Goal: Information Seeking & Learning: Learn about a topic

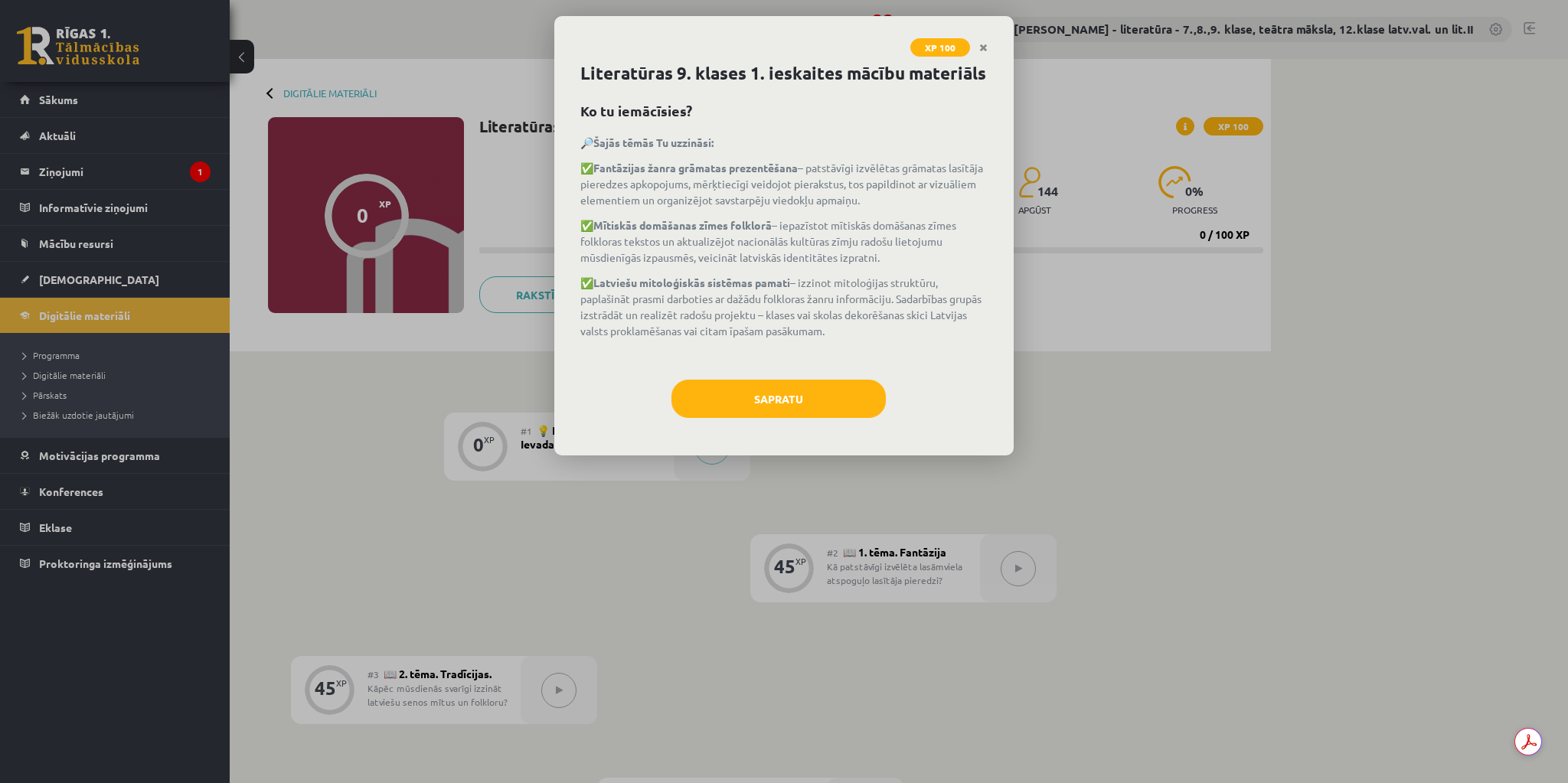
click at [544, 509] on div "XP 100 Literatūras 9. klases 1. ieskaites mācību materiāls Ko tu iemācīsies? 🔎 …" at bounding box center [784, 391] width 1568 height 783
drag, startPoint x: 579, startPoint y: 139, endPoint x: 895, endPoint y: 354, distance: 382.2
click at [895, 354] on div "Literatūras 9. klases 1. ieskaites mācību materiāls Ko tu iemācīsies? 🔎 Šajās t…" at bounding box center [783, 258] width 459 height 395
copy div "🔎 Šajās tēmās Tu uzzināsi: ✅ Fantāzijas žanra grāmatas prezentēšana – patstāvīg…"
click at [598, 388] on div "Sapratu" at bounding box center [783, 404] width 407 height 50
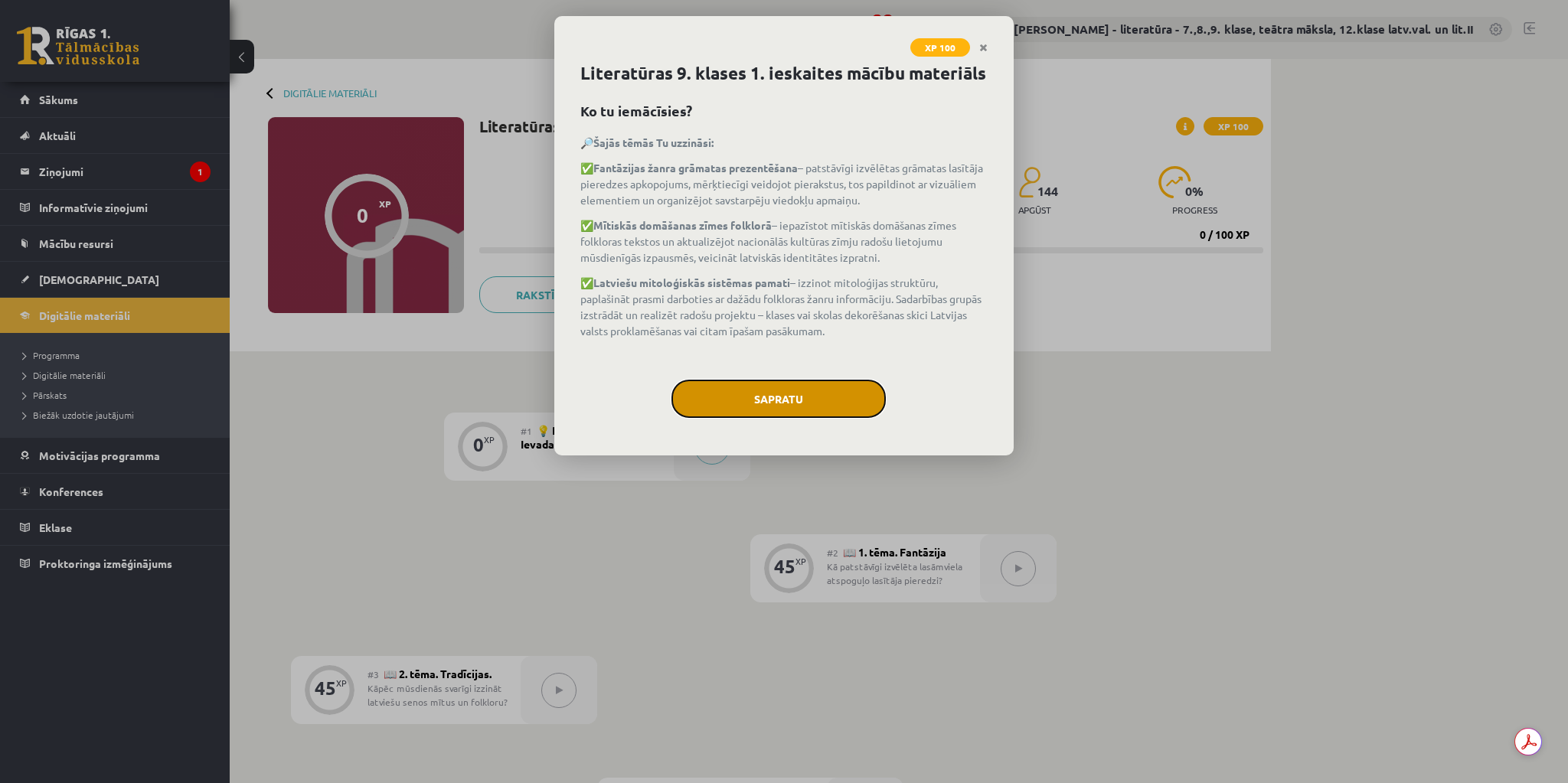
click at [775, 396] on button "Sapratu" at bounding box center [778, 399] width 214 height 39
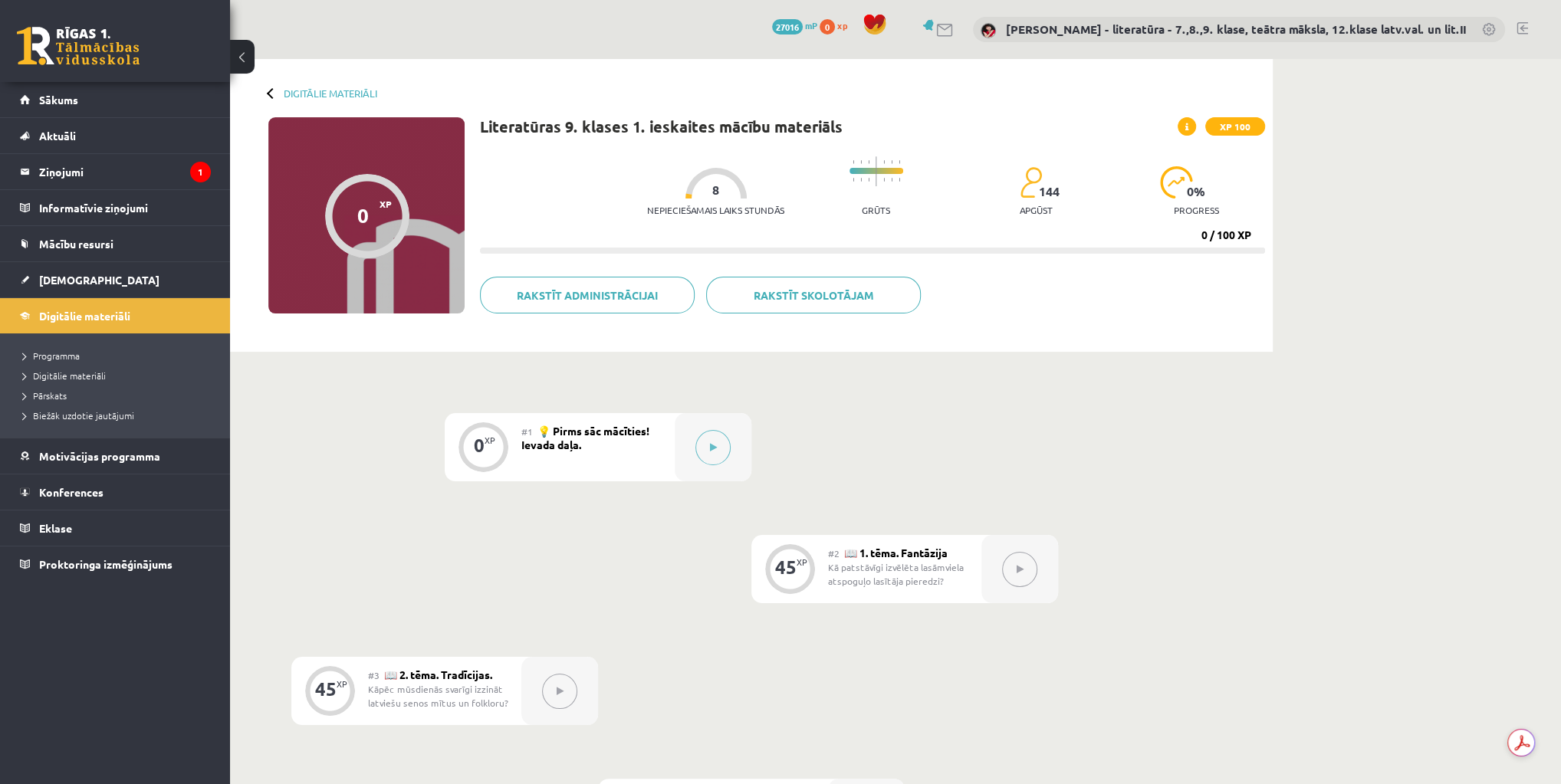
click at [556, 535] on div "0 XP #1 💡 Pirms sāc mācīties! Ievada daļa. 45 XP #2 📖 1. tēma. Fantāzija Kā pat…" at bounding box center [751, 691] width 920 height 555
click at [719, 452] on button at bounding box center [713, 448] width 35 height 35
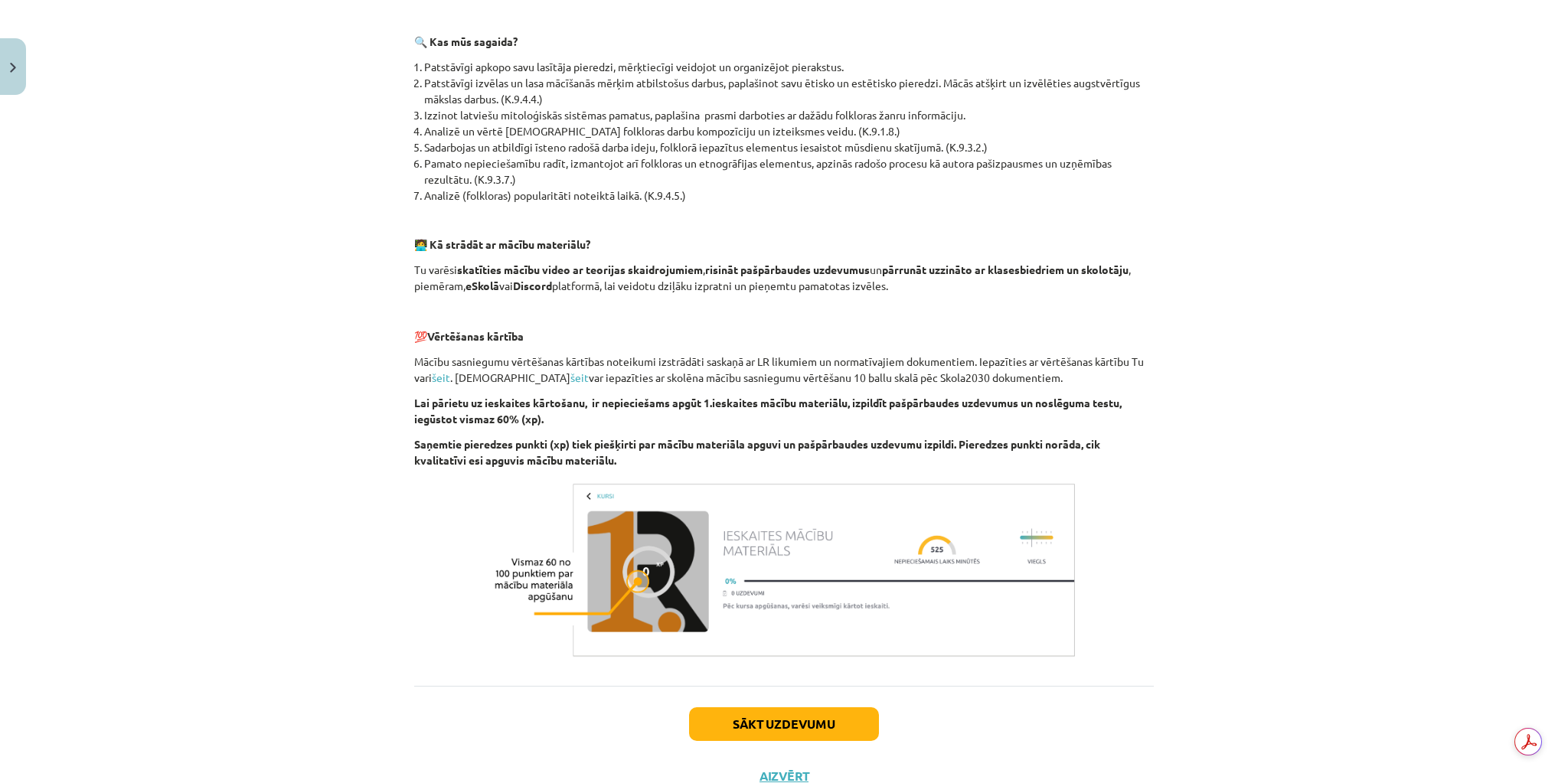
scroll to position [527, 0]
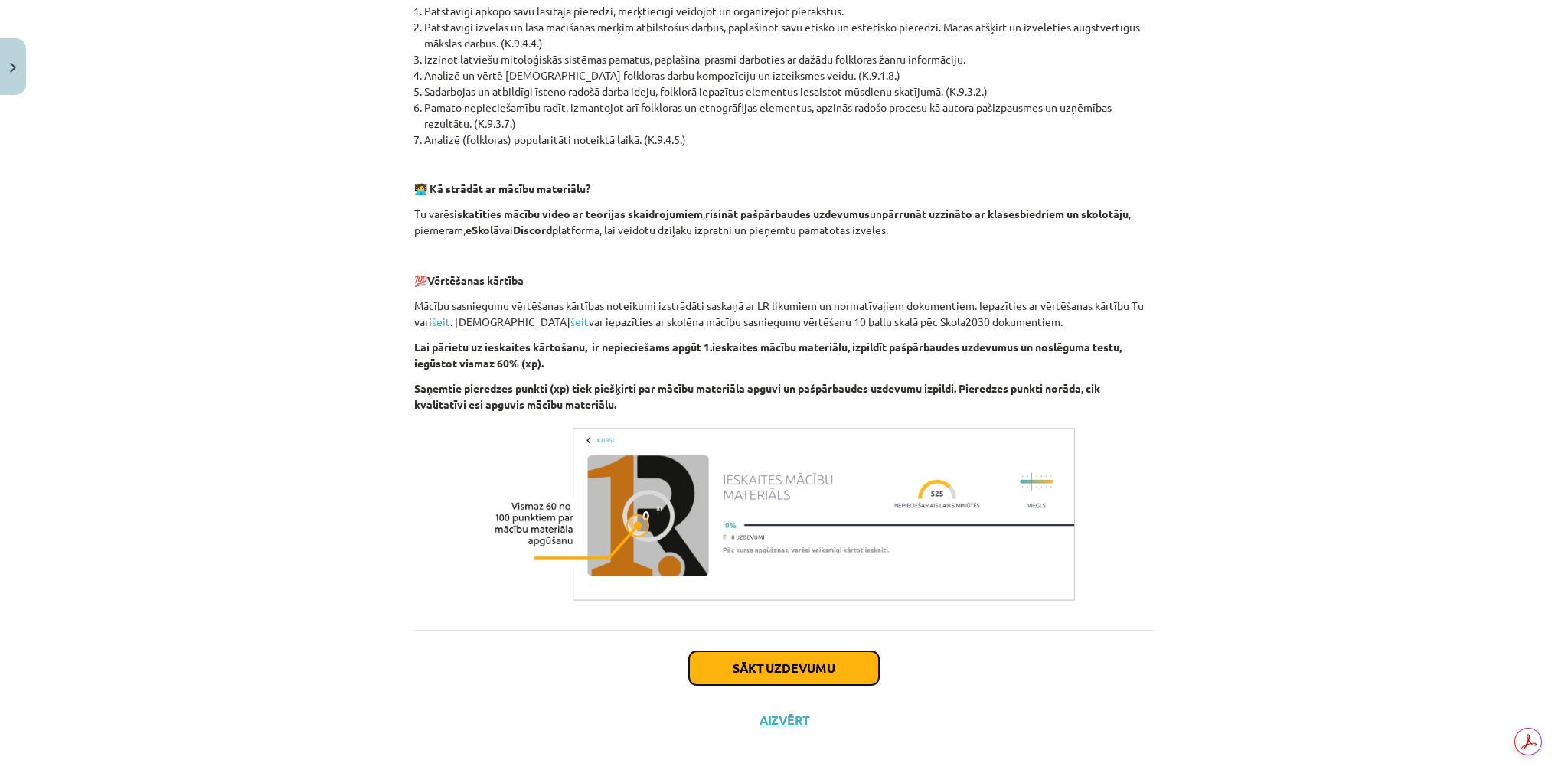
click at [824, 668] on button "Sākt uzdevumu" at bounding box center [784, 668] width 190 height 34
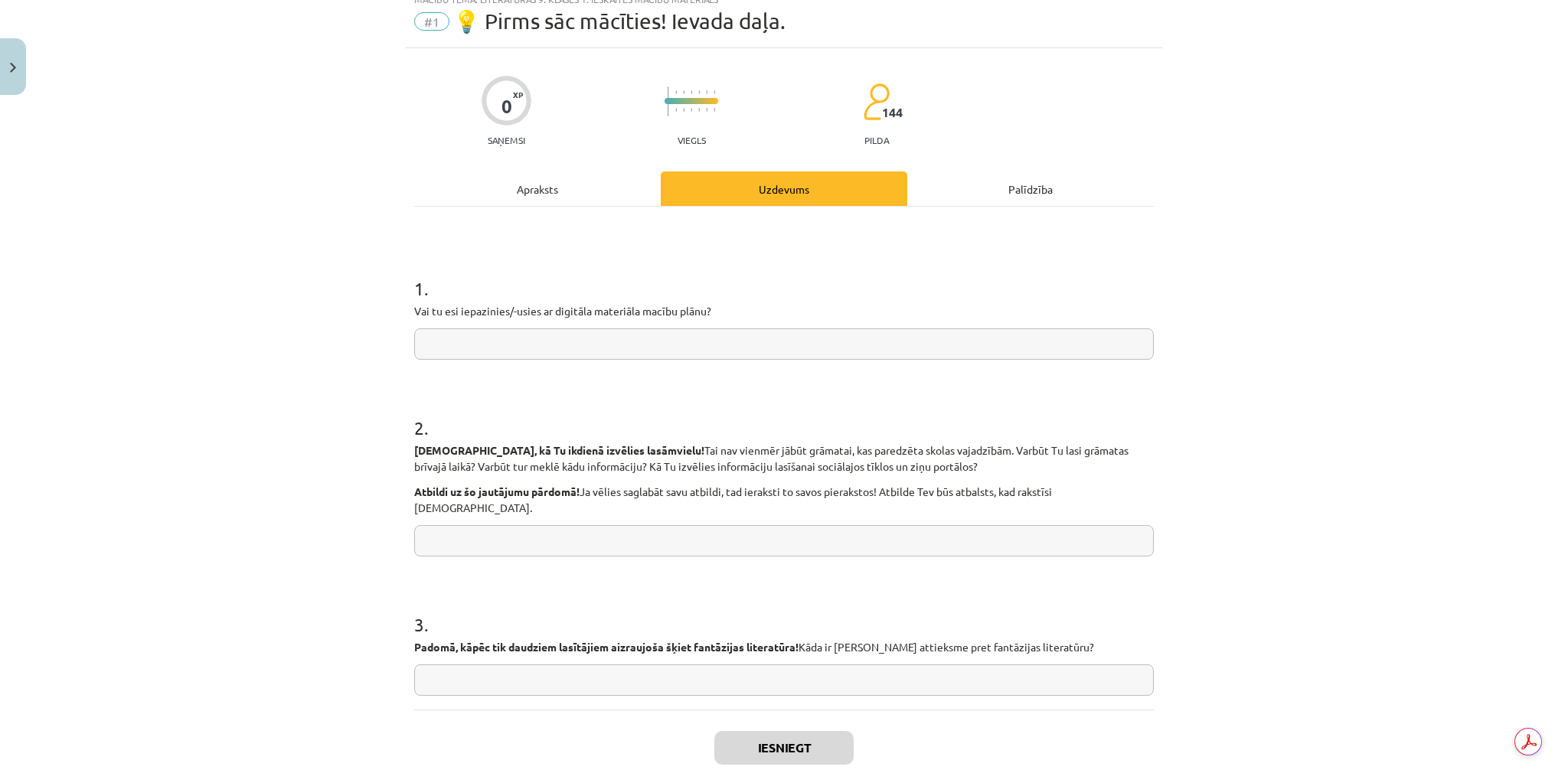
scroll to position [39, 0]
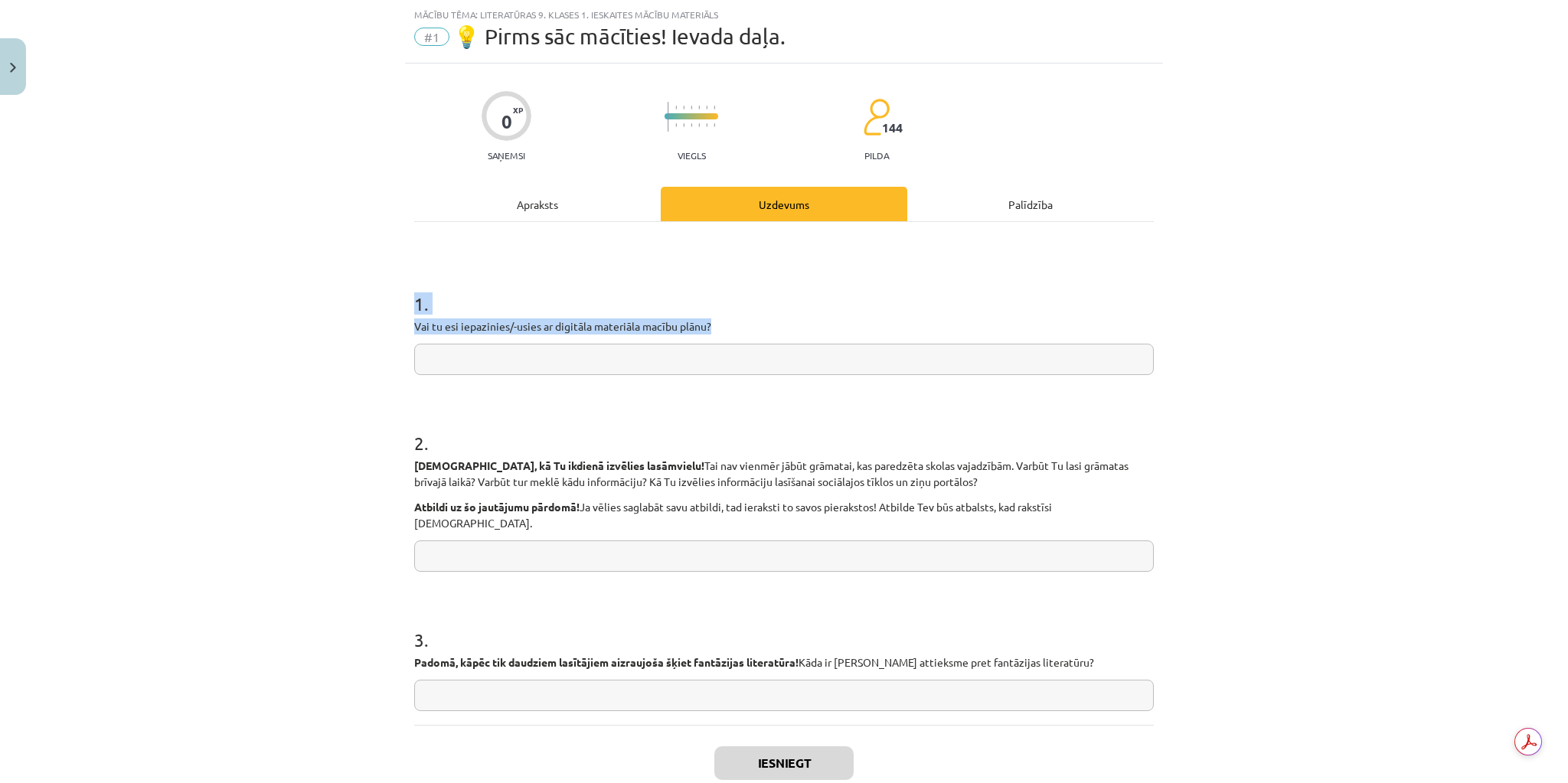
drag, startPoint x: 410, startPoint y: 300, endPoint x: 723, endPoint y: 324, distance: 313.9
click at [723, 324] on div "1 . Vai tu esi iepazinies/-usies ar digitāla materiāla macību plānu?" at bounding box center [783, 321] width 740 height 109
copy div "1 . Vai tu esi iepazinies/-usies ar digitāla materiāla macību plānu?"
click at [463, 362] on input "text" at bounding box center [783, 359] width 740 height 31
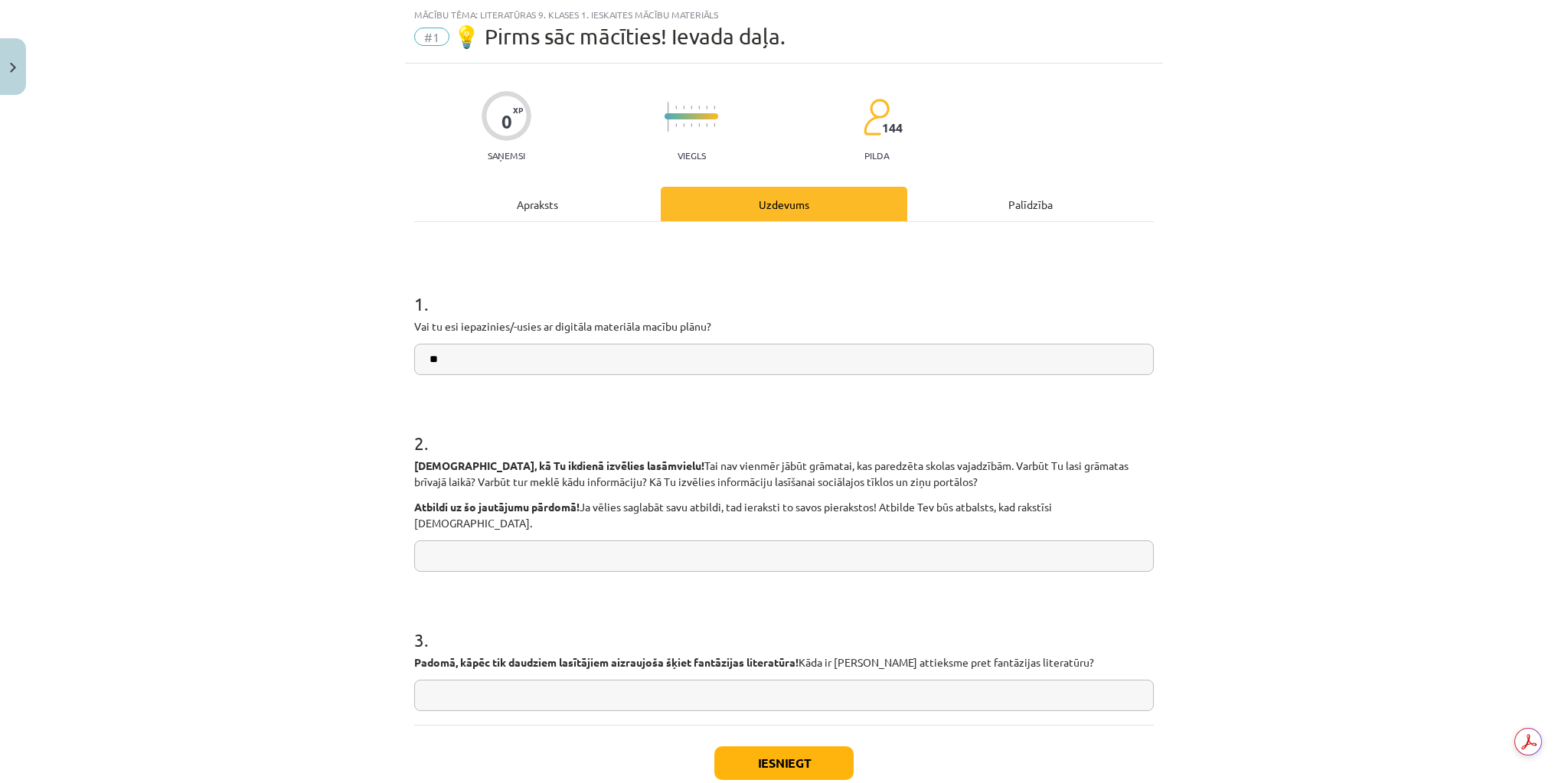
type input "**"
click at [705, 540] on input "text" at bounding box center [783, 556] width 740 height 31
type input "**"
click at [600, 680] on input "text" at bounding box center [783, 695] width 740 height 31
type input "**"
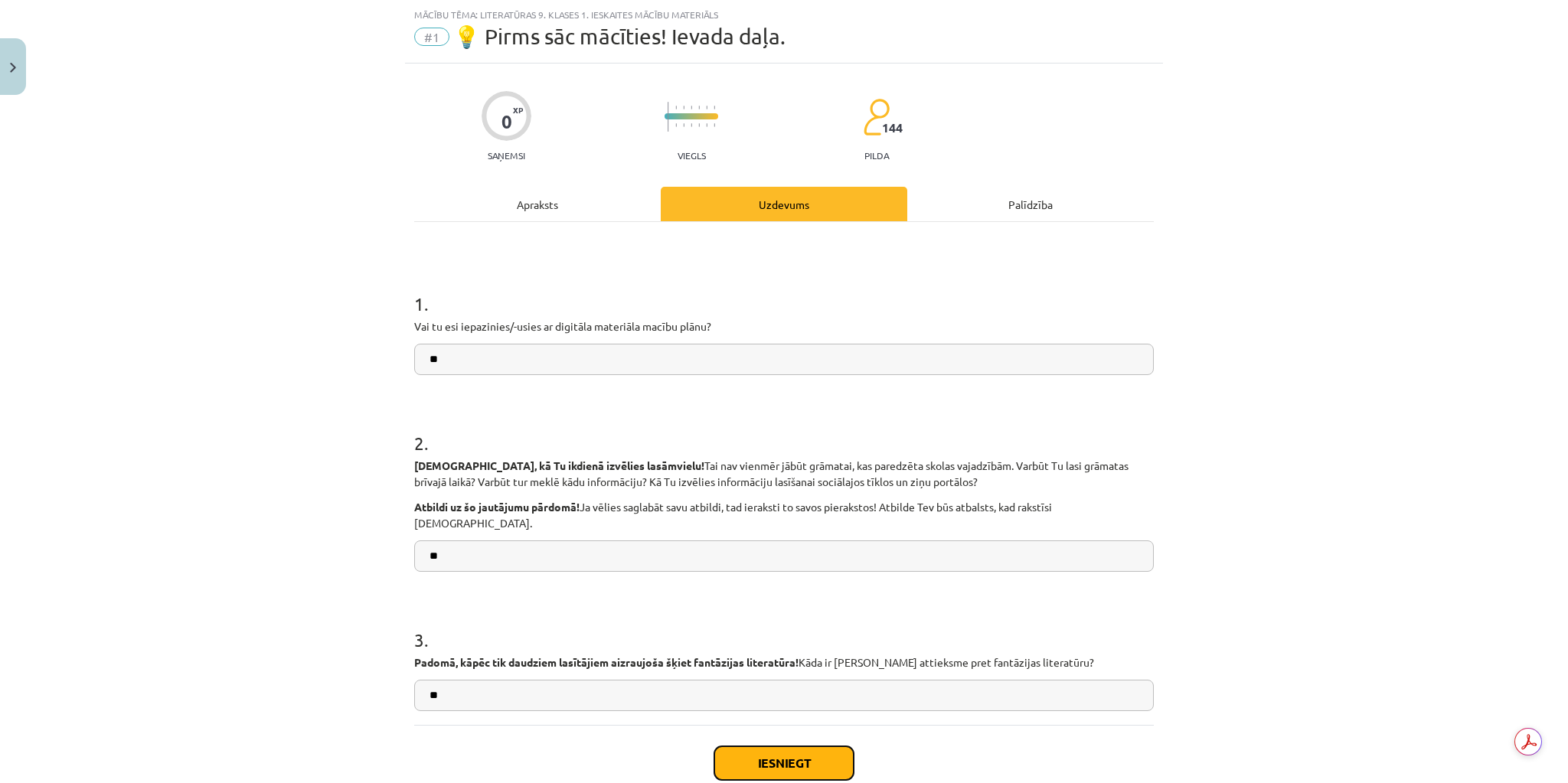
click at [725, 746] on button "Iesniegt" at bounding box center [784, 763] width 139 height 34
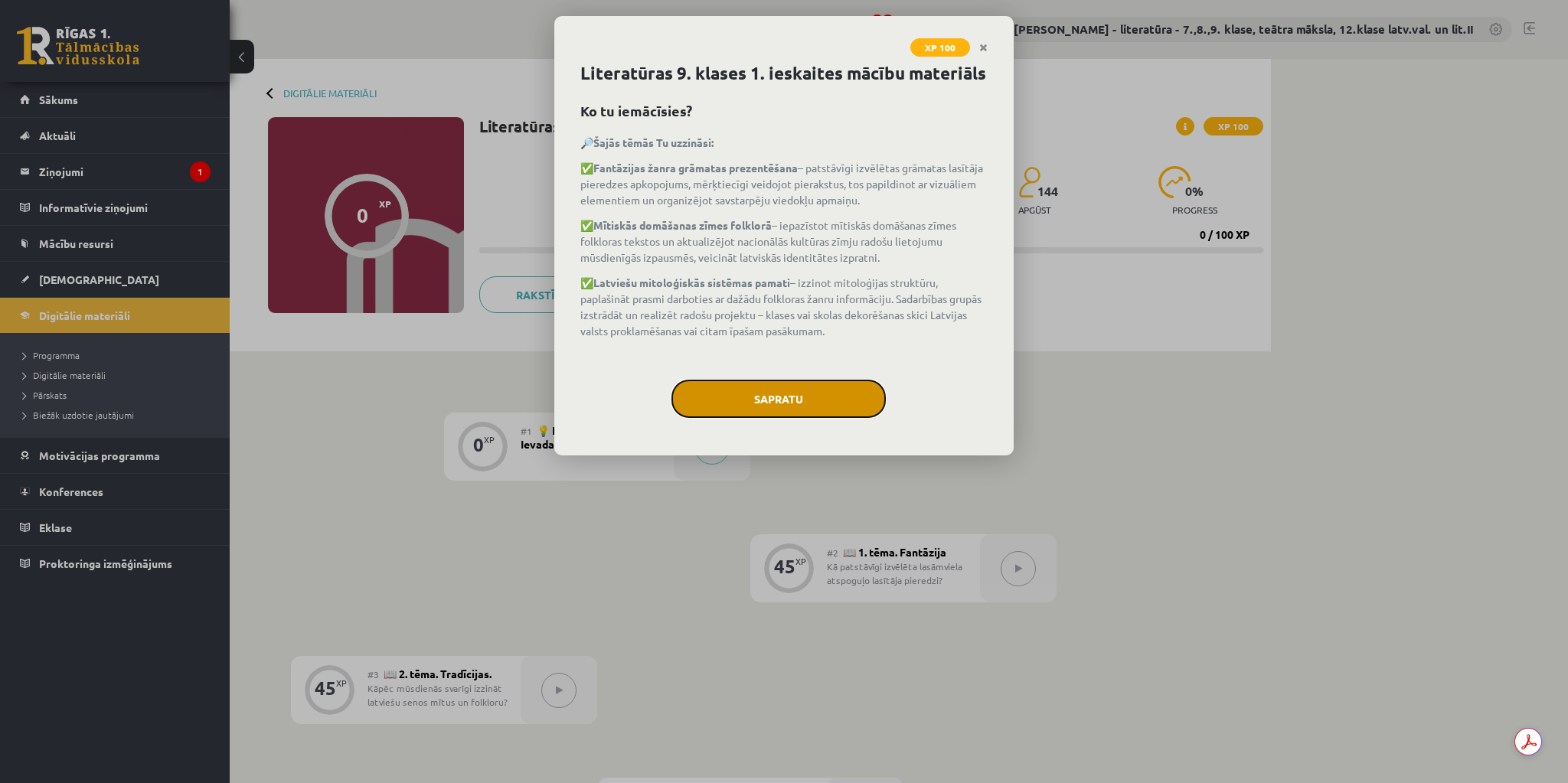
click at [766, 398] on button "Sapratu" at bounding box center [778, 399] width 214 height 39
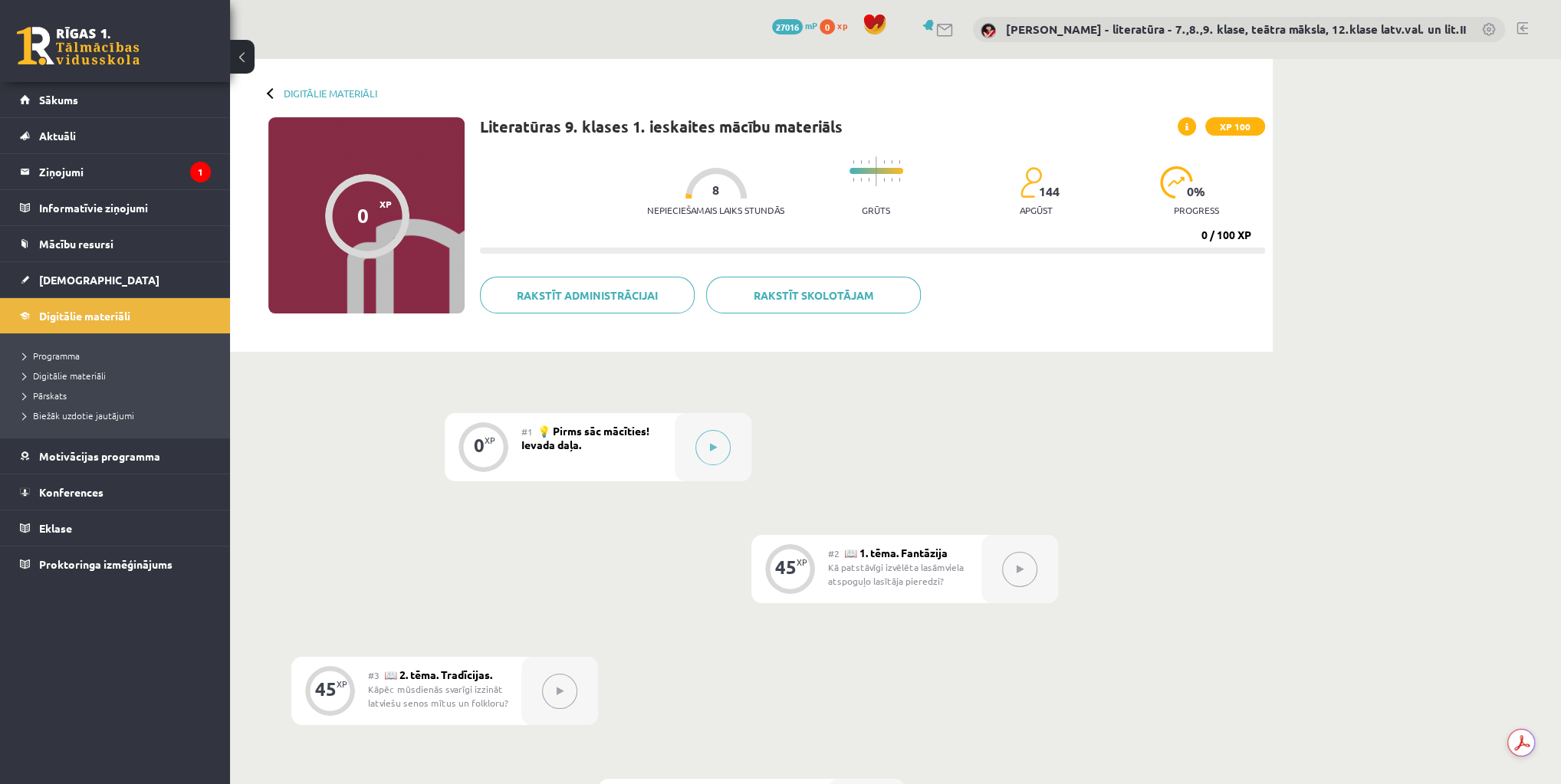
click at [1007, 580] on button at bounding box center [1020, 570] width 35 height 35
click at [711, 447] on icon at bounding box center [714, 447] width 7 height 9
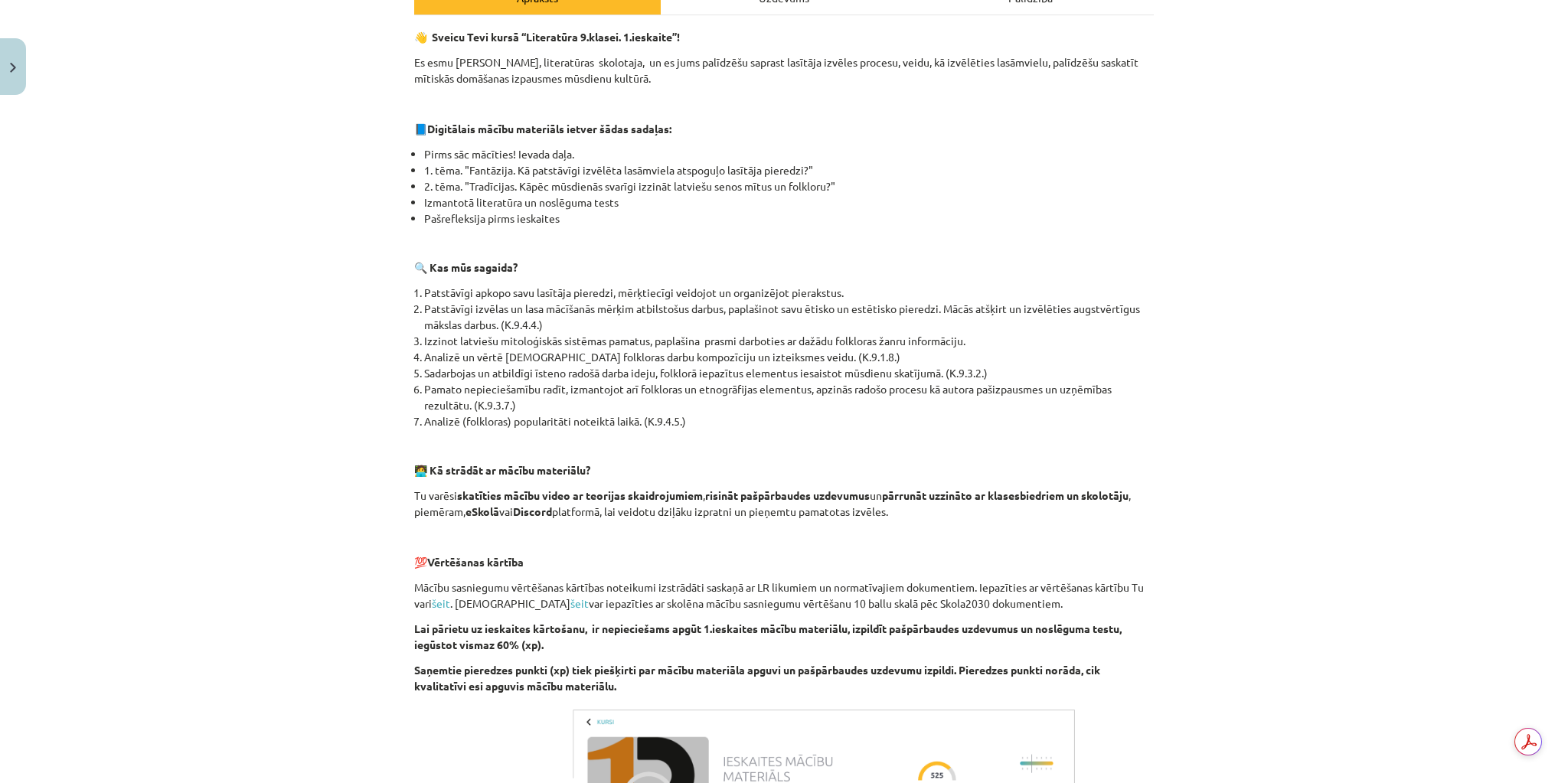
scroll to position [527, 0]
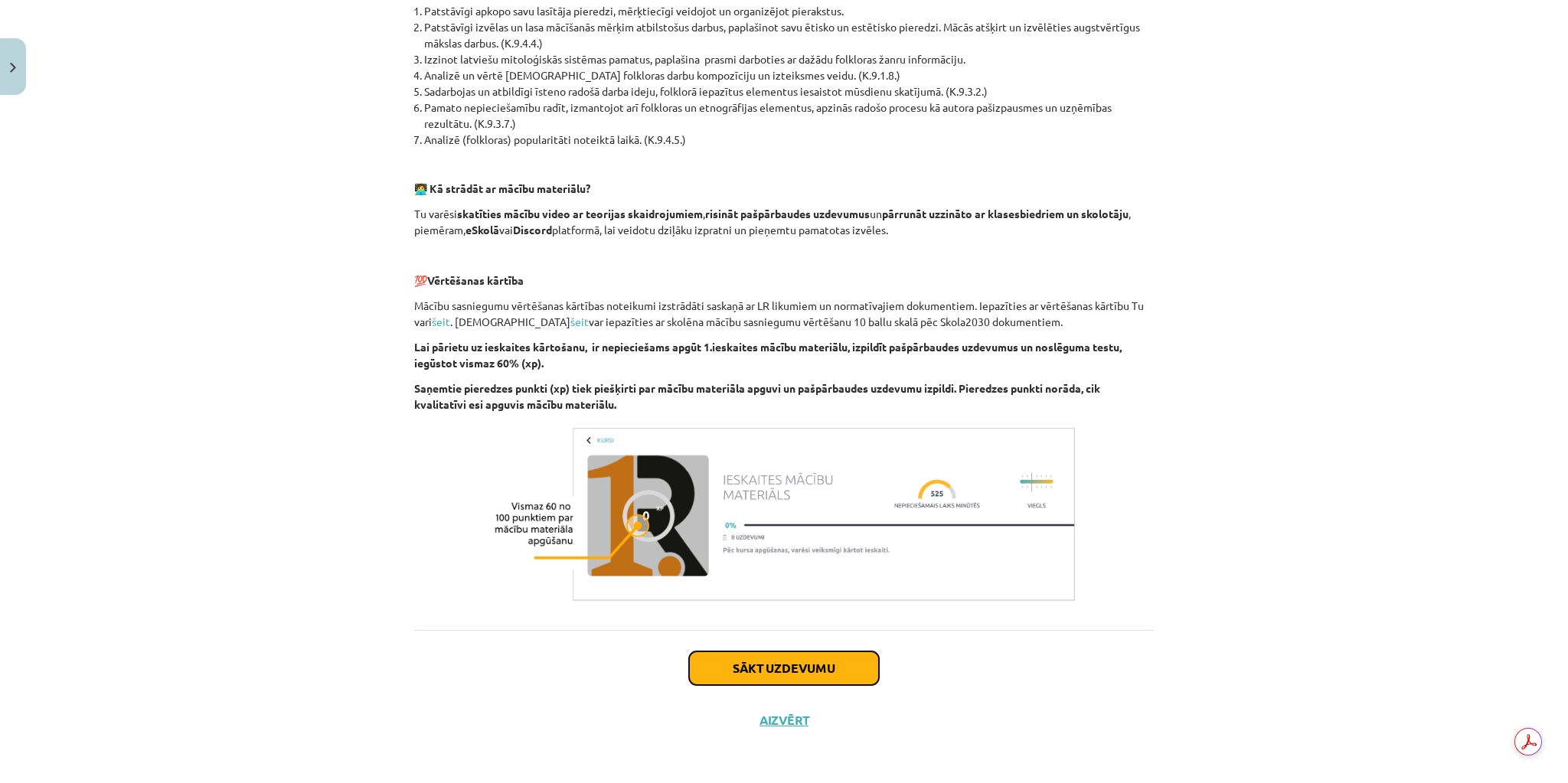
click at [816, 671] on button "Sākt uzdevumu" at bounding box center [784, 668] width 190 height 34
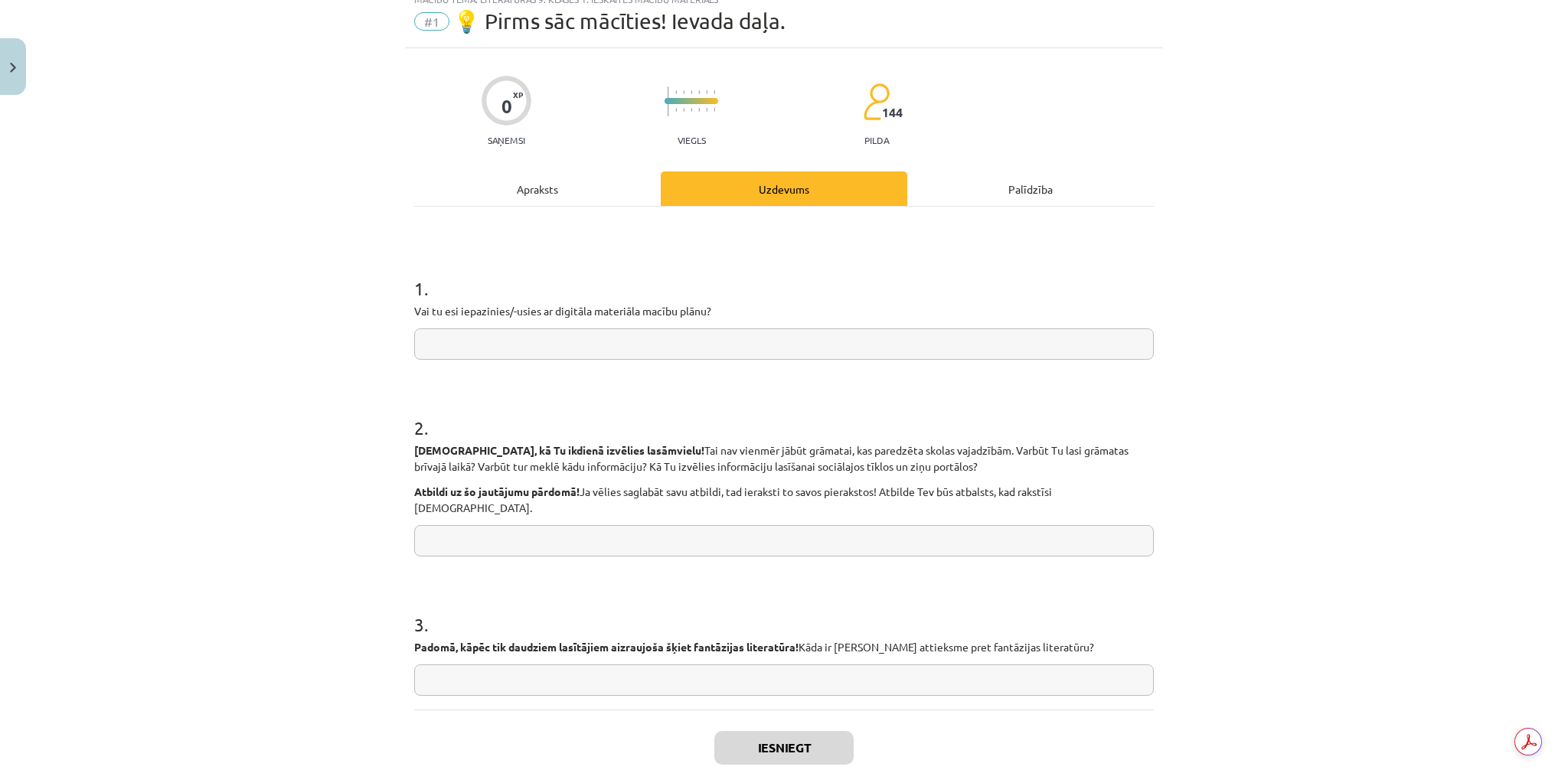
scroll to position [39, 0]
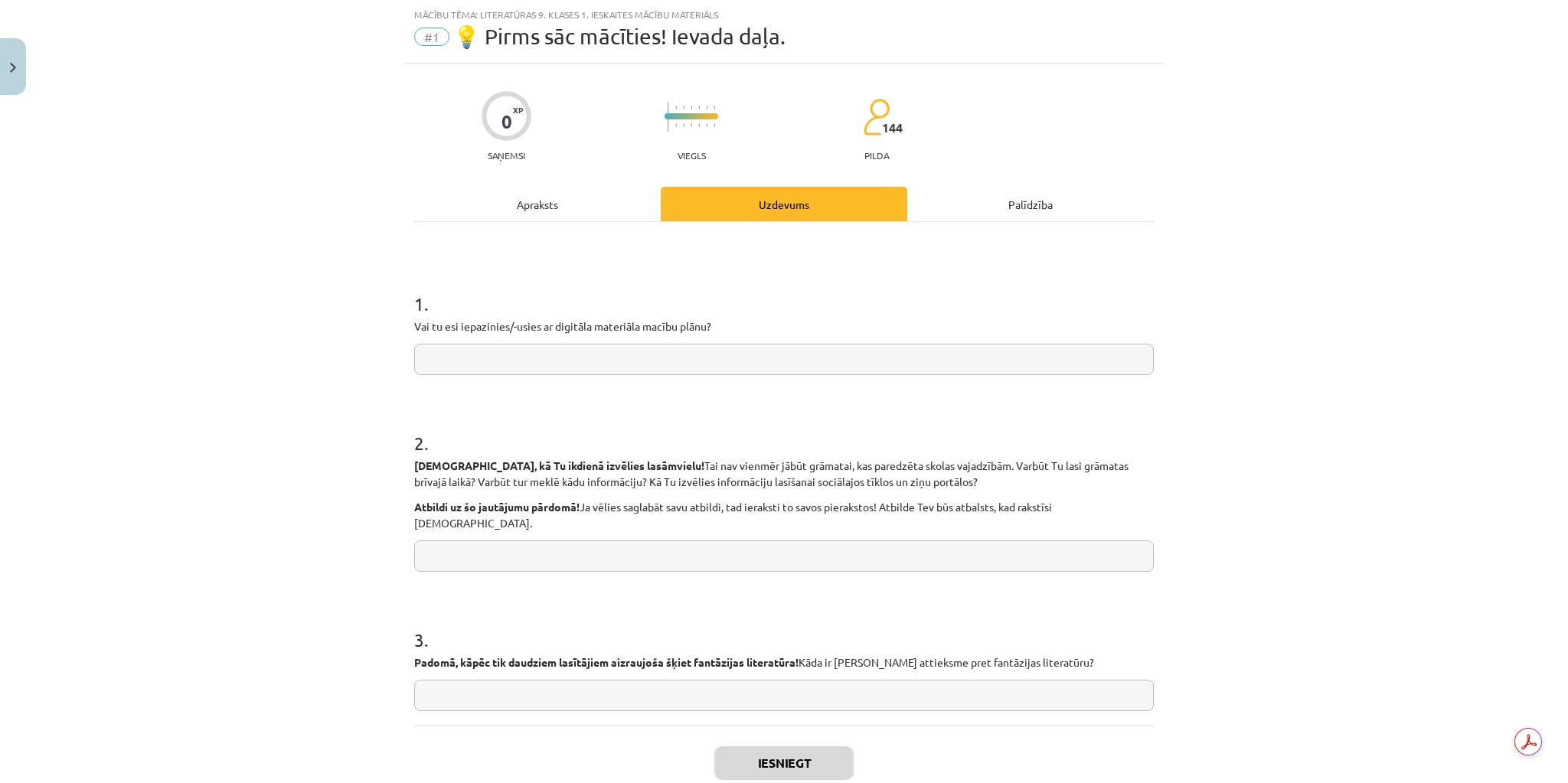
click at [496, 361] on input "text" at bounding box center [783, 359] width 740 height 31
type input "*"
click at [472, 540] on input "text" at bounding box center [783, 556] width 740 height 31
type input "*"
click at [457, 680] on input "text" at bounding box center [783, 695] width 740 height 31
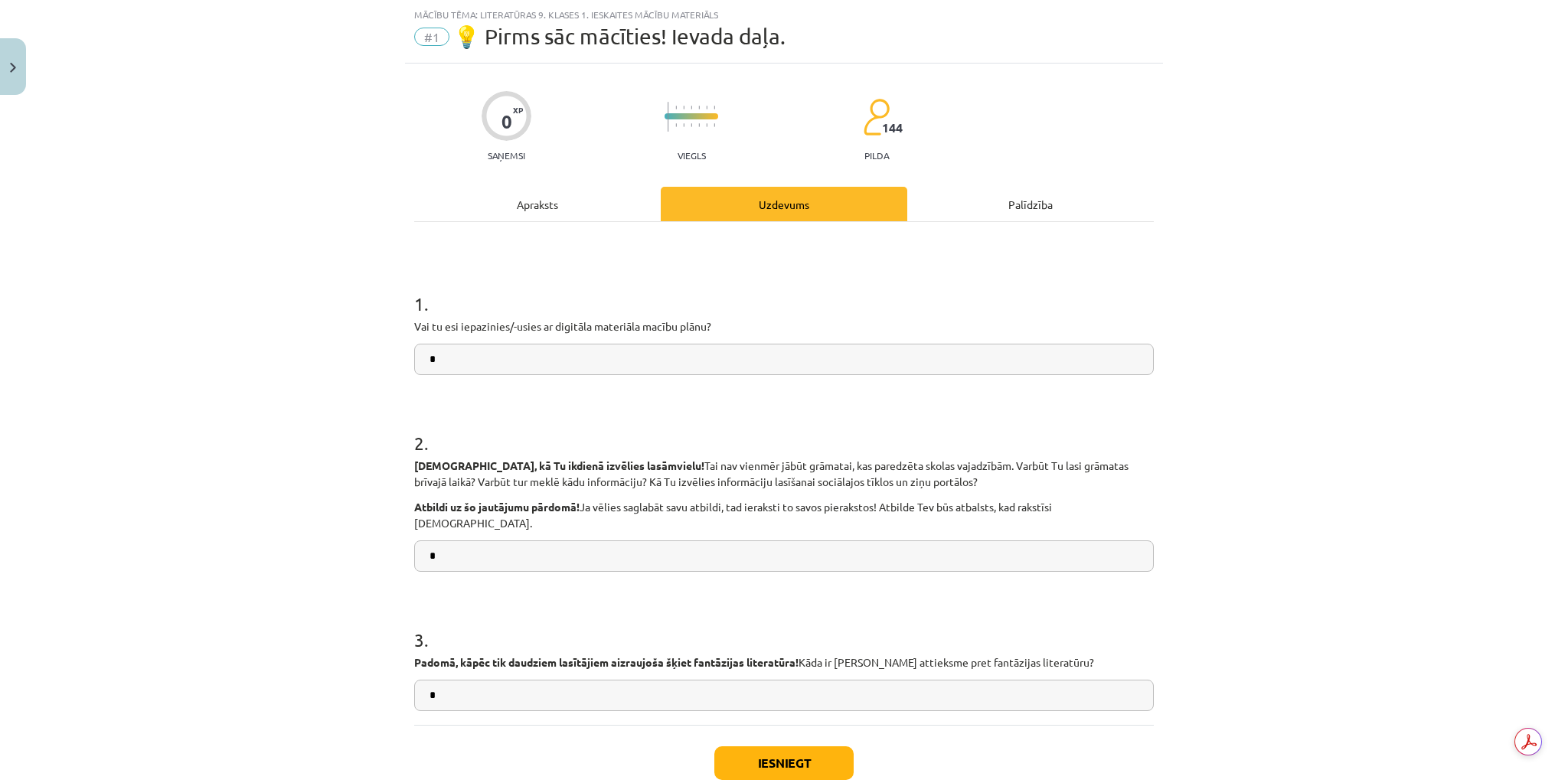
type input "*"
click at [767, 754] on button "Iesniegt" at bounding box center [784, 763] width 139 height 34
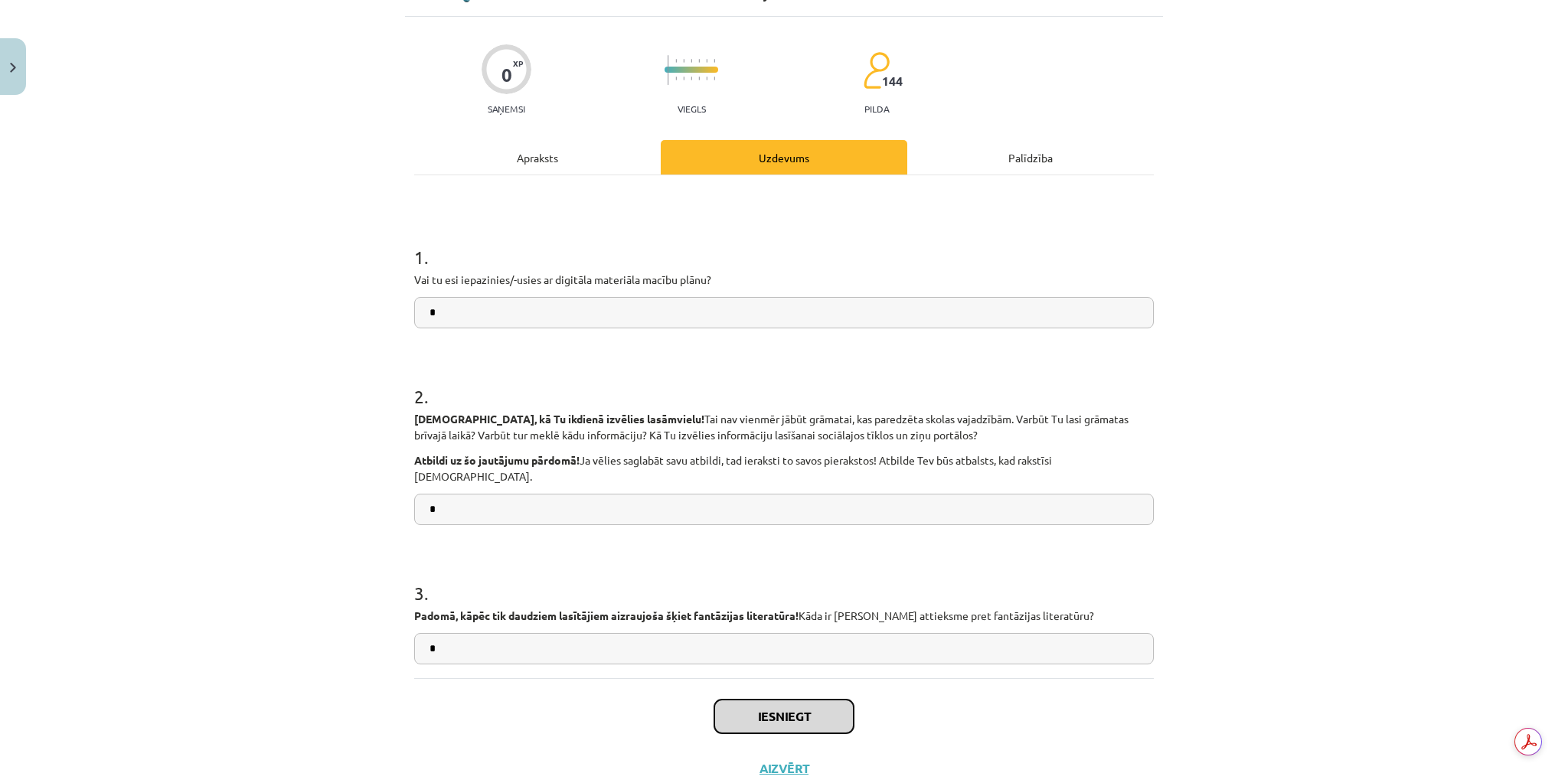
scroll to position [117, 0]
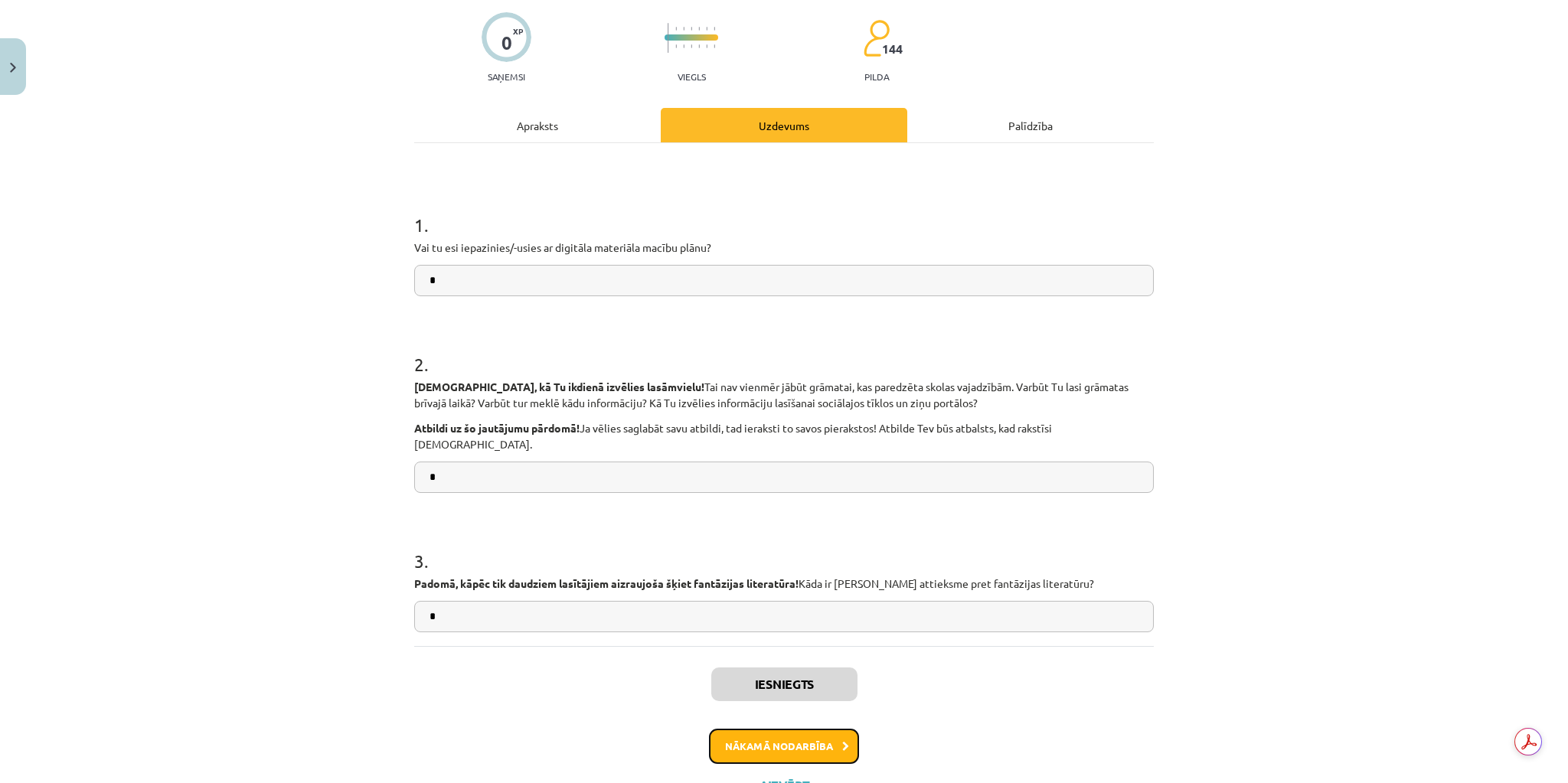
click at [778, 728] on button "Nākamā nodarbība" at bounding box center [784, 746] width 150 height 35
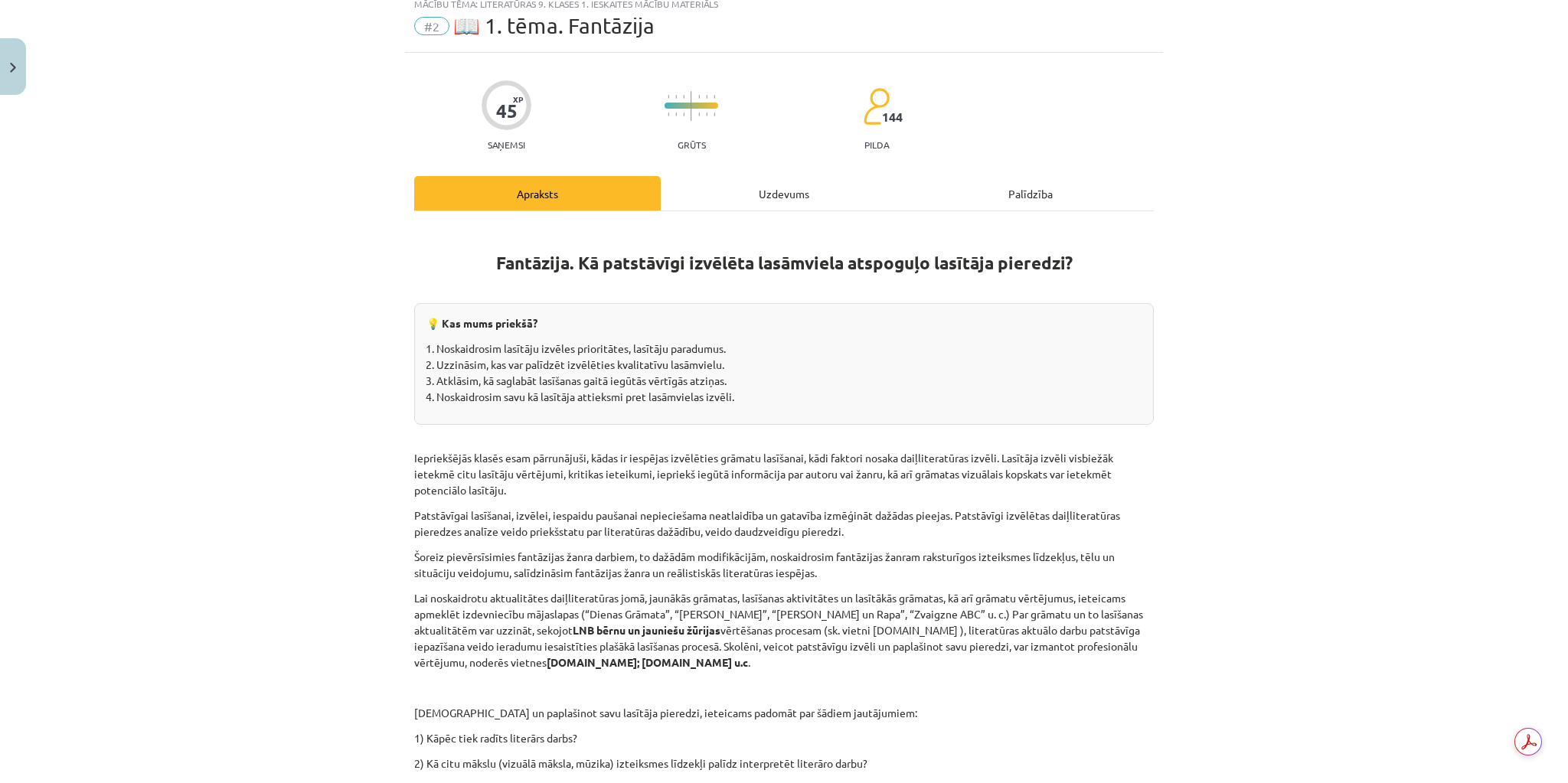
scroll to position [39, 0]
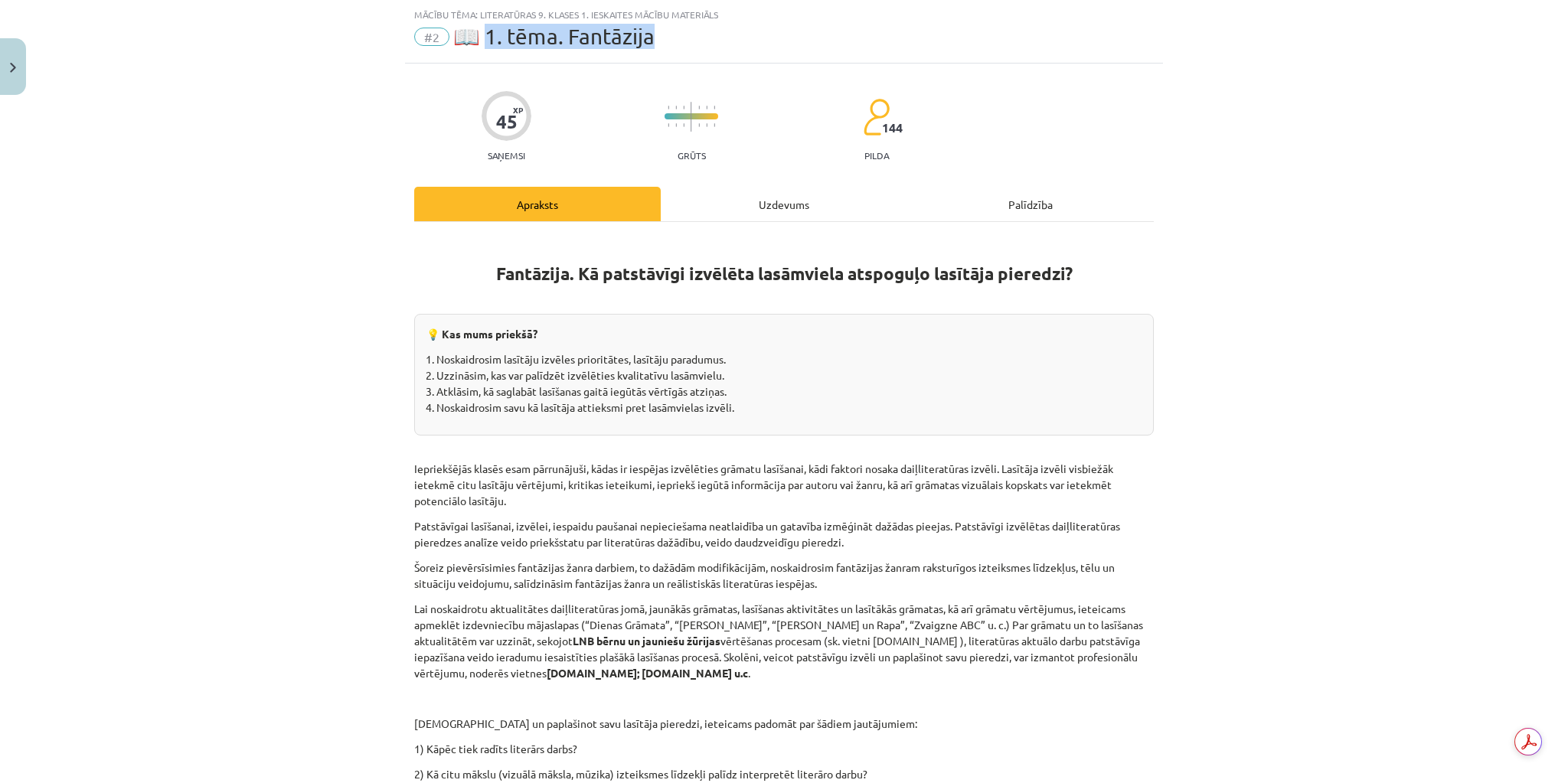
drag, startPoint x: 483, startPoint y: 30, endPoint x: 660, endPoint y: 49, distance: 178.0
click at [660, 49] on div "Mācību tēma: Literatūras 9. klases 1. ieskaites mācību materiāls #2 📖 1. tēma. …" at bounding box center [783, 32] width 758 height 64
copy span ". tēma. Fantāzija"
drag, startPoint x: 540, startPoint y: 331, endPoint x: 420, endPoint y: 334, distance: 120.0
click at [420, 334] on div "💡 Kas mums priekšā? Noskaidrosim lasītāju izvēles prioritātes, lasītāju paradum…" at bounding box center [783, 374] width 740 height 122
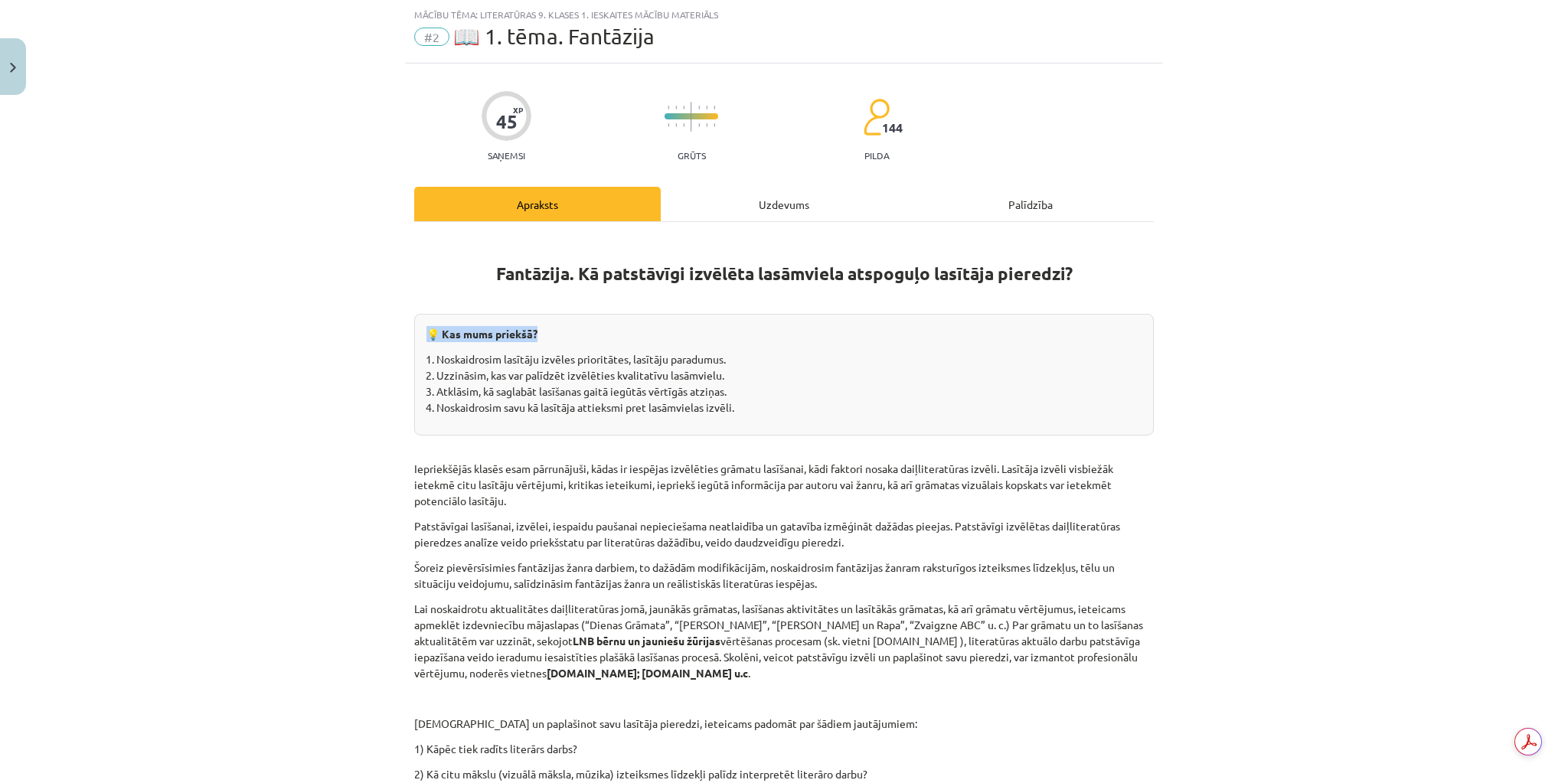
copy p "💡 Kas mums priekšā?"
click at [580, 421] on div "💡 Kas mums priekšā? Noskaidrosim lasītāju izvēles prioritātes, lasītāju paradum…" at bounding box center [783, 374] width 740 height 122
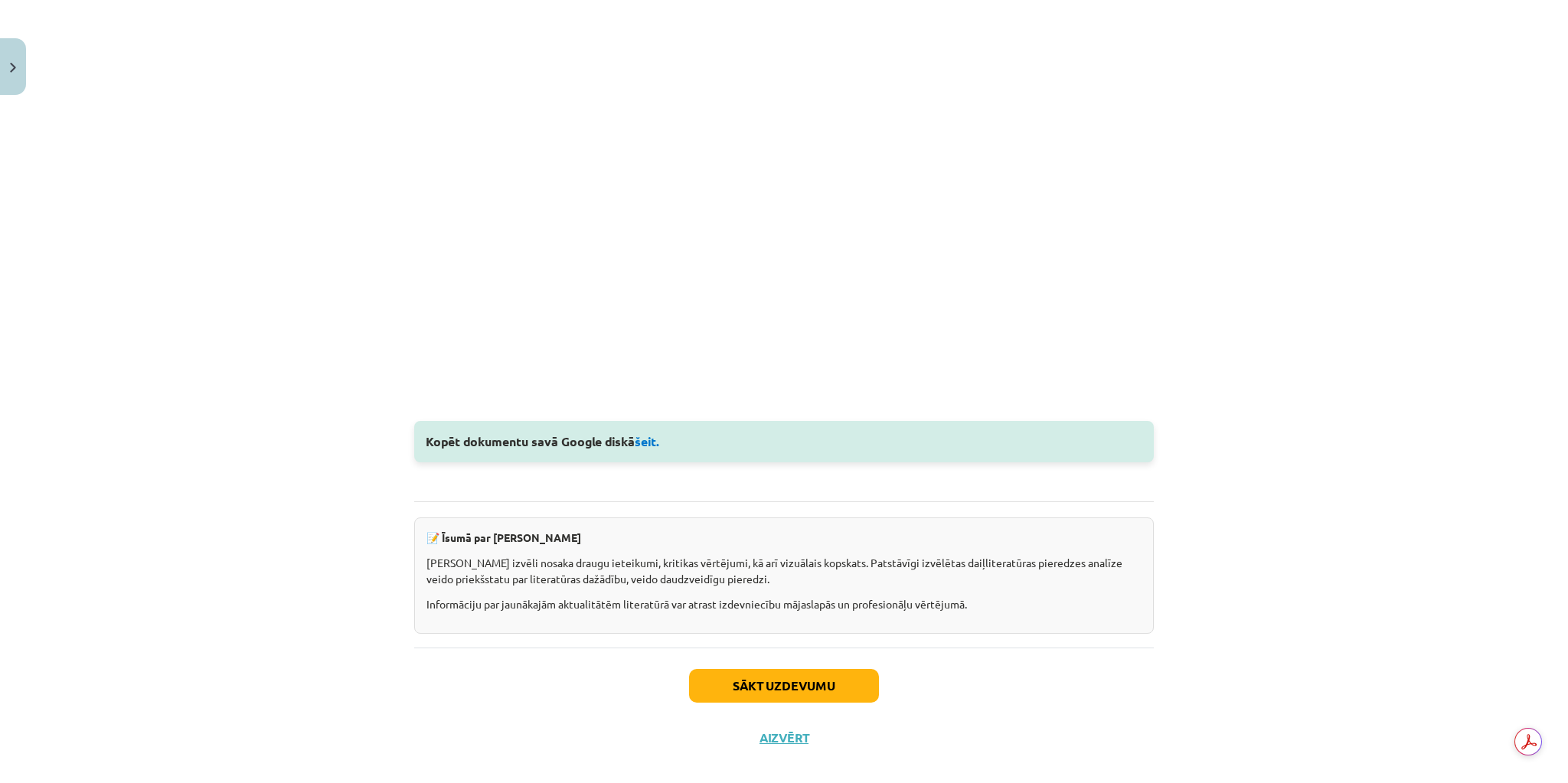
scroll to position [1796, 0]
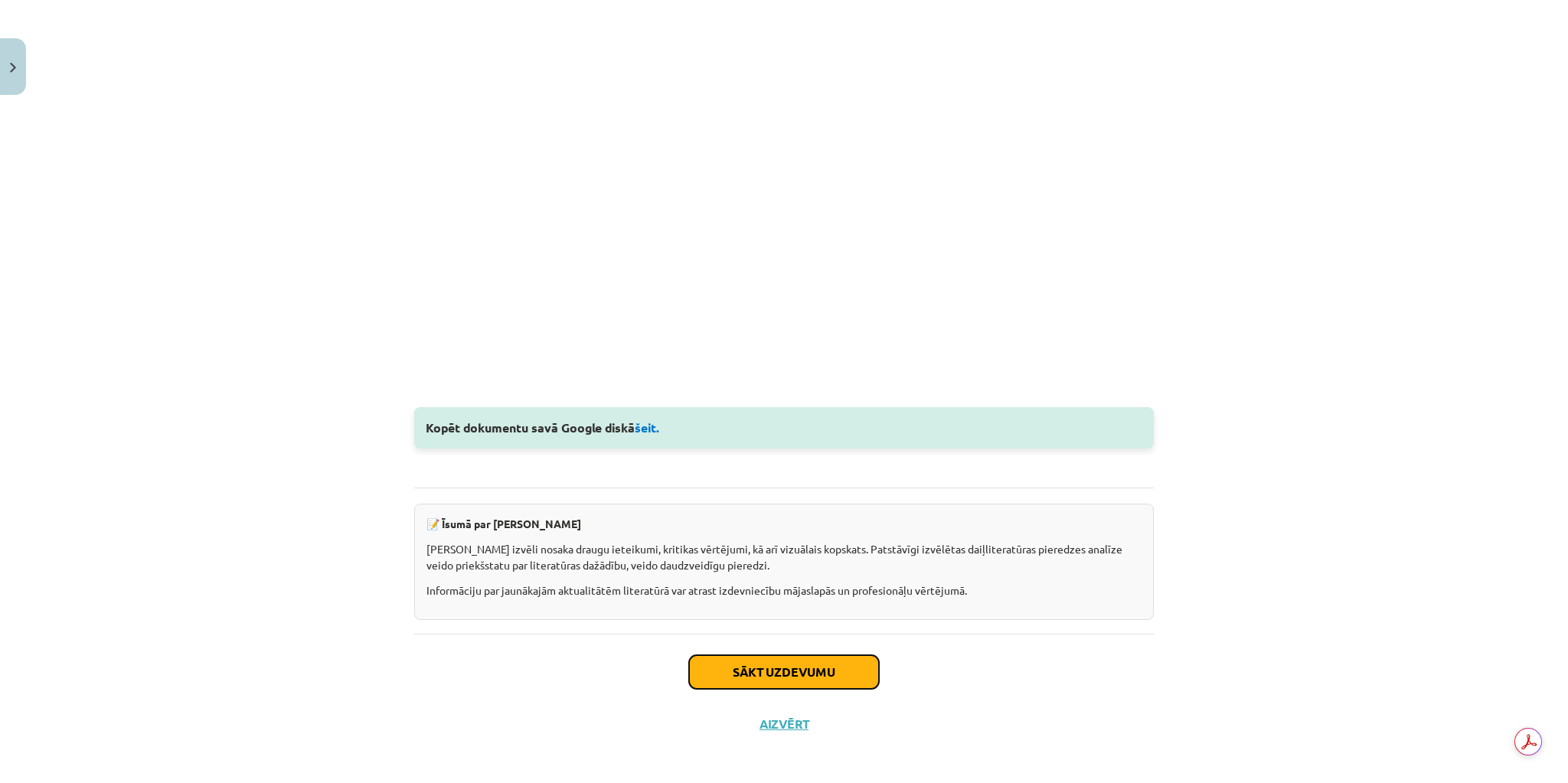
click at [818, 663] on button "Sākt uzdevumu" at bounding box center [784, 672] width 190 height 34
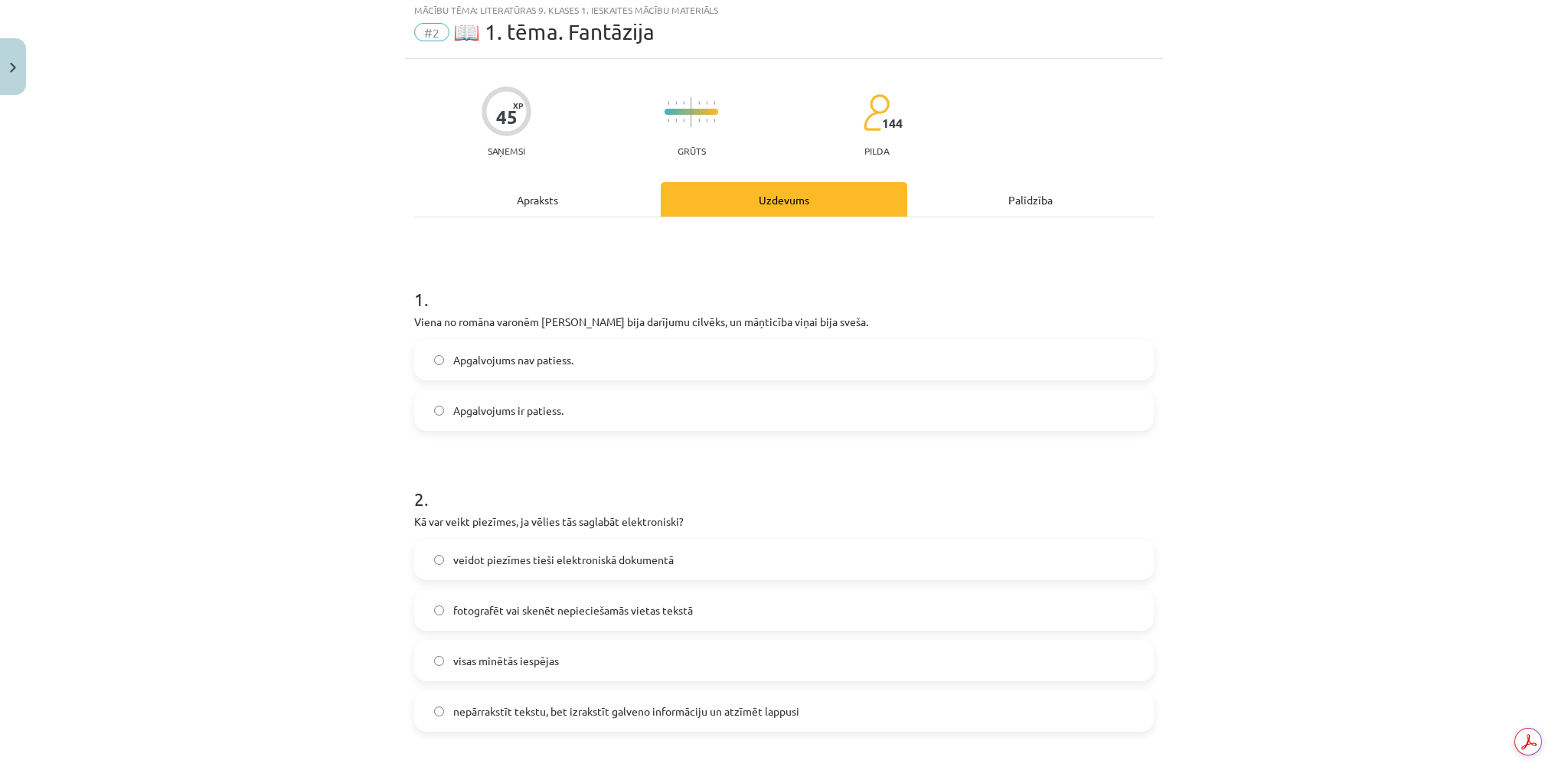
scroll to position [39, 0]
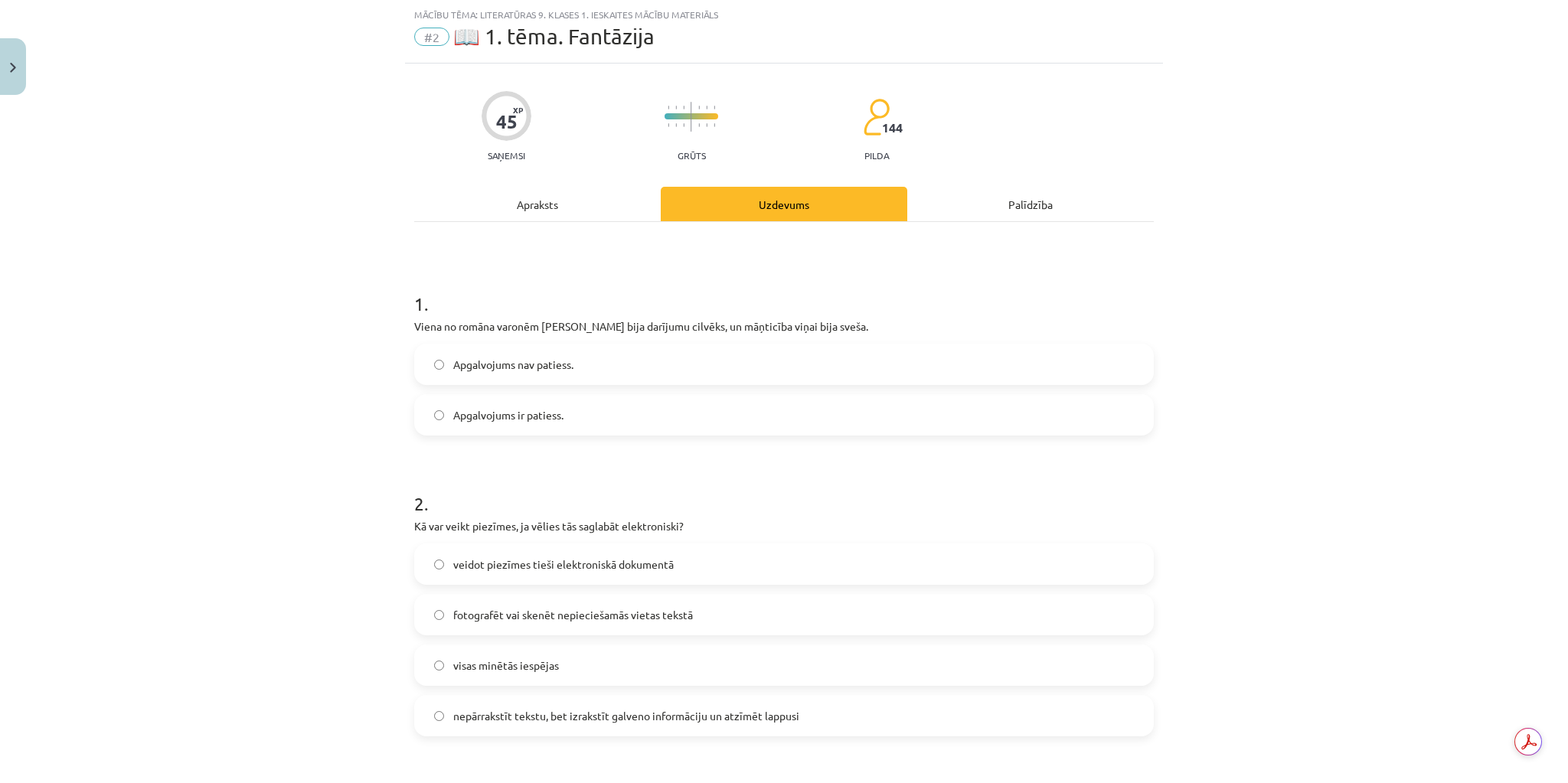
click at [570, 409] on label "Apgalvojums ir patiess." at bounding box center [783, 415] width 736 height 39
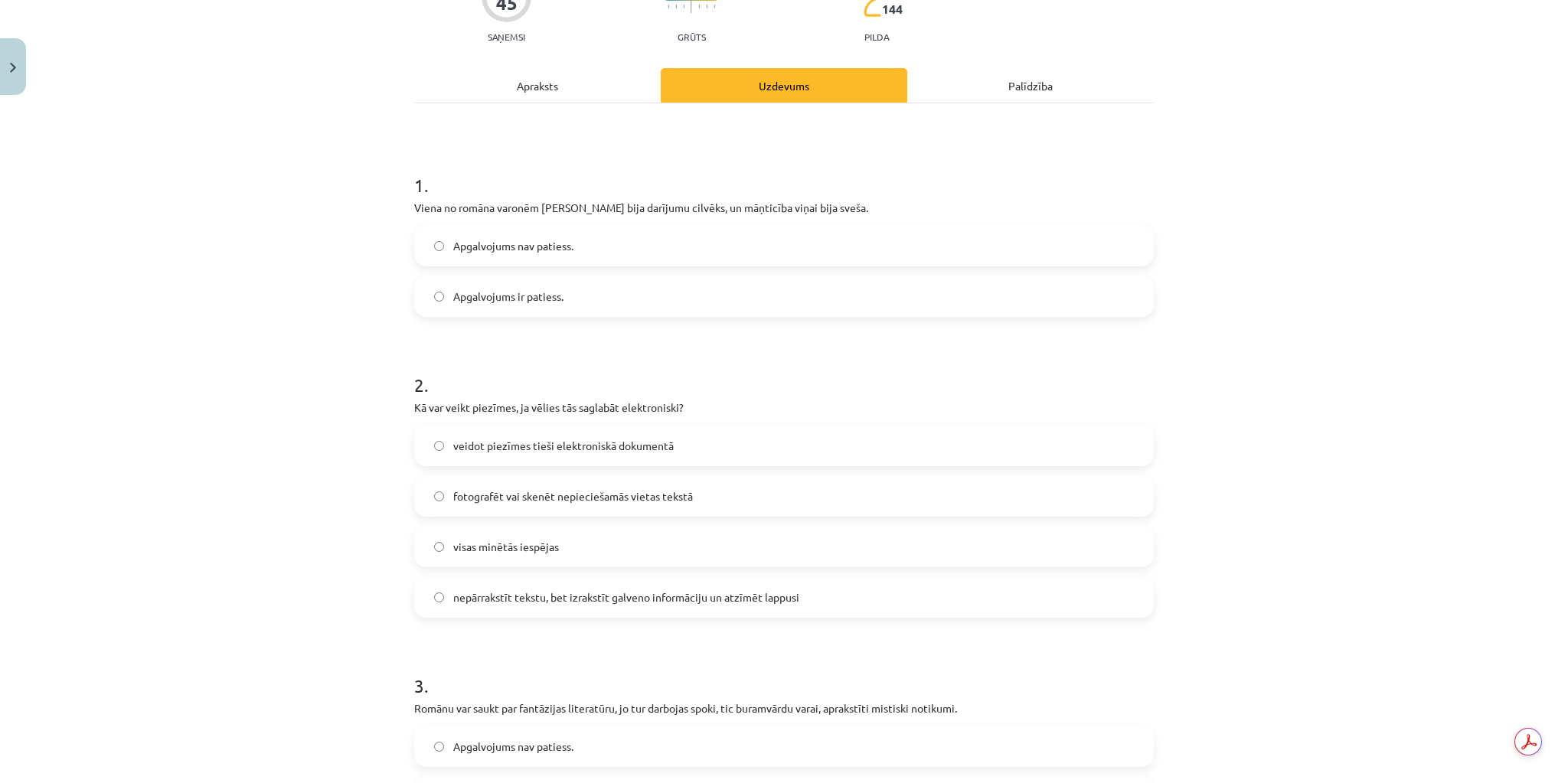
scroll to position [161, 0]
click at [617, 538] on label "visas minētās iespējas" at bounding box center [783, 543] width 736 height 39
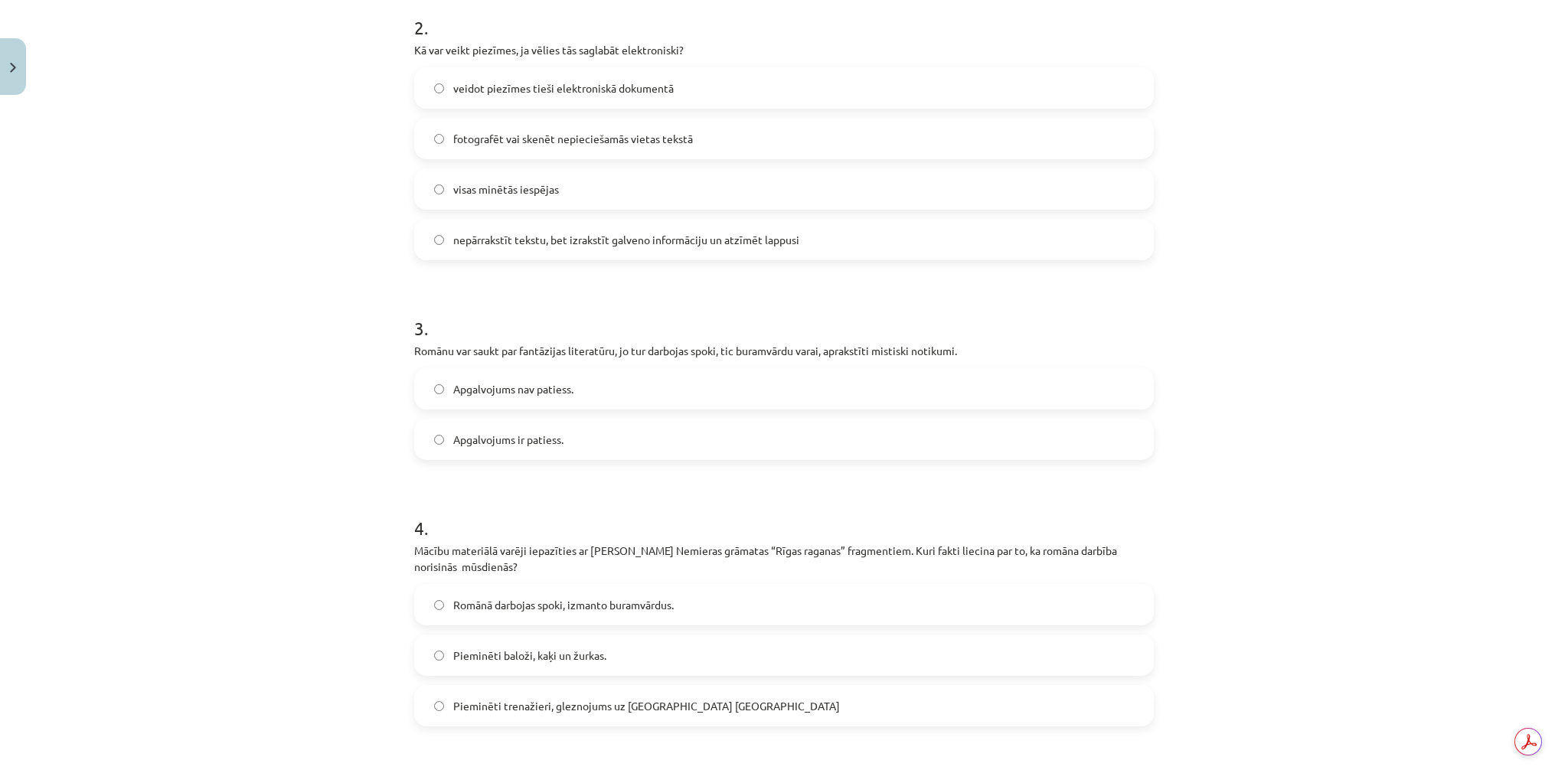
scroll to position [528, 0]
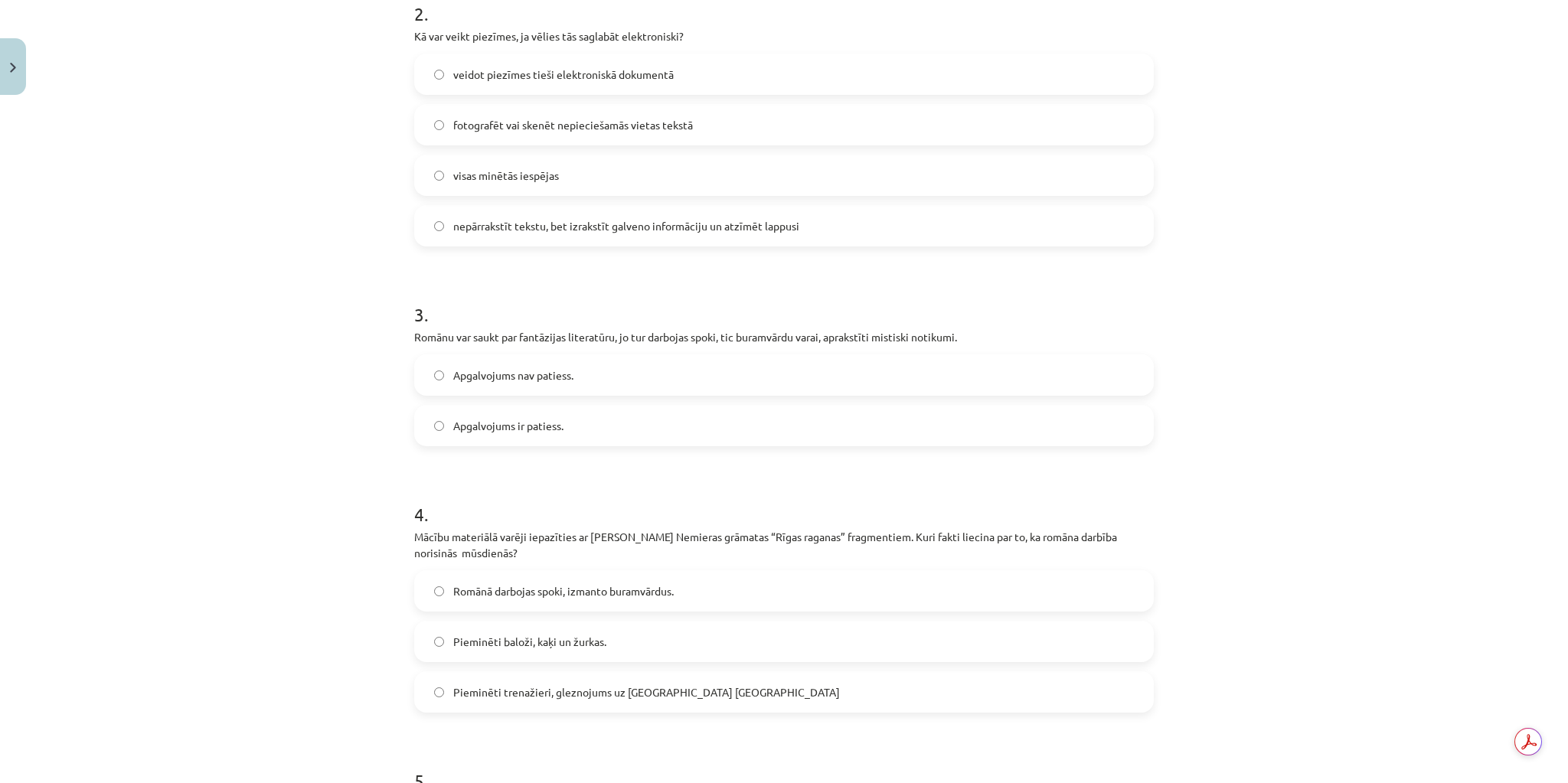
click at [651, 418] on label "Apgalvojums ir patiess." at bounding box center [783, 425] width 736 height 39
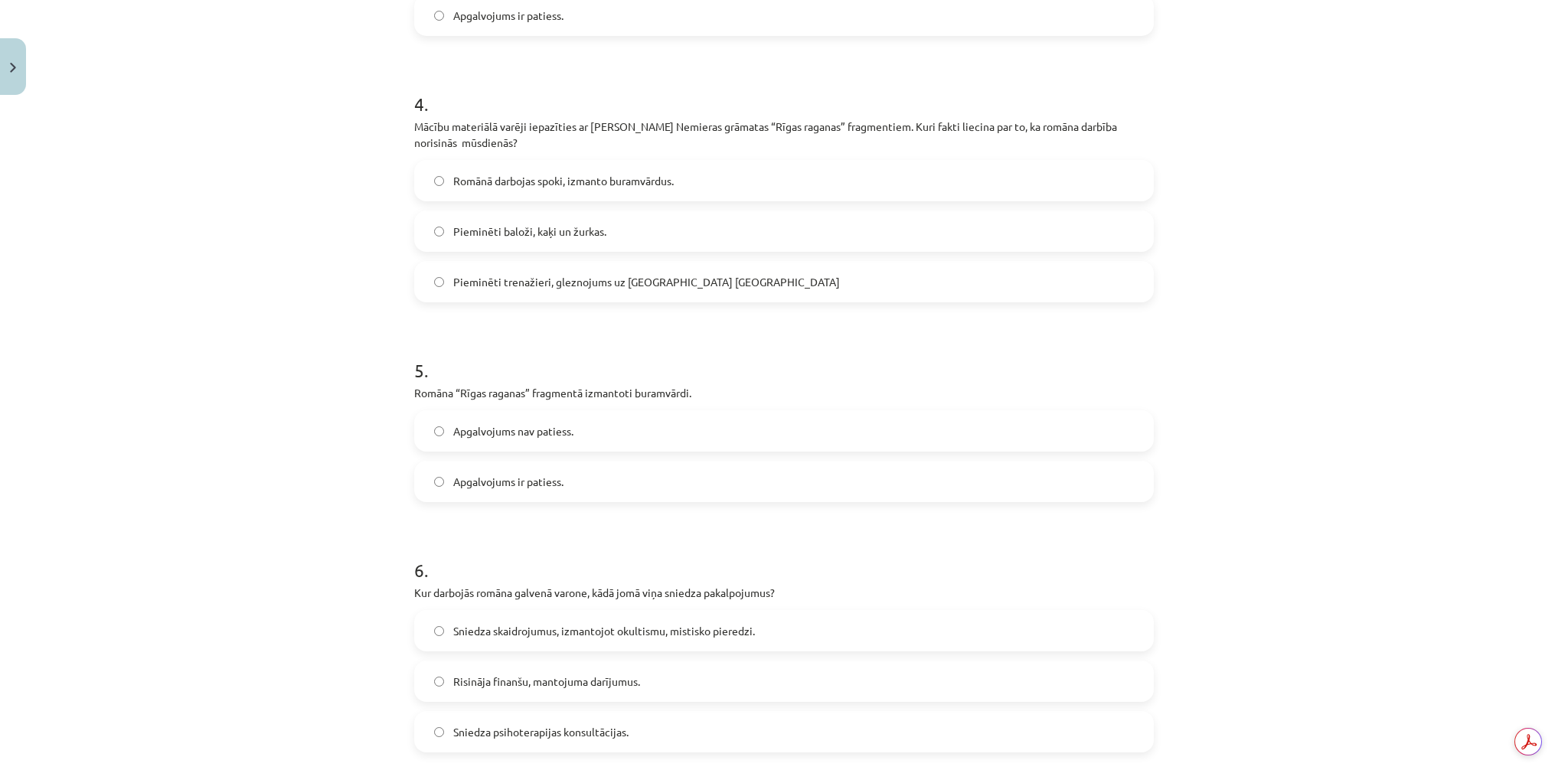
scroll to position [957, 0]
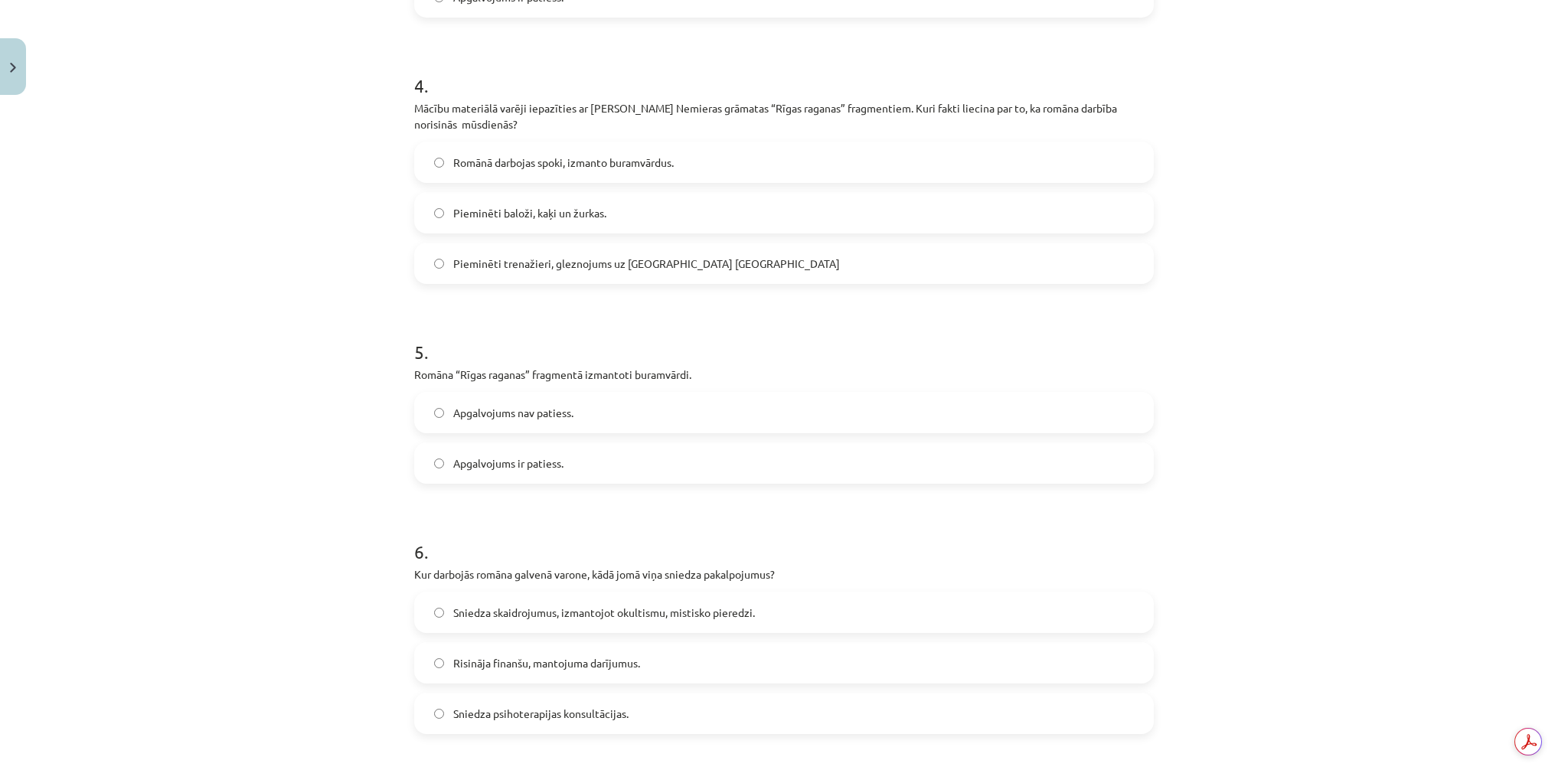
click at [695, 257] on span "Pieminēti trenažieri, gleznojums uz [GEOGRAPHIC_DATA] [GEOGRAPHIC_DATA]" at bounding box center [646, 264] width 387 height 16
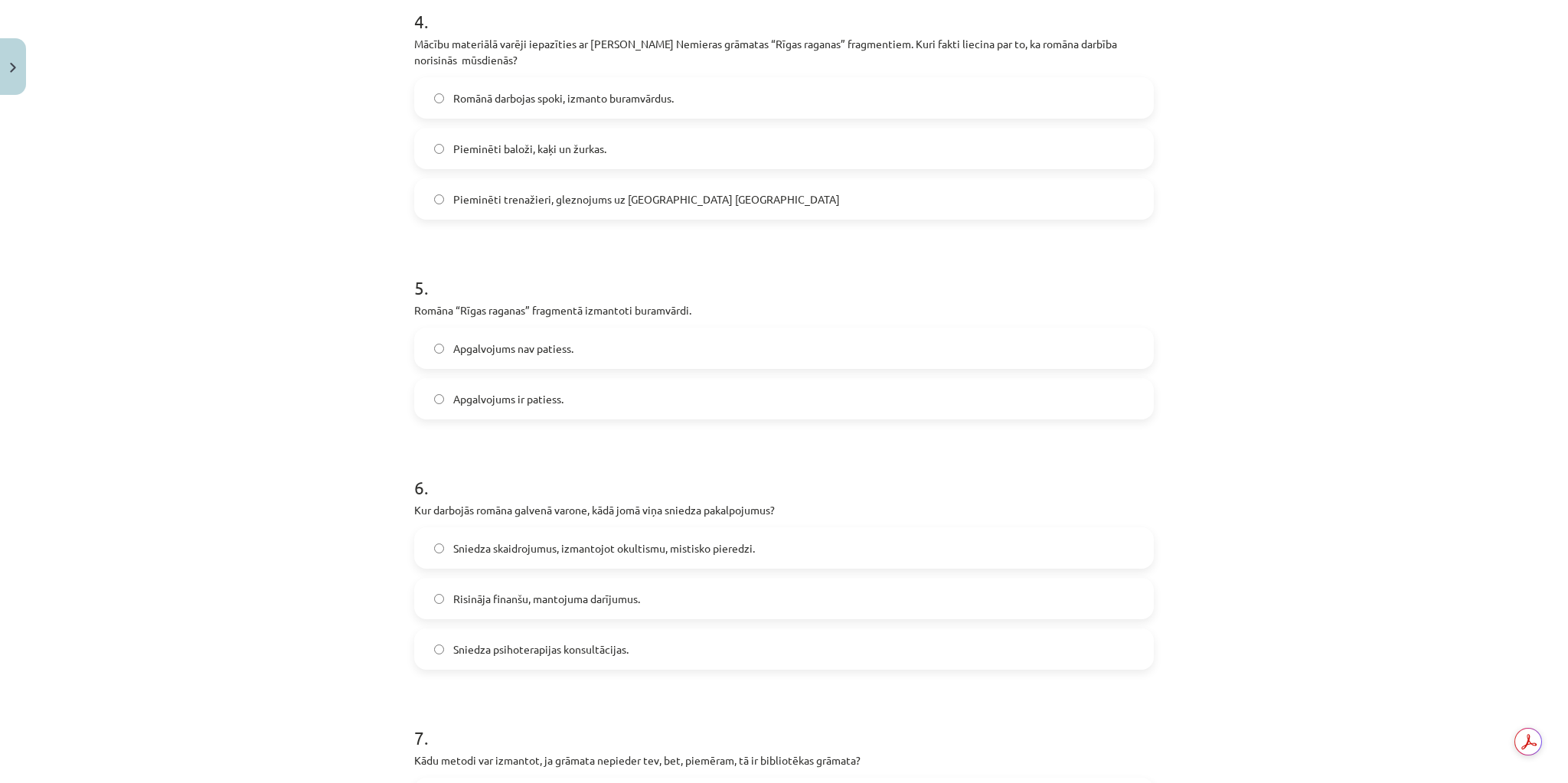
scroll to position [1141, 0]
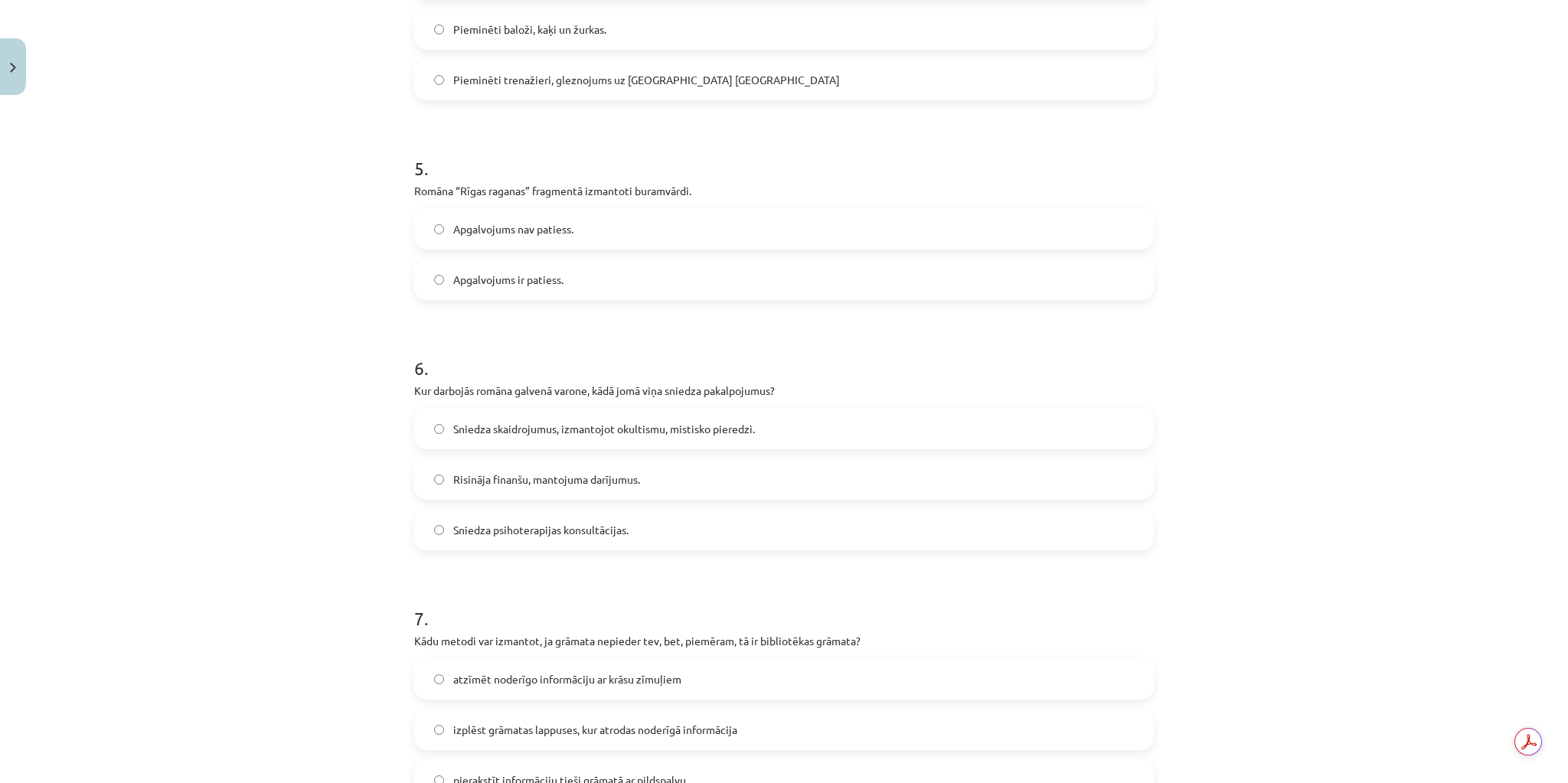
click at [630, 264] on label "Apgalvojums ir patiess." at bounding box center [783, 279] width 736 height 39
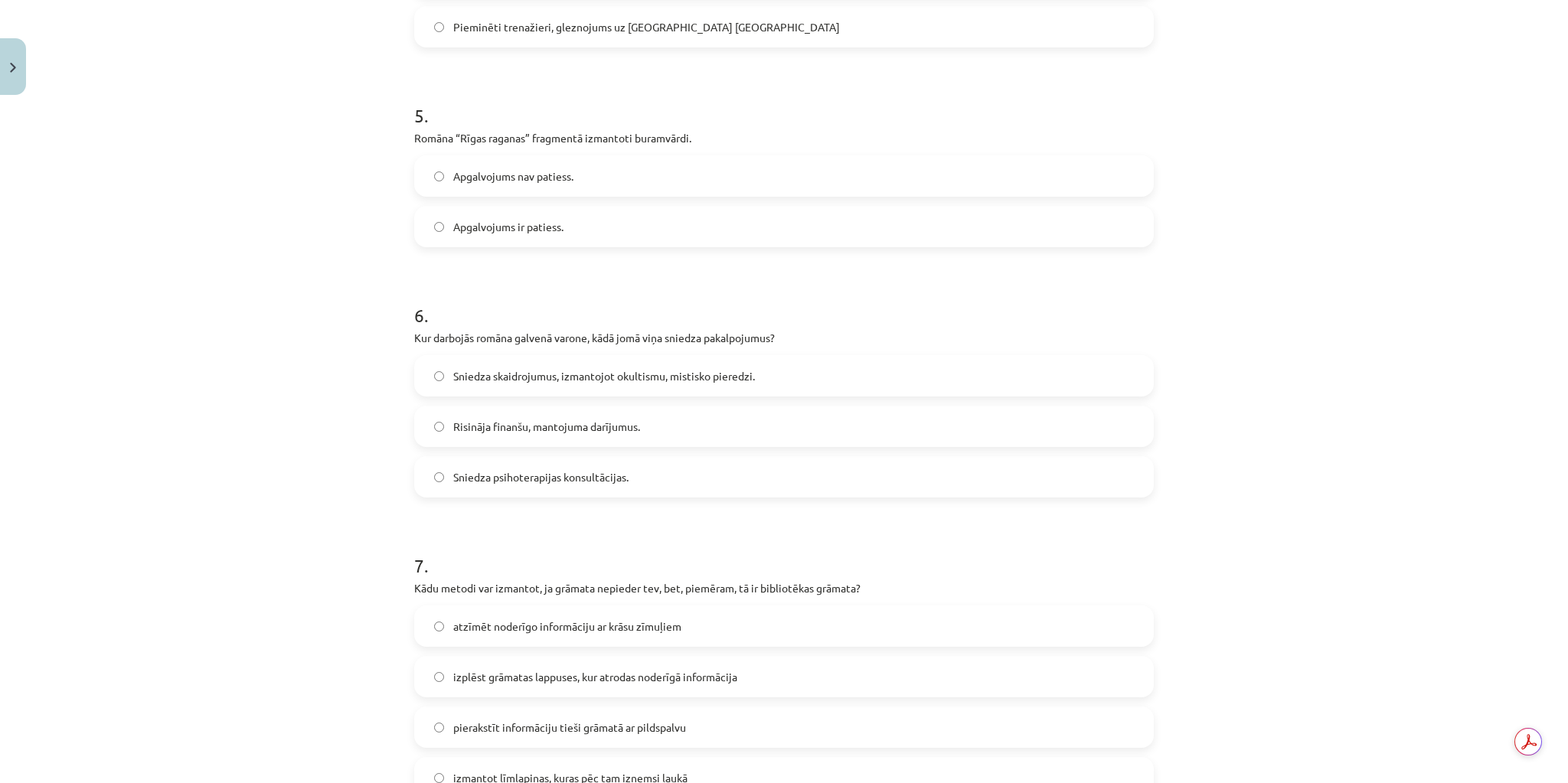
scroll to position [1447, 0]
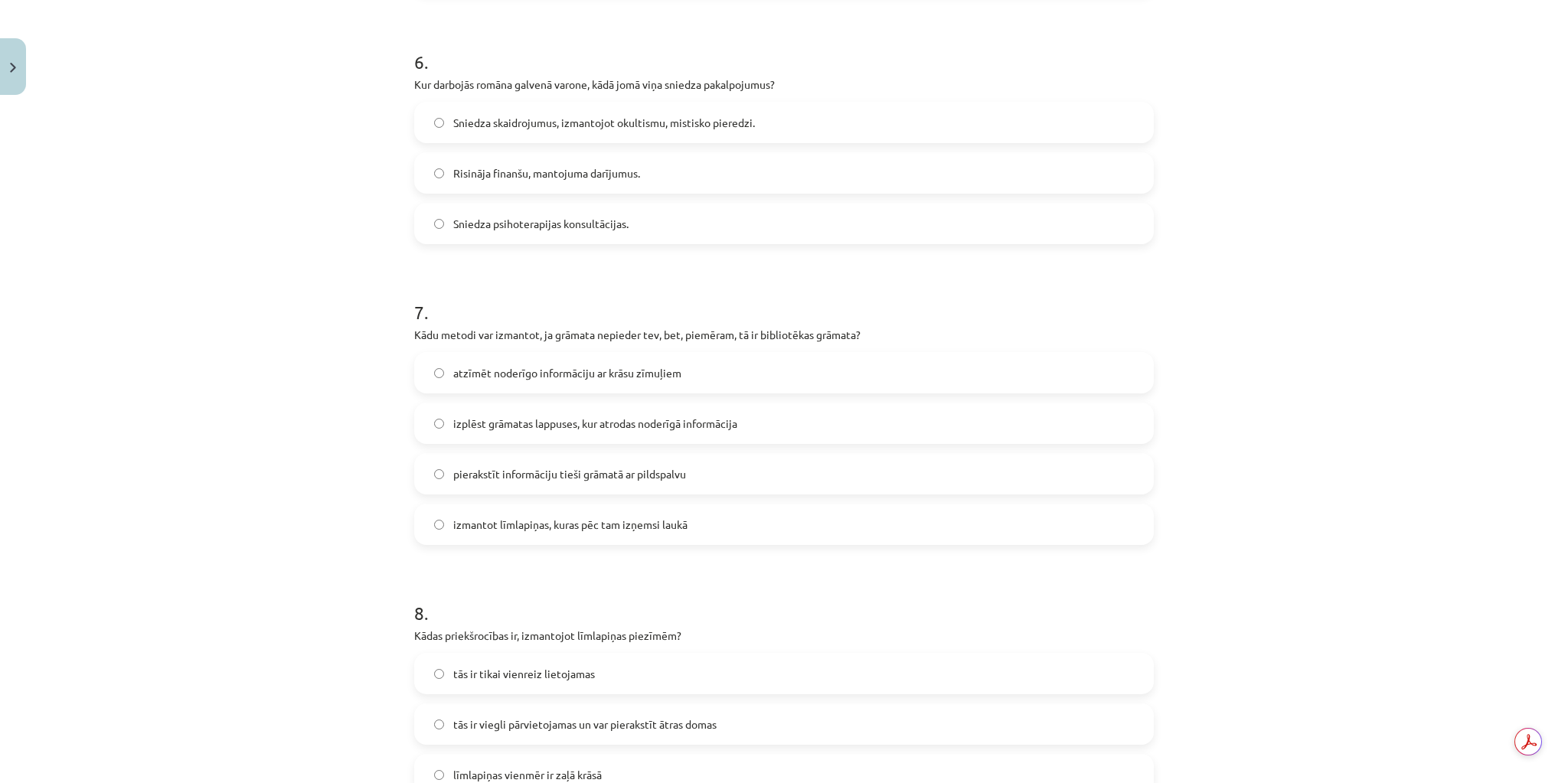
click at [668, 115] on span "Sniedza skaidrojumus, izmantojot okultismu, mistisko pieredzi." at bounding box center [604, 123] width 301 height 16
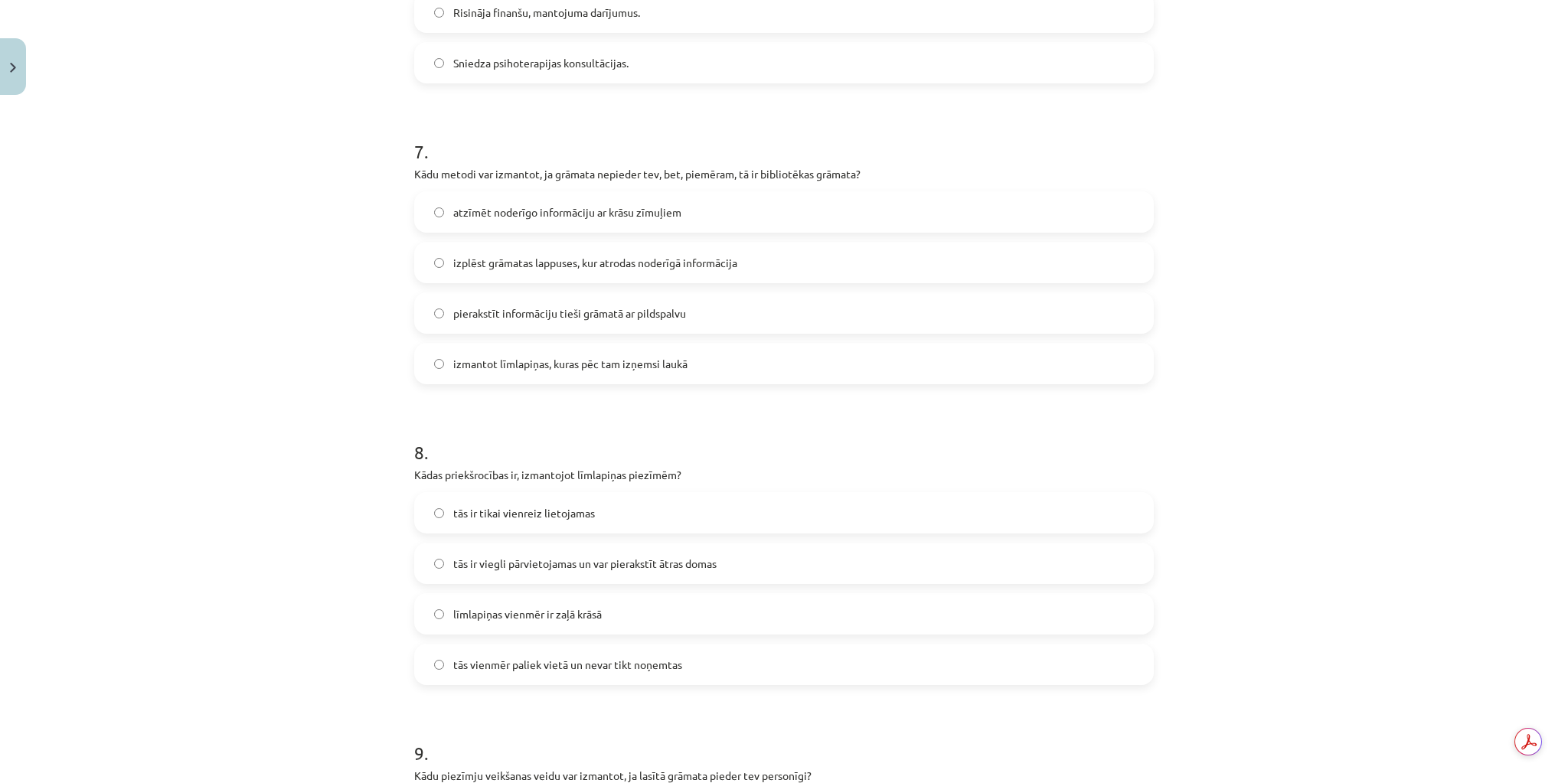
scroll to position [1631, 0]
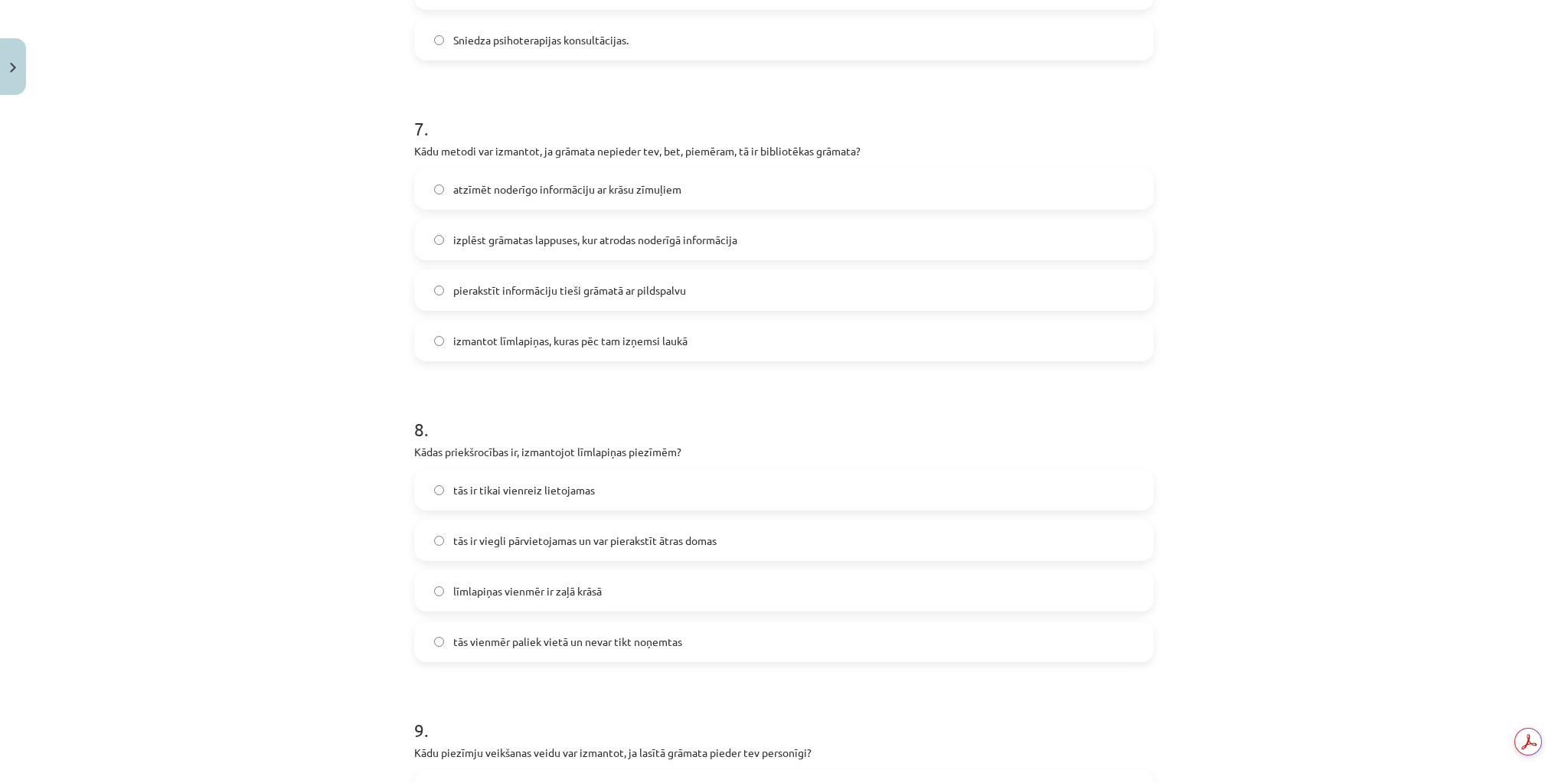
click at [719, 344] on label "izmantot līmlapiņas, kuras pēc tam izņemsi laukā" at bounding box center [783, 341] width 736 height 39
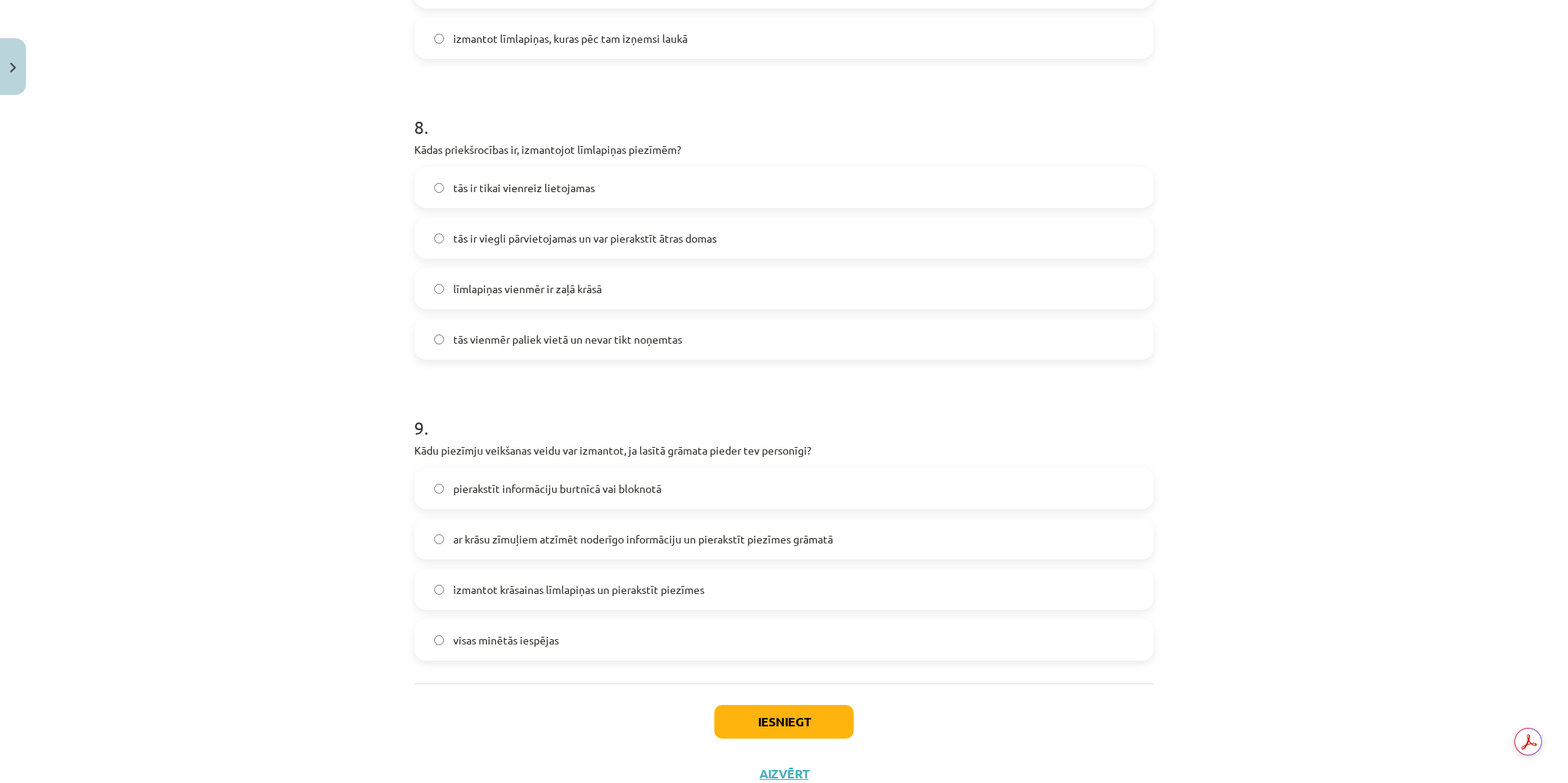
scroll to position [1937, 0]
click at [651, 232] on span "tās ir viegli pārvietojamas un var pierakstīt ātras domas" at bounding box center [585, 234] width 264 height 16
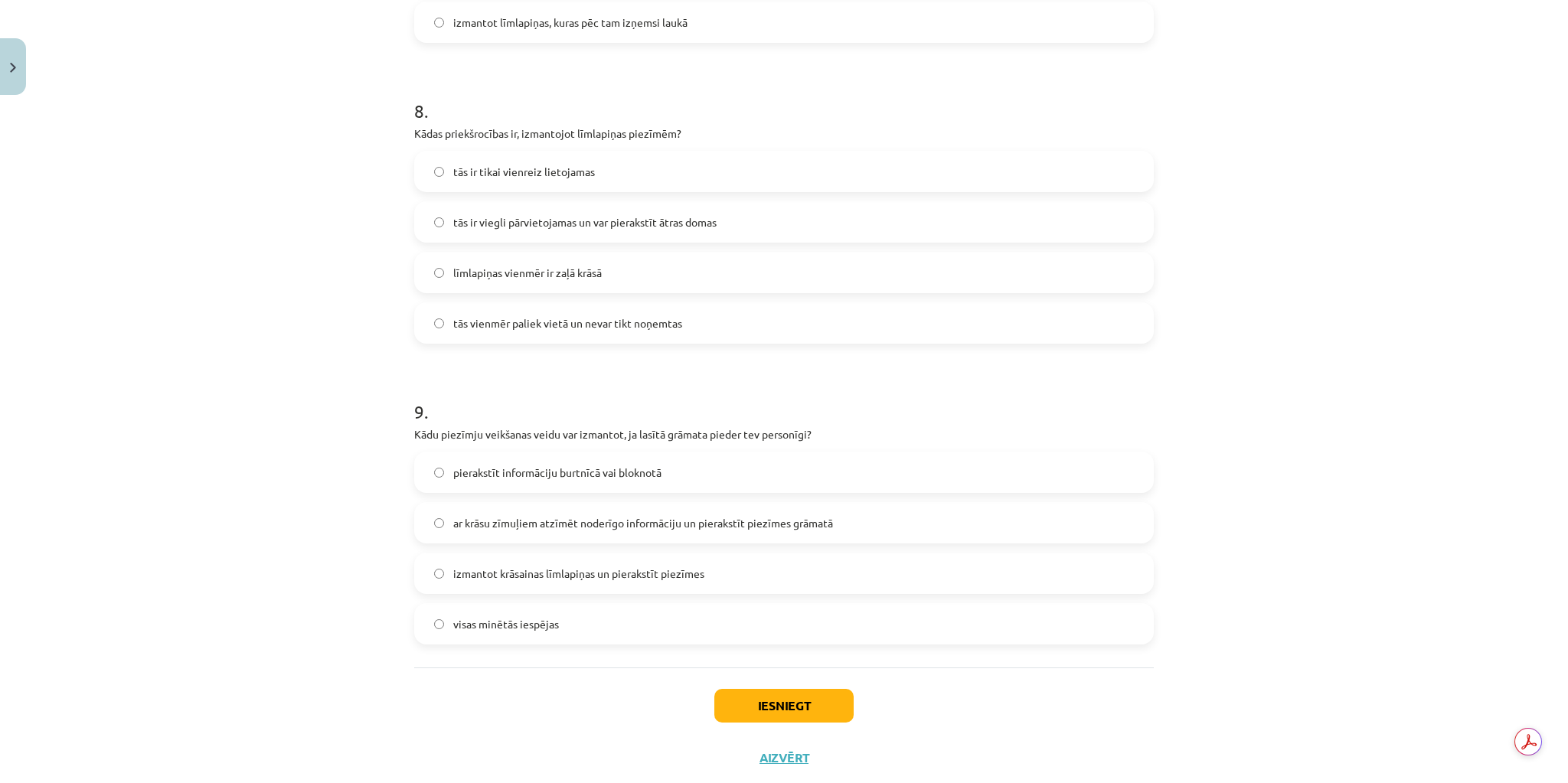
scroll to position [1986, 0]
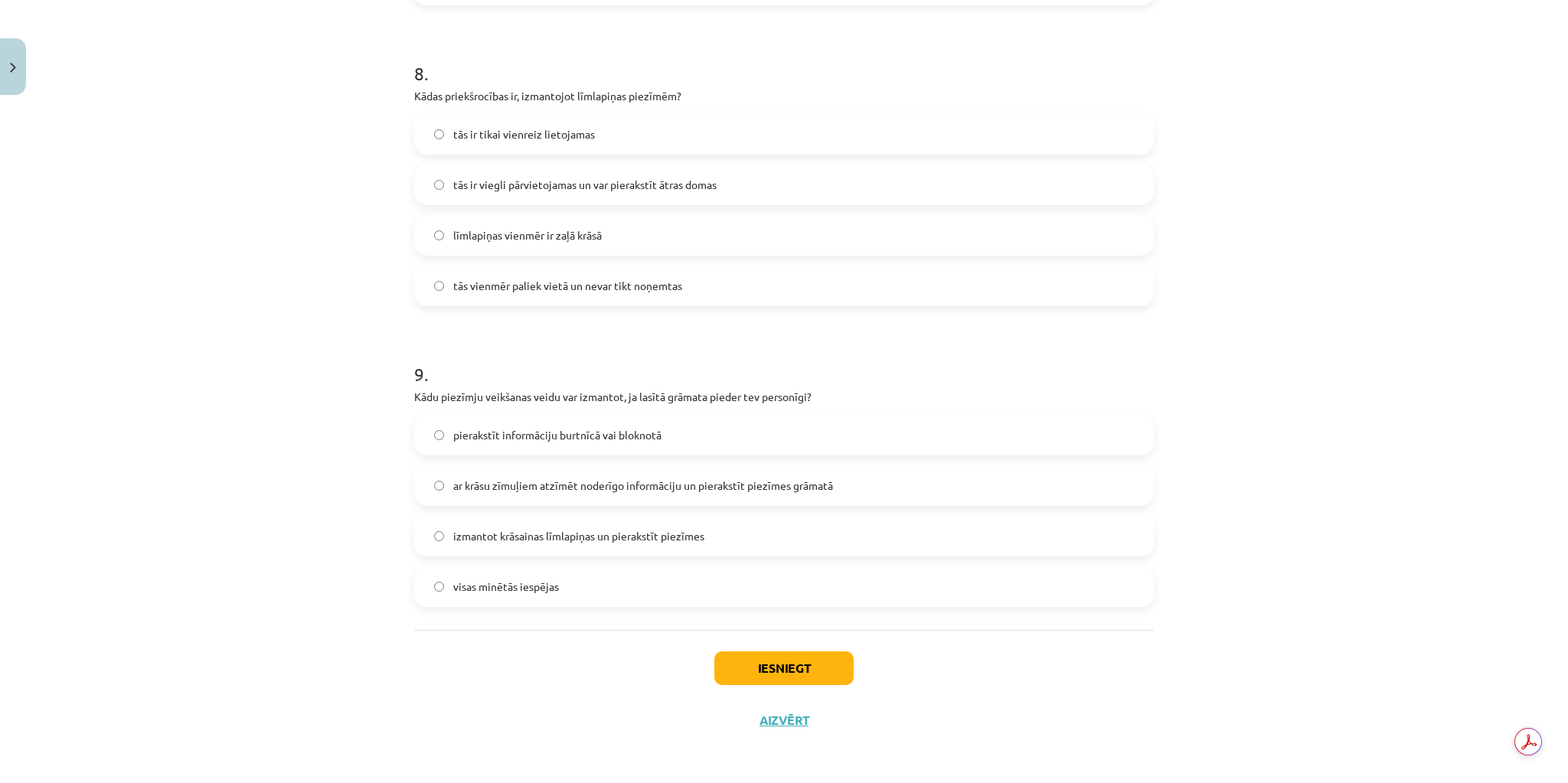
click at [685, 482] on span "ar krāsu zīmuļiem atzīmēt noderīgo informāciju un pierakstīt piezīmes grāmatā" at bounding box center [643, 485] width 379 height 16
drag, startPoint x: 445, startPoint y: 587, endPoint x: 475, endPoint y: 592, distance: 30.4
click at [445, 587] on label "visas minētās iespējas" at bounding box center [783, 587] width 736 height 39
click at [840, 656] on button "Iesniegt" at bounding box center [784, 668] width 139 height 34
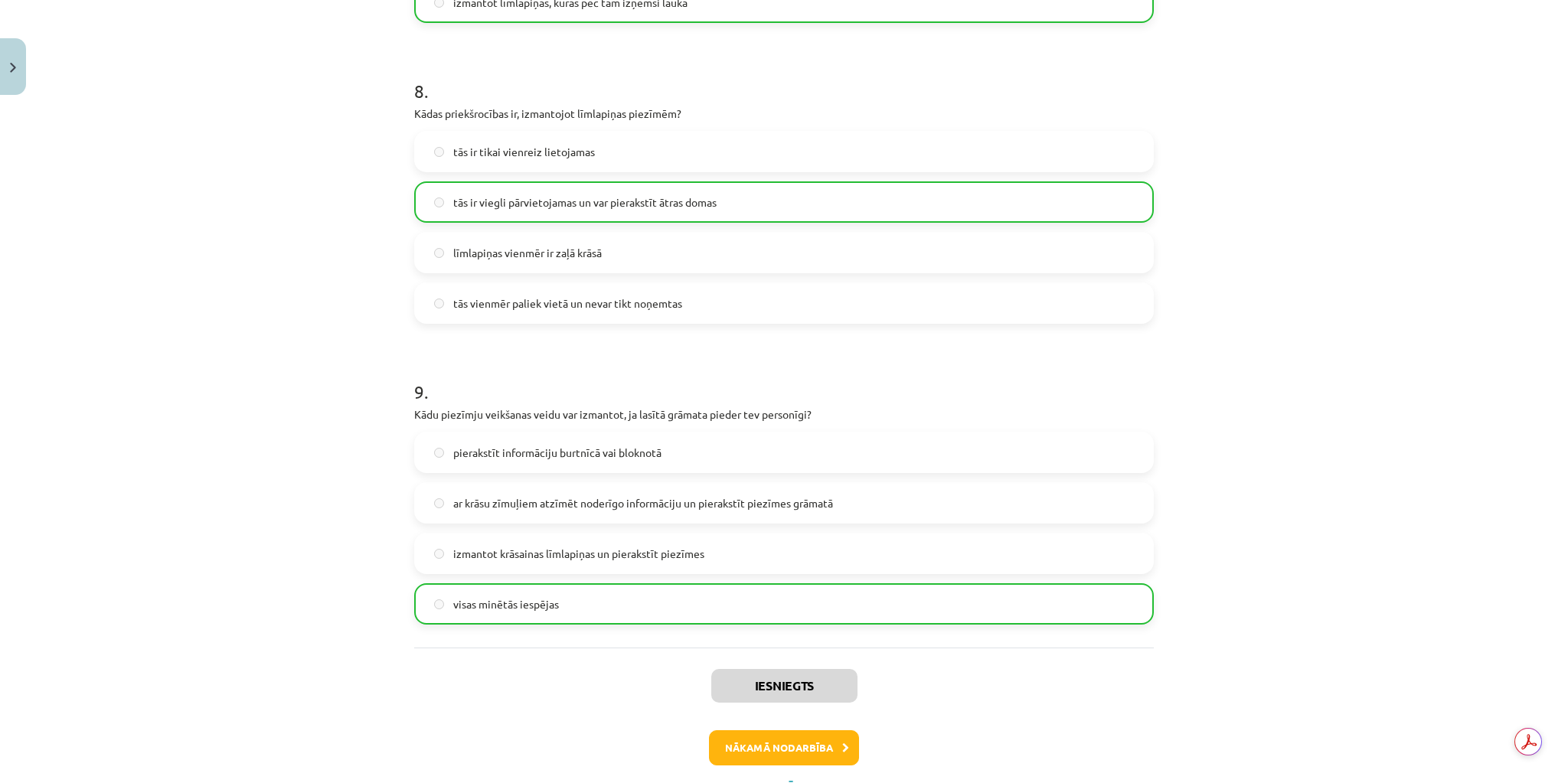
scroll to position [2033, 0]
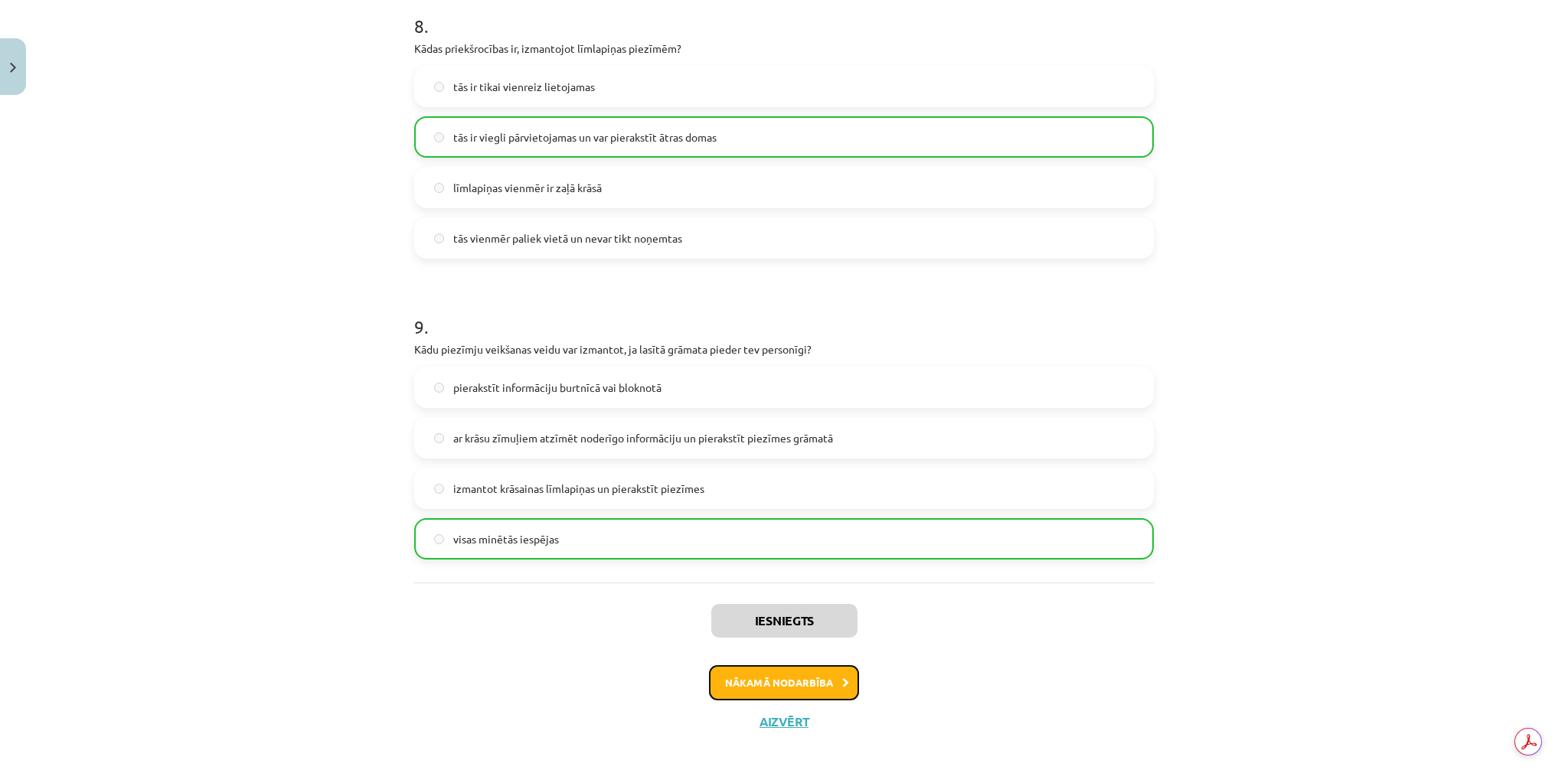
click at [813, 681] on button "Nākamā nodarbība" at bounding box center [784, 683] width 150 height 35
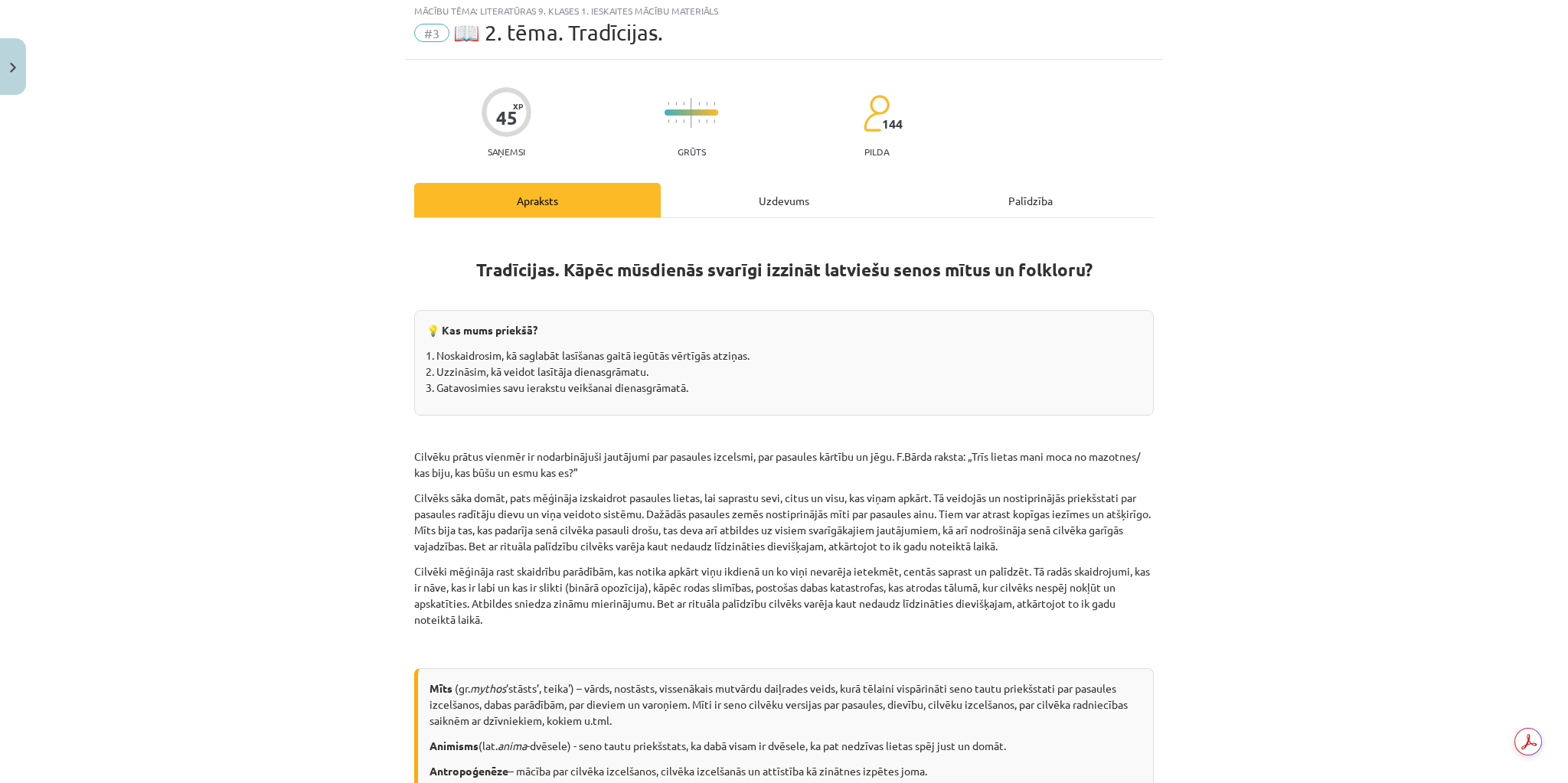
scroll to position [39, 0]
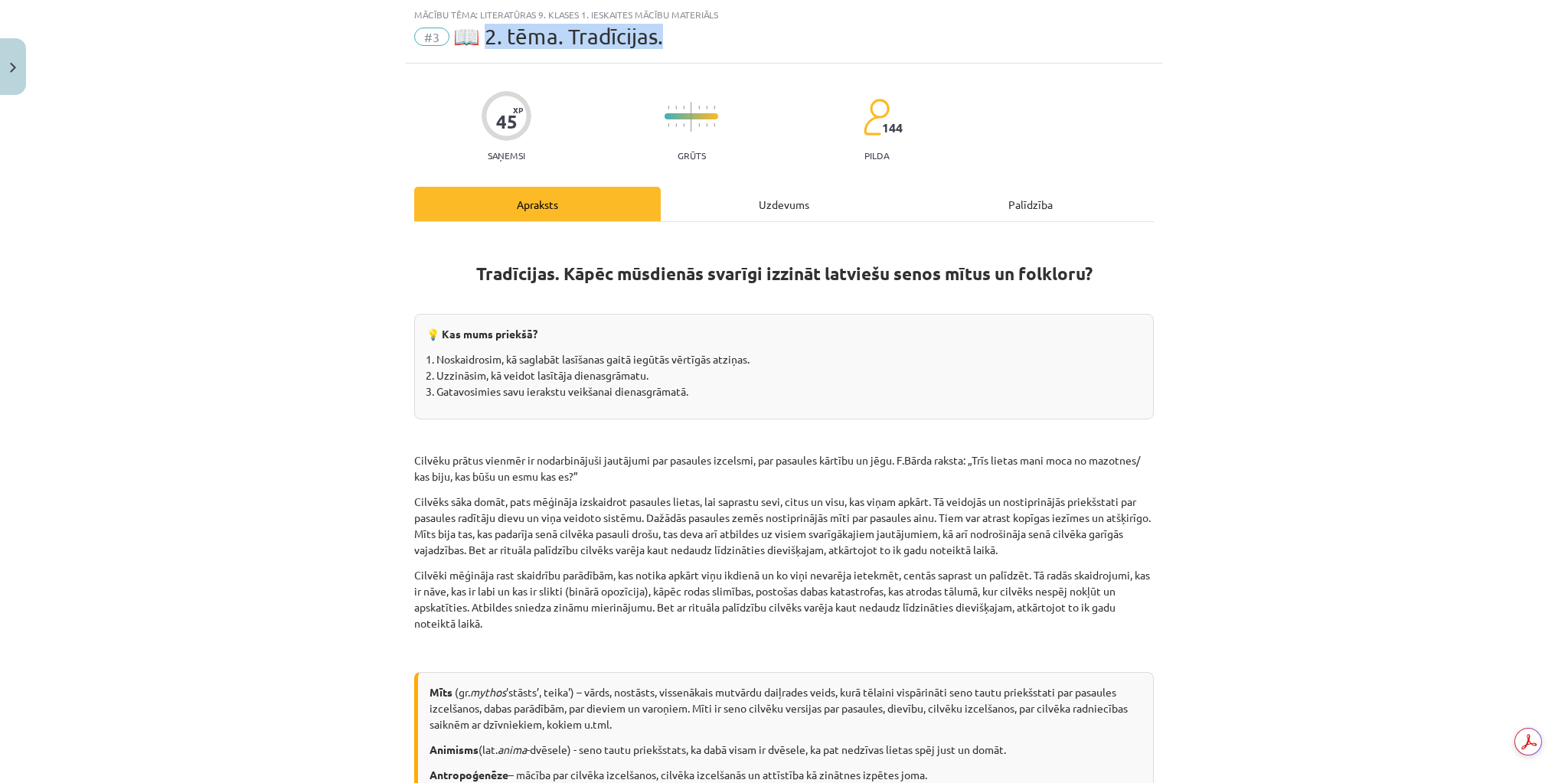
drag, startPoint x: 483, startPoint y: 35, endPoint x: 693, endPoint y: 44, distance: 210.2
click at [693, 44] on div "#3 📖 2. tēma. Tradīcijas." at bounding box center [783, 36] width 740 height 24
copy span ". tēma. Tradīcijas."
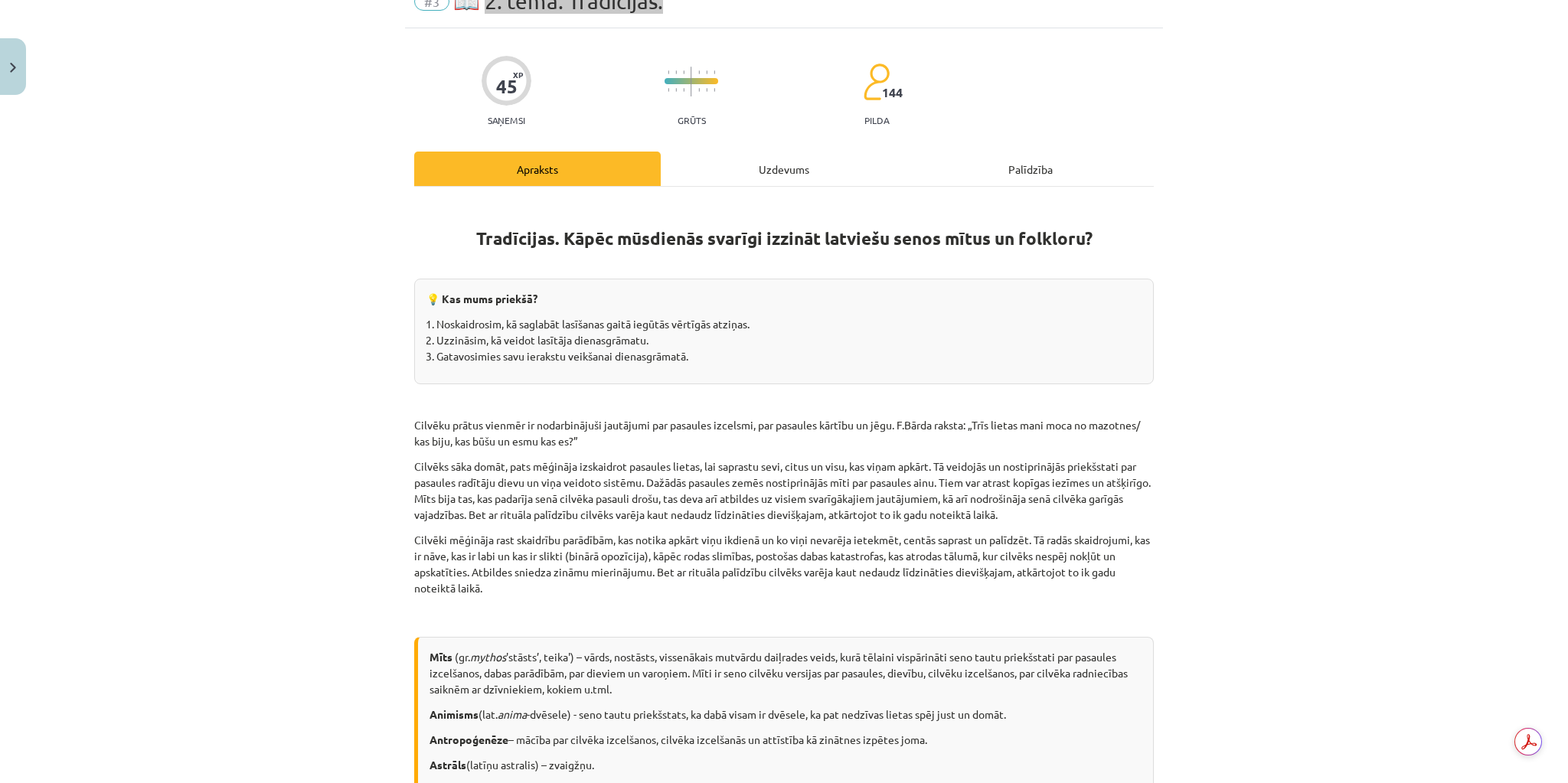
scroll to position [100, 0]
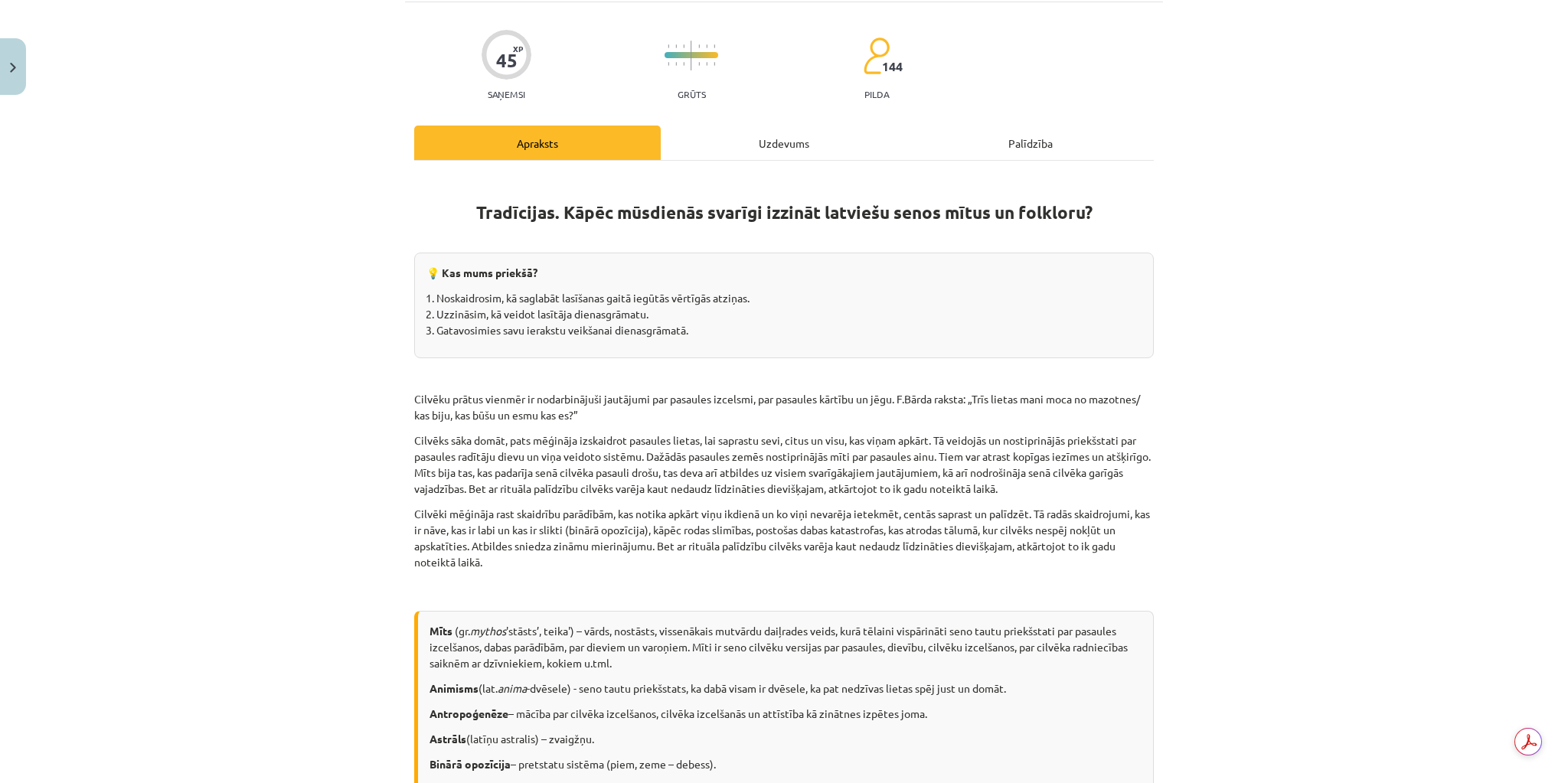
click at [547, 373] on p at bounding box center [783, 373] width 740 height 16
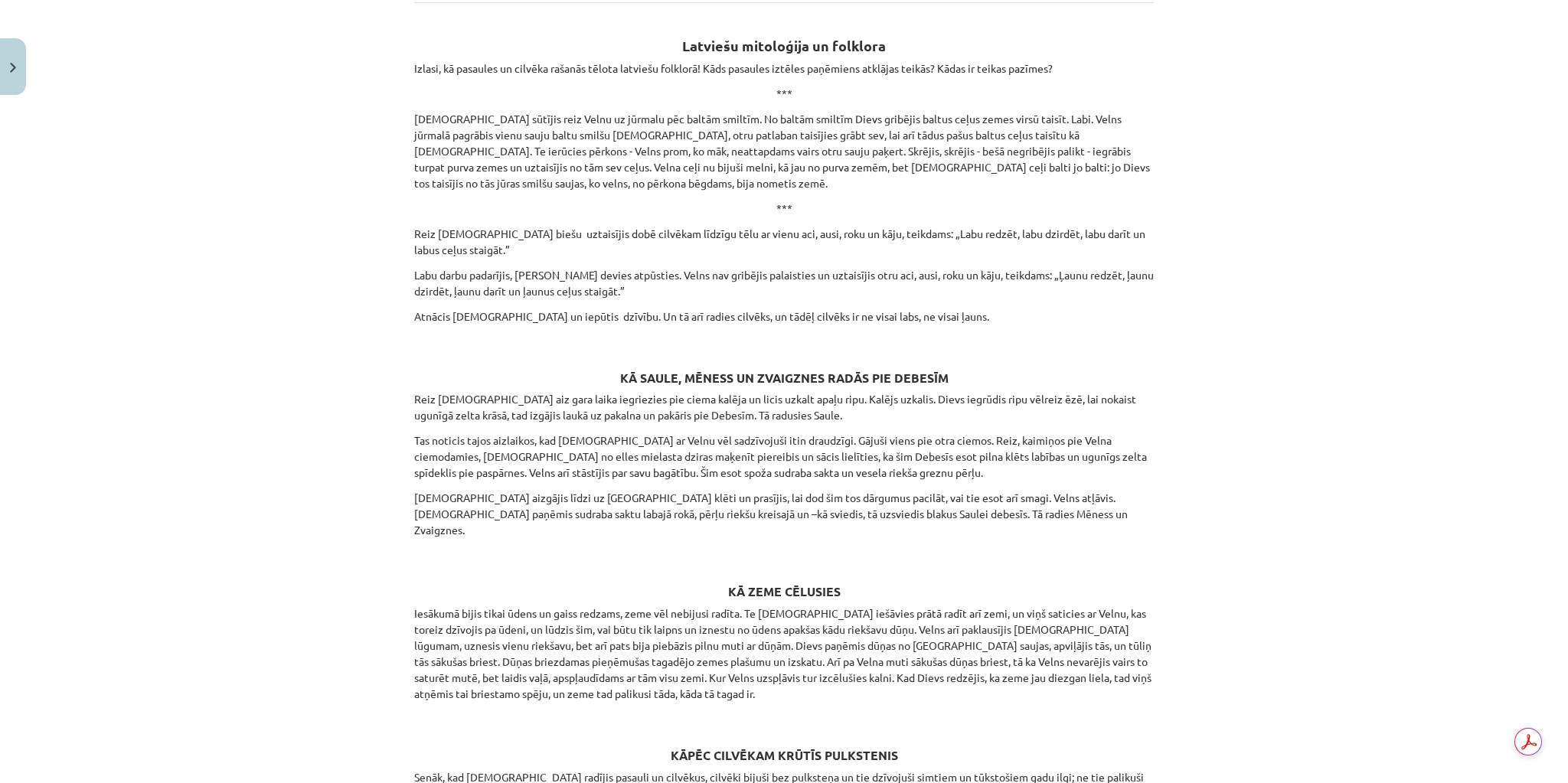
scroll to position [1324, 0]
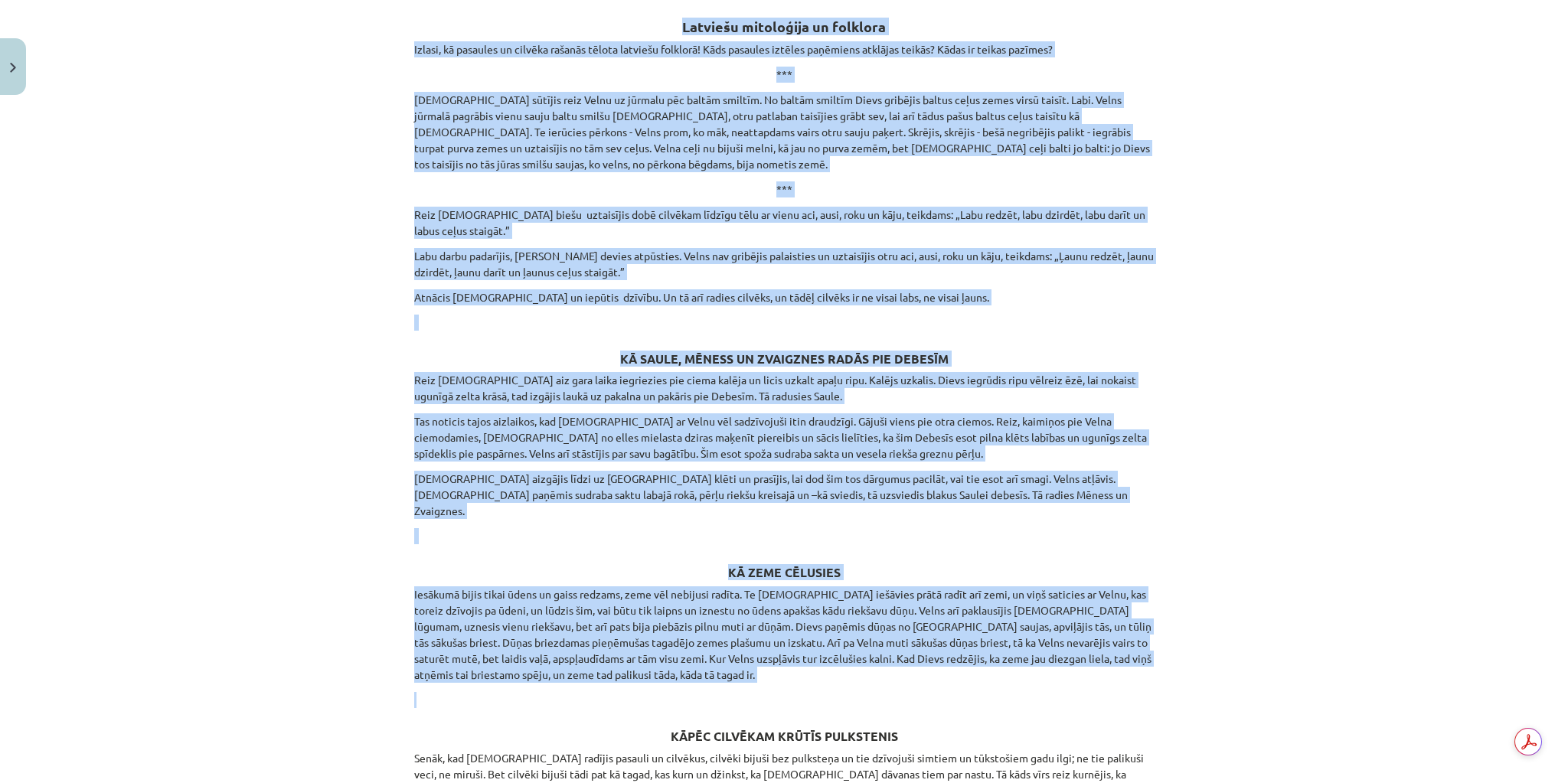
drag, startPoint x: 680, startPoint y: 35, endPoint x: 899, endPoint y: 663, distance: 665.1
click at [899, 663] on div "Tradīcijas. Kāpēc mūsdienās svarīgi izzināt latviešu senos mītus un folkloru? 💡…" at bounding box center [783, 16] width 740 height 2132
copy div "Loremips dolorsitam co adipisci Elitse, do eiusmodt in utlabor etdolor magnaa e…"
click at [672, 662] on div "Tradīcijas. Kāpēc mūsdienās svarīgi izzināt latviešu senos mītus un folkloru? 💡…" at bounding box center [783, 16] width 740 height 2132
click at [687, 662] on div "Tradīcijas. Kāpēc mūsdienās svarīgi izzināt latviešu senos mītus un folkloru? 💡…" at bounding box center [783, 16] width 740 height 2132
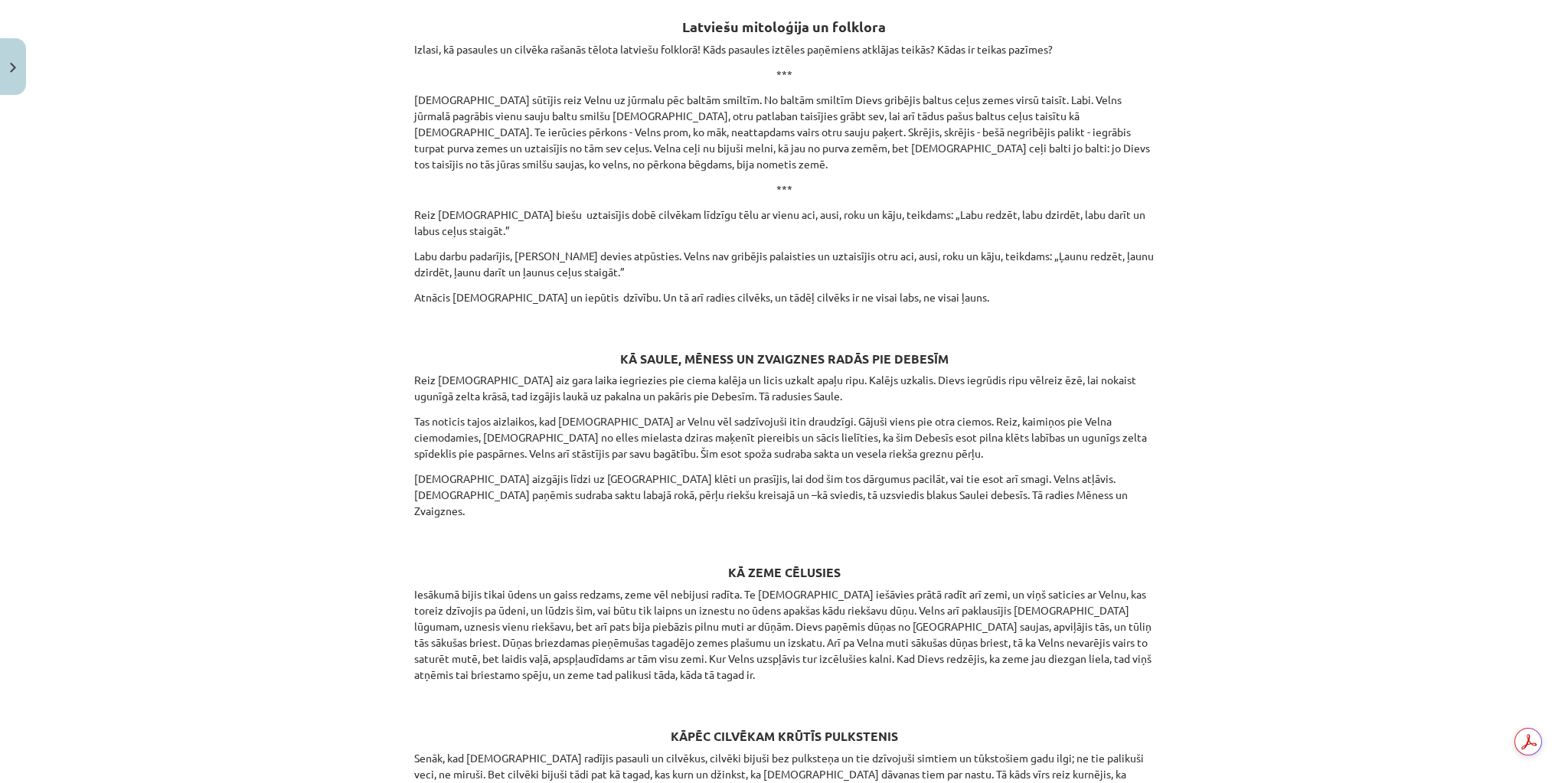
click at [687, 662] on div "Tradīcijas. Kāpēc mūsdienās svarīgi izzināt latviešu senos mītus un folkloru? 💡…" at bounding box center [783, 16] width 740 height 2132
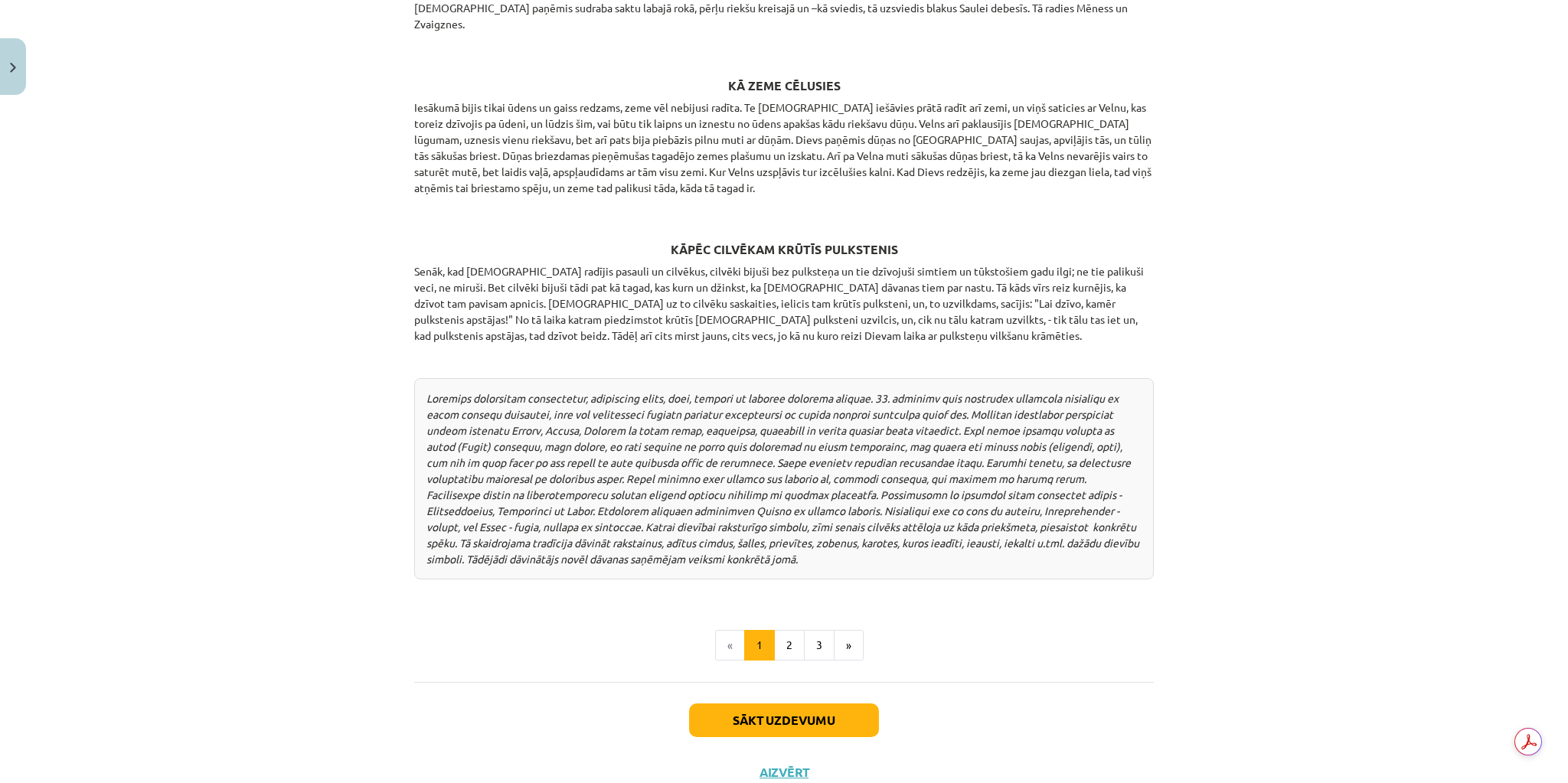
scroll to position [1840, 0]
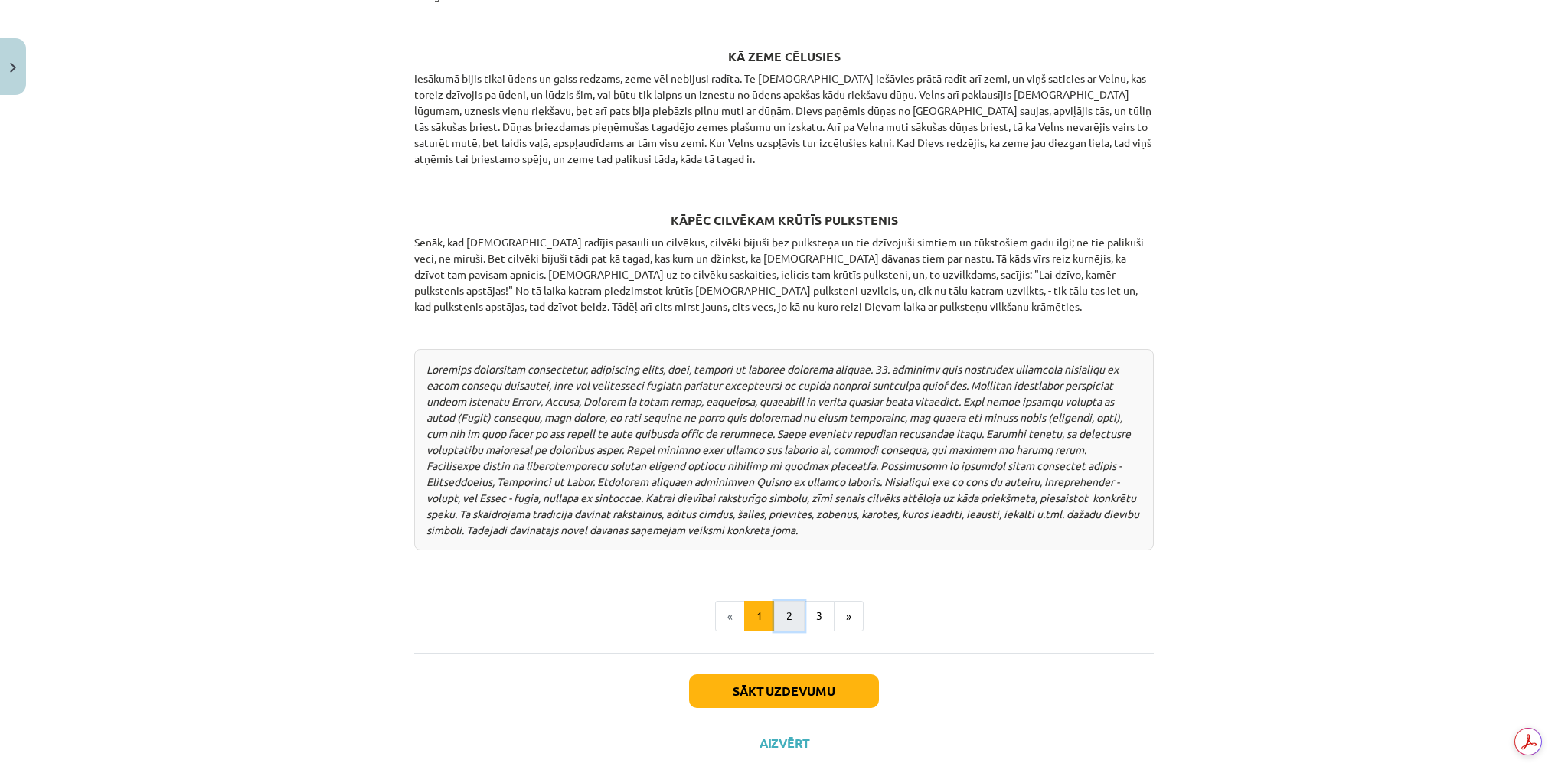
click at [782, 601] on button "2" at bounding box center [789, 616] width 30 height 30
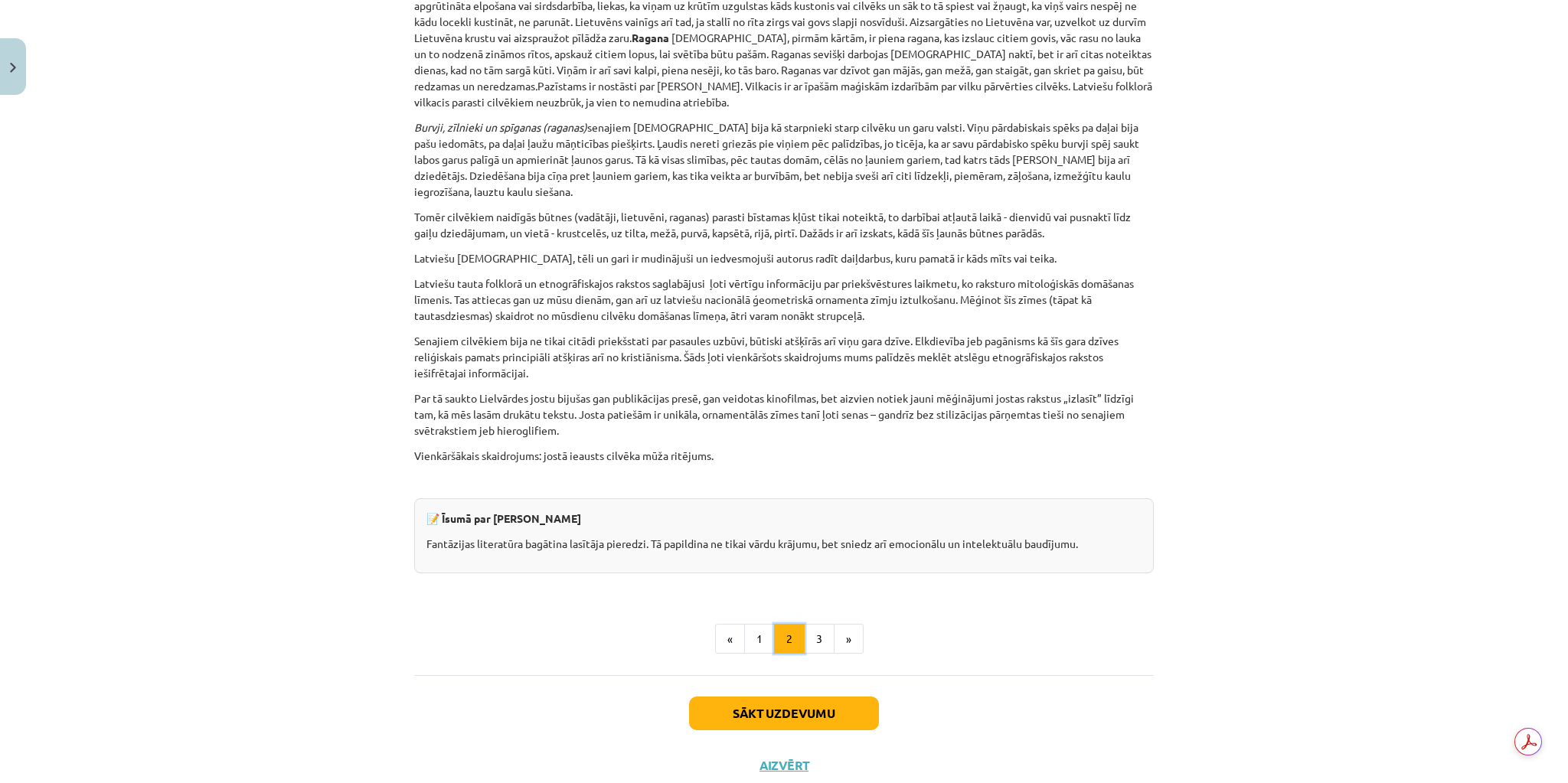
scroll to position [3612, 0]
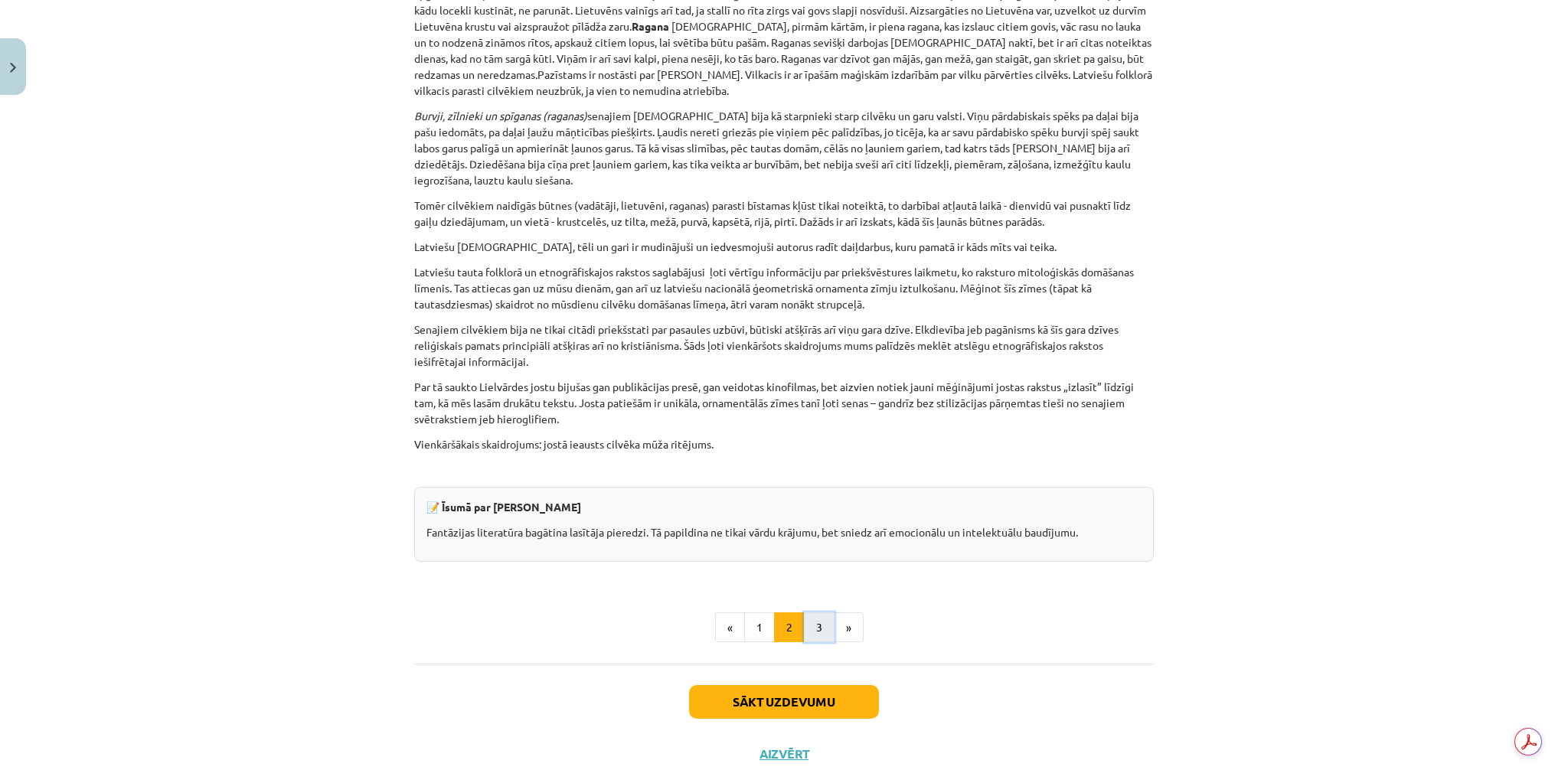
click at [812, 613] on button "3" at bounding box center [819, 628] width 30 height 30
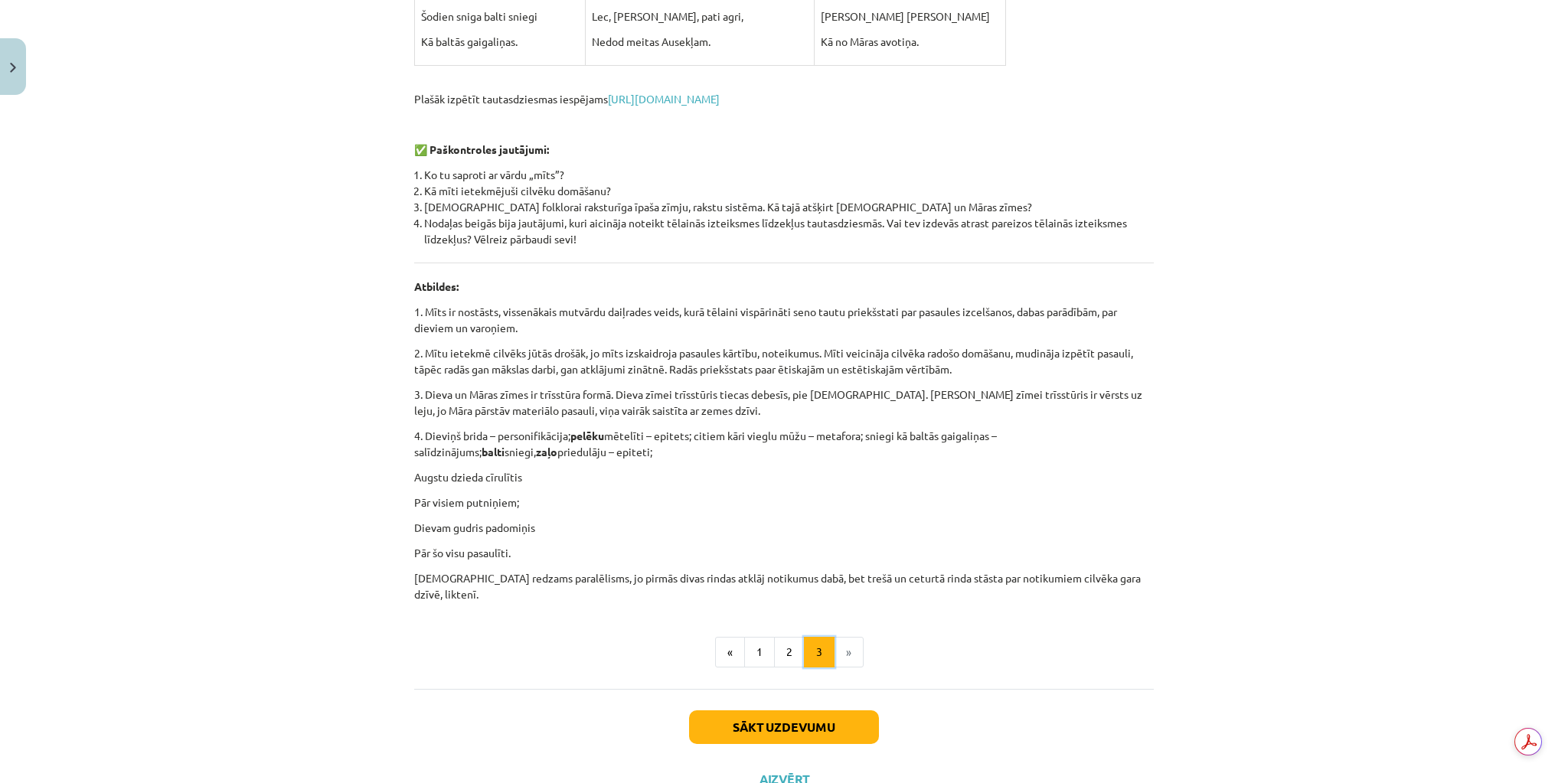
scroll to position [635, 0]
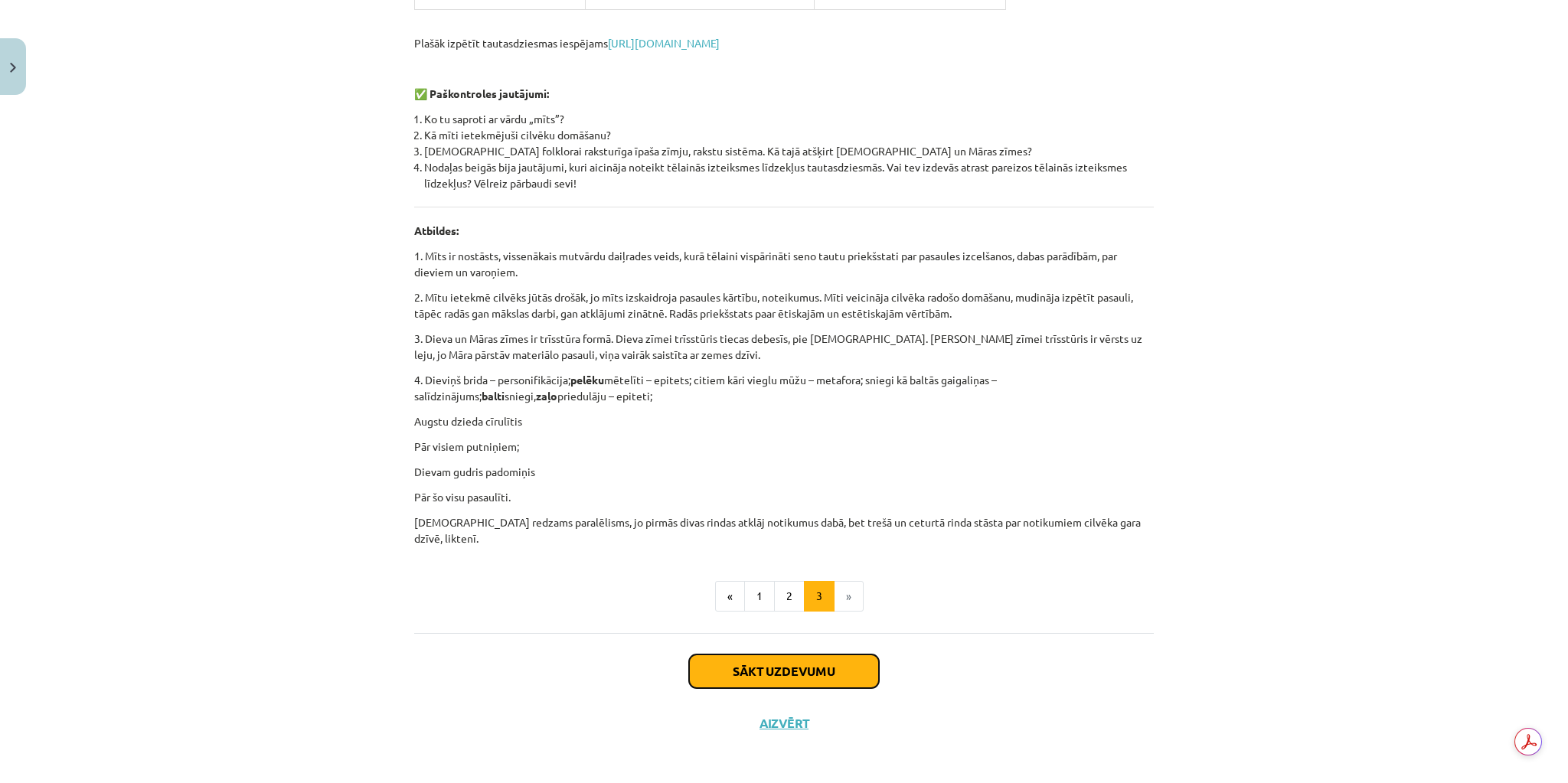
click at [768, 657] on button "Sākt uzdevumu" at bounding box center [784, 671] width 190 height 34
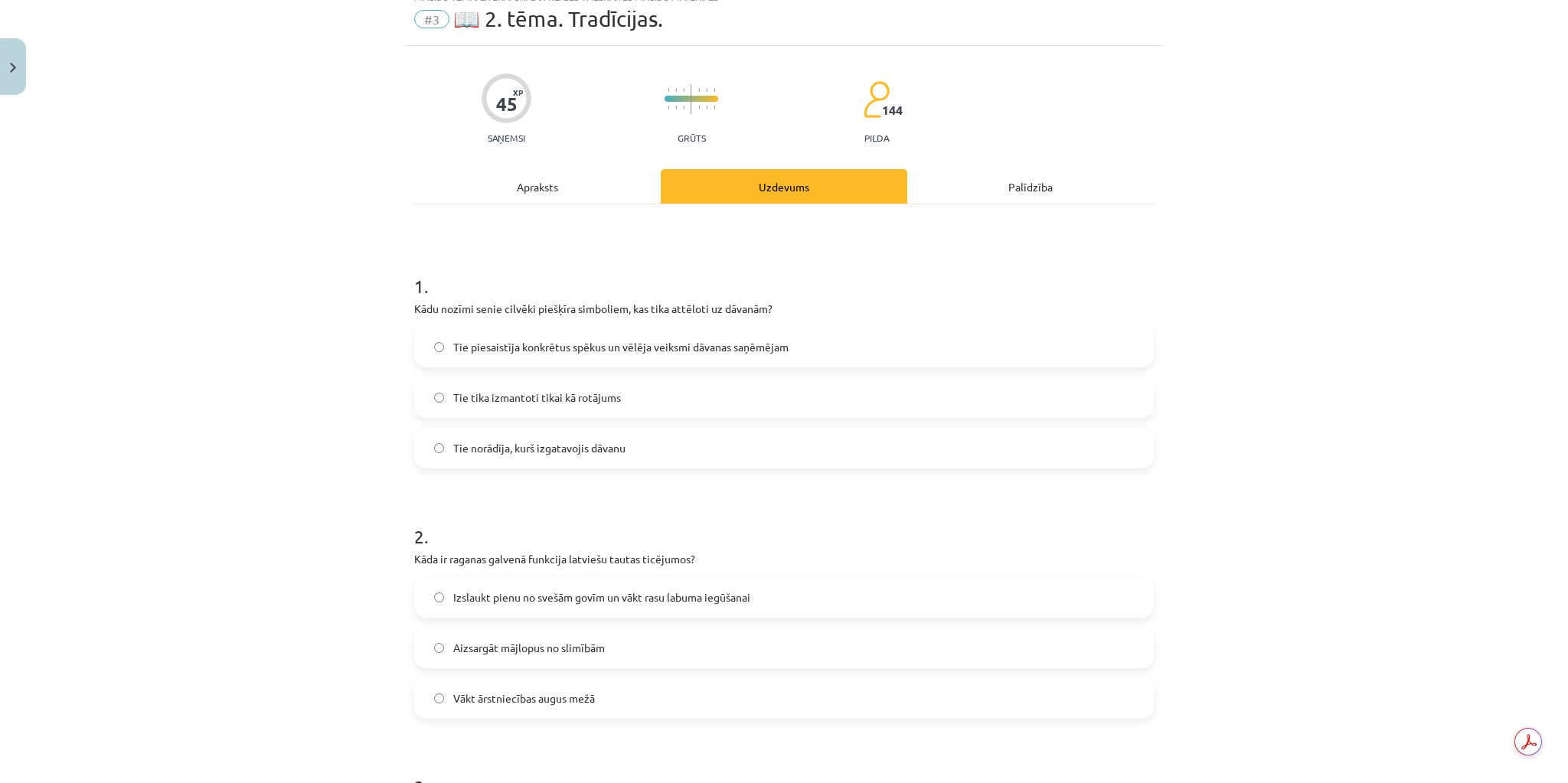
scroll to position [39, 0]
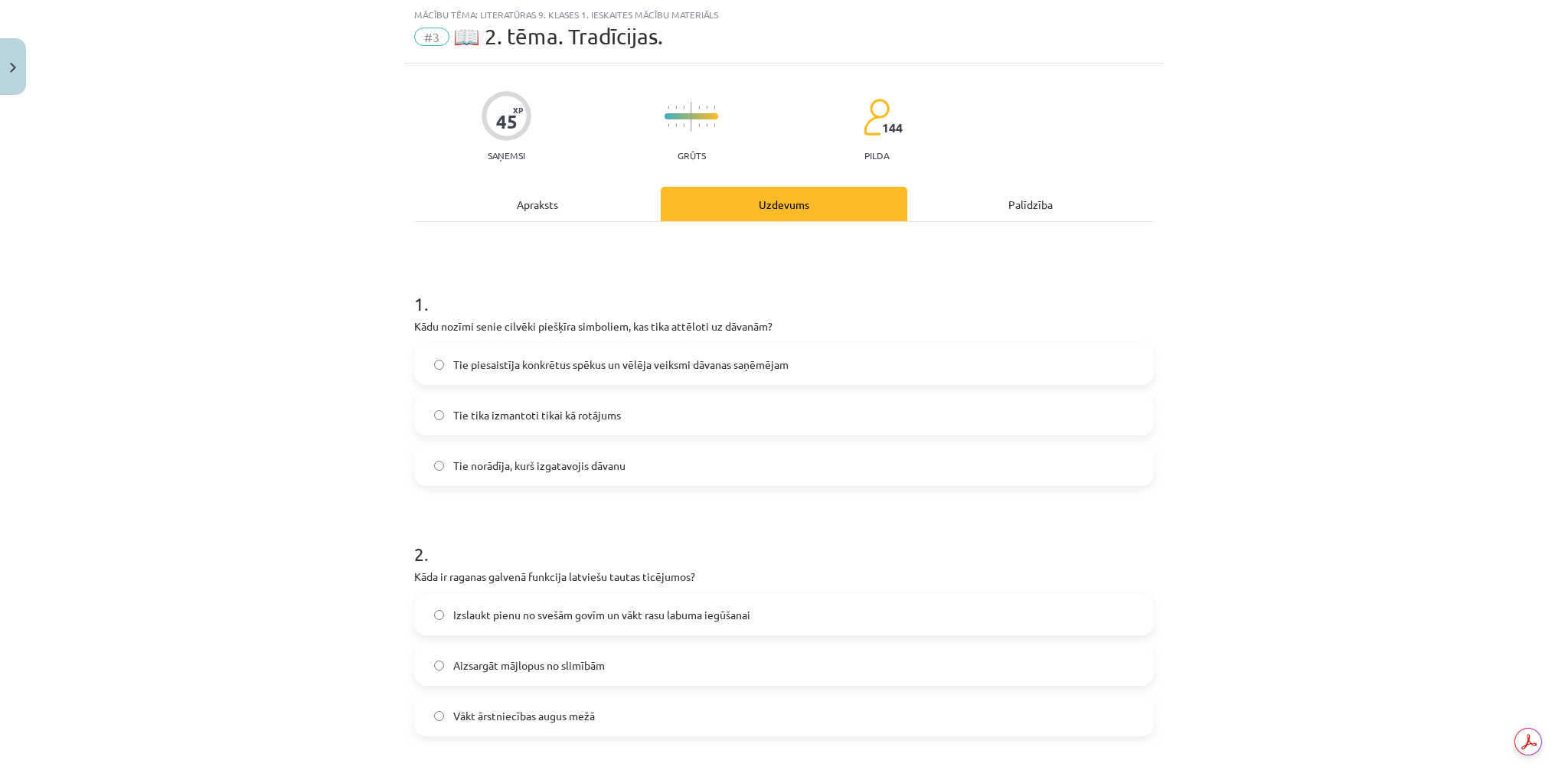
drag, startPoint x: 701, startPoint y: 355, endPoint x: 719, endPoint y: 396, distance: 44.8
click at [701, 357] on span "Tie piesaistīja konkrētus spēkus un vēlēja veiksmi dāvanas saņēmējam" at bounding box center [620, 364] width 335 height 16
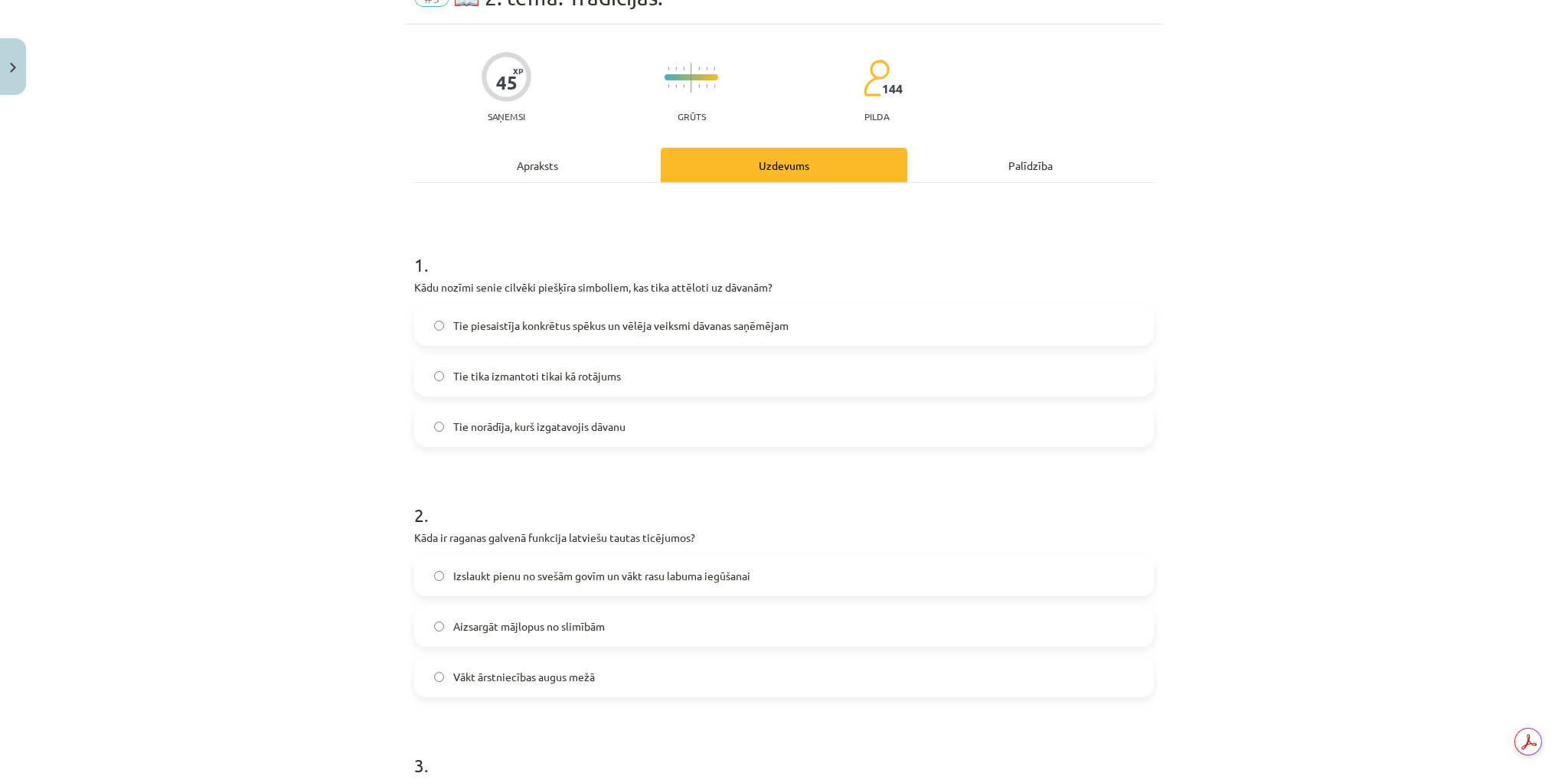
scroll to position [161, 0]
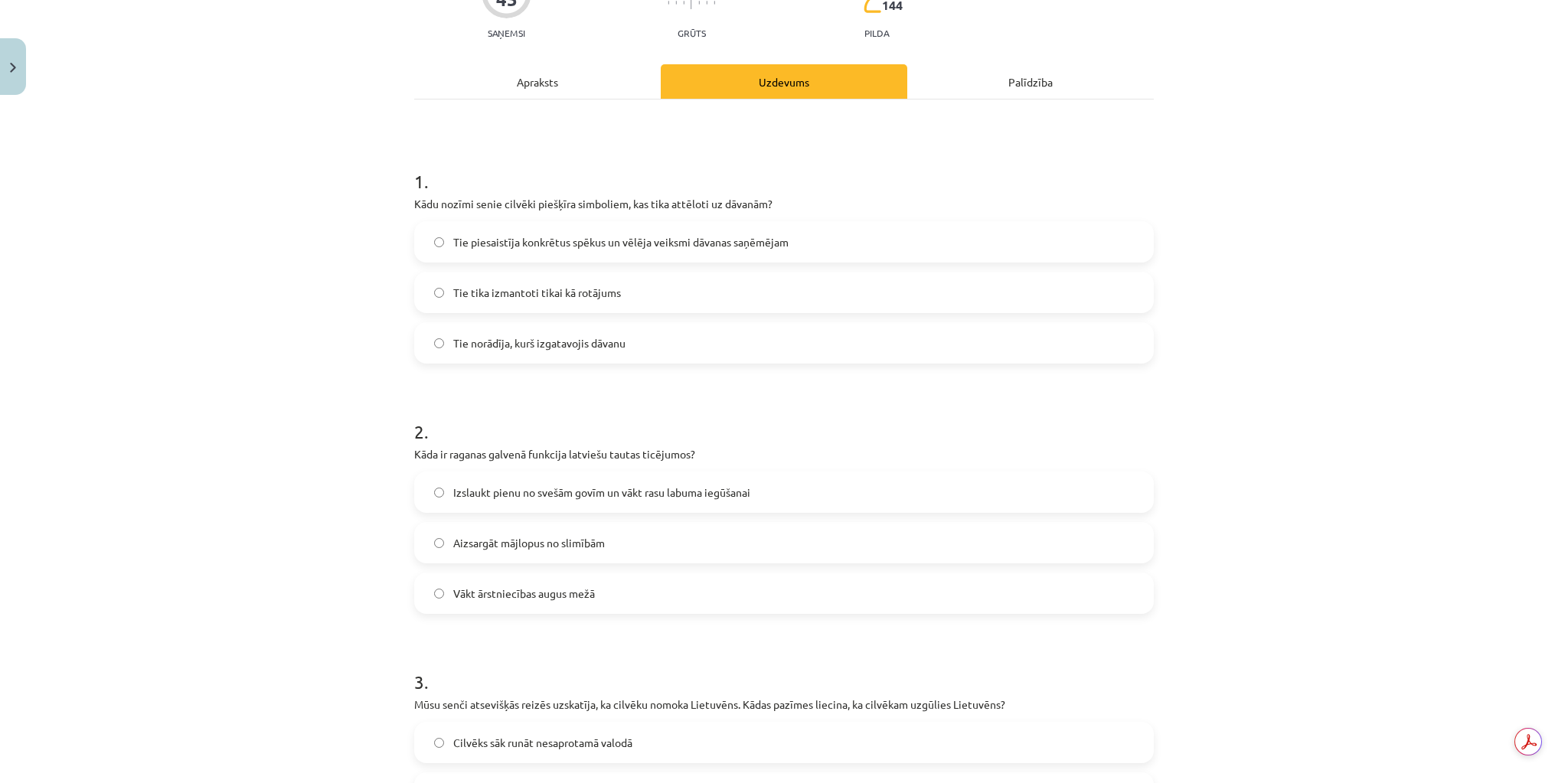
click at [657, 495] on span "Izslaukt pienu no svešām govīm un vākt rasu labuma iegūšanai" at bounding box center [602, 492] width 297 height 16
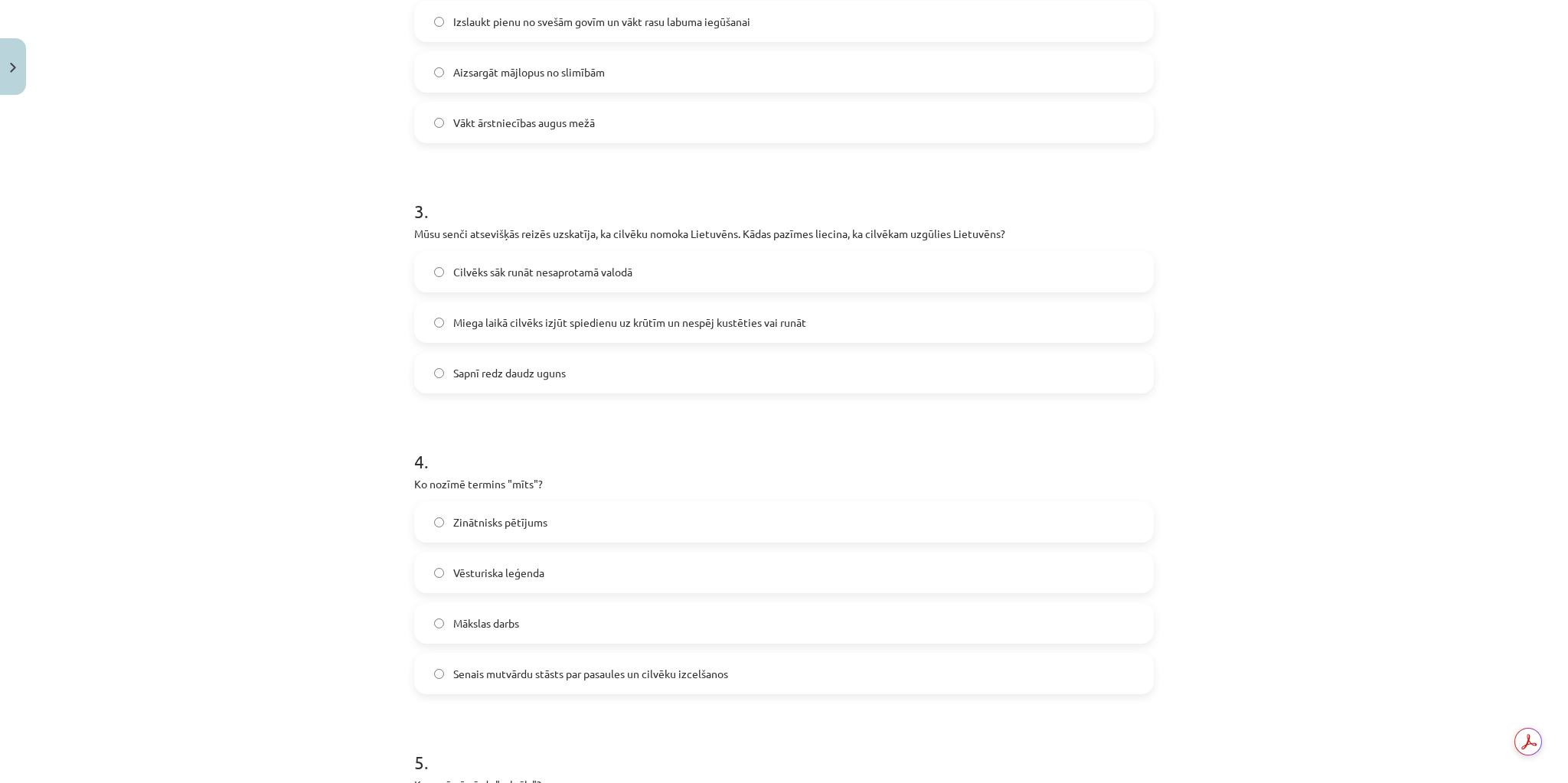
scroll to position [650, 0]
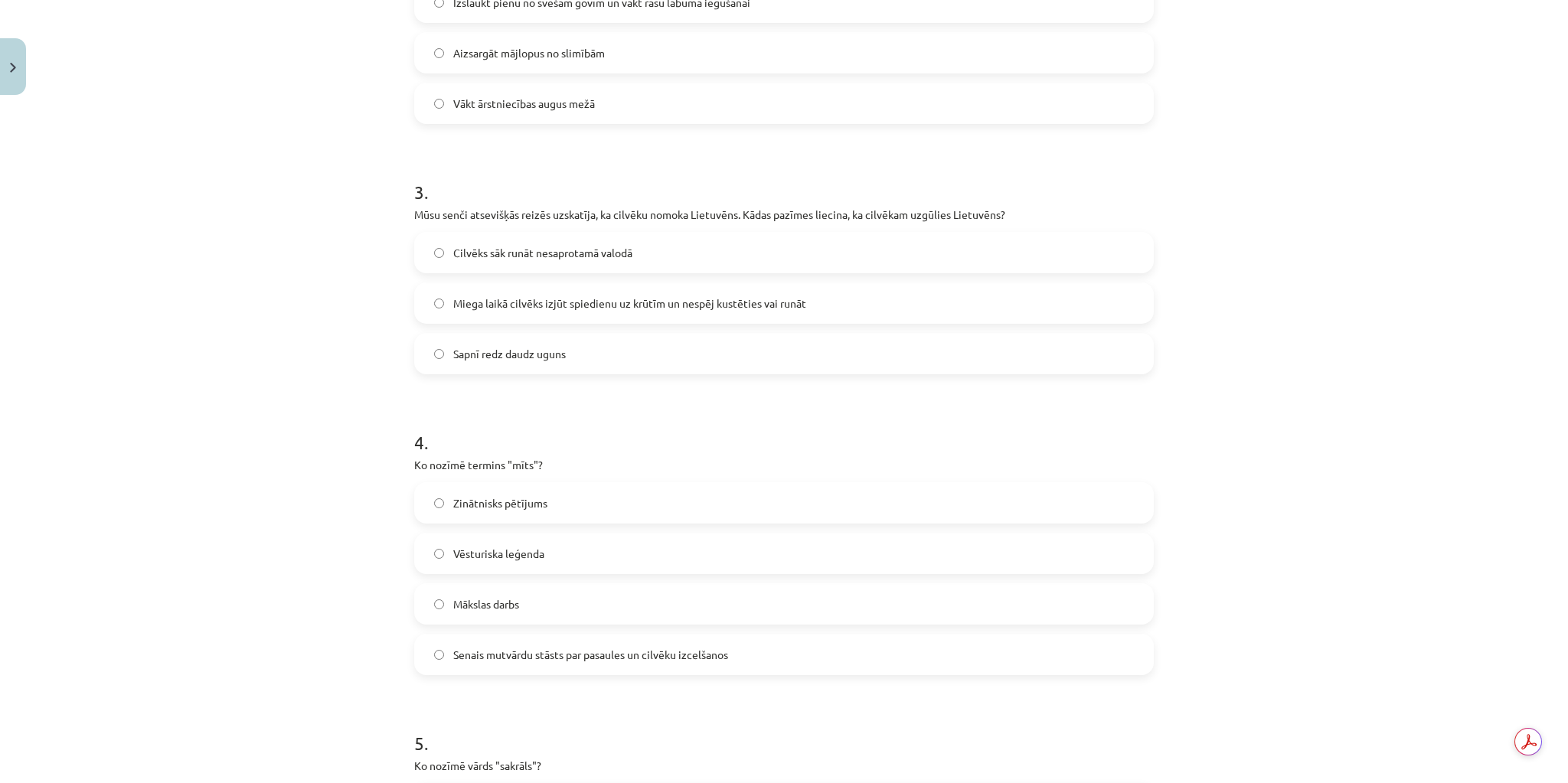
click at [619, 300] on span "Miega laikā cilvēks izjūt spiedienu uz krūtīm un nespēj kustēties vai runāt" at bounding box center [630, 303] width 353 height 16
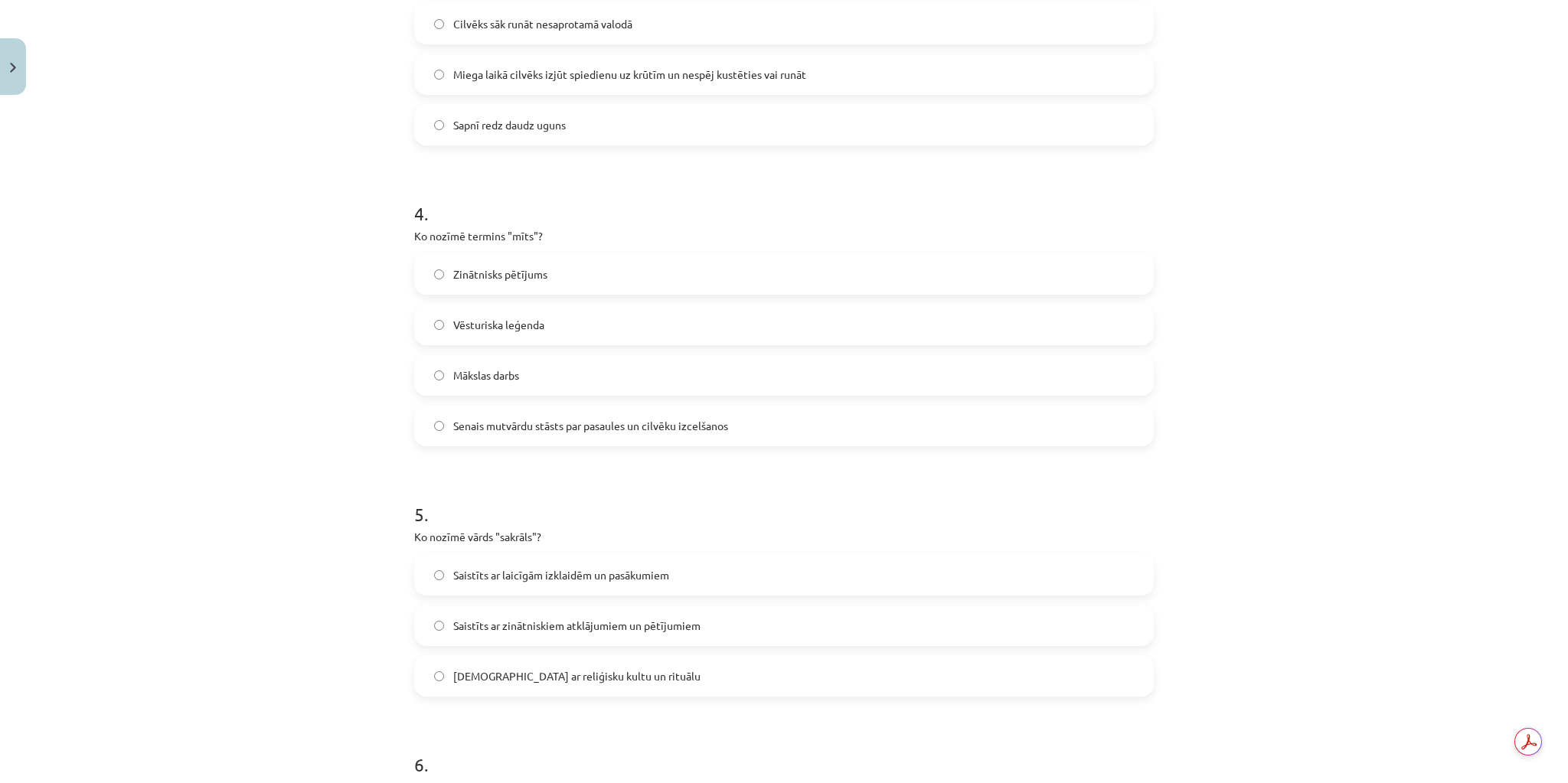
scroll to position [895, 0]
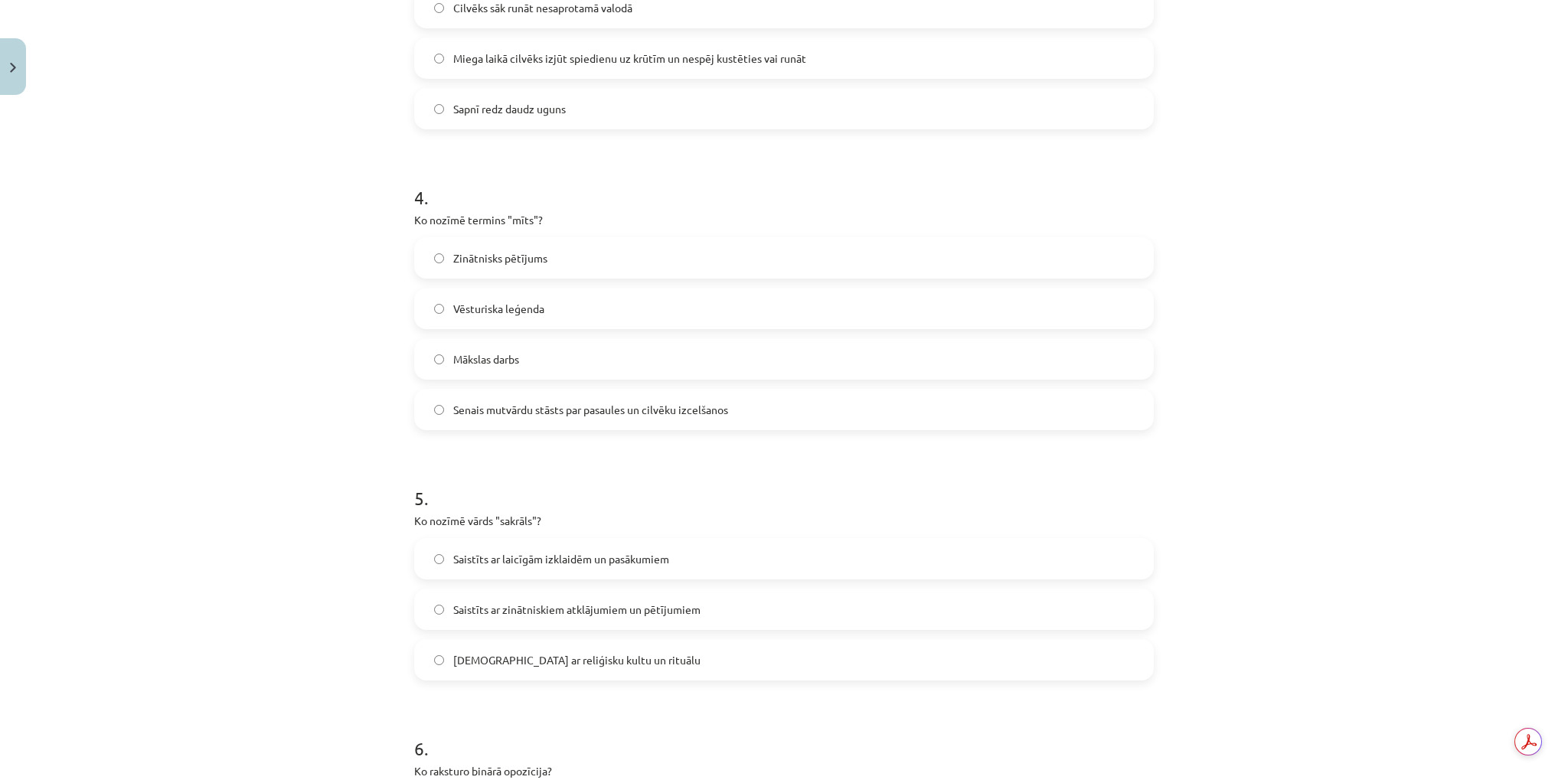
click at [570, 410] on span "Senais mutvārdu stāsts par pasaules un cilvēku izcelšanos" at bounding box center [590, 410] width 274 height 16
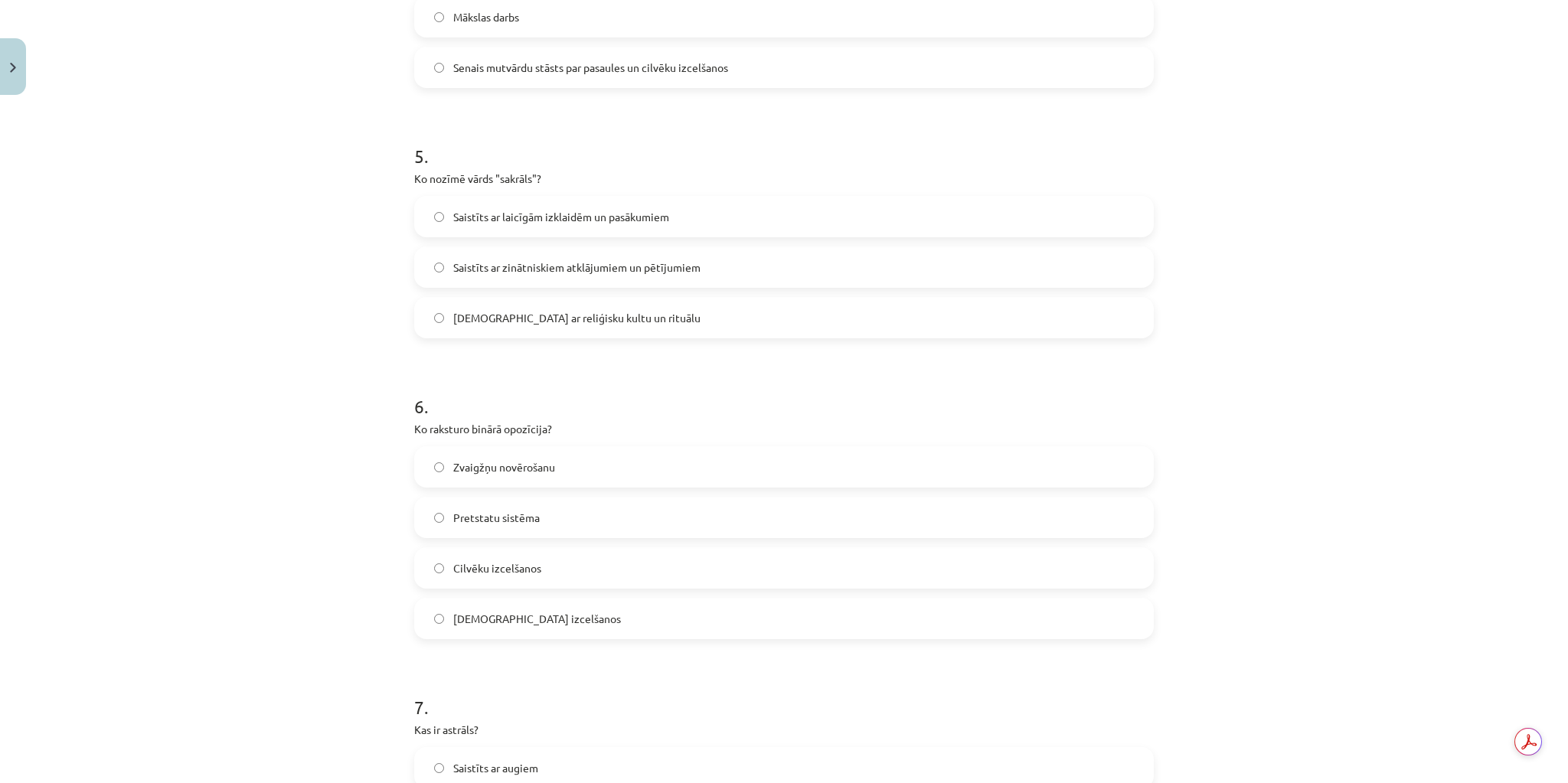
scroll to position [1263, 0]
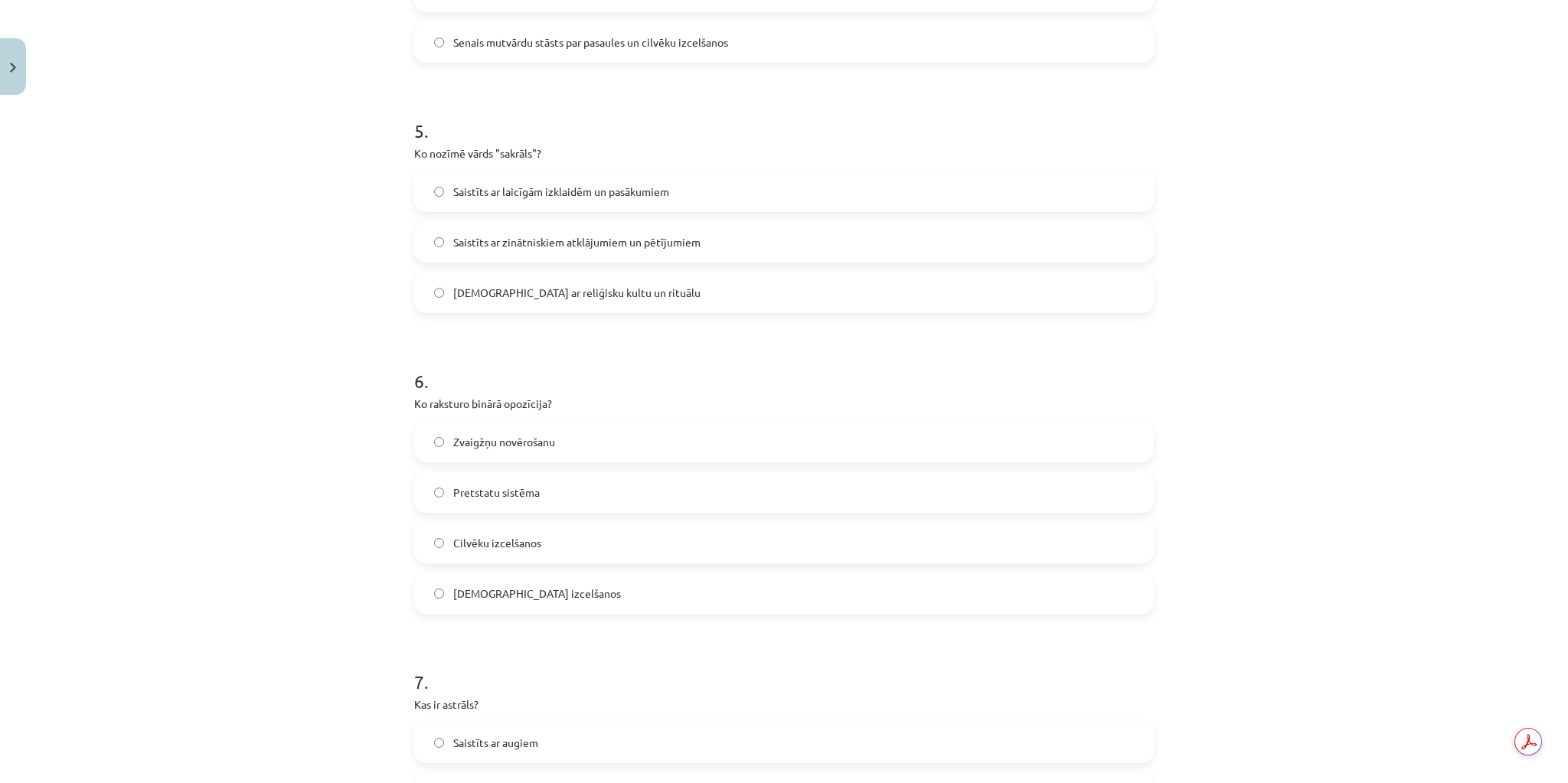
click at [595, 298] on span "[DEMOGRAPHIC_DATA] ar reliģisku kultu un rituālu" at bounding box center [577, 292] width 248 height 16
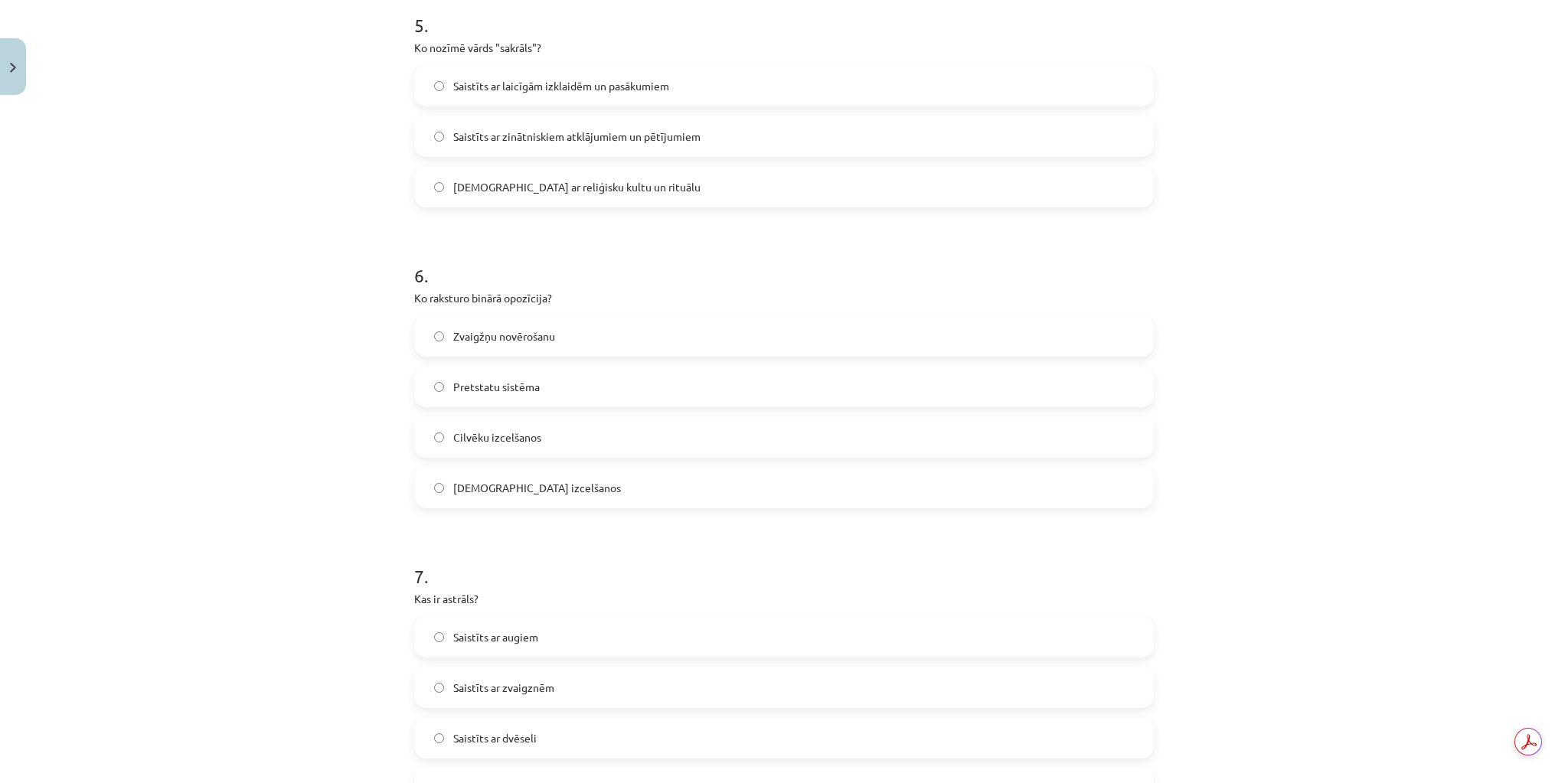
scroll to position [1386, 0]
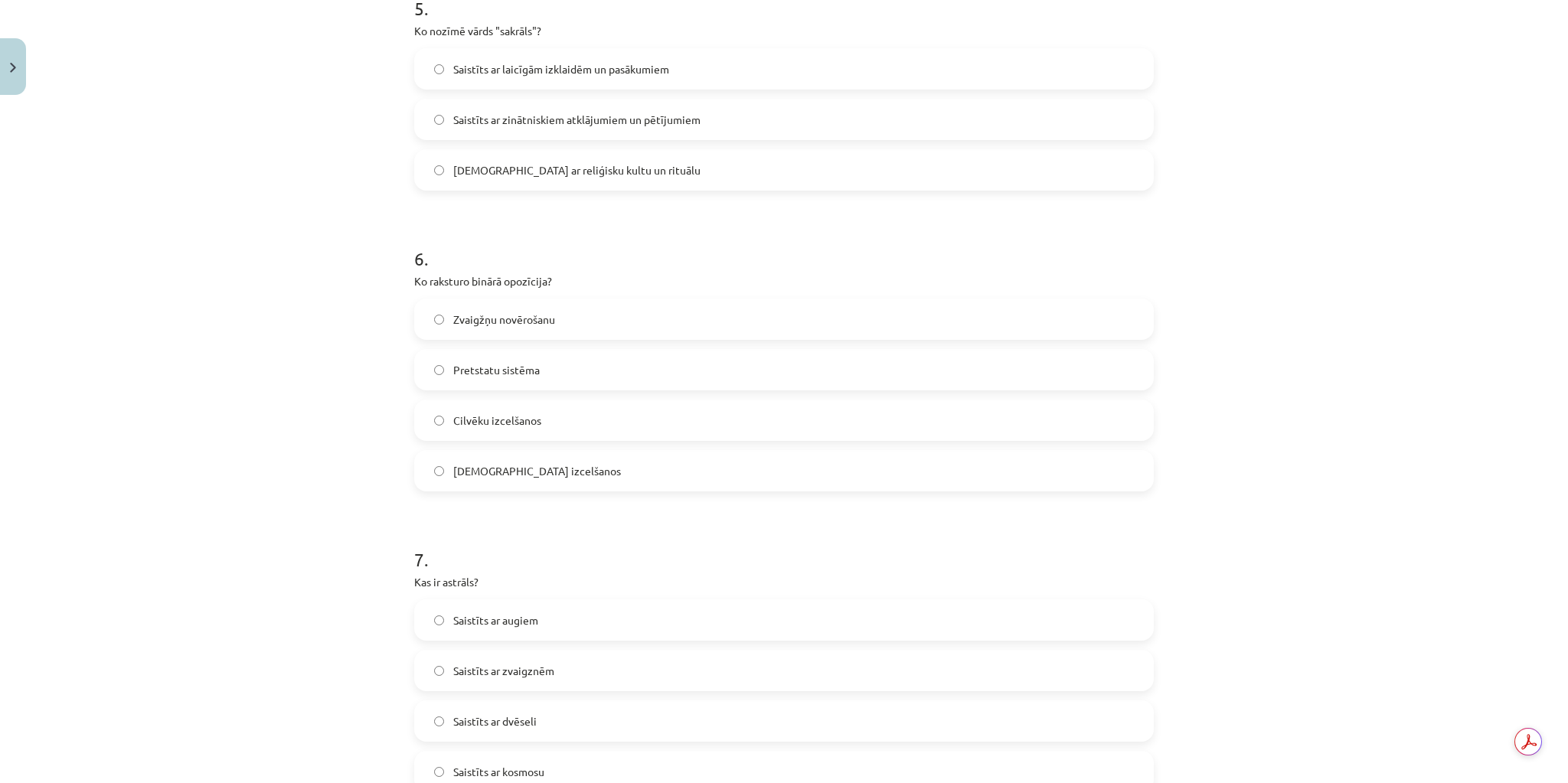
click at [586, 378] on label "Pretstatu sistēma" at bounding box center [783, 370] width 736 height 39
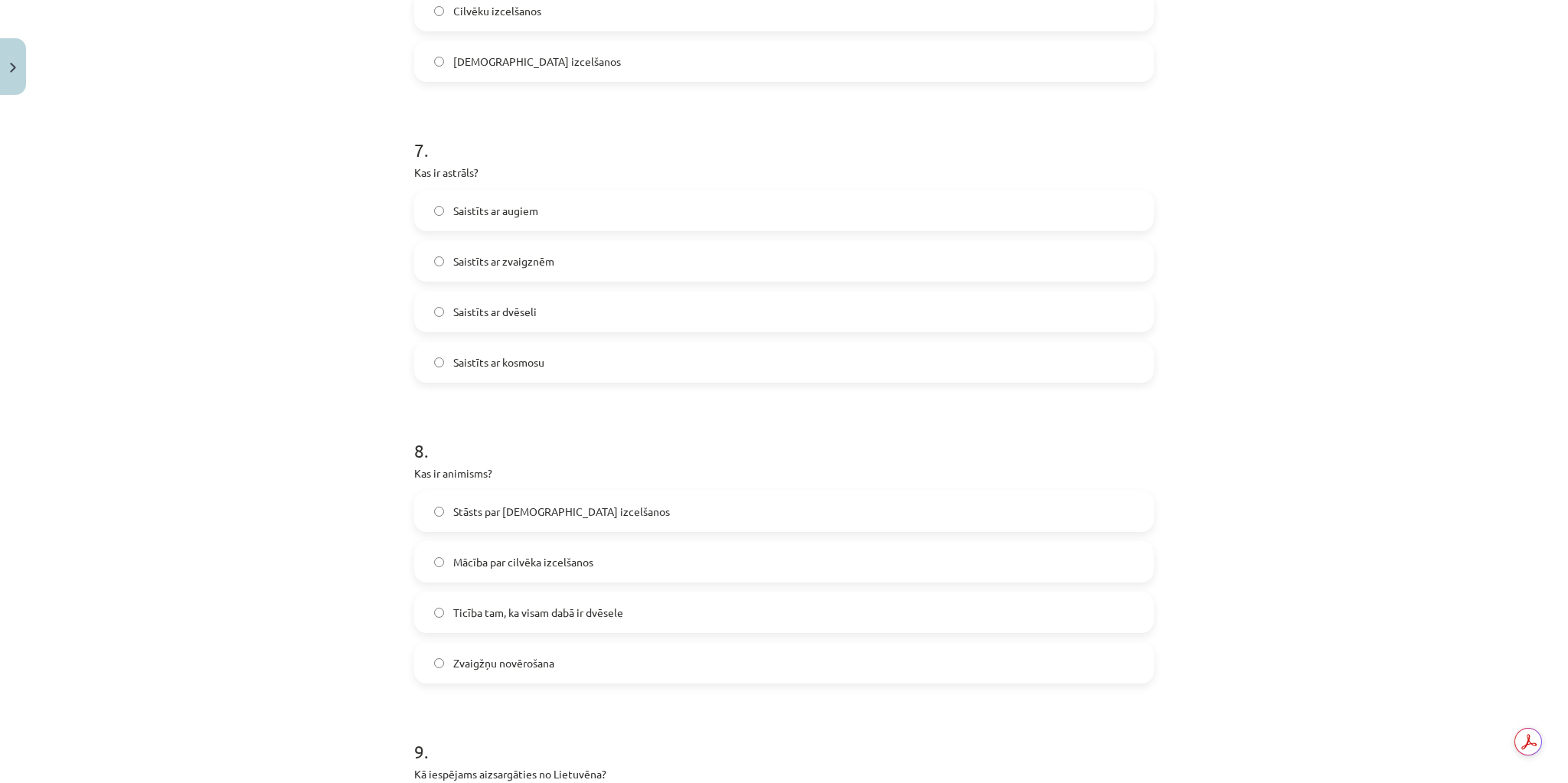
scroll to position [1814, 0]
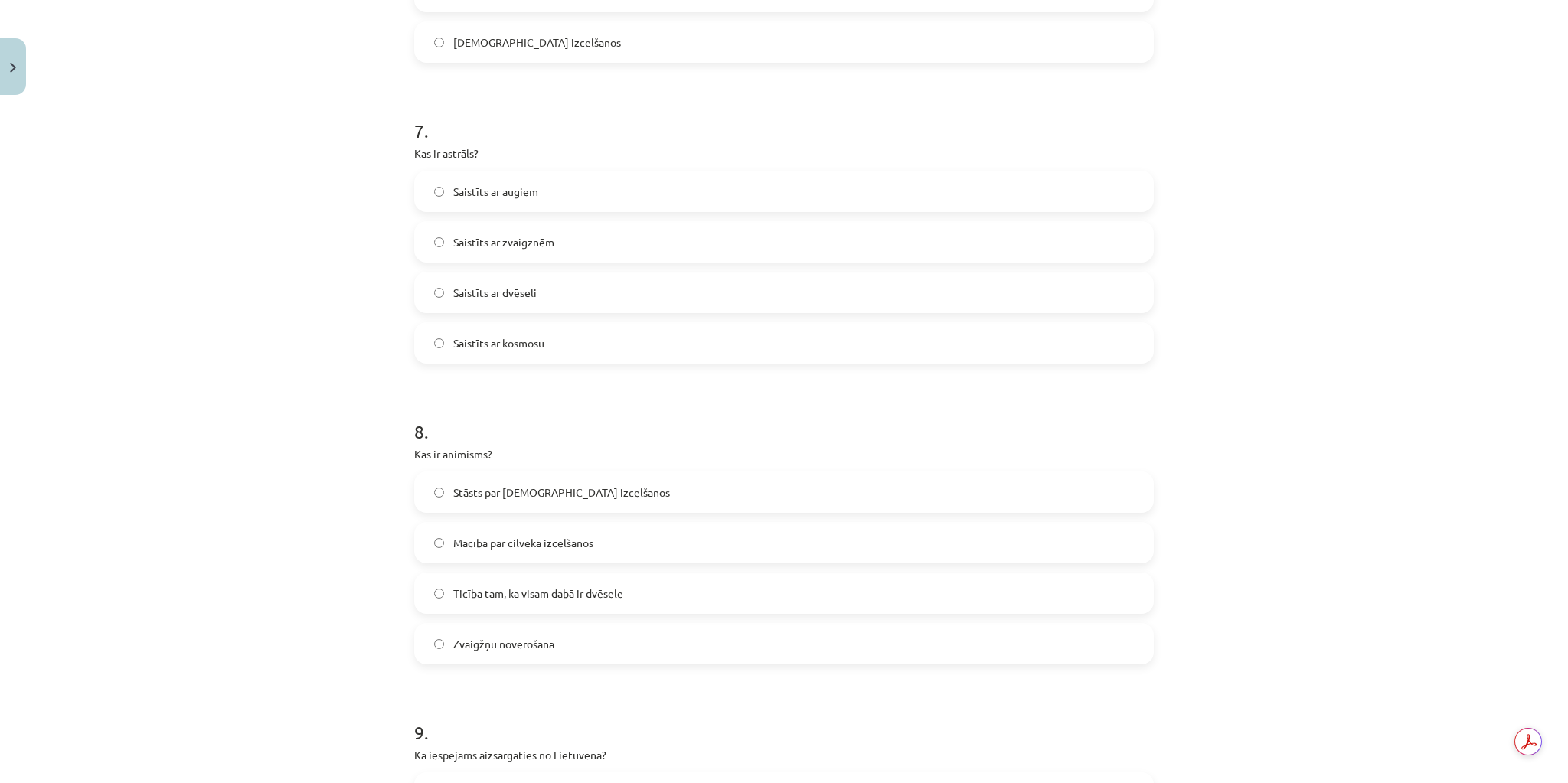
click at [566, 244] on label "Saistīts ar zvaigznēm" at bounding box center [783, 242] width 736 height 39
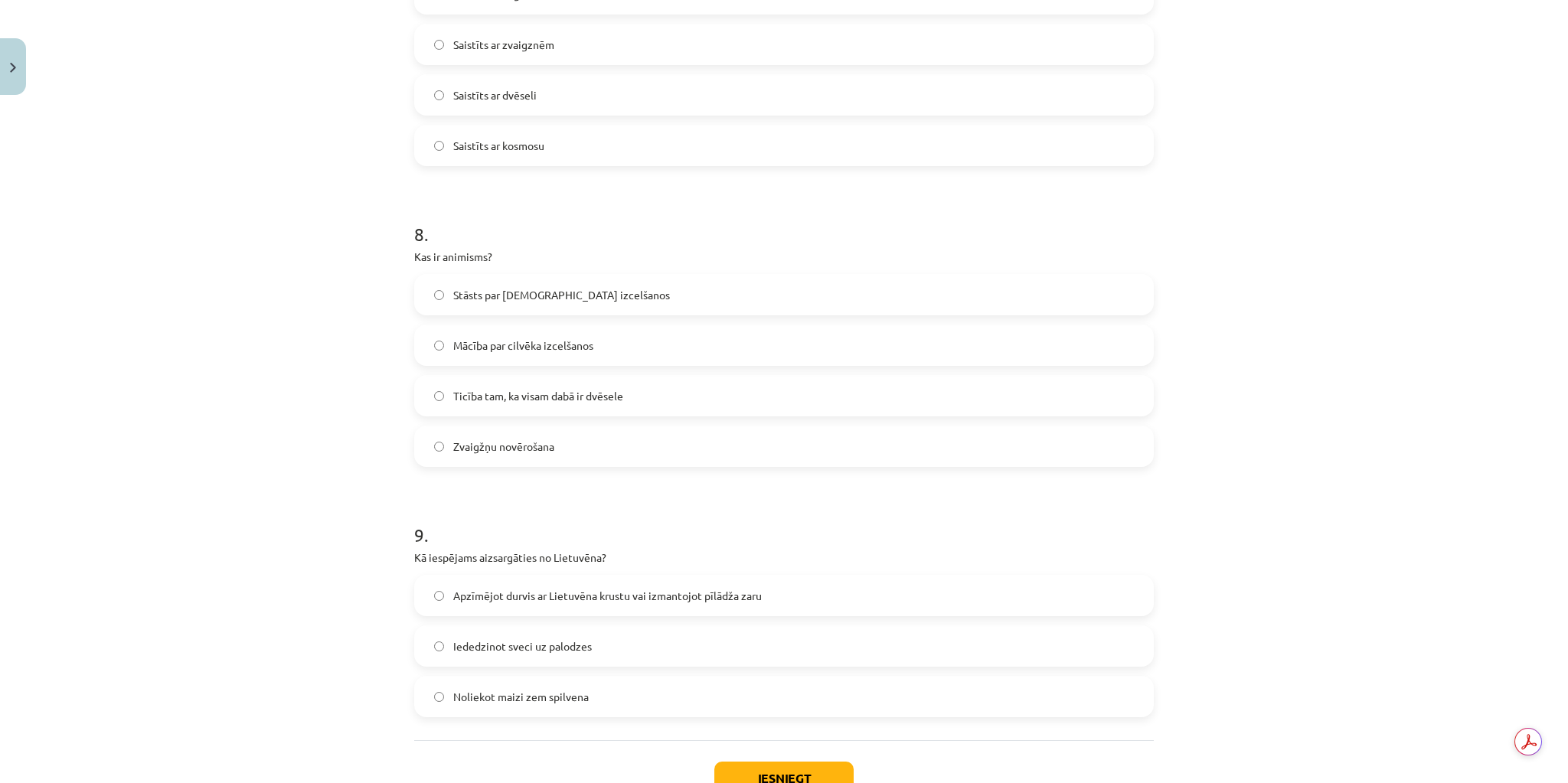
scroll to position [2120, 0]
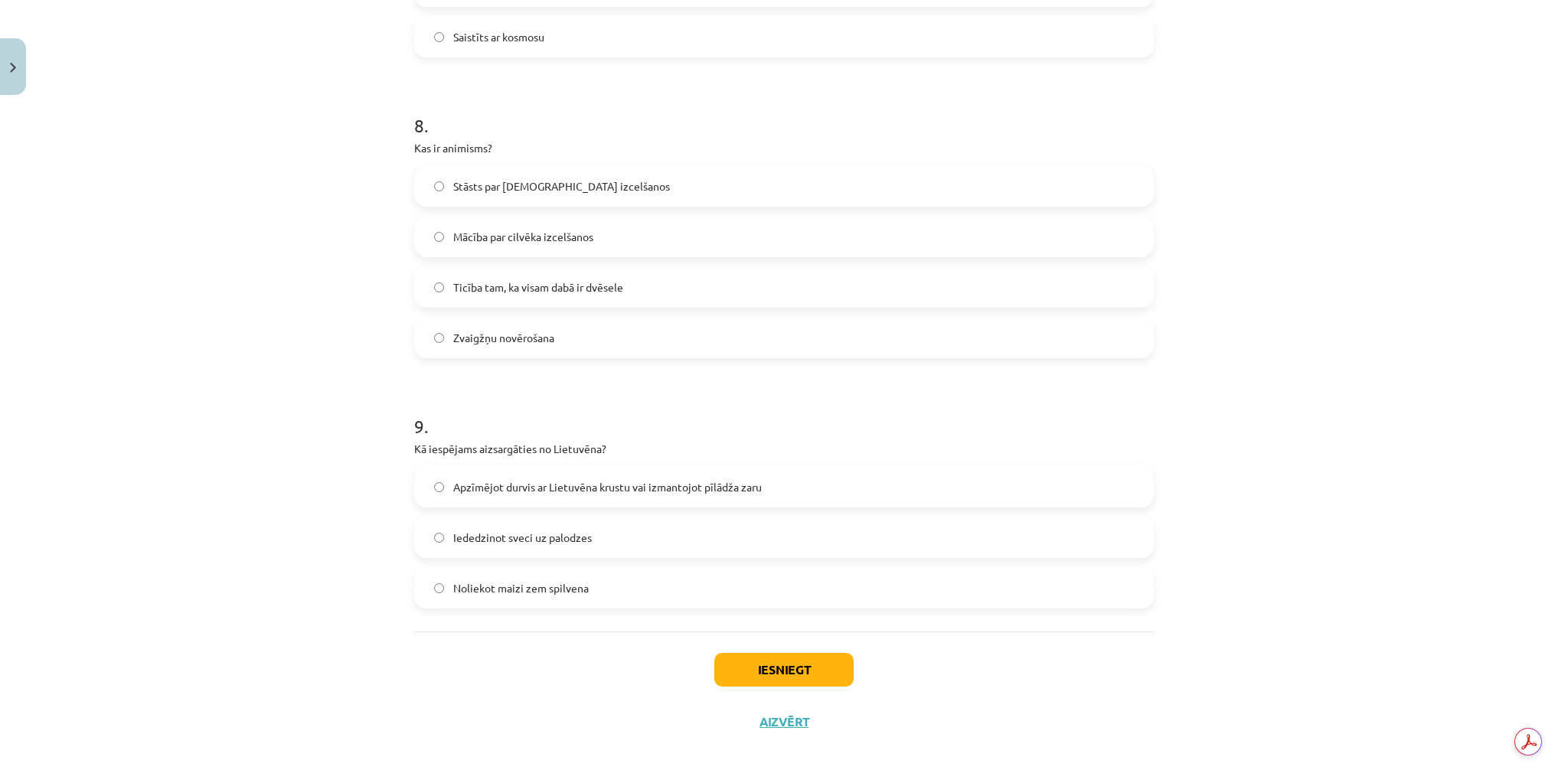
click at [621, 290] on label "Ticība tam, ka visam dabā ir dvēsele" at bounding box center [783, 287] width 736 height 39
click at [681, 489] on span "Apzīmējot durvis ar Lietuvēna krustu vai izmantojot pīlādža zaru" at bounding box center [608, 485] width 309 height 16
click at [783, 672] on button "Iesniegt" at bounding box center [784, 668] width 139 height 34
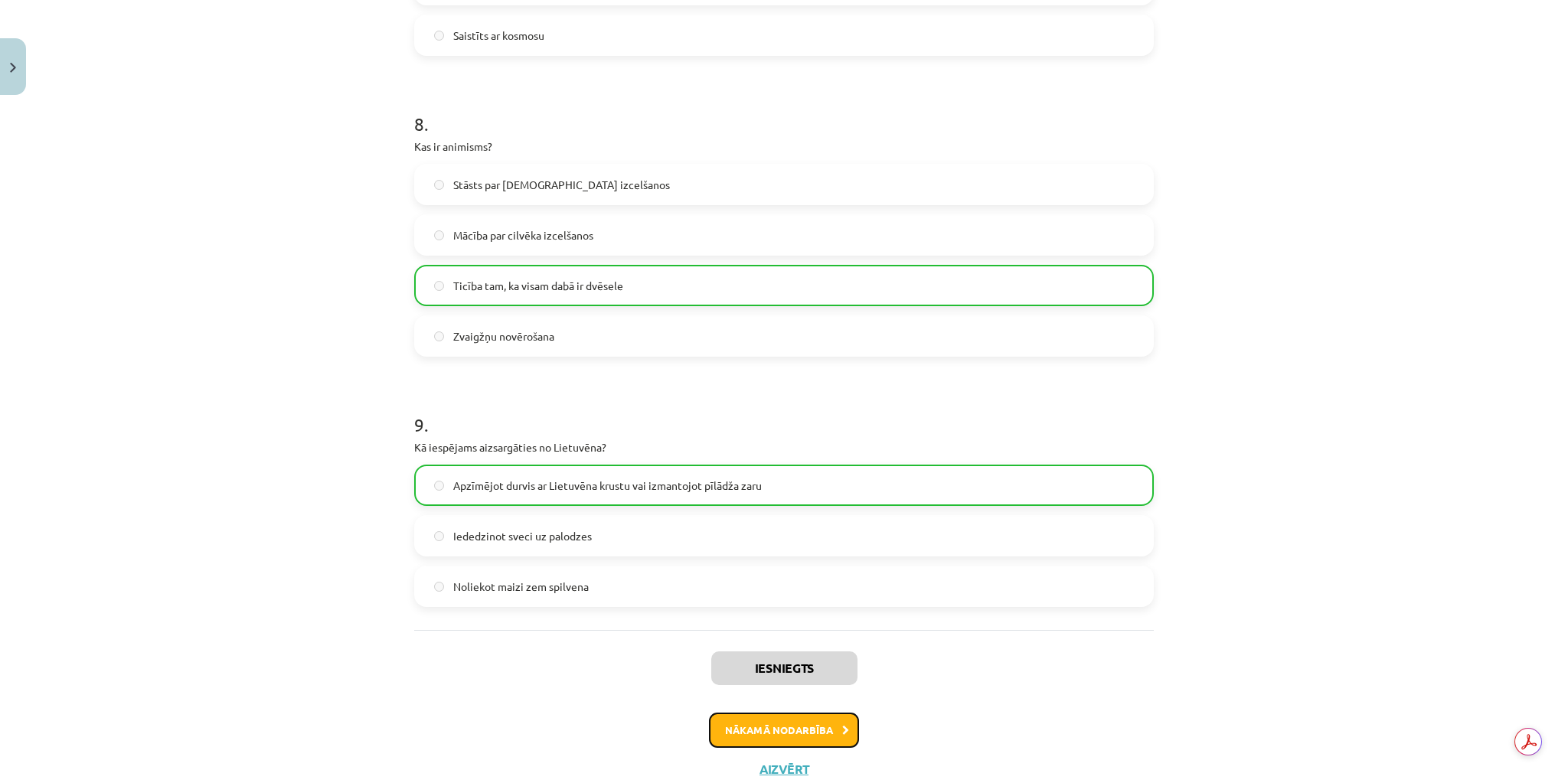
click at [773, 734] on button "Nākamā nodarbība" at bounding box center [784, 730] width 150 height 35
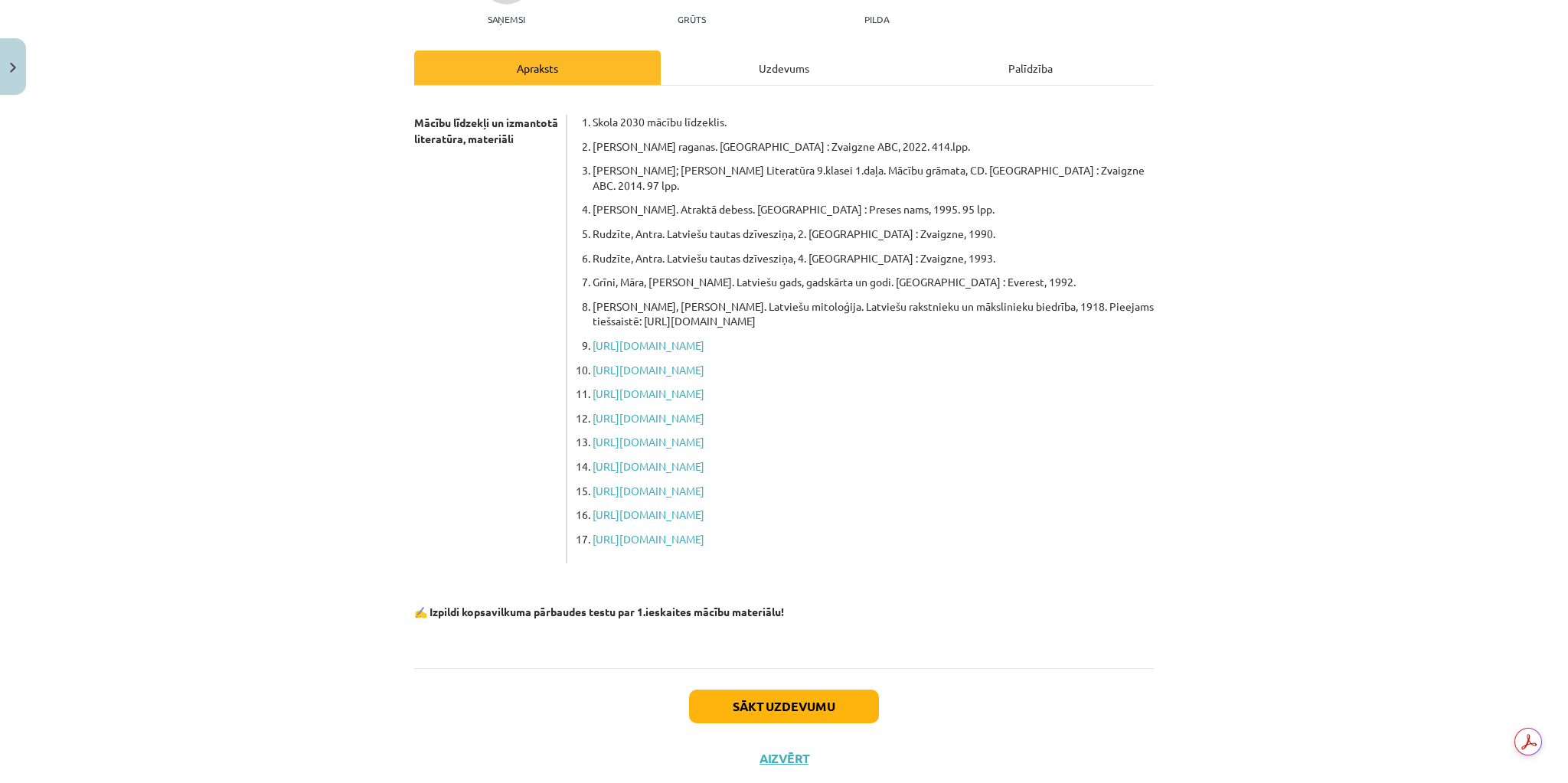
scroll to position [213, 0]
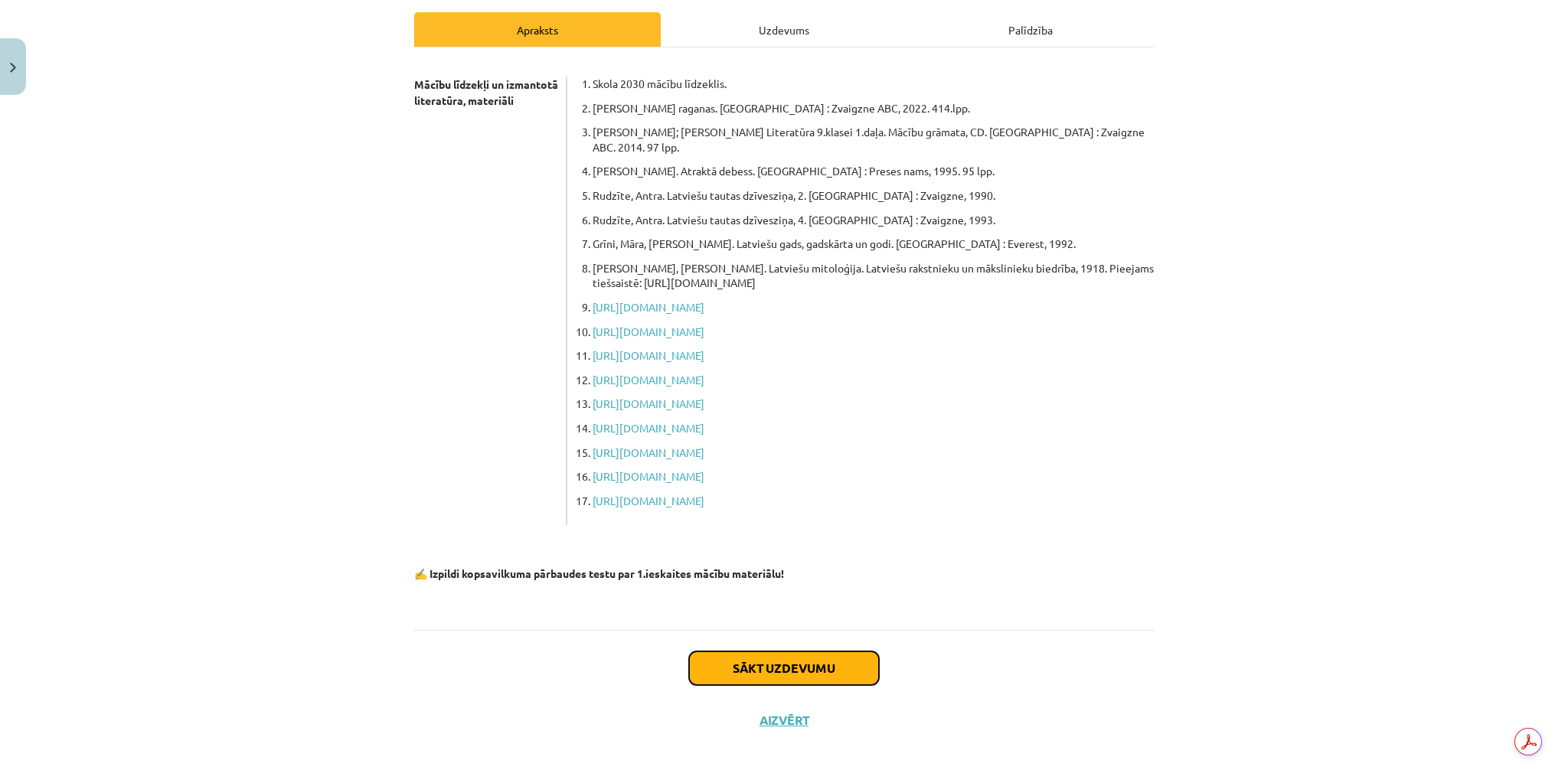
click at [760, 669] on button "Sākt uzdevumu" at bounding box center [784, 668] width 190 height 34
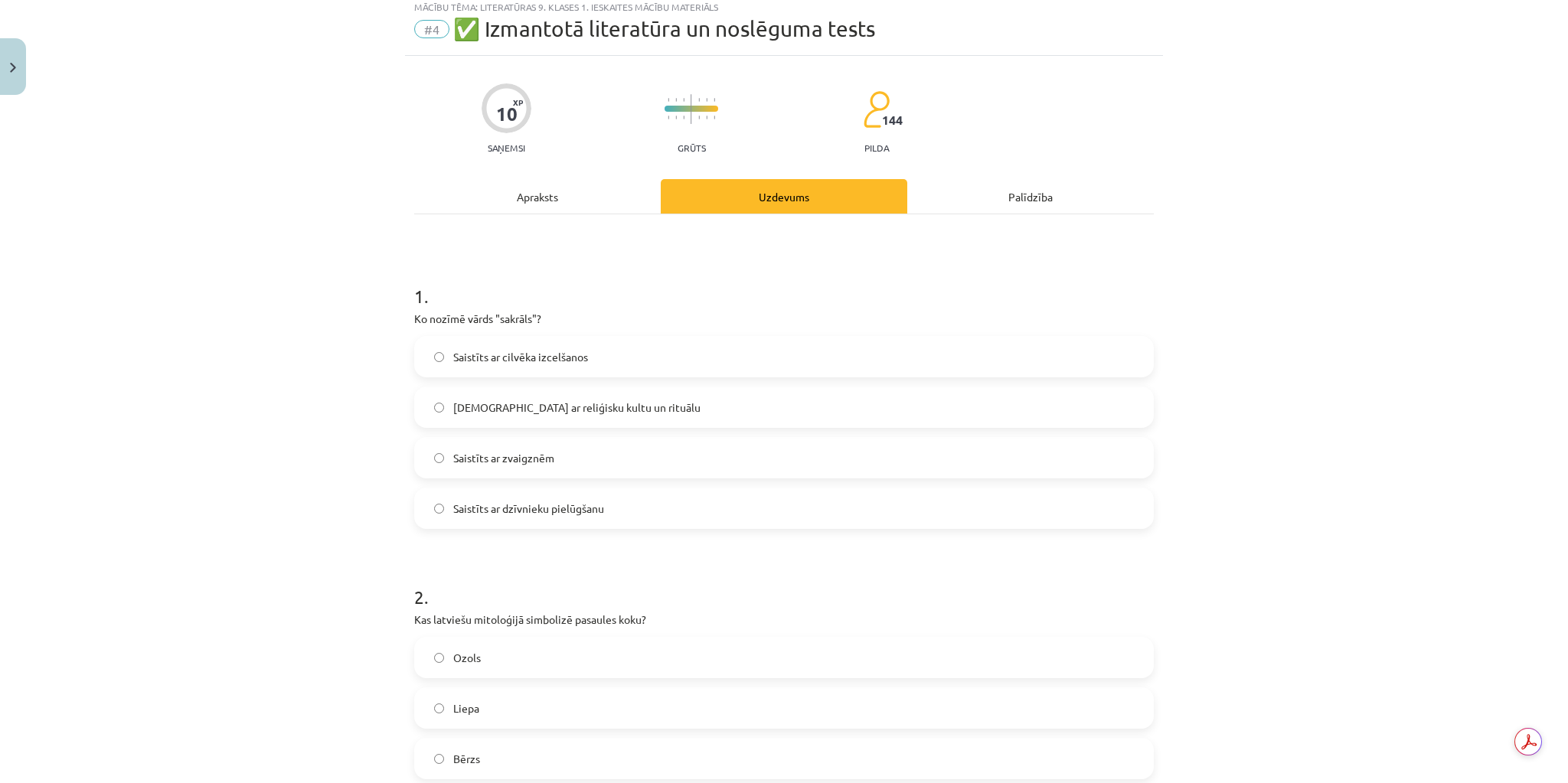
scroll to position [39, 0]
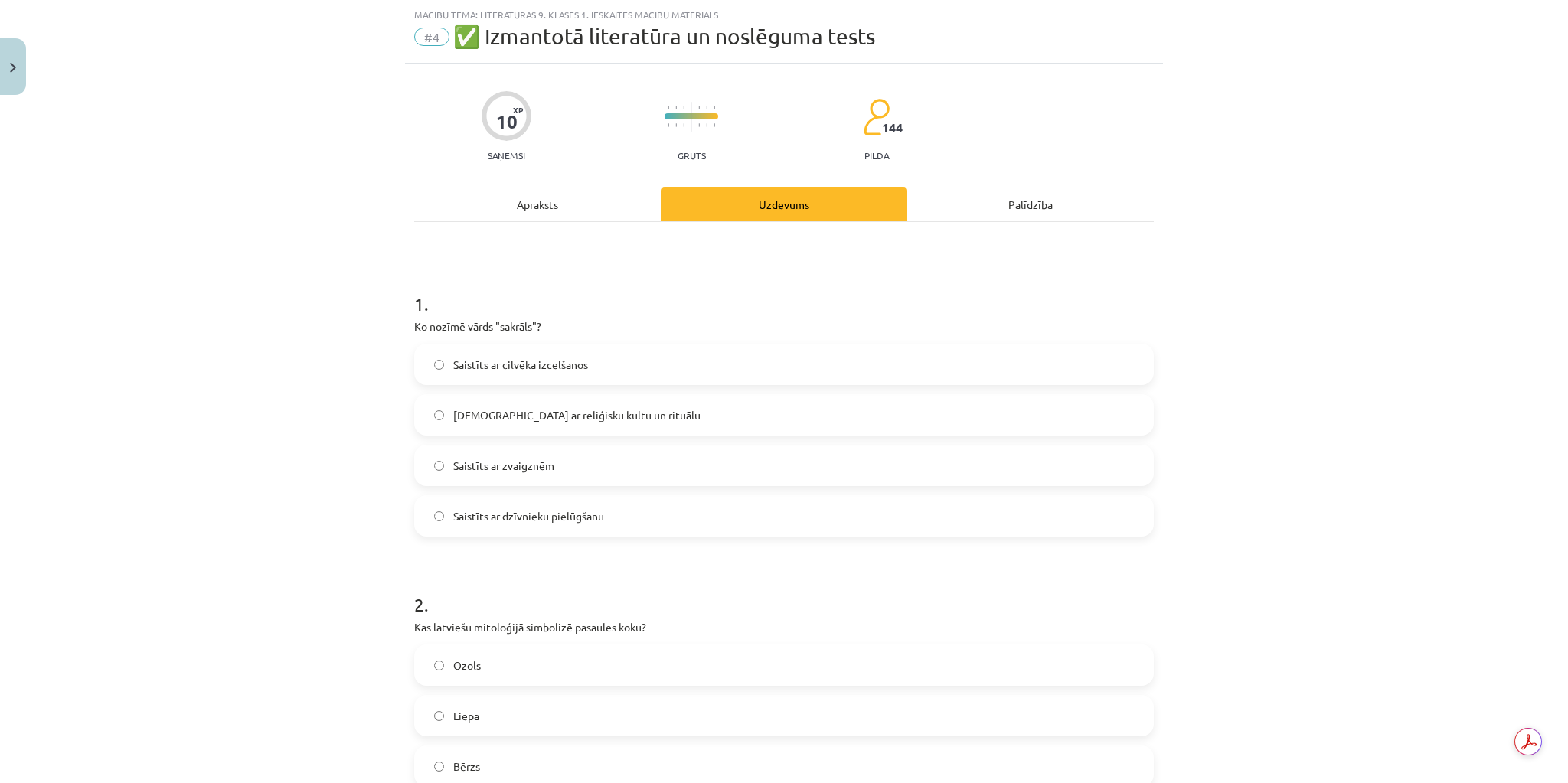
click at [534, 410] on span "[DEMOGRAPHIC_DATA] ar reliģisku kultu un rituālu" at bounding box center [577, 415] width 248 height 16
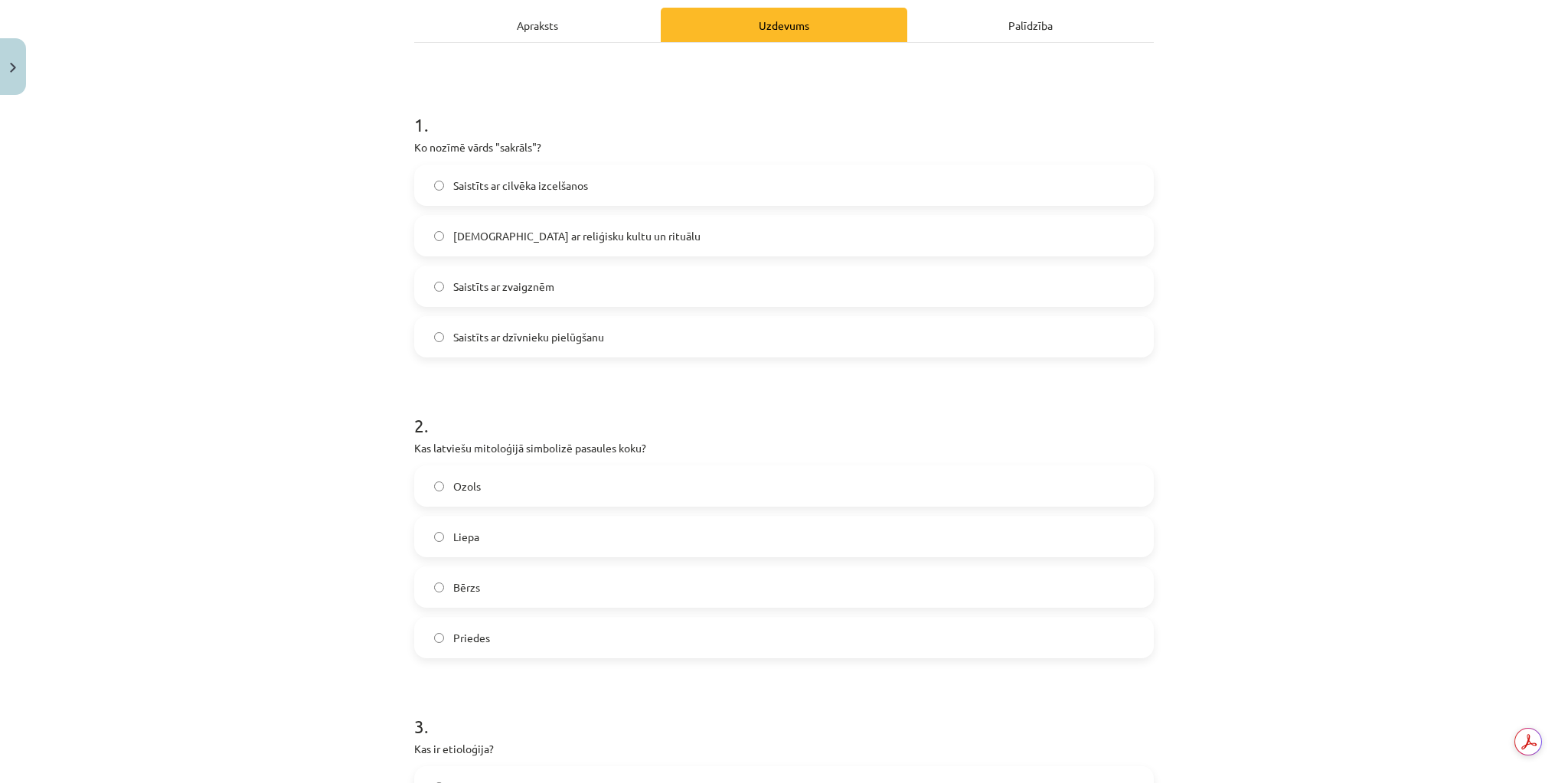
scroll to position [222, 0]
click at [511, 488] on label "Ozols" at bounding box center [783, 482] width 736 height 39
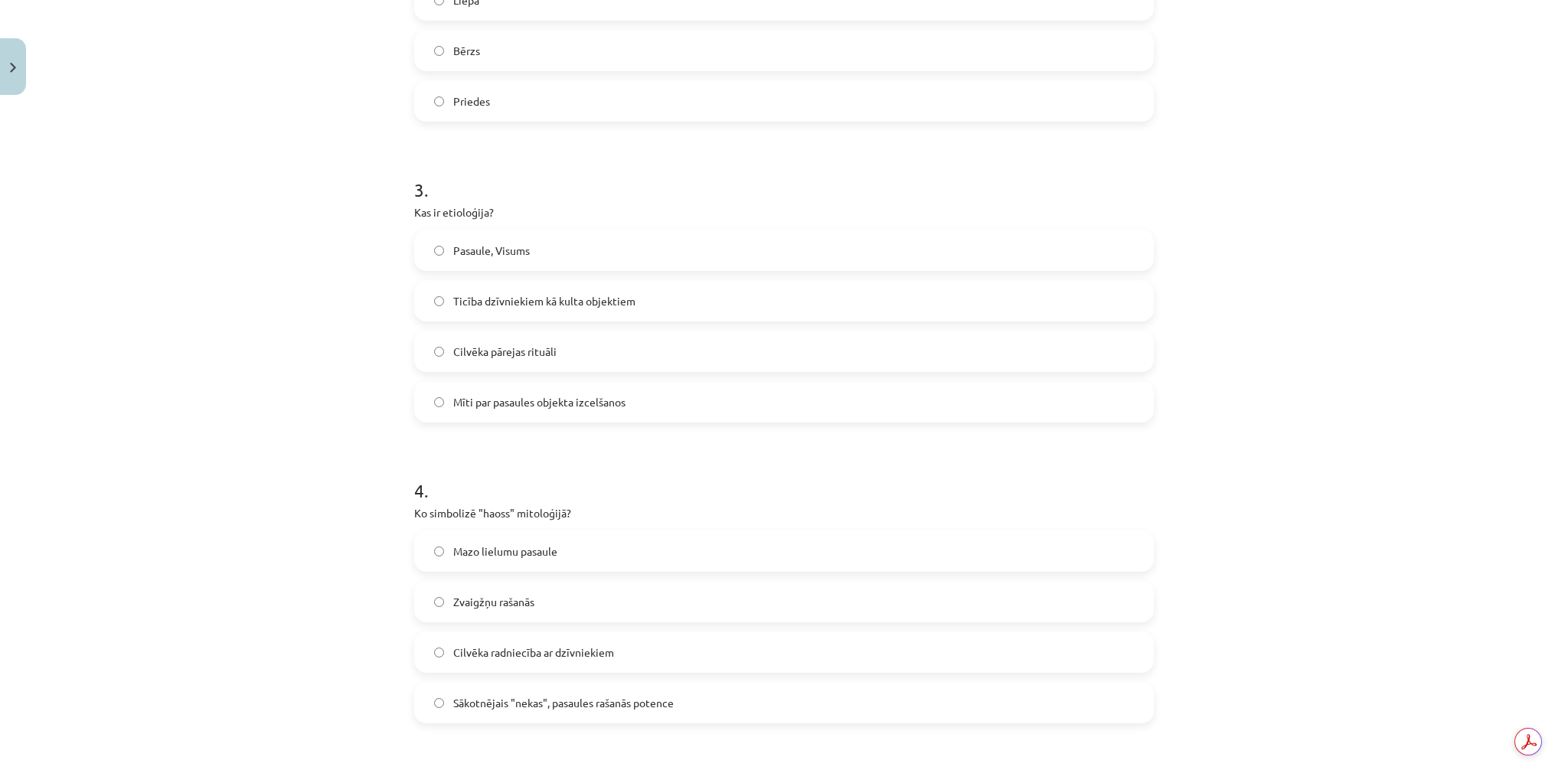
scroll to position [773, 0]
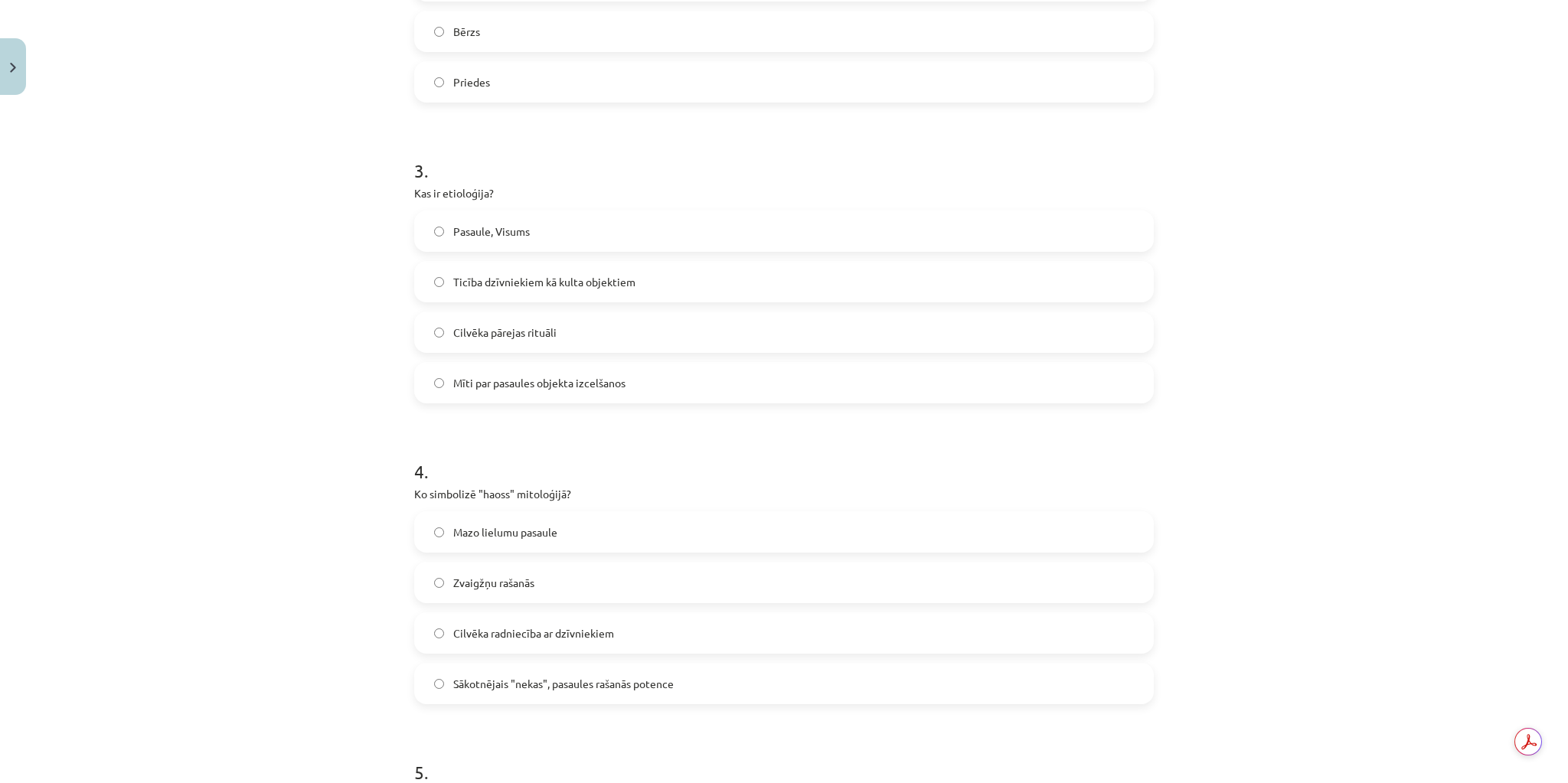
click at [578, 373] on label "Mīti par pasaules objekta izcelšanos" at bounding box center [783, 383] width 736 height 39
click at [689, 675] on label "Sākotnējais "nekas", pasaules rašanās potence" at bounding box center [783, 684] width 736 height 39
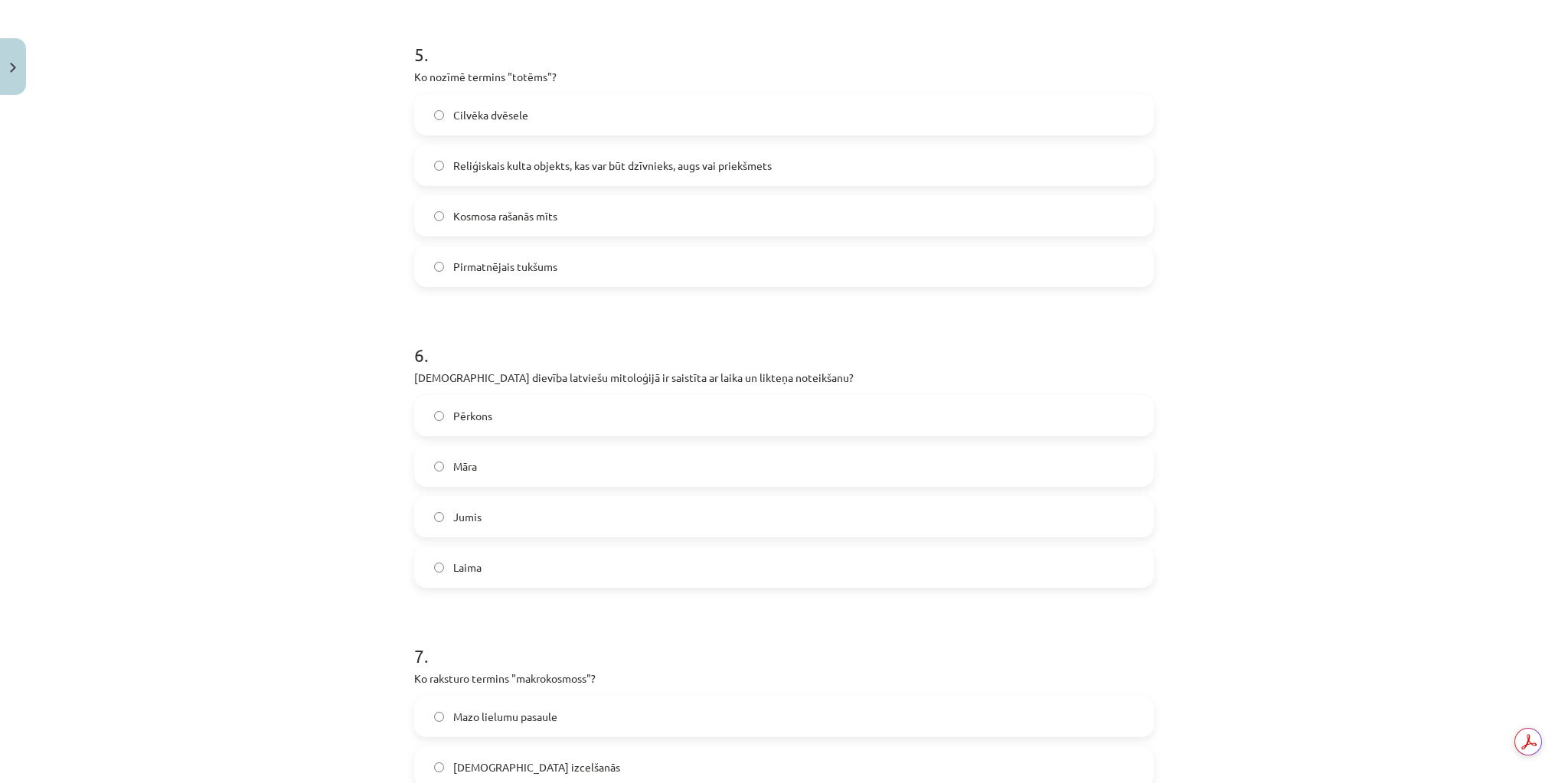
scroll to position [1508, 0]
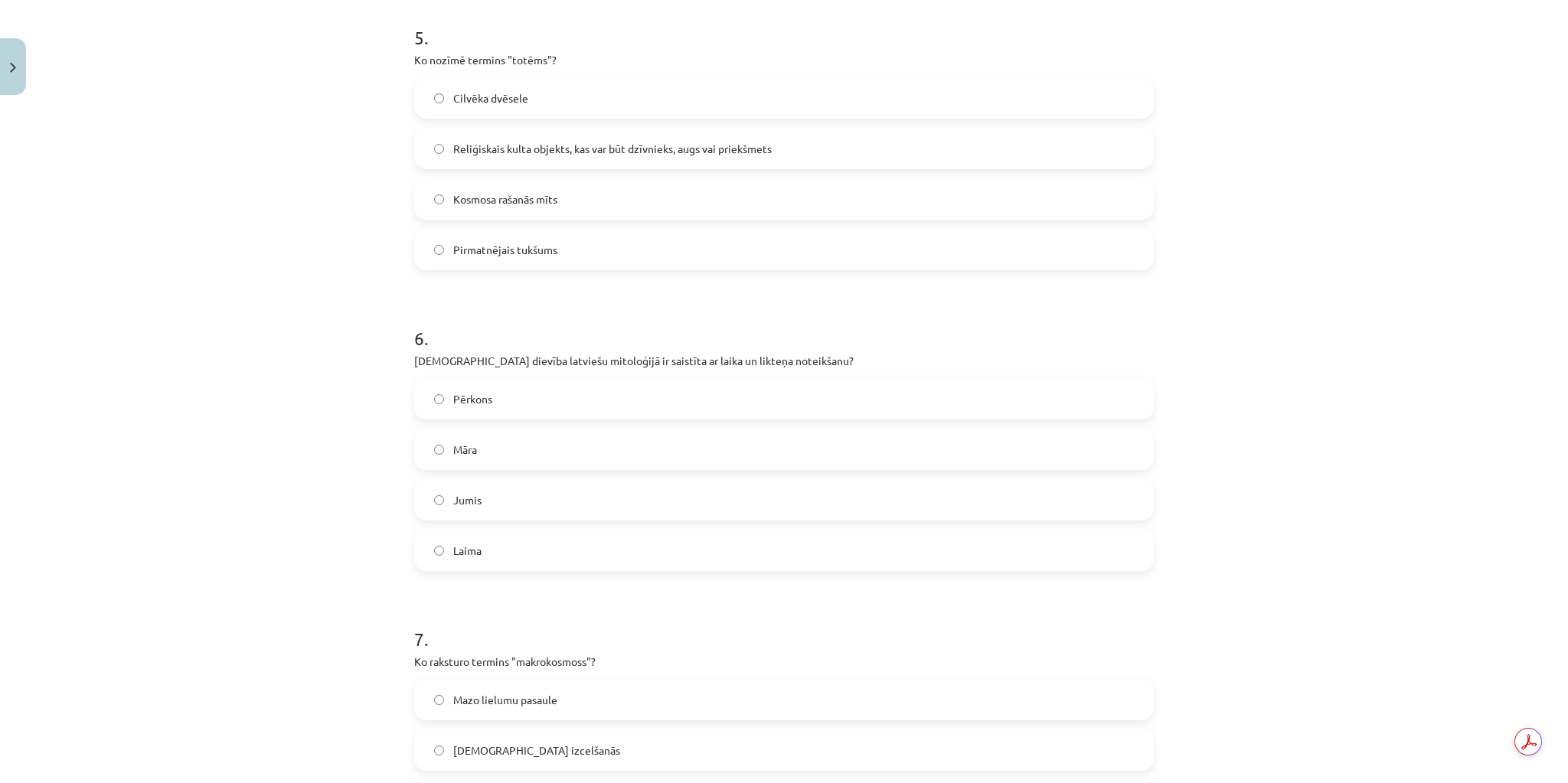
click at [607, 149] on span "Reliģiskais kulta objekts, kas var būt dzīvnieks, augs vai priekšmets" at bounding box center [612, 149] width 318 height 16
click at [516, 545] on label "Laima" at bounding box center [783, 551] width 736 height 39
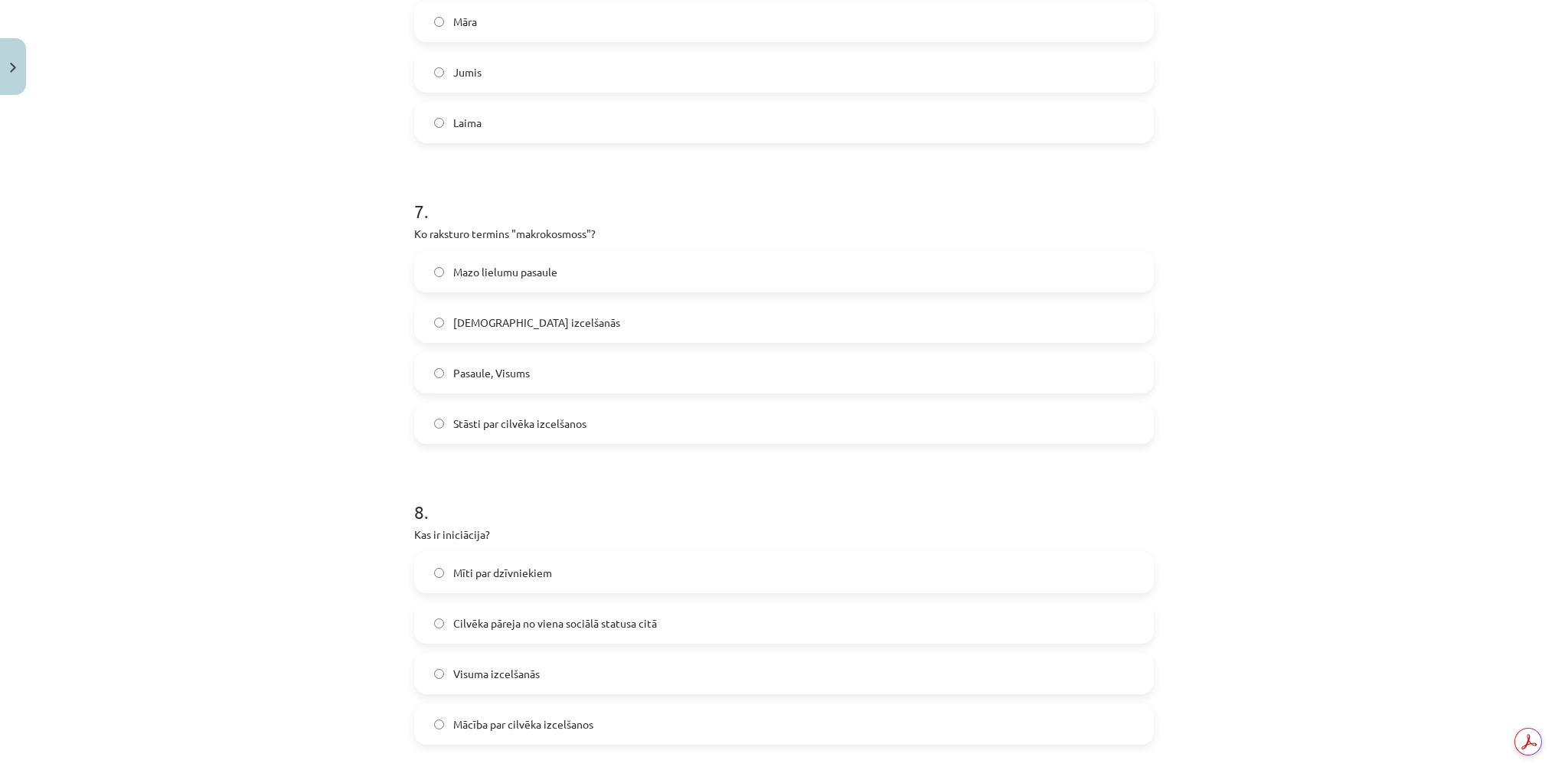
scroll to position [1937, 0]
click at [572, 363] on label "Pasaule, Visums" at bounding box center [783, 372] width 736 height 39
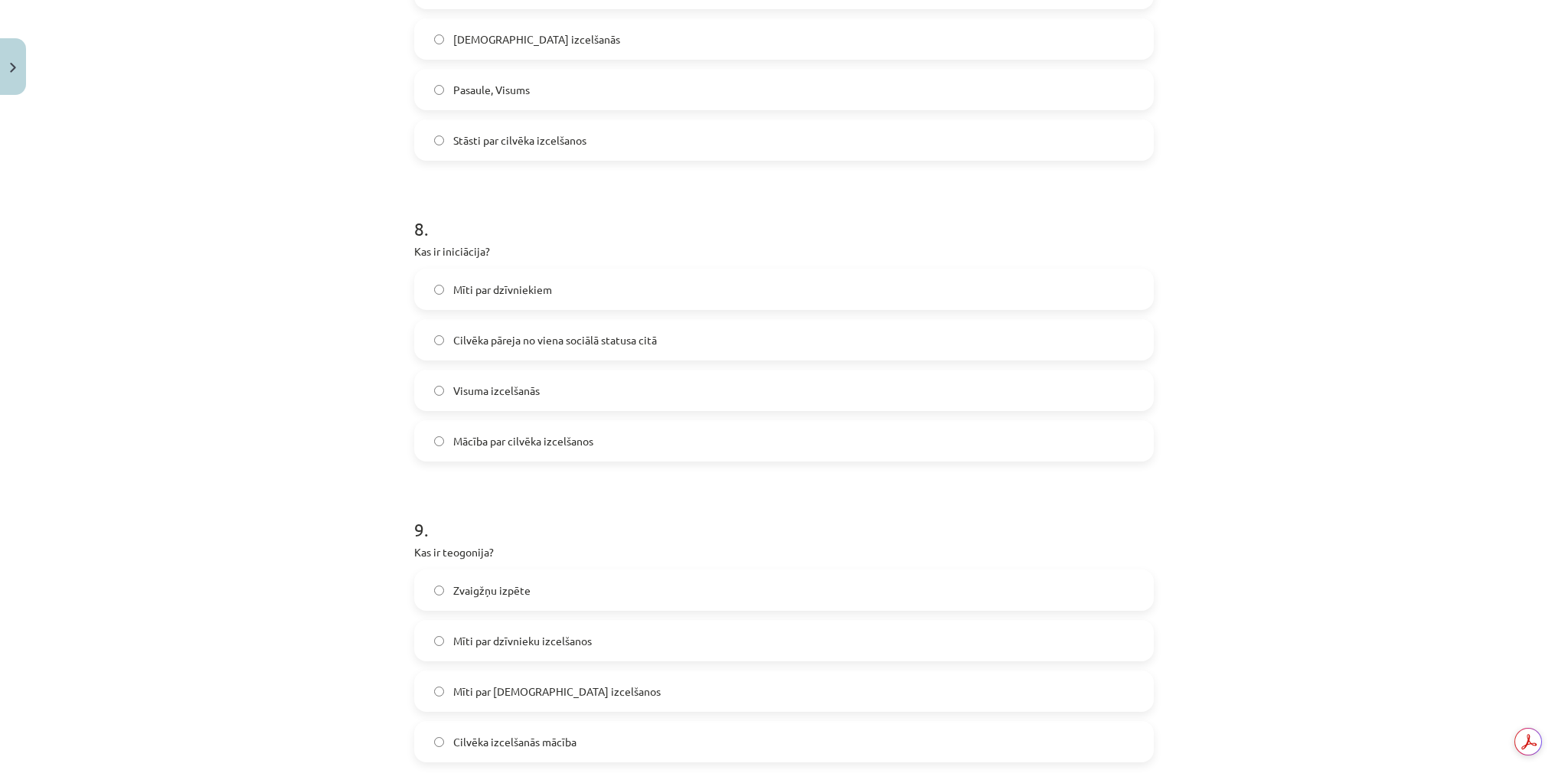
scroll to position [2242, 0]
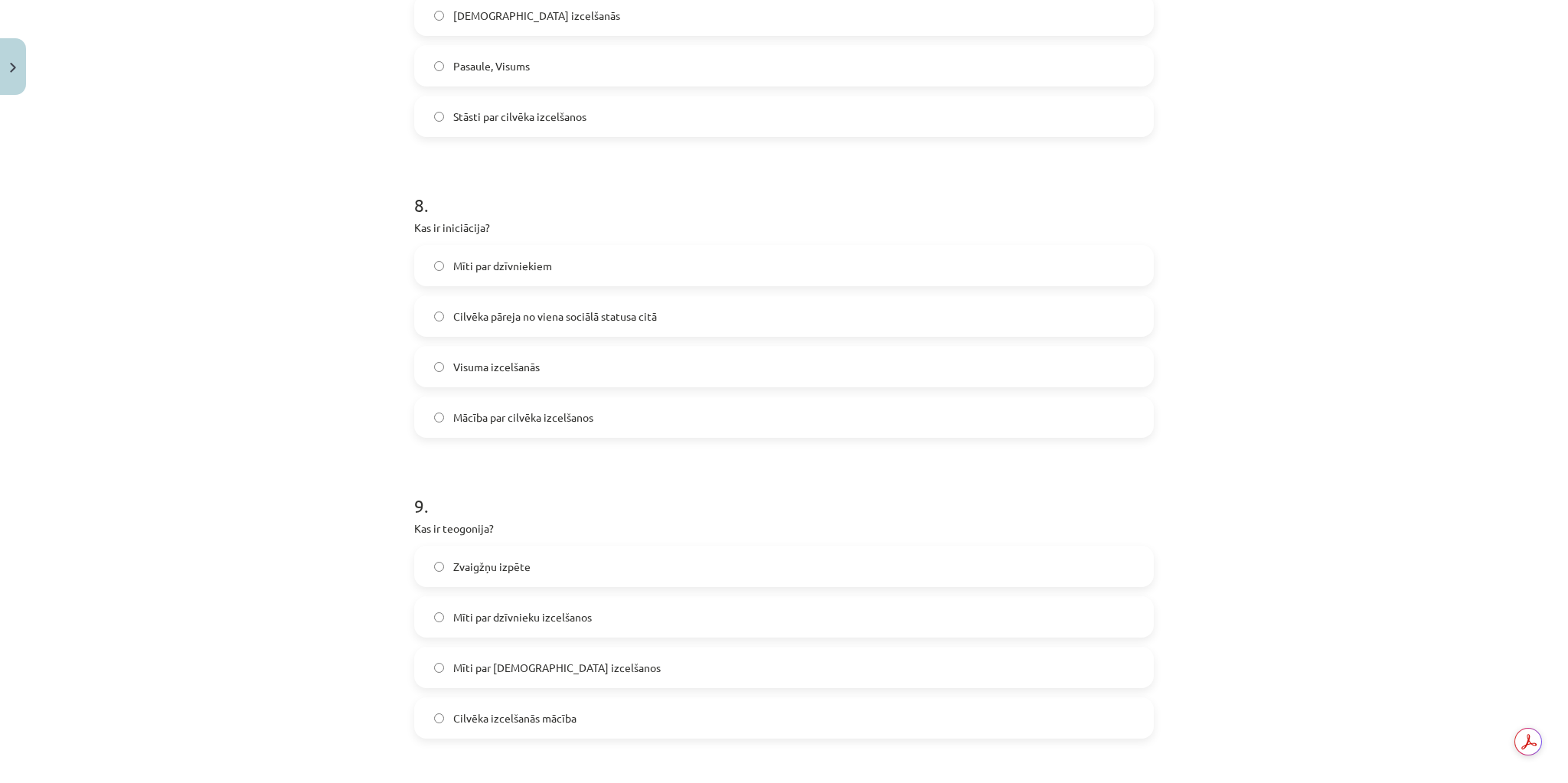
click at [637, 317] on span "Cilvēka pāreja no viena sociālā statusa citā" at bounding box center [555, 316] width 204 height 16
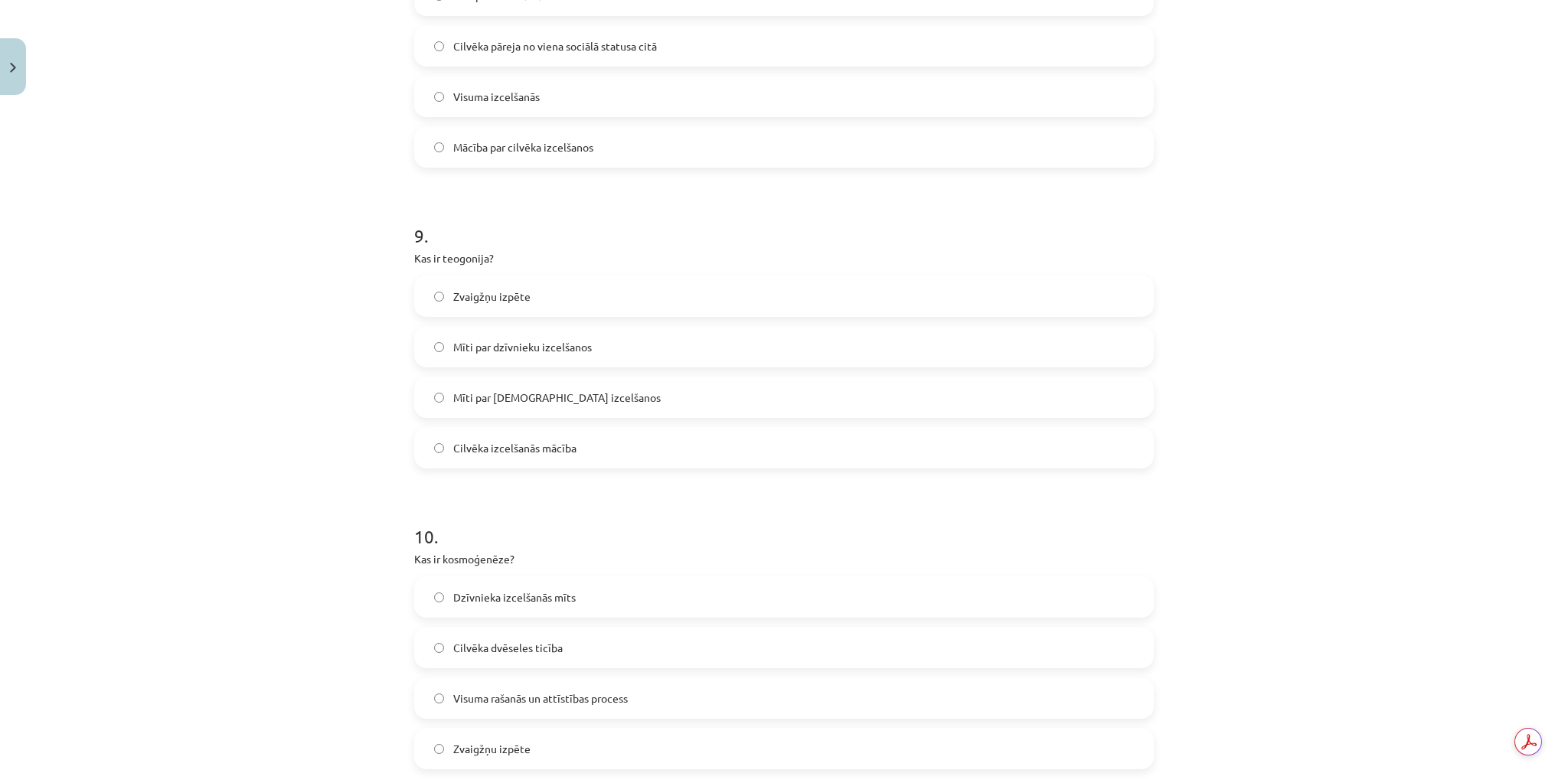
scroll to position [2549, 0]
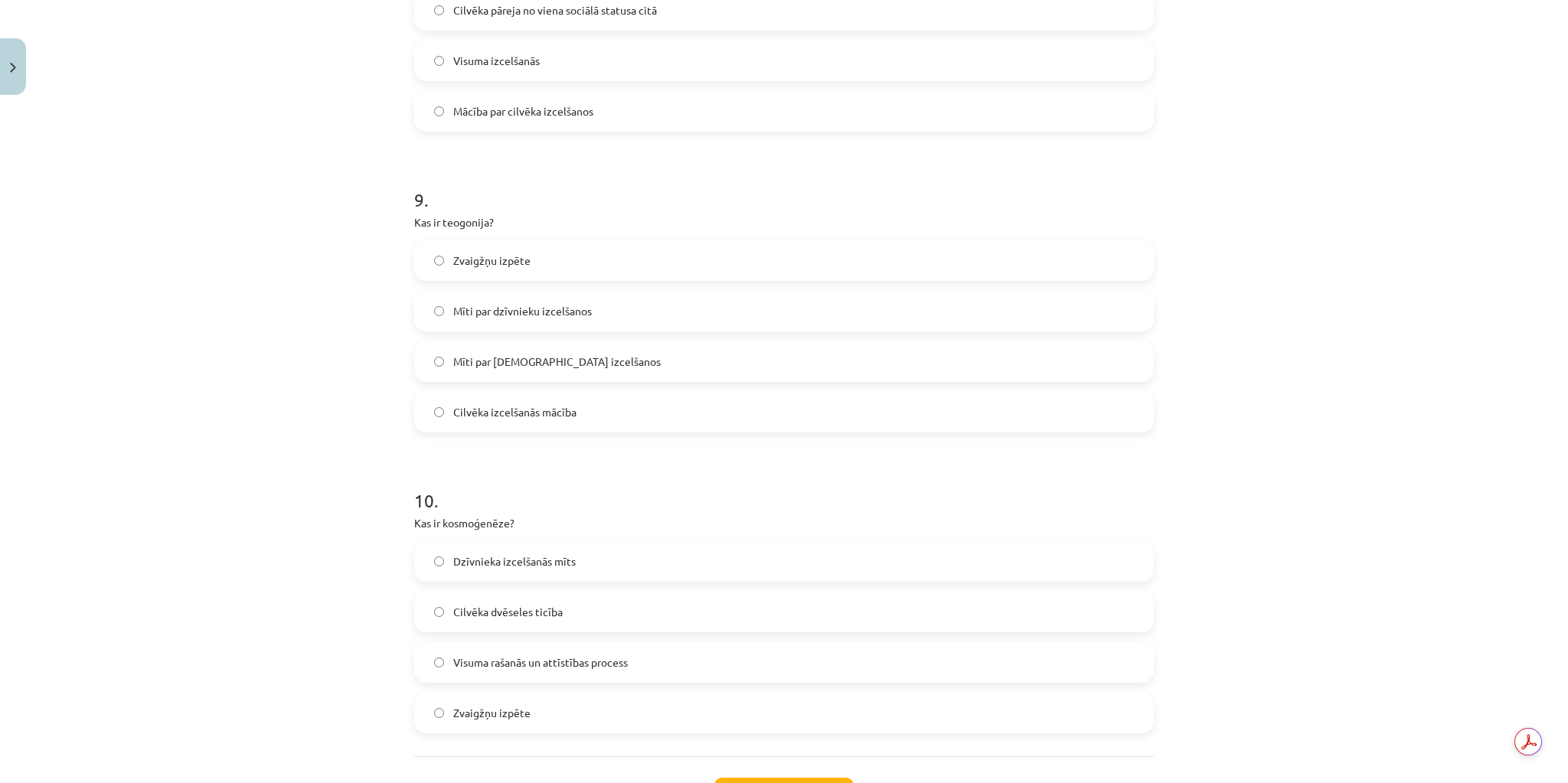
click at [594, 358] on label "Mīti par [DEMOGRAPHIC_DATA] izcelšanos" at bounding box center [783, 362] width 736 height 39
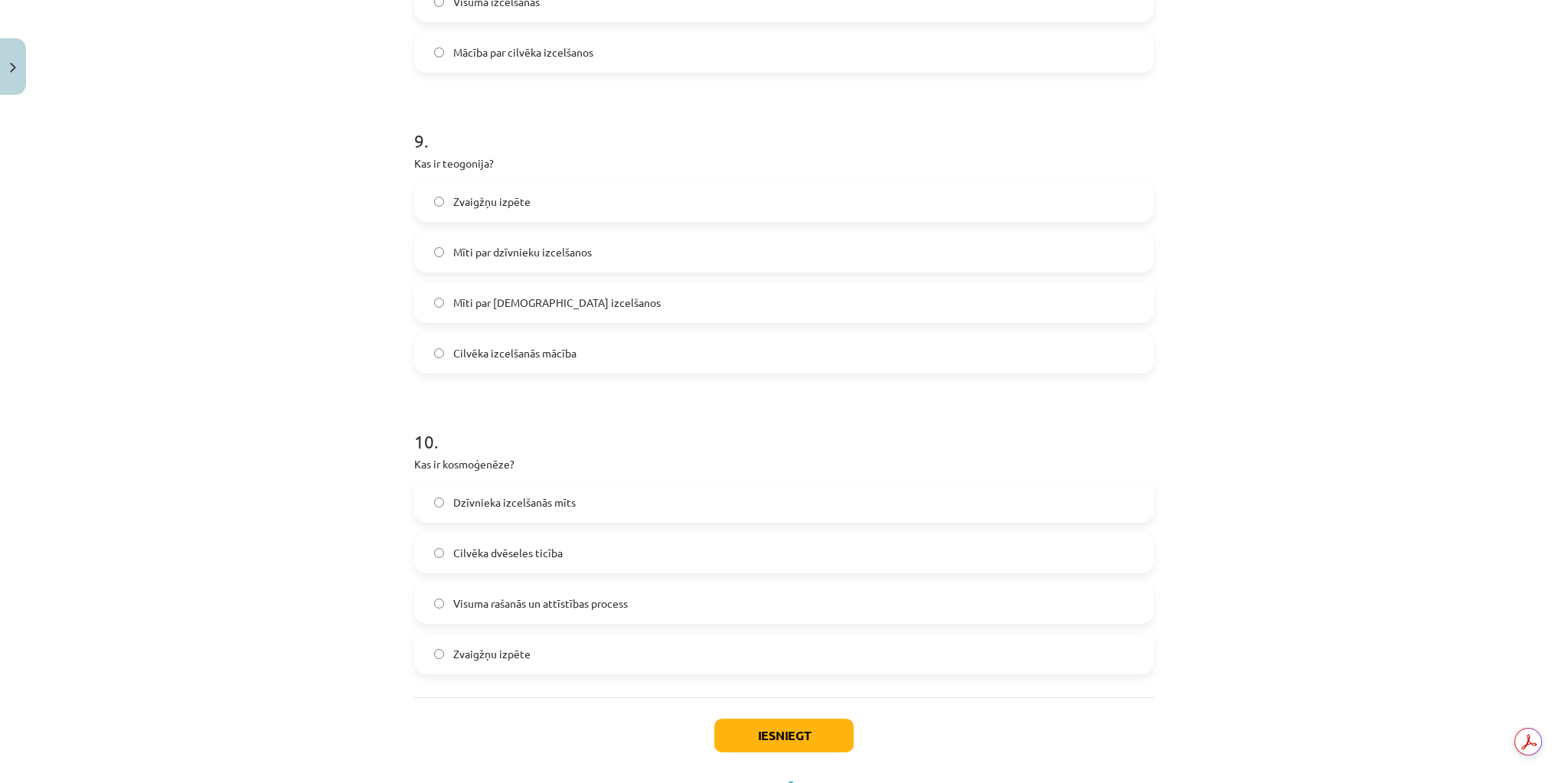
scroll to position [2675, 0]
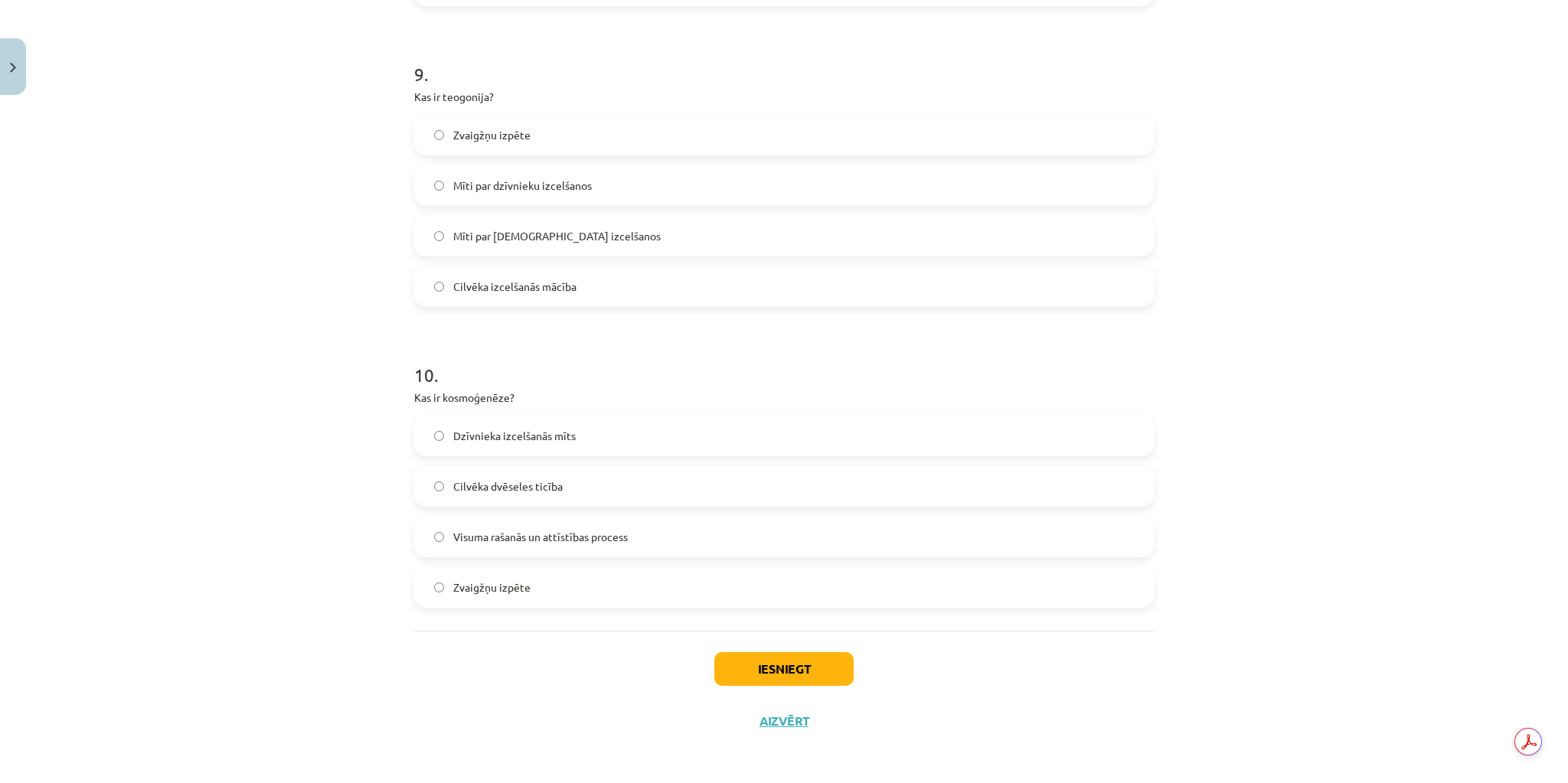
click at [624, 534] on span "Visuma rašanās un attīstības process" at bounding box center [541, 536] width 175 height 16
click at [773, 669] on button "Iesniegt" at bounding box center [784, 669] width 139 height 34
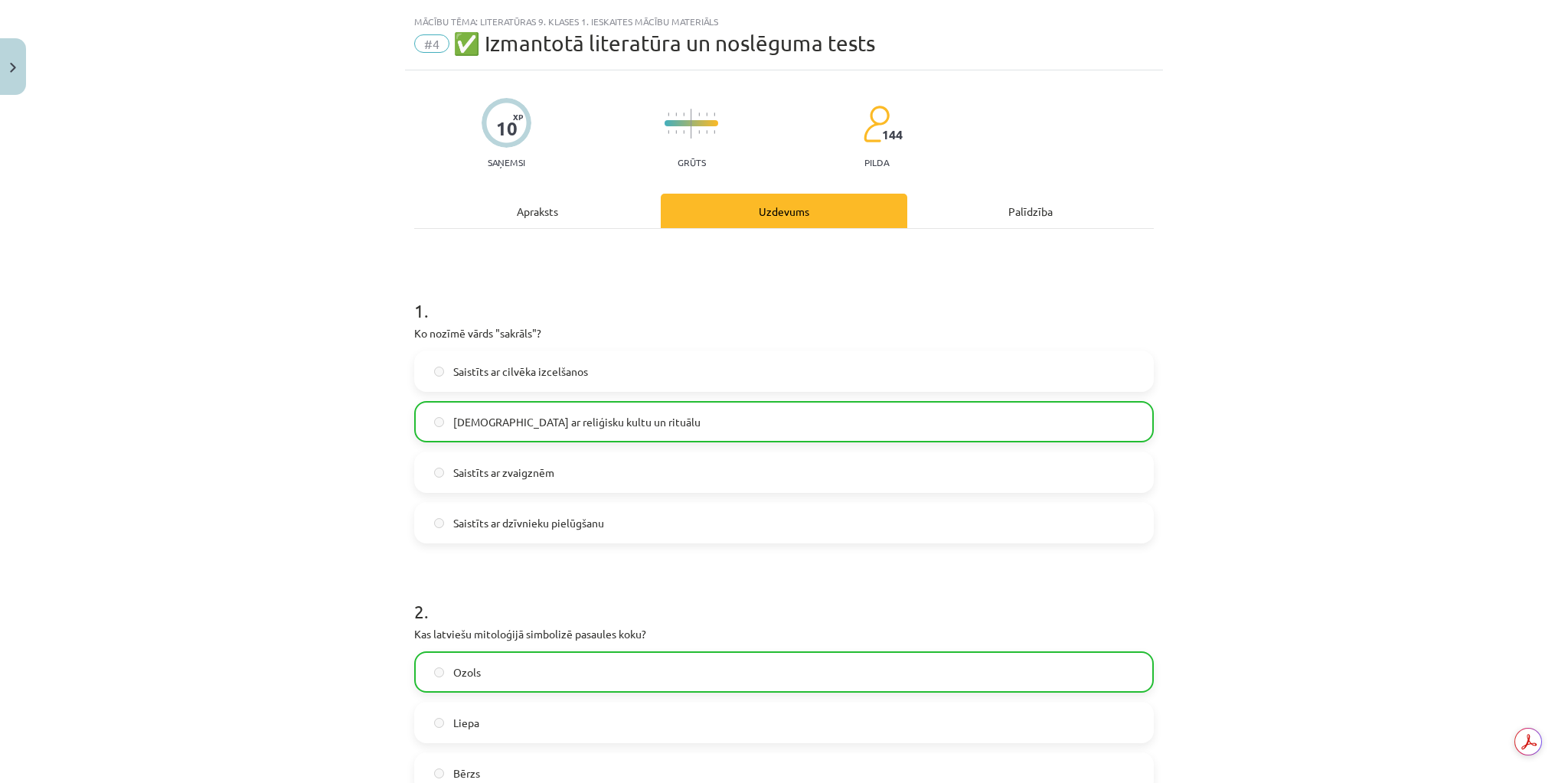
scroll to position [0, 0]
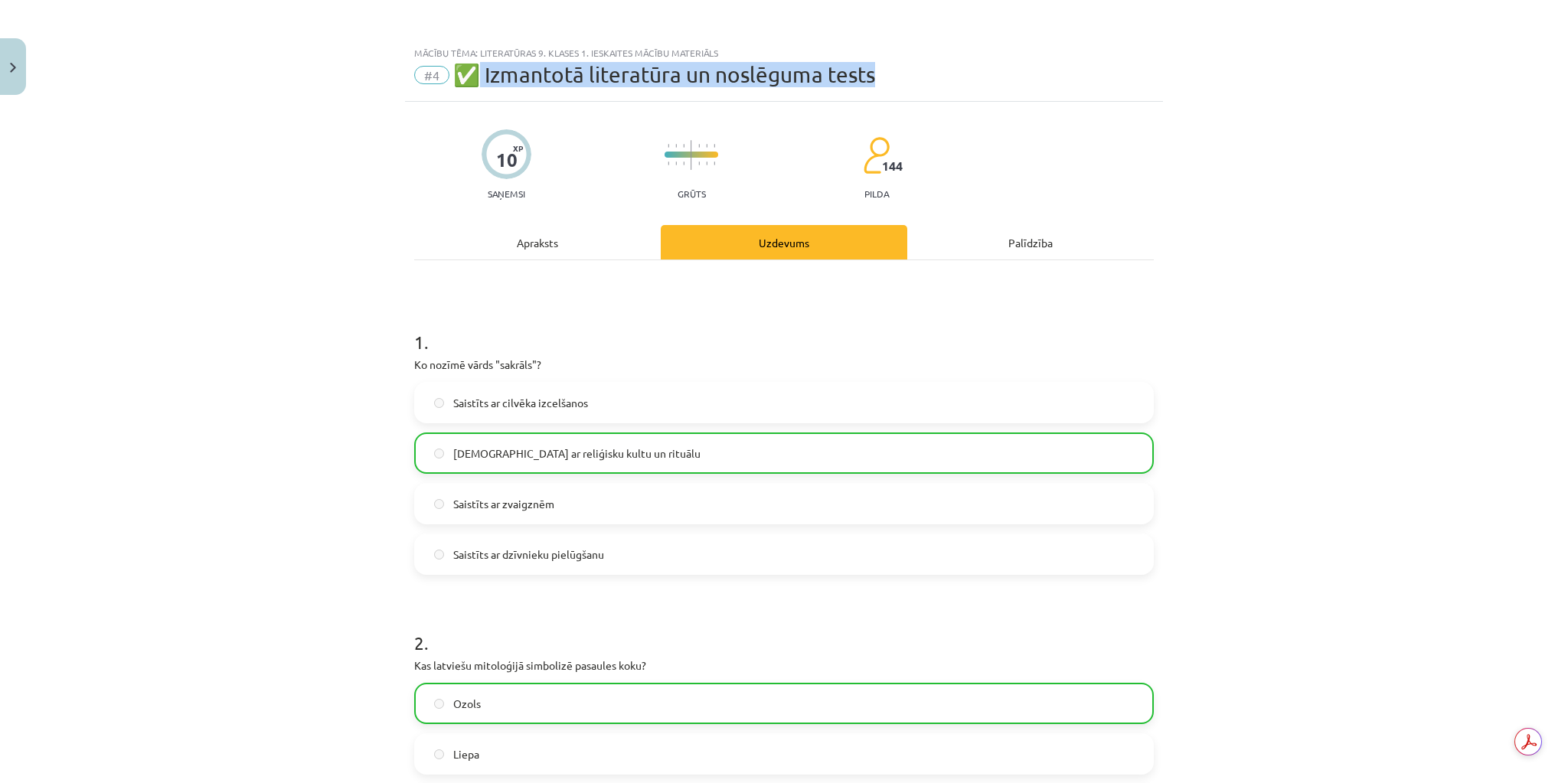
drag, startPoint x: 885, startPoint y: 77, endPoint x: 473, endPoint y: 89, distance: 412.2
click at [473, 89] on div "Mācību tēma: Literatūras 9. klases 1. ieskaites mācību materiāls #4 ✅ Izmantotā…" at bounding box center [783, 70] width 758 height 64
copy span "Izmantotā literatūra un noslēguma tests"
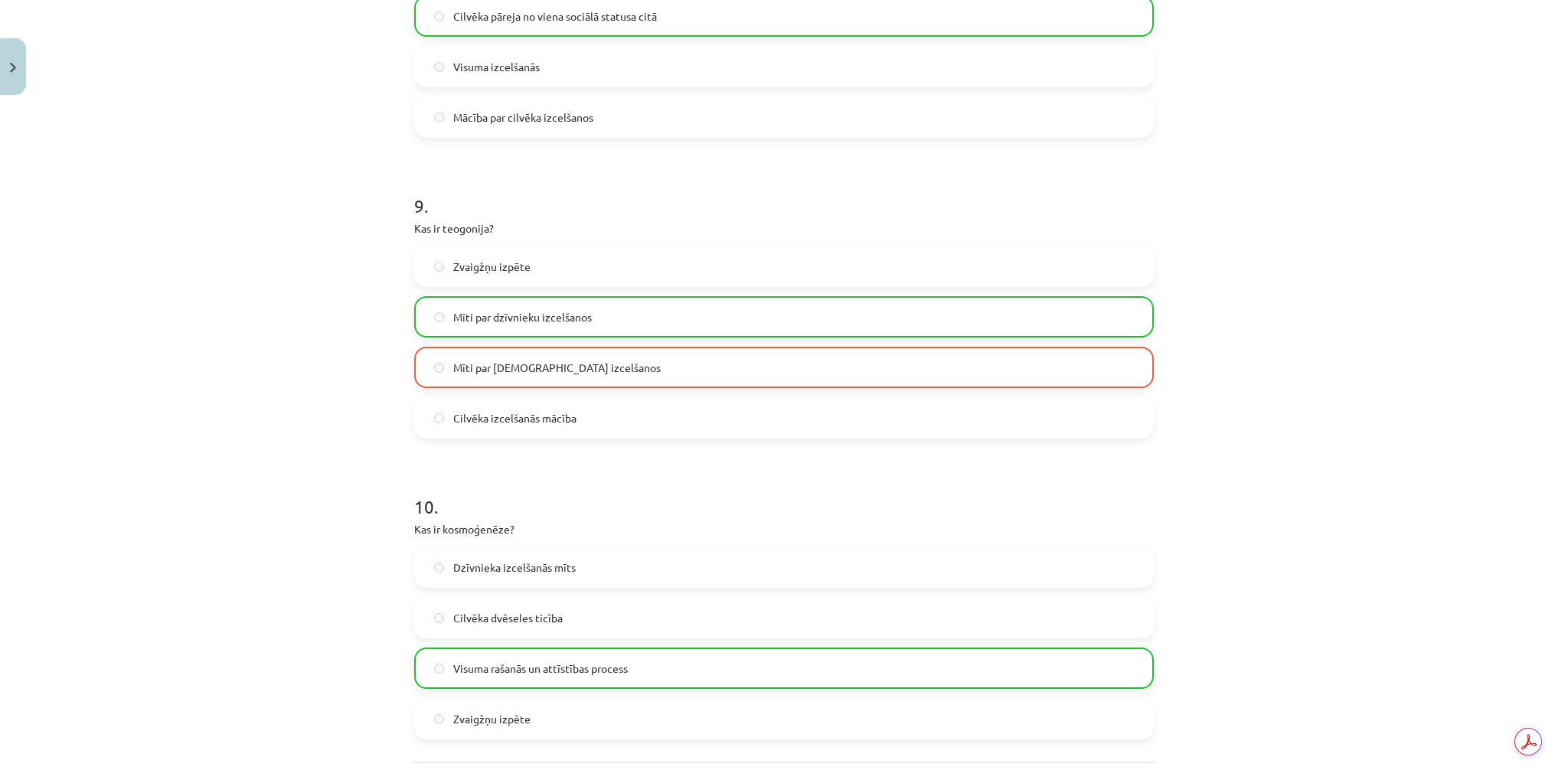
scroll to position [2633, 0]
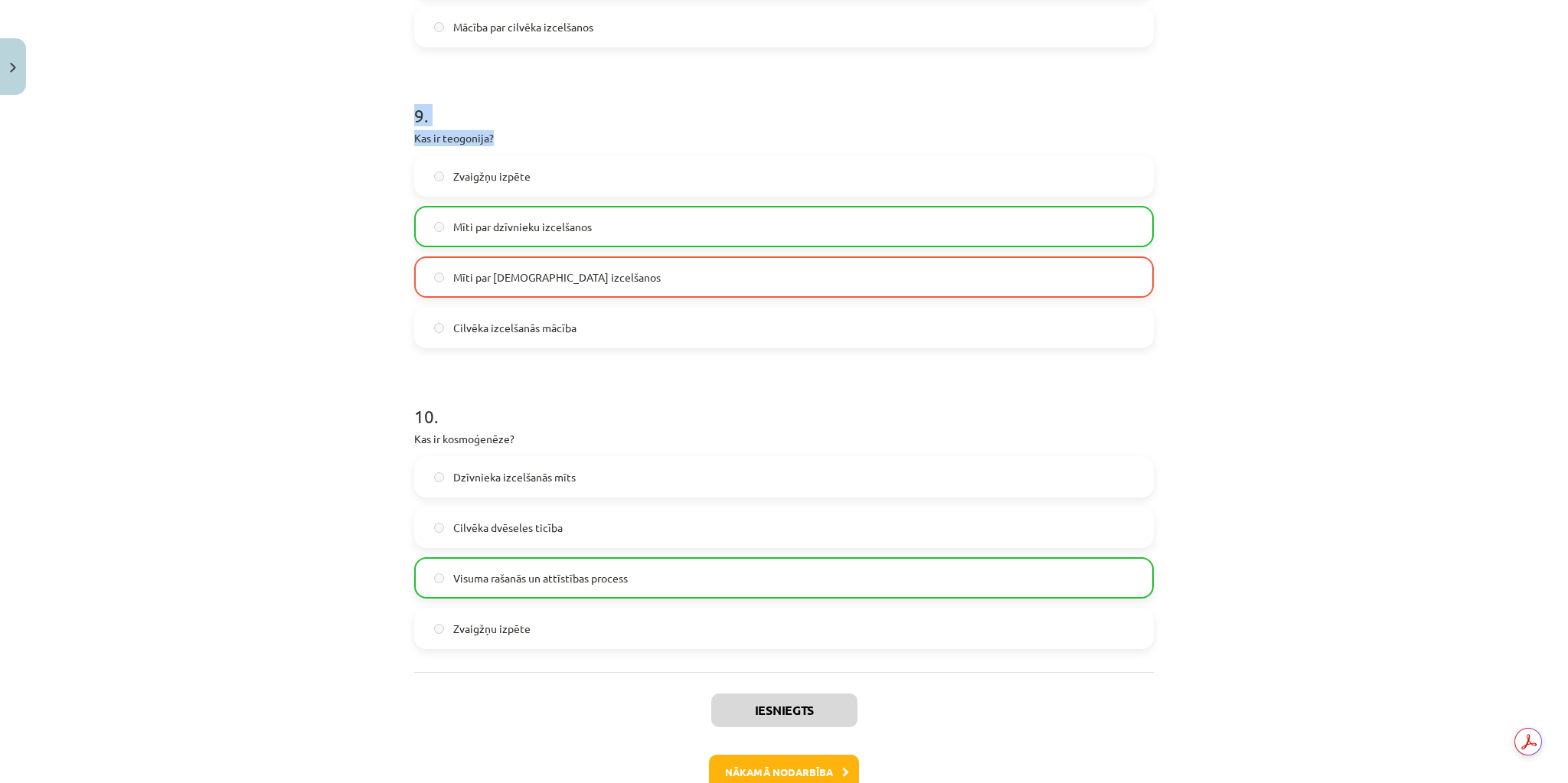
drag, startPoint x: 487, startPoint y: 134, endPoint x: 398, endPoint y: 112, distance: 91.7
click at [398, 112] on div "Mācību tēma: Literatūras 9. klases 1. ieskaites mācību materiāls #4 ✅ Izmantotā…" at bounding box center [784, 391] width 1568 height 783
copy div "9 . Kas ir teogonija?"
drag, startPoint x: 608, startPoint y: 274, endPoint x: 432, endPoint y: 265, distance: 176.2
click at [432, 265] on label "Mīti par [DEMOGRAPHIC_DATA] izcelšanos" at bounding box center [783, 277] width 736 height 39
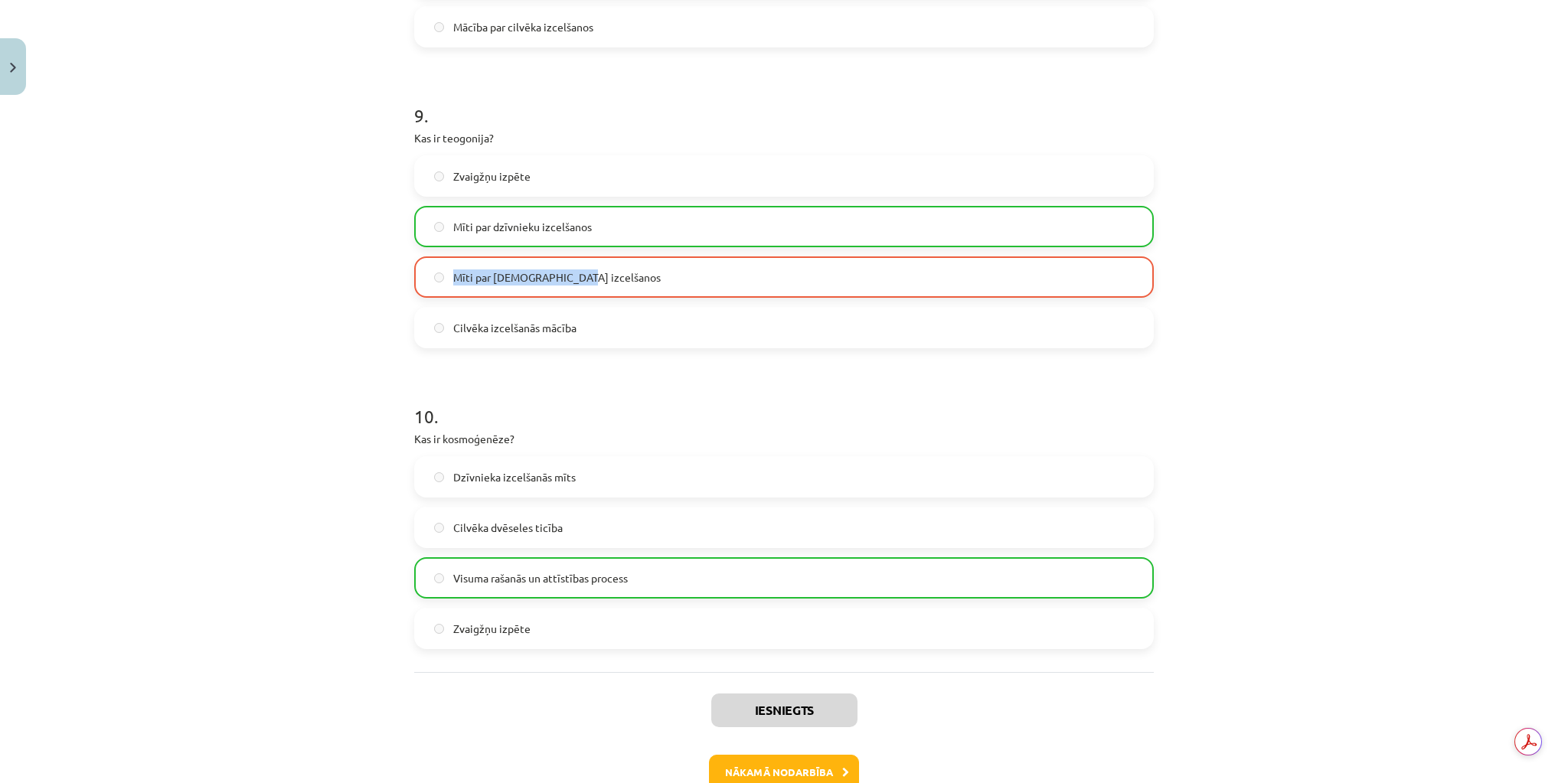
copy label "Mīti par [DEMOGRAPHIC_DATA] izcelšanos"
drag, startPoint x: 576, startPoint y: 378, endPoint x: 588, endPoint y: 378, distance: 12.0
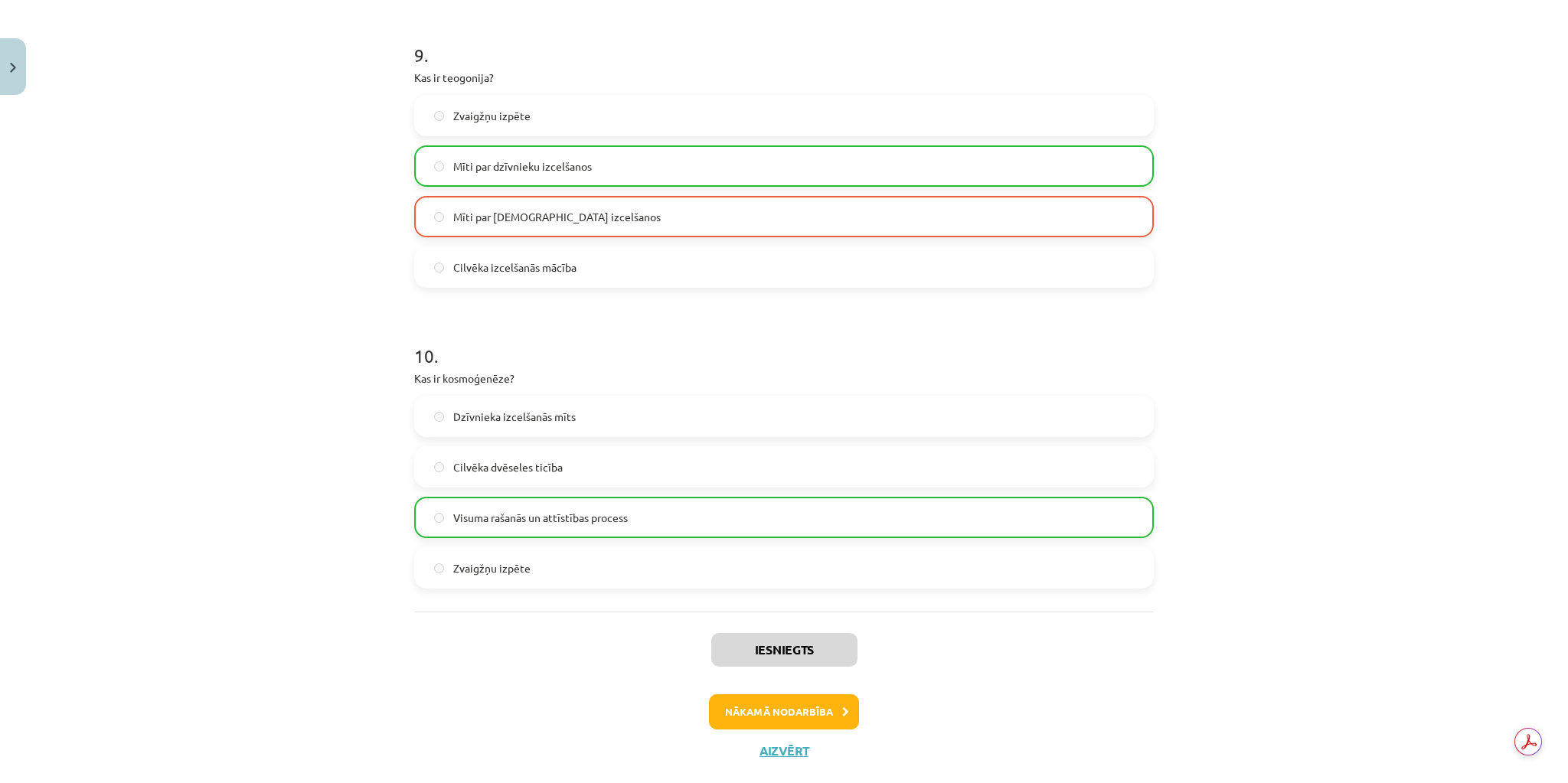
scroll to position [2722, 0]
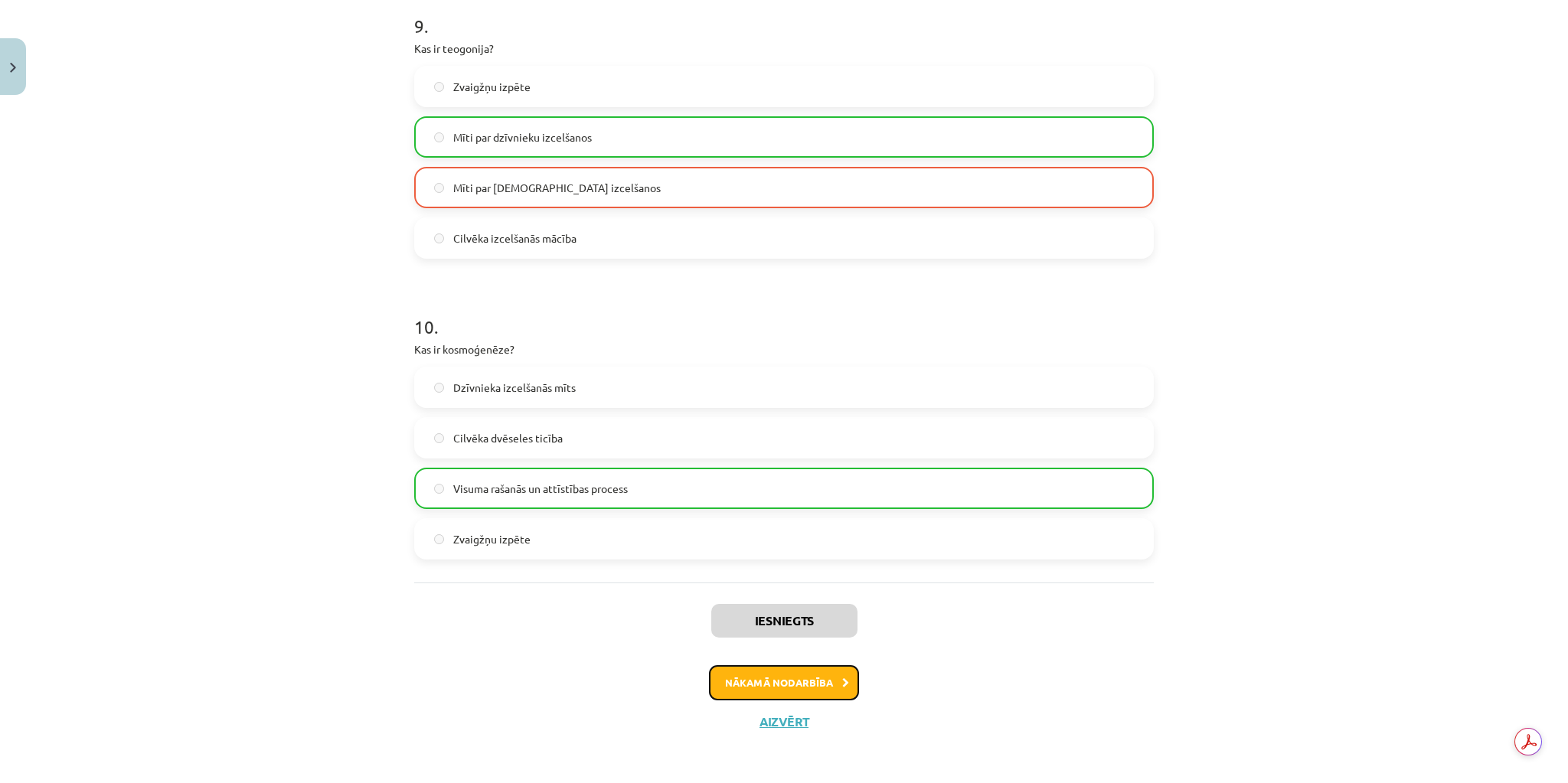
click at [842, 679] on icon at bounding box center [845, 683] width 7 height 10
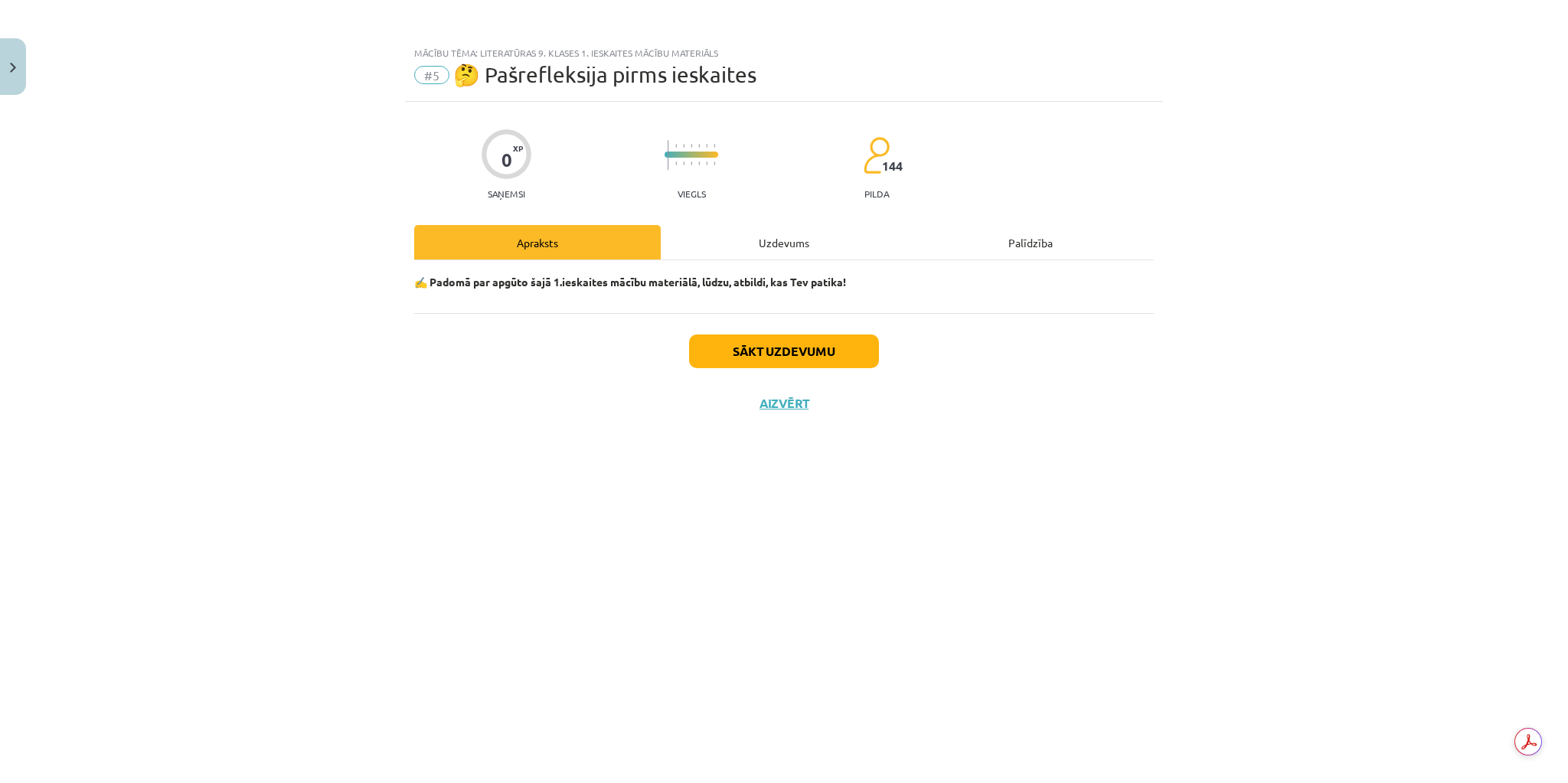
scroll to position [0, 0]
click at [870, 347] on button "Sākt uzdevumu" at bounding box center [784, 352] width 190 height 34
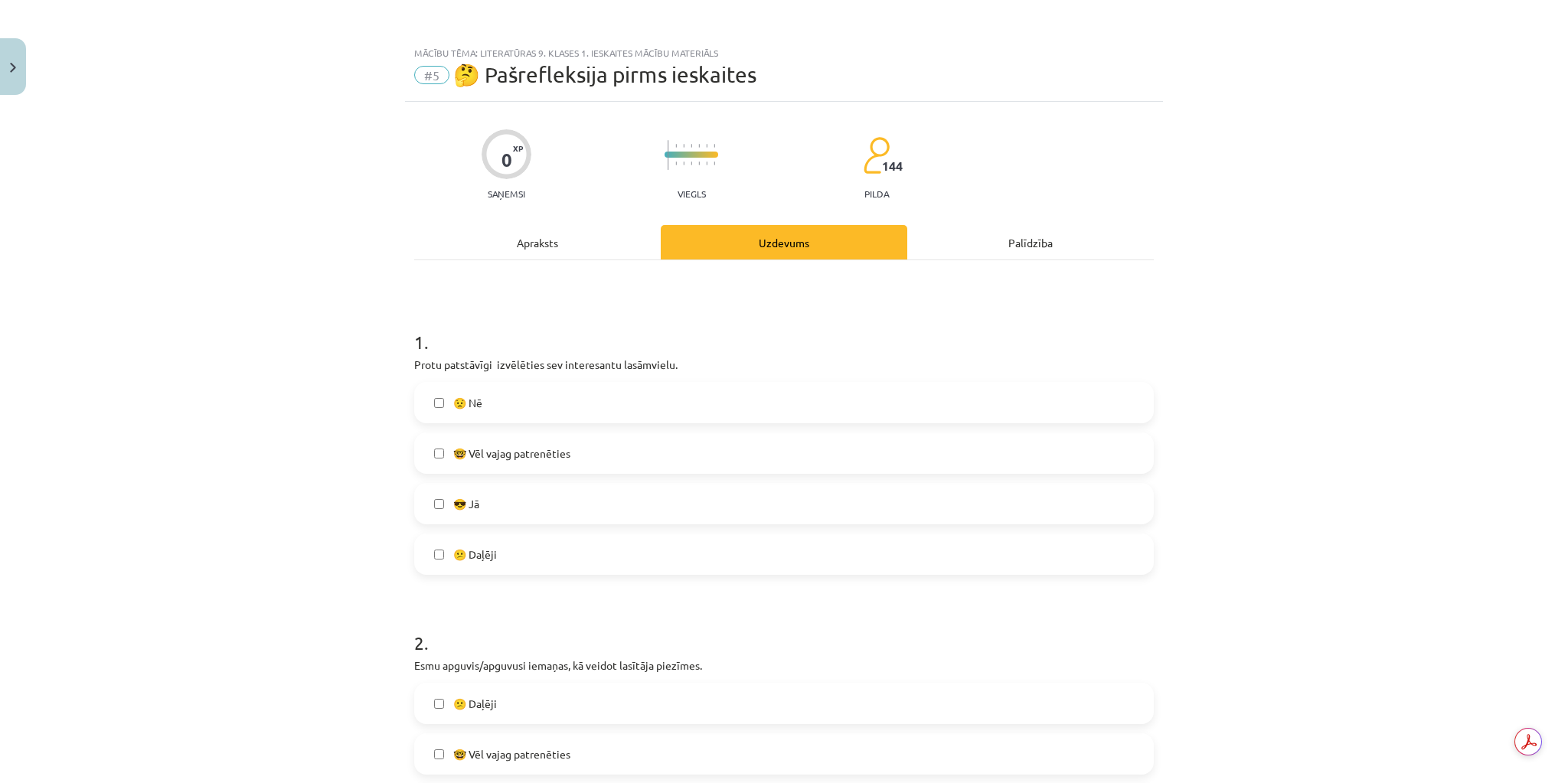
click at [462, 507] on span "😎 Jā" at bounding box center [466, 504] width 26 height 16
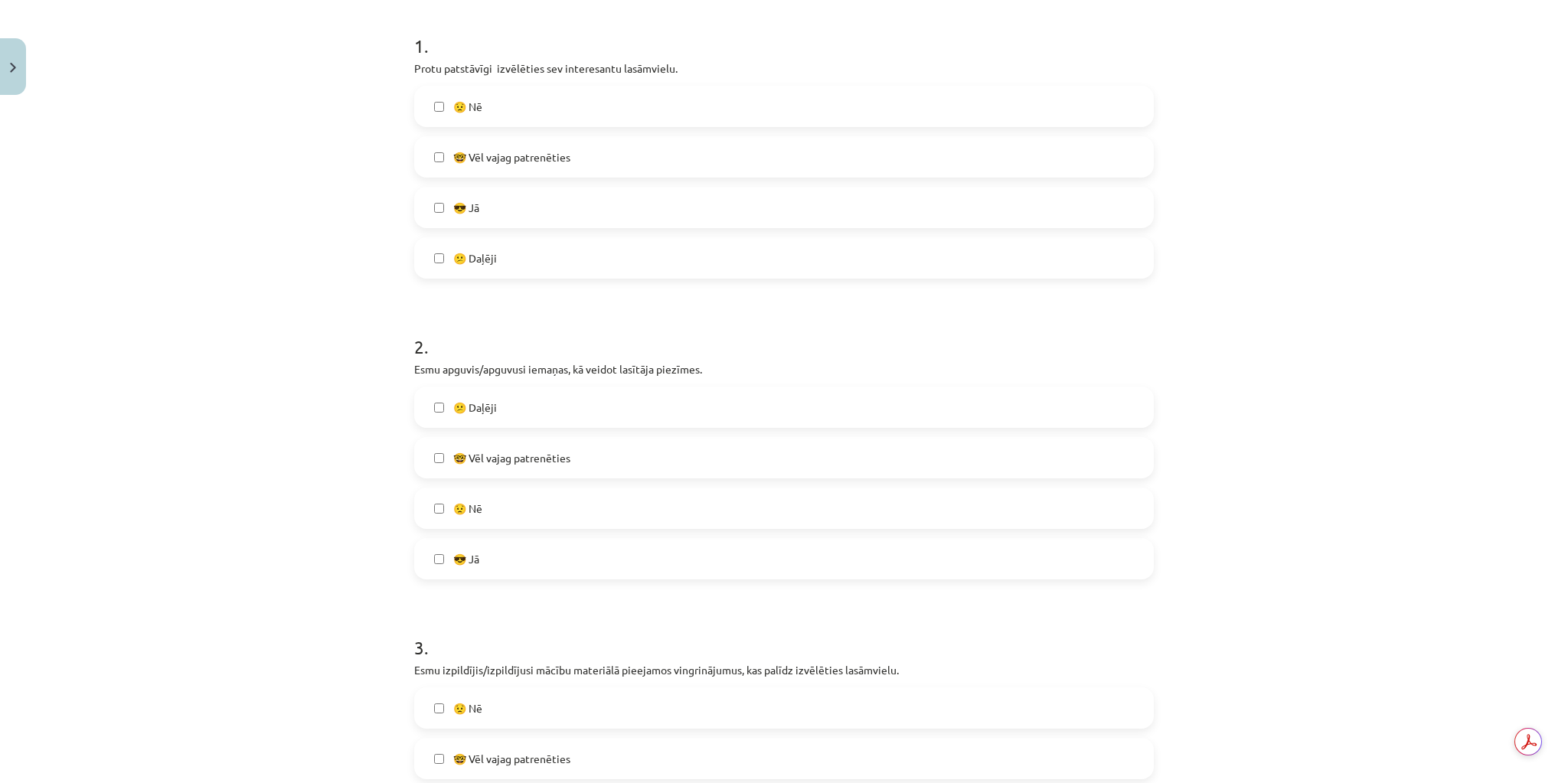
scroll to position [306, 0]
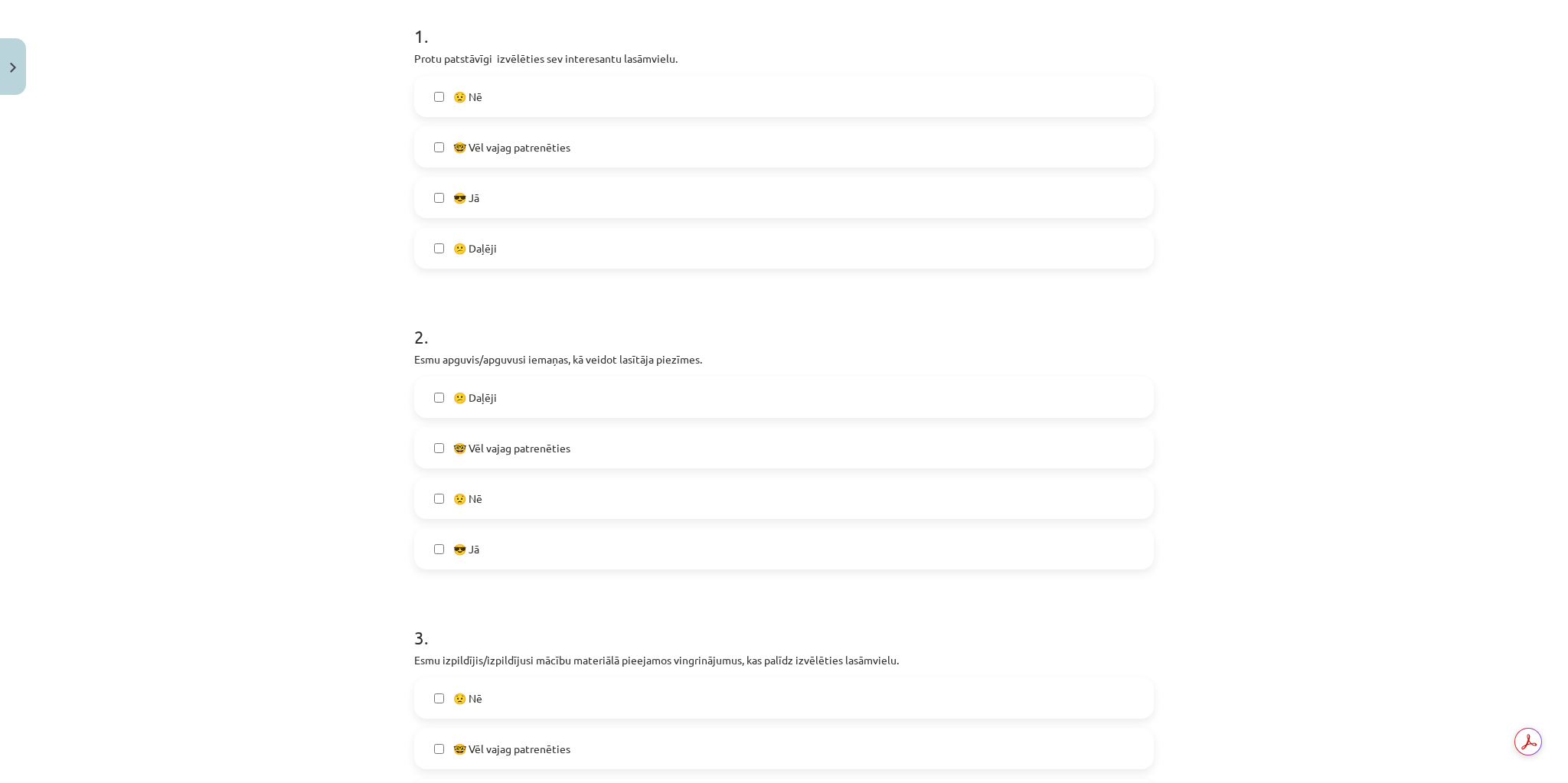
drag, startPoint x: 474, startPoint y: 544, endPoint x: 484, endPoint y: 545, distance: 10.0
click at [477, 544] on label "😎 Jā" at bounding box center [783, 549] width 736 height 39
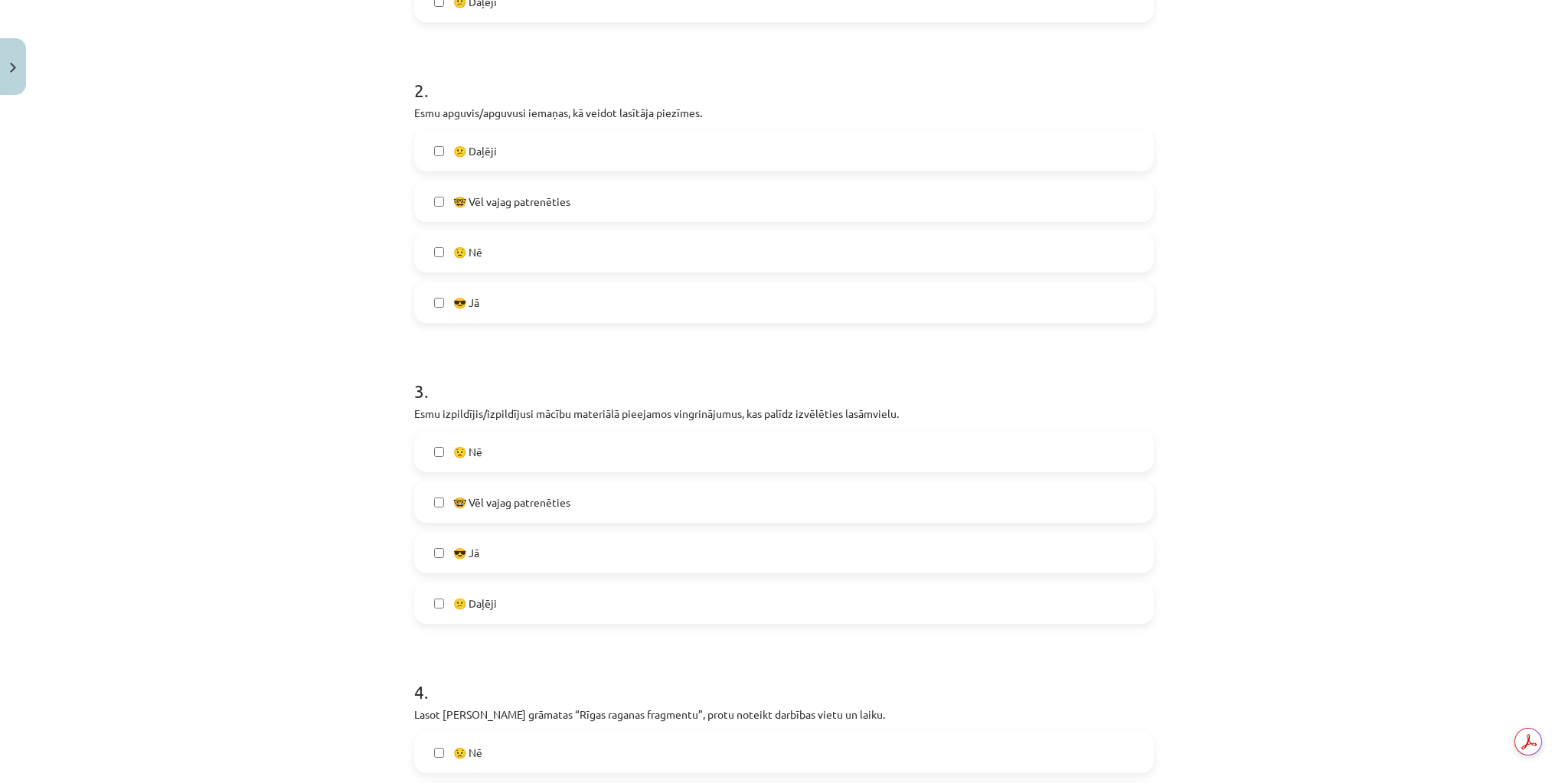
scroll to position [613, 0]
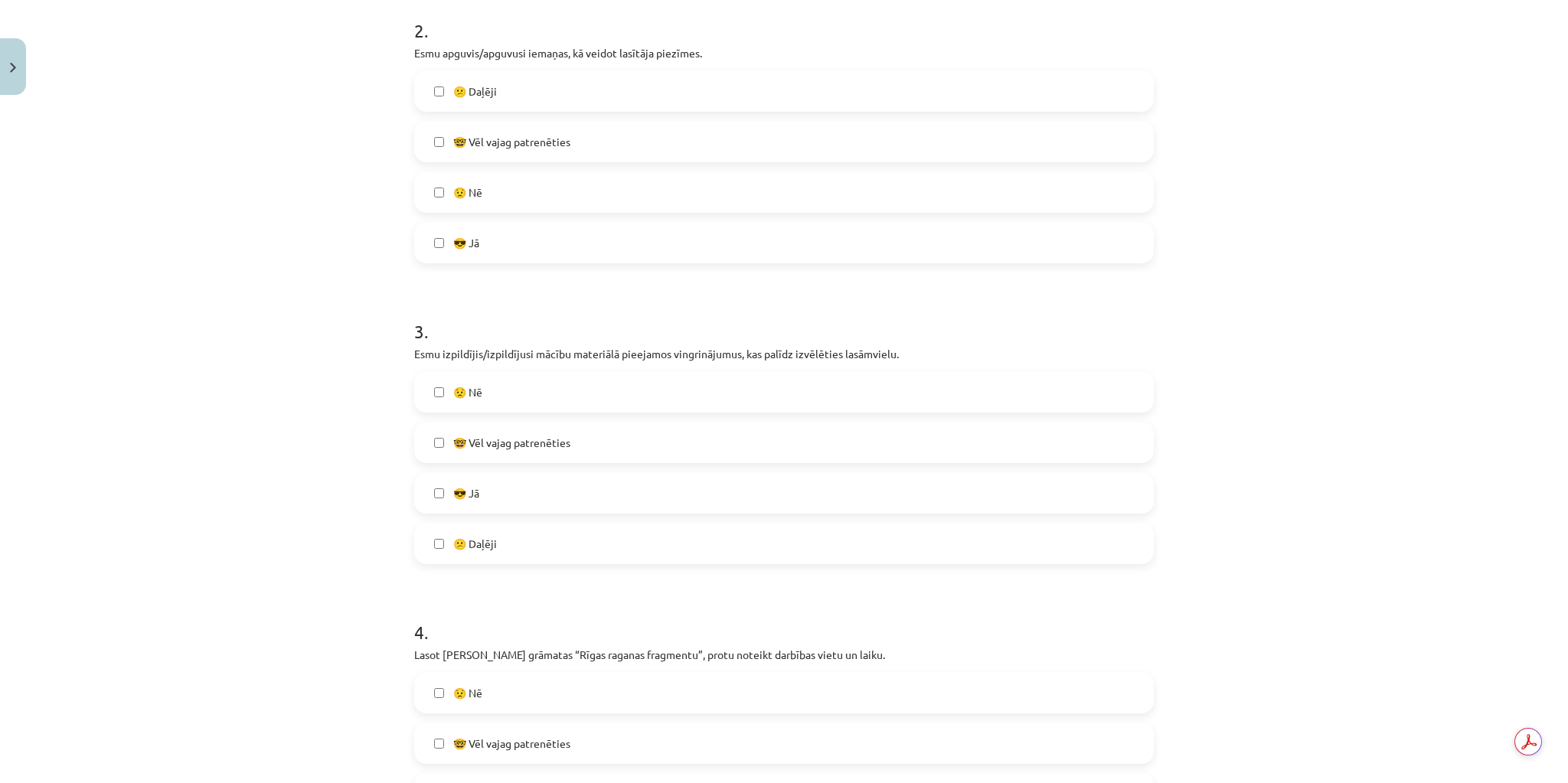
click at [548, 488] on label "😎 Jā" at bounding box center [783, 493] width 736 height 39
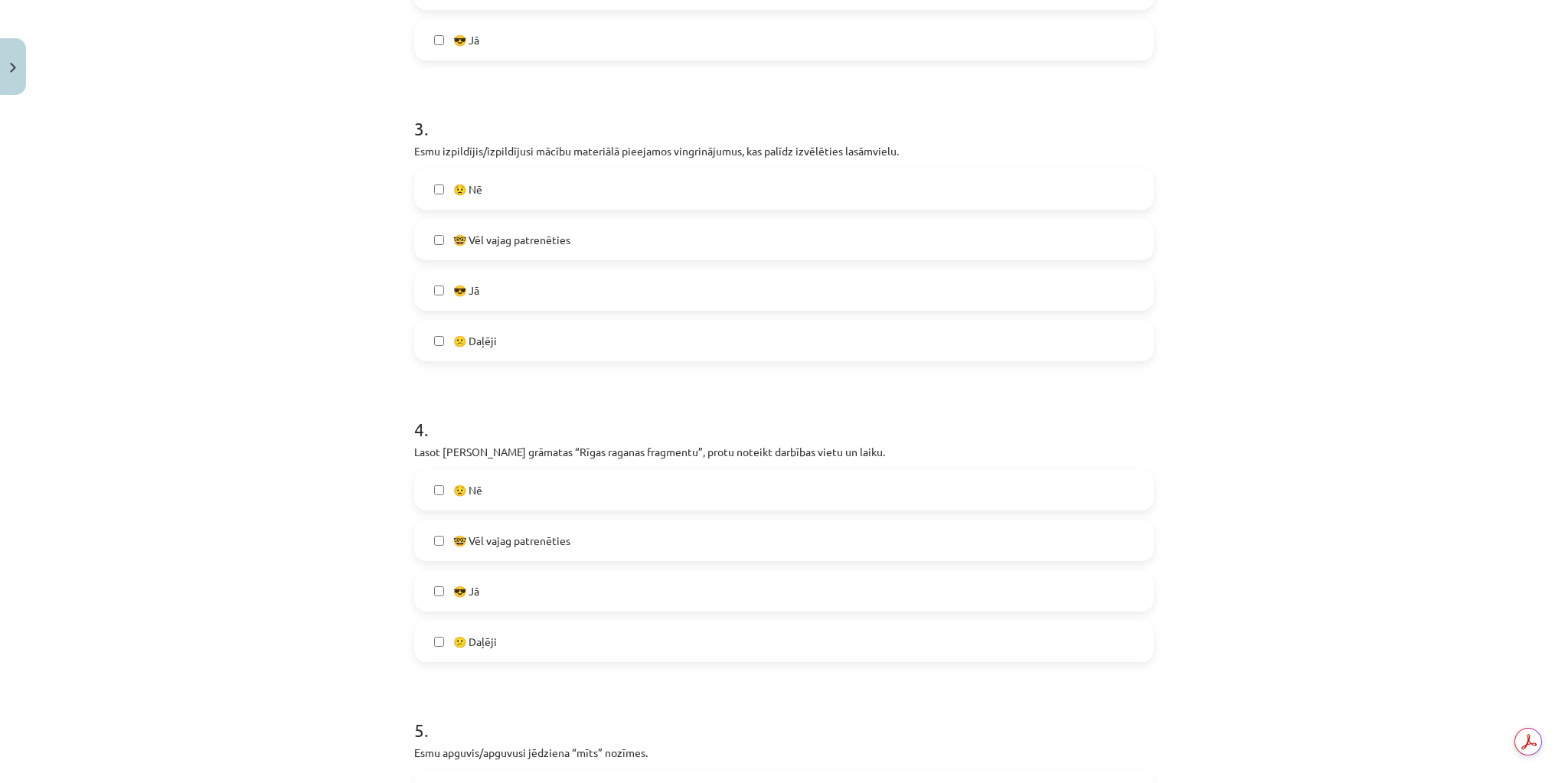
scroll to position [858, 0]
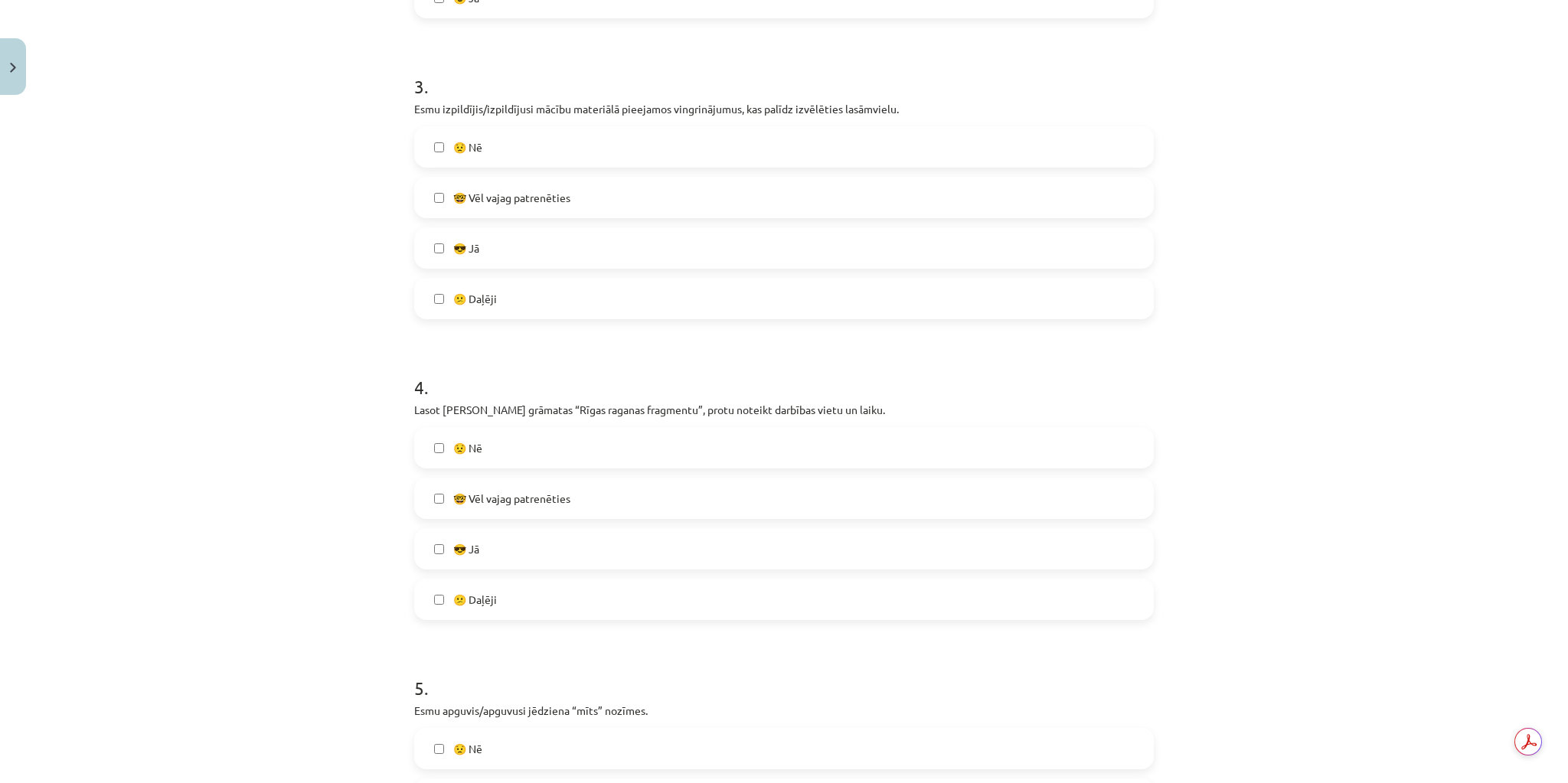
click at [588, 551] on label "😎 Jā" at bounding box center [783, 549] width 736 height 39
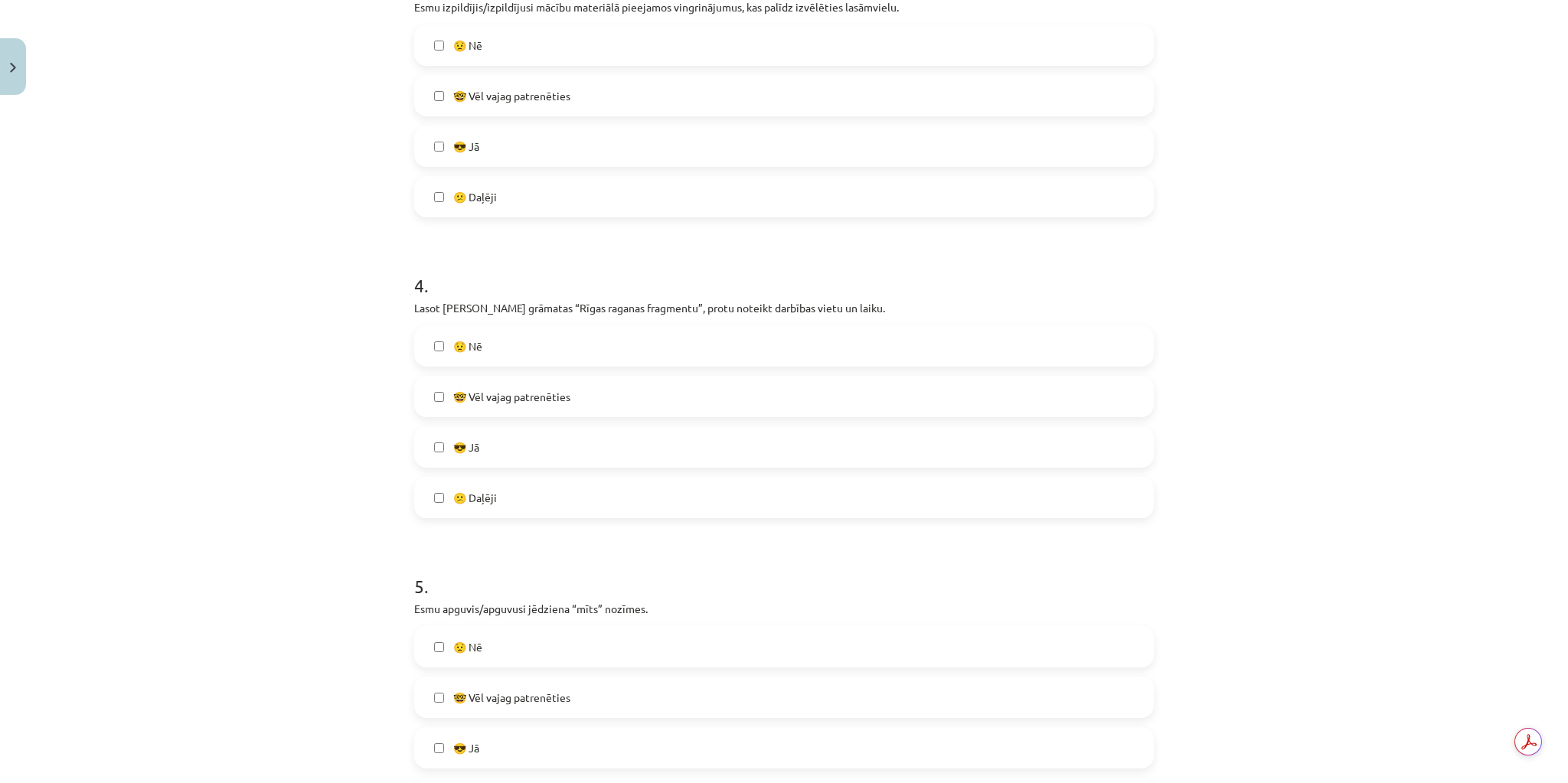
scroll to position [1163, 0]
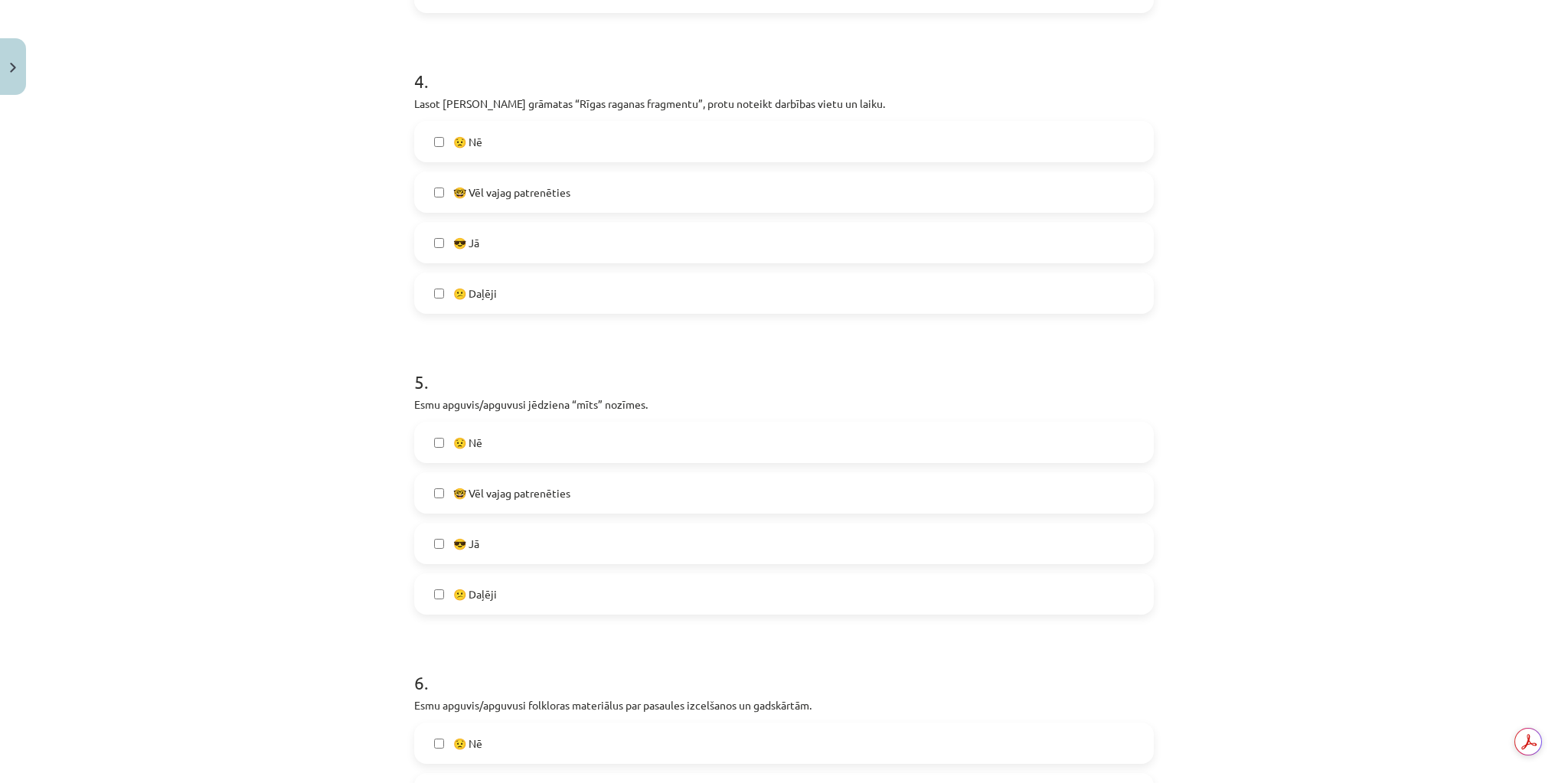
drag, startPoint x: 561, startPoint y: 534, endPoint x: 568, endPoint y: 531, distance: 7.6
click at [562, 534] on label "😎 Jā" at bounding box center [783, 544] width 736 height 39
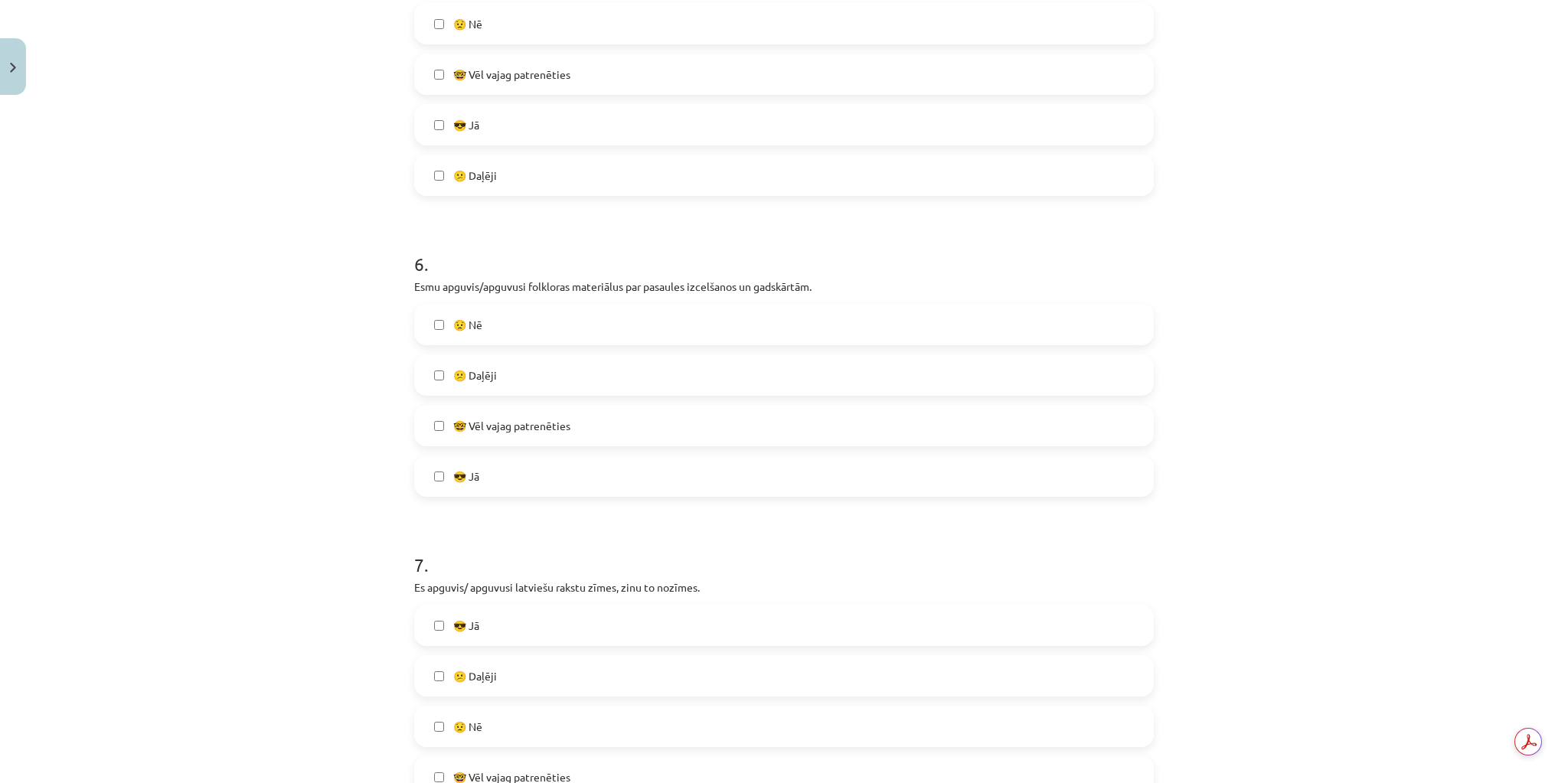
scroll to position [1592, 0]
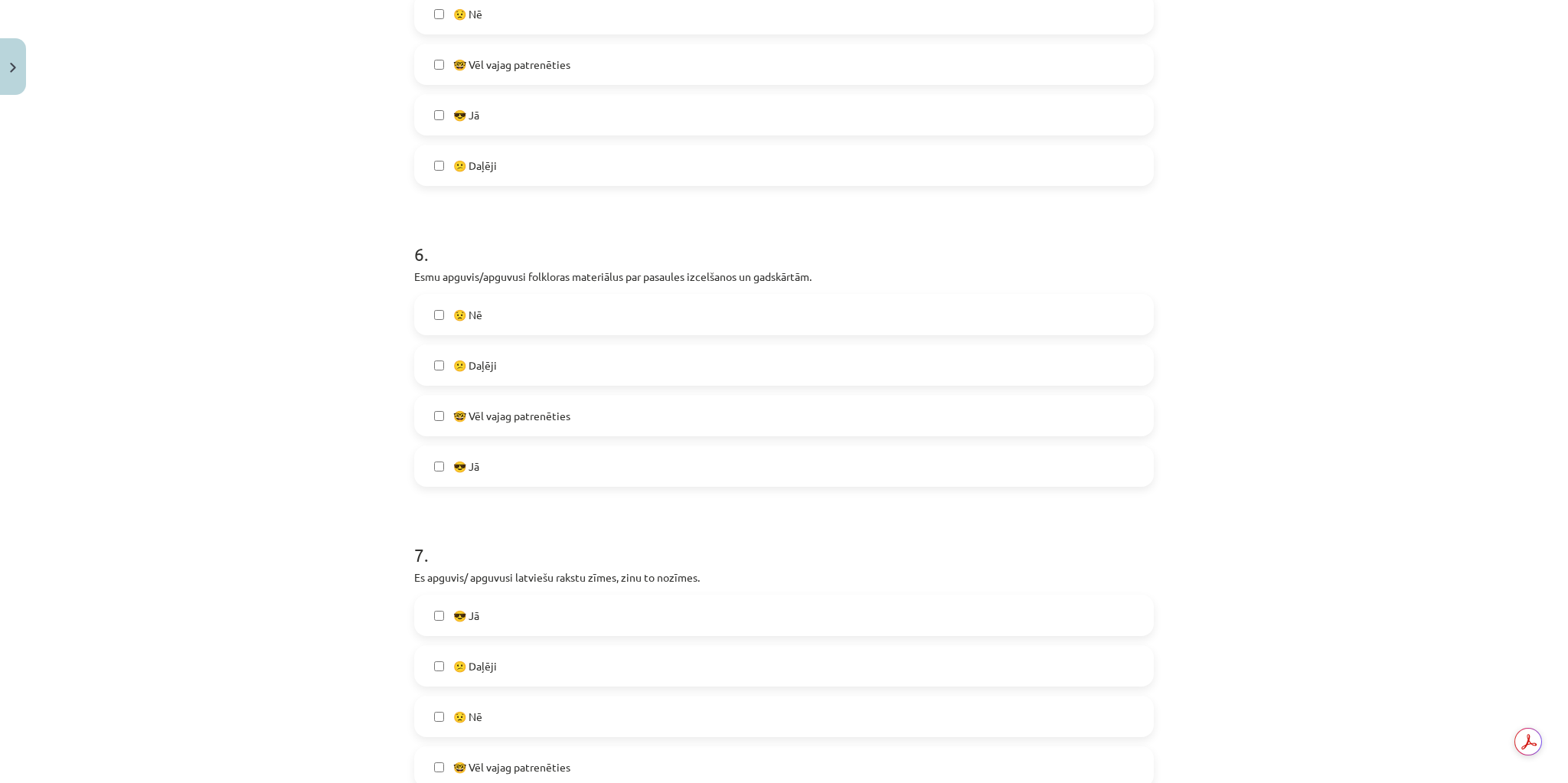
click at [533, 462] on label "😎 Jā" at bounding box center [783, 467] width 736 height 39
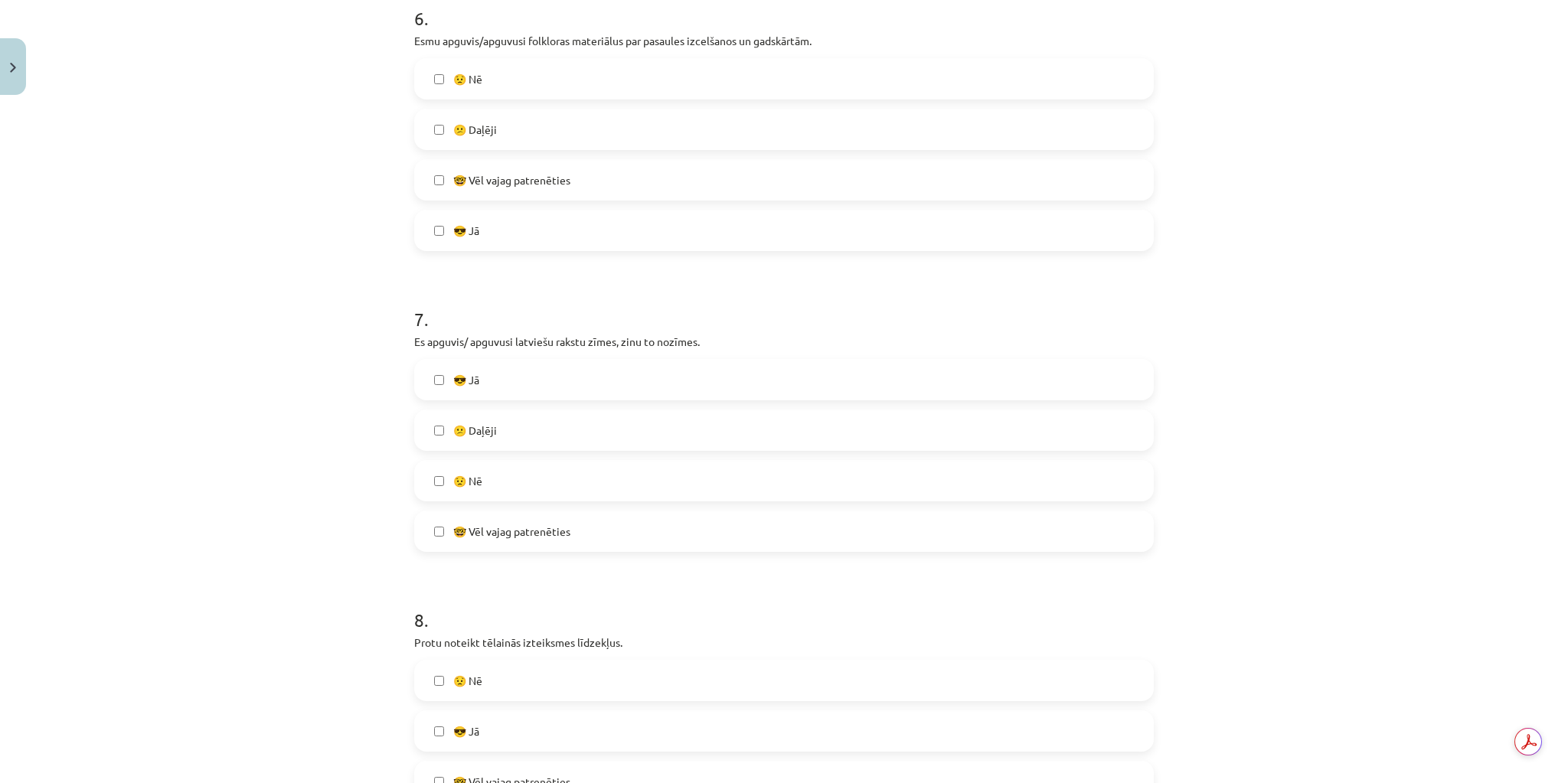
scroll to position [1837, 0]
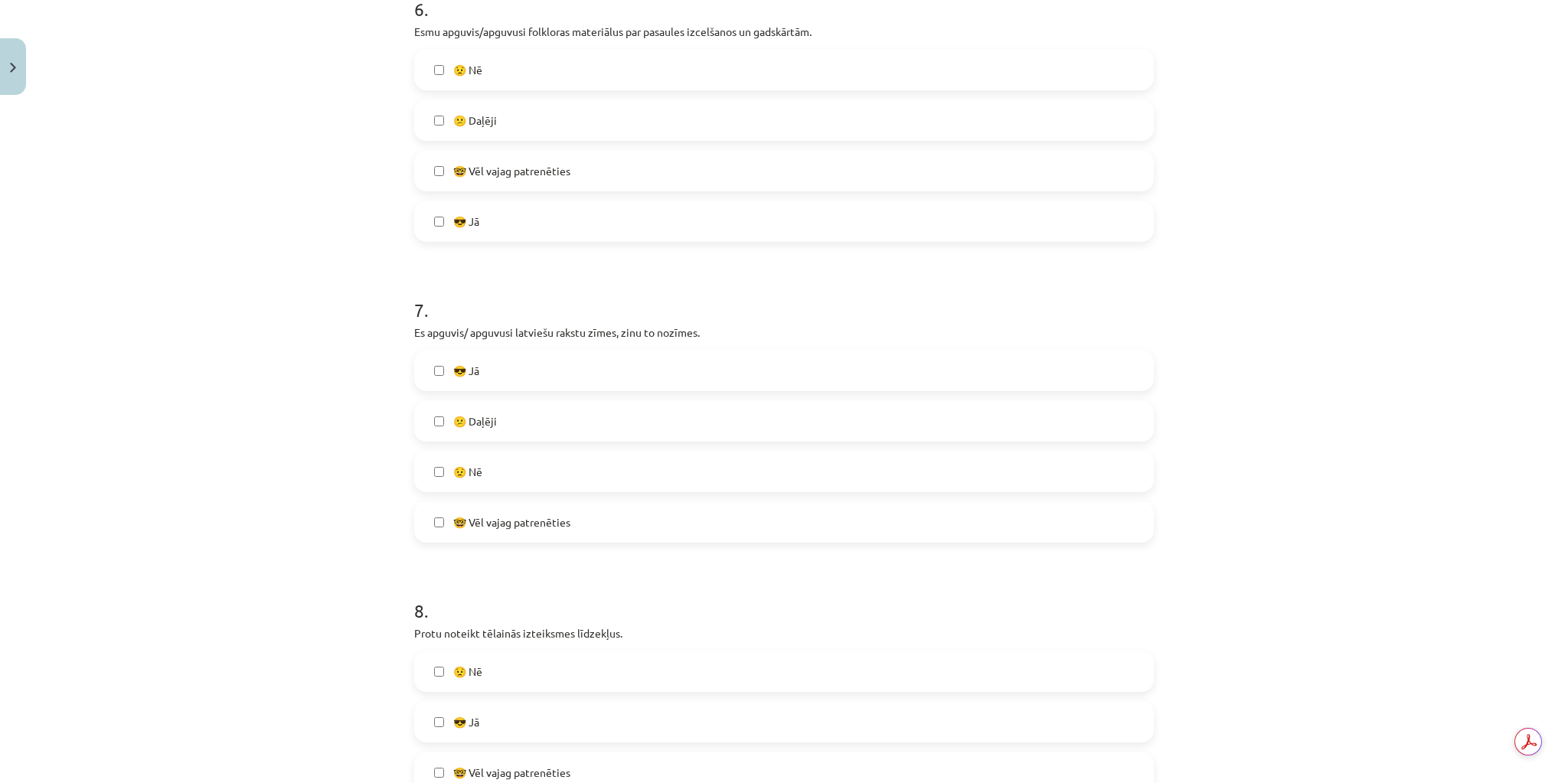
click at [568, 361] on label "😎 Jā" at bounding box center [783, 371] width 736 height 39
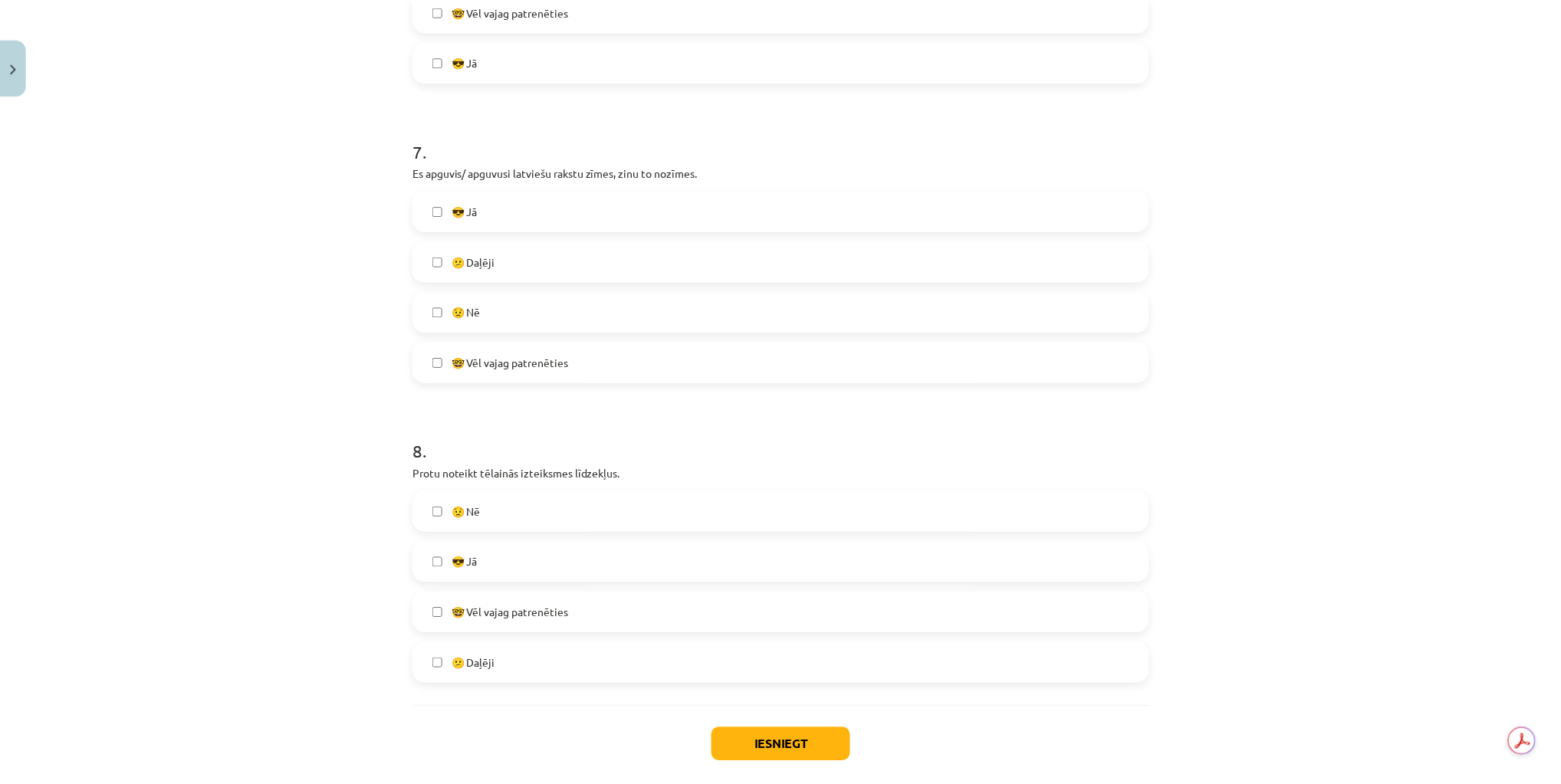
scroll to position [2076, 0]
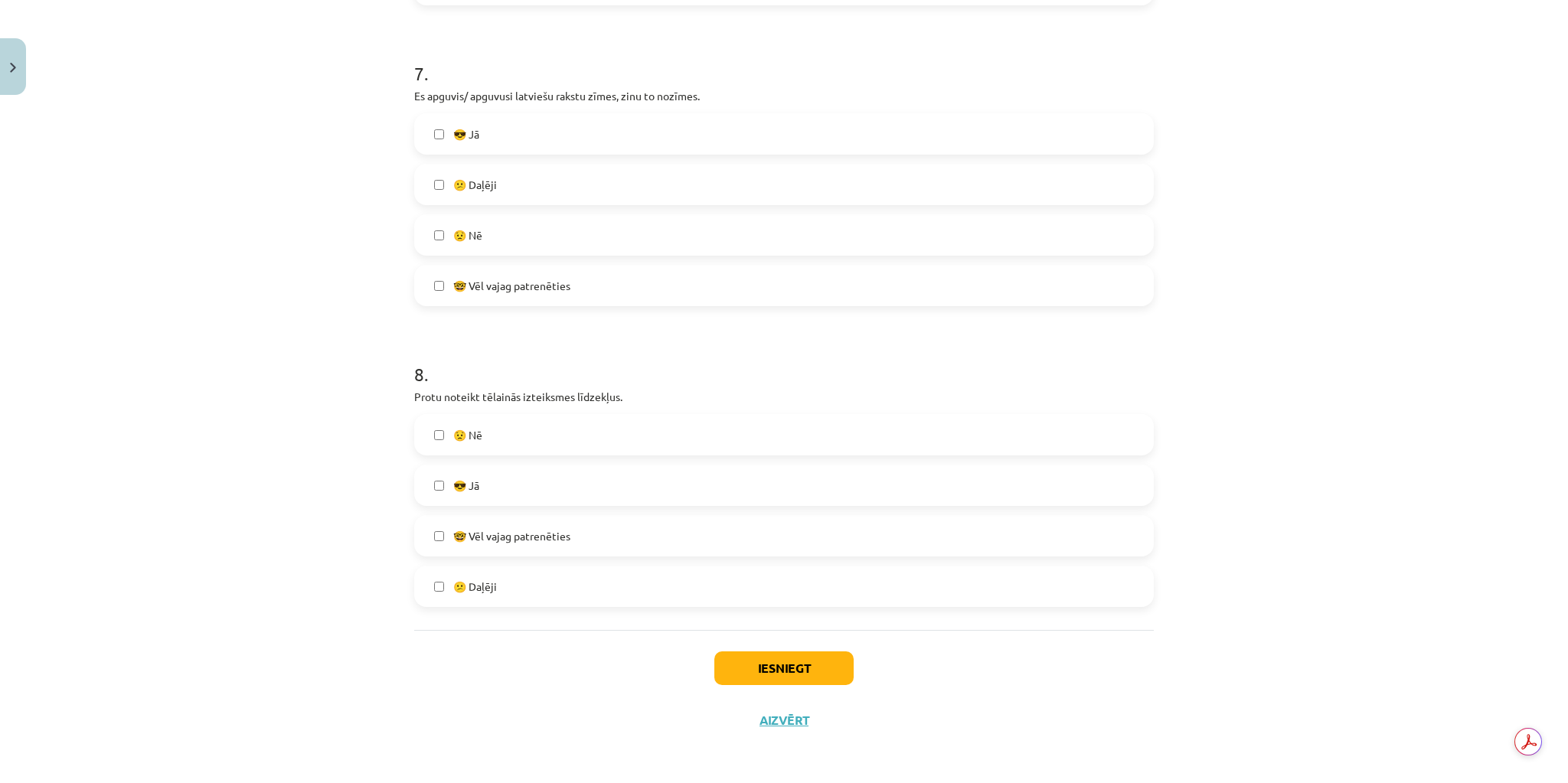
click at [522, 482] on label "😎 Jā" at bounding box center [783, 485] width 736 height 39
click at [801, 671] on button "Iesniegt" at bounding box center [784, 668] width 139 height 34
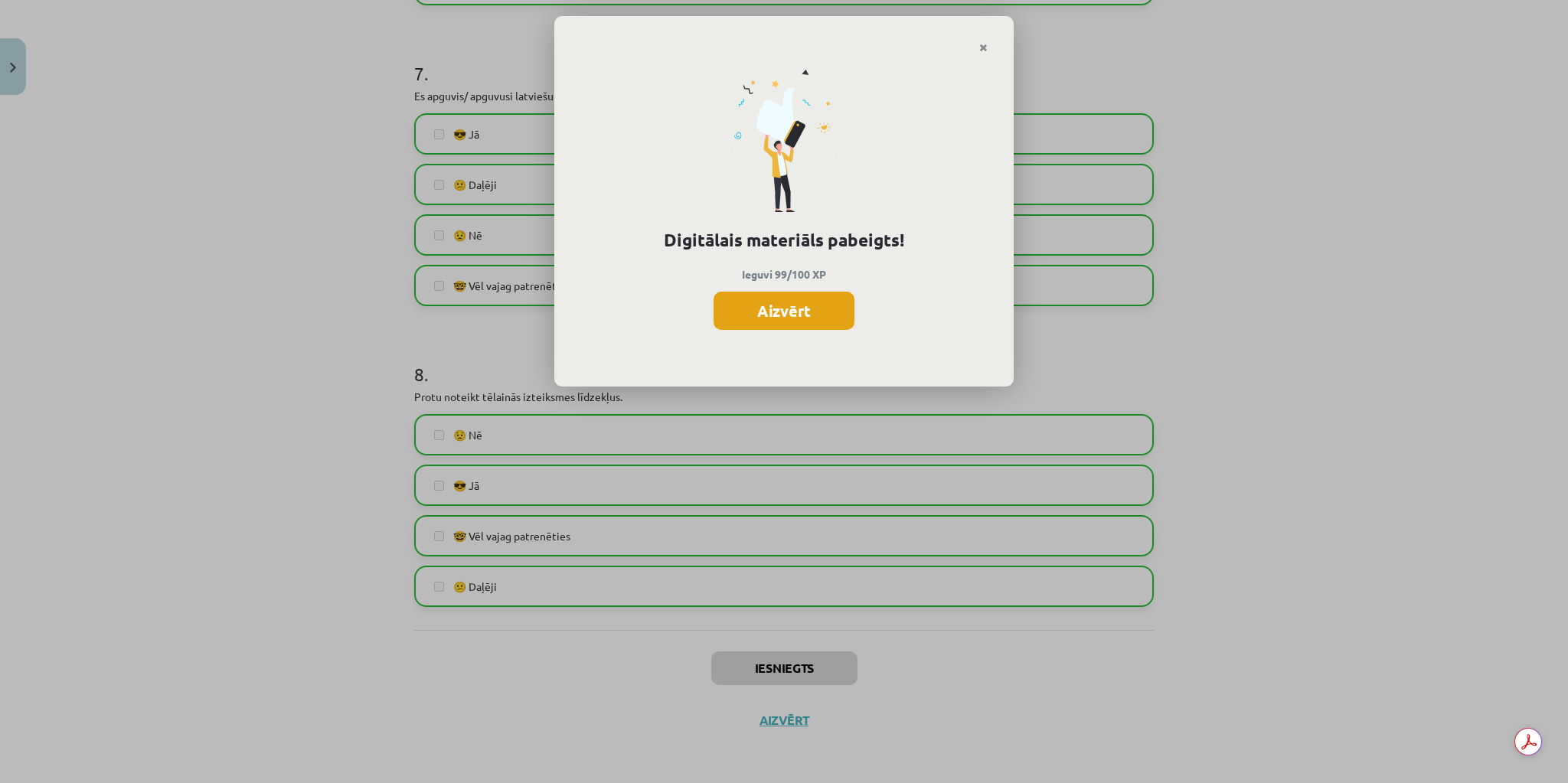
click at [819, 311] on button "Aizvērt" at bounding box center [784, 311] width 141 height 39
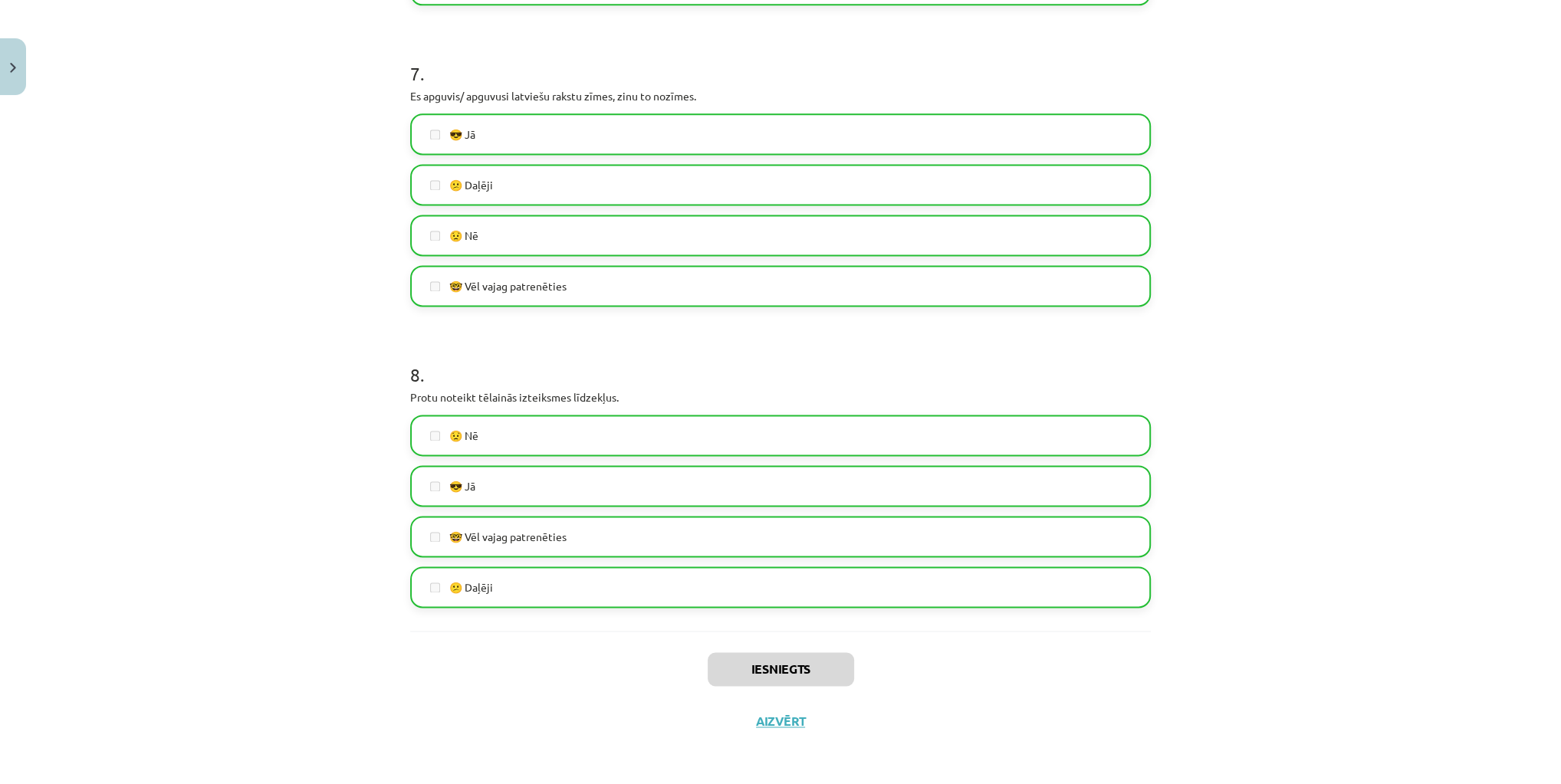
scroll to position [368, 0]
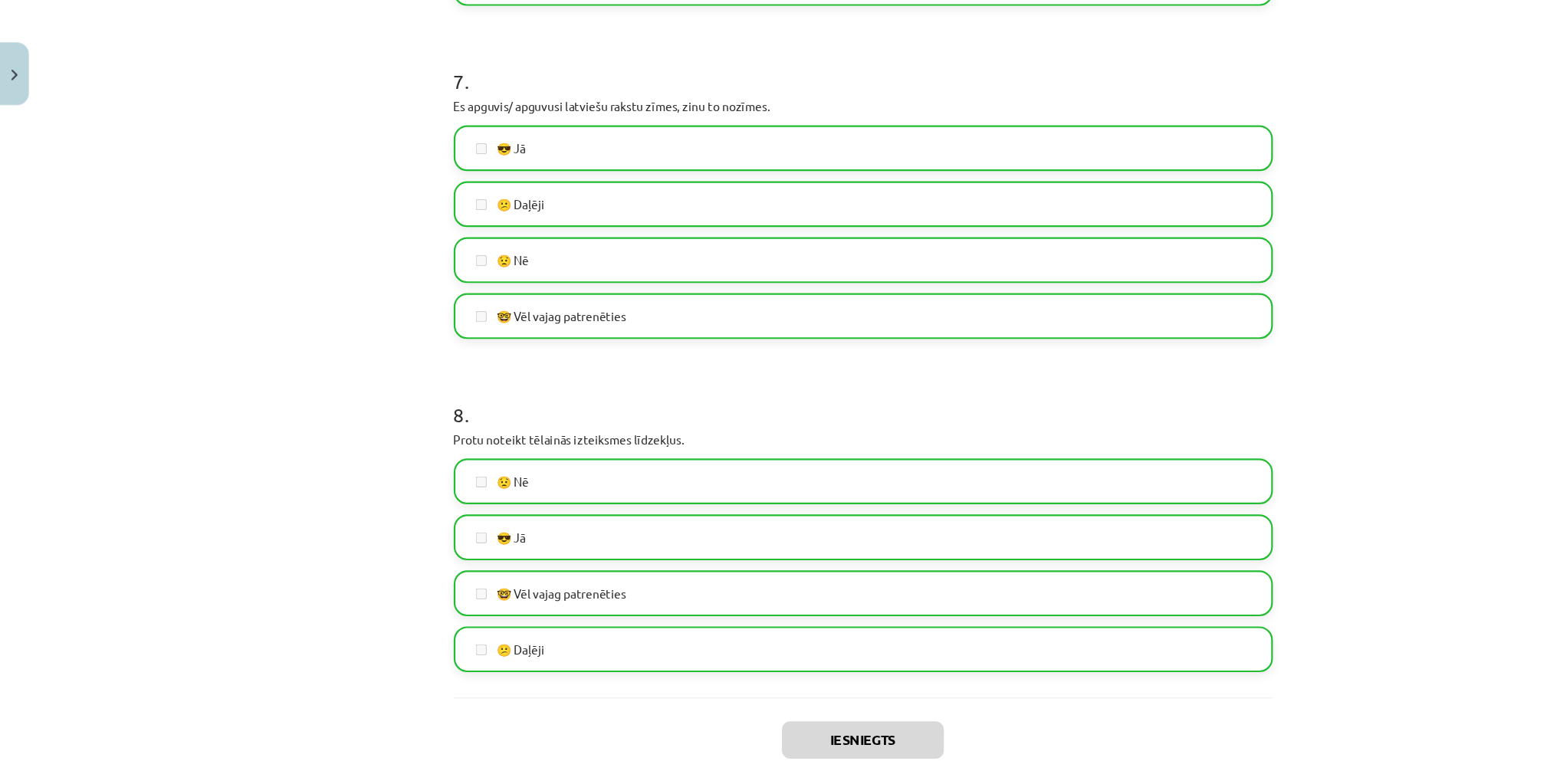
click at [1515, 742] on div "Get summaries and key insights using AI Assistant powered by Adobe Acrobat" at bounding box center [1521, 742] width 76 height 28
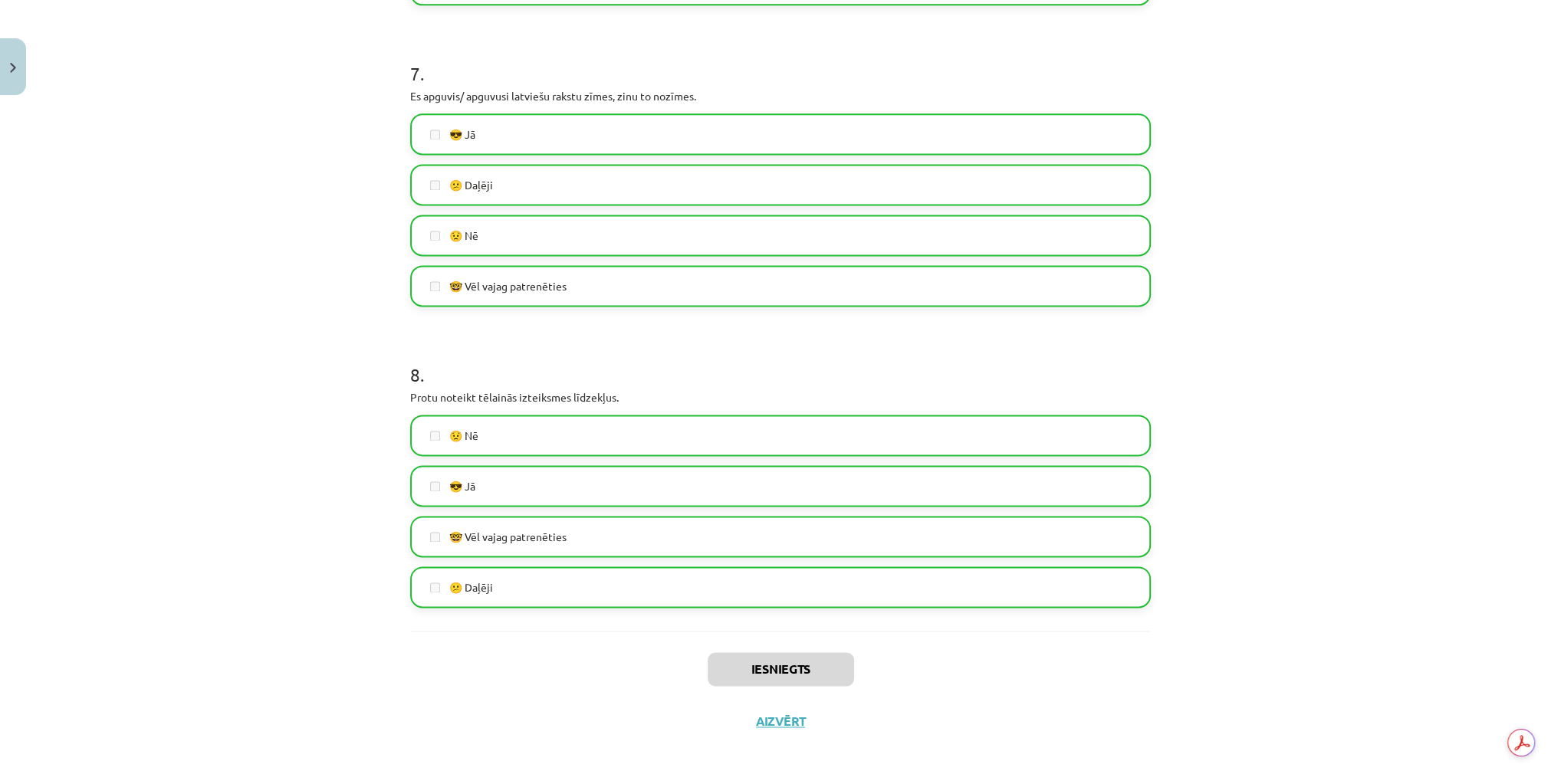
scroll to position [452, 0]
click at [788, 721] on button "Aizvērt" at bounding box center [780, 721] width 58 height 15
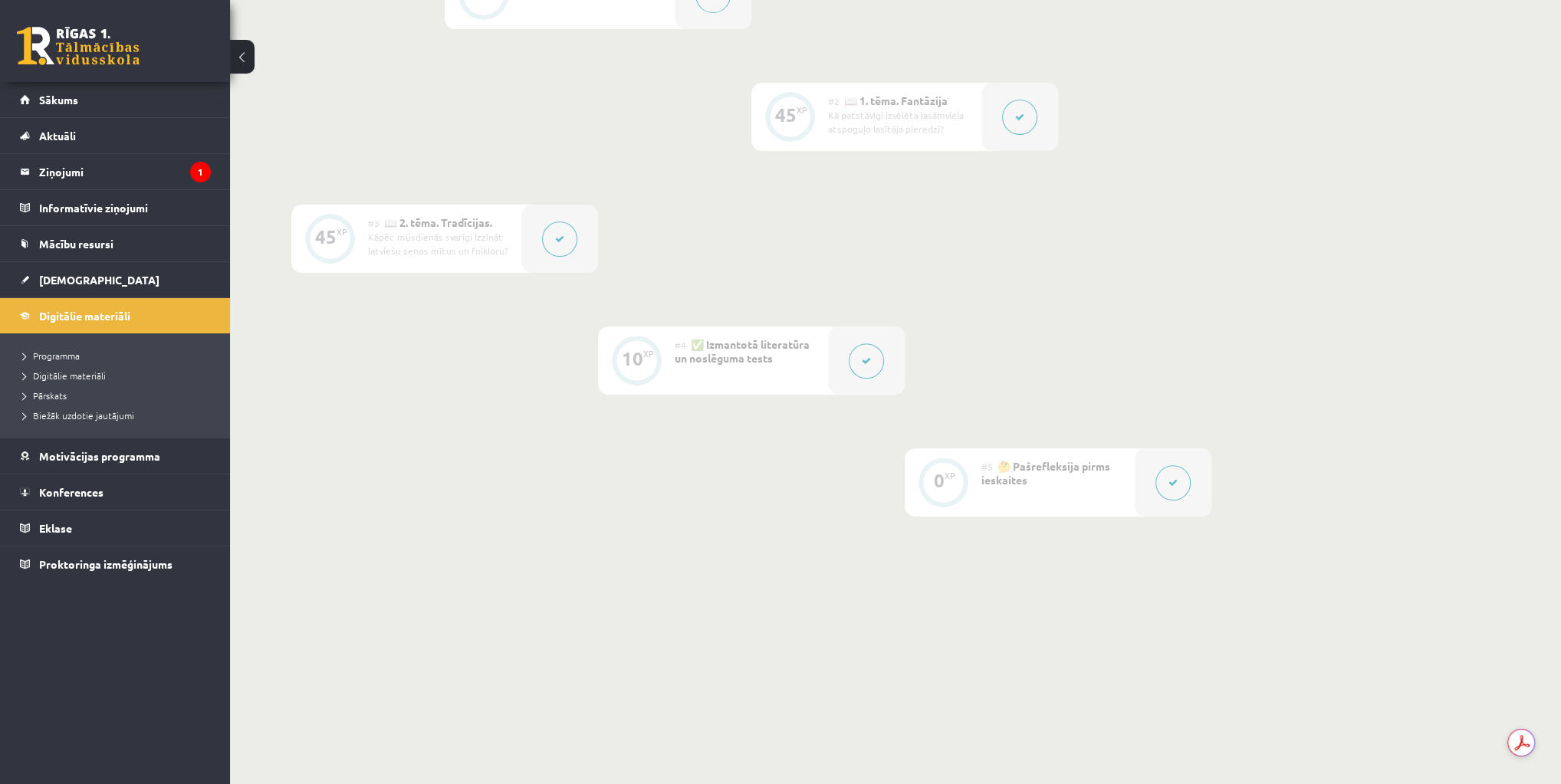
click at [1179, 490] on button at bounding box center [1173, 483] width 35 height 35
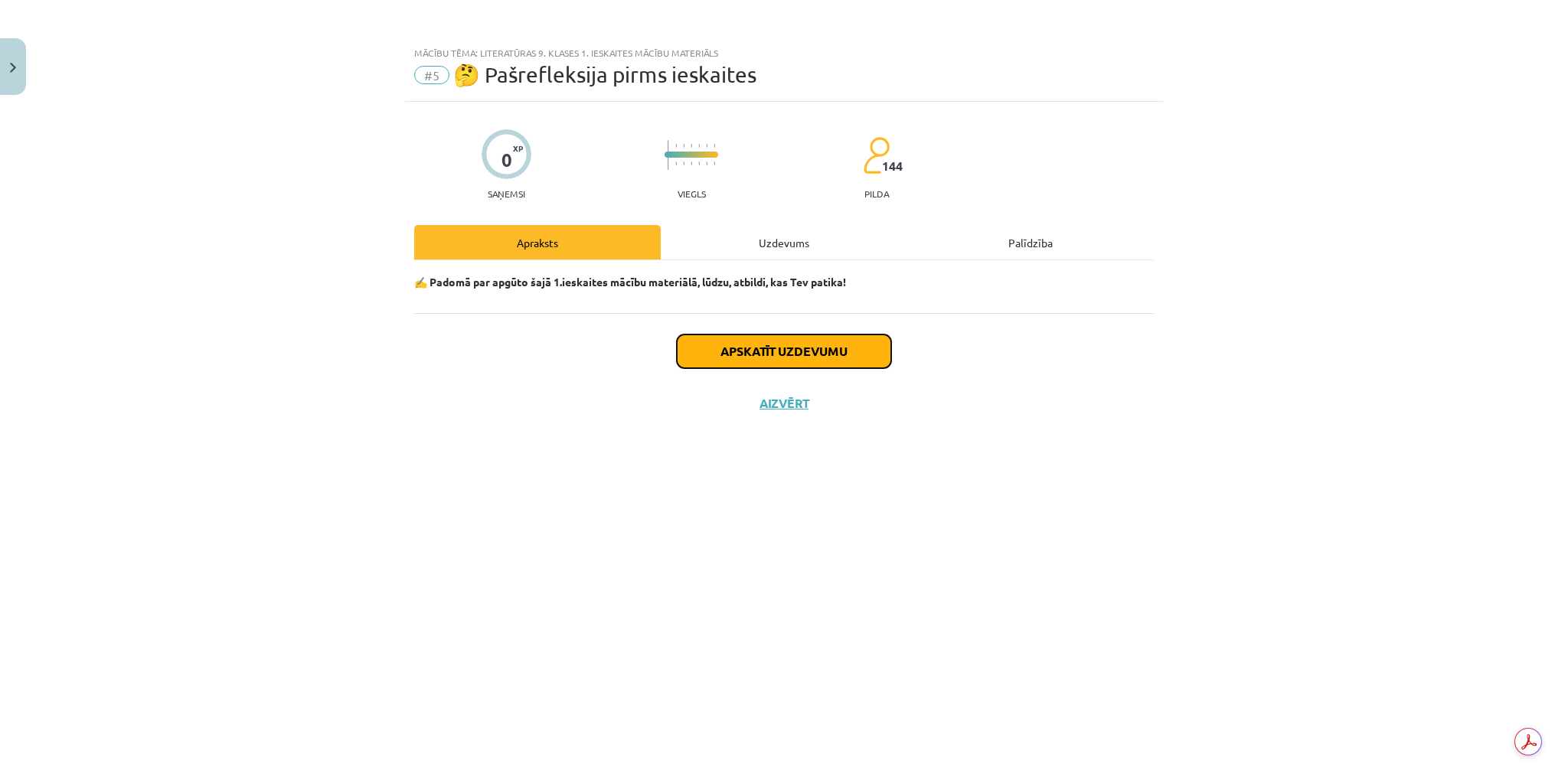
click at [849, 353] on button "Apskatīt uzdevumu" at bounding box center [783, 352] width 214 height 34
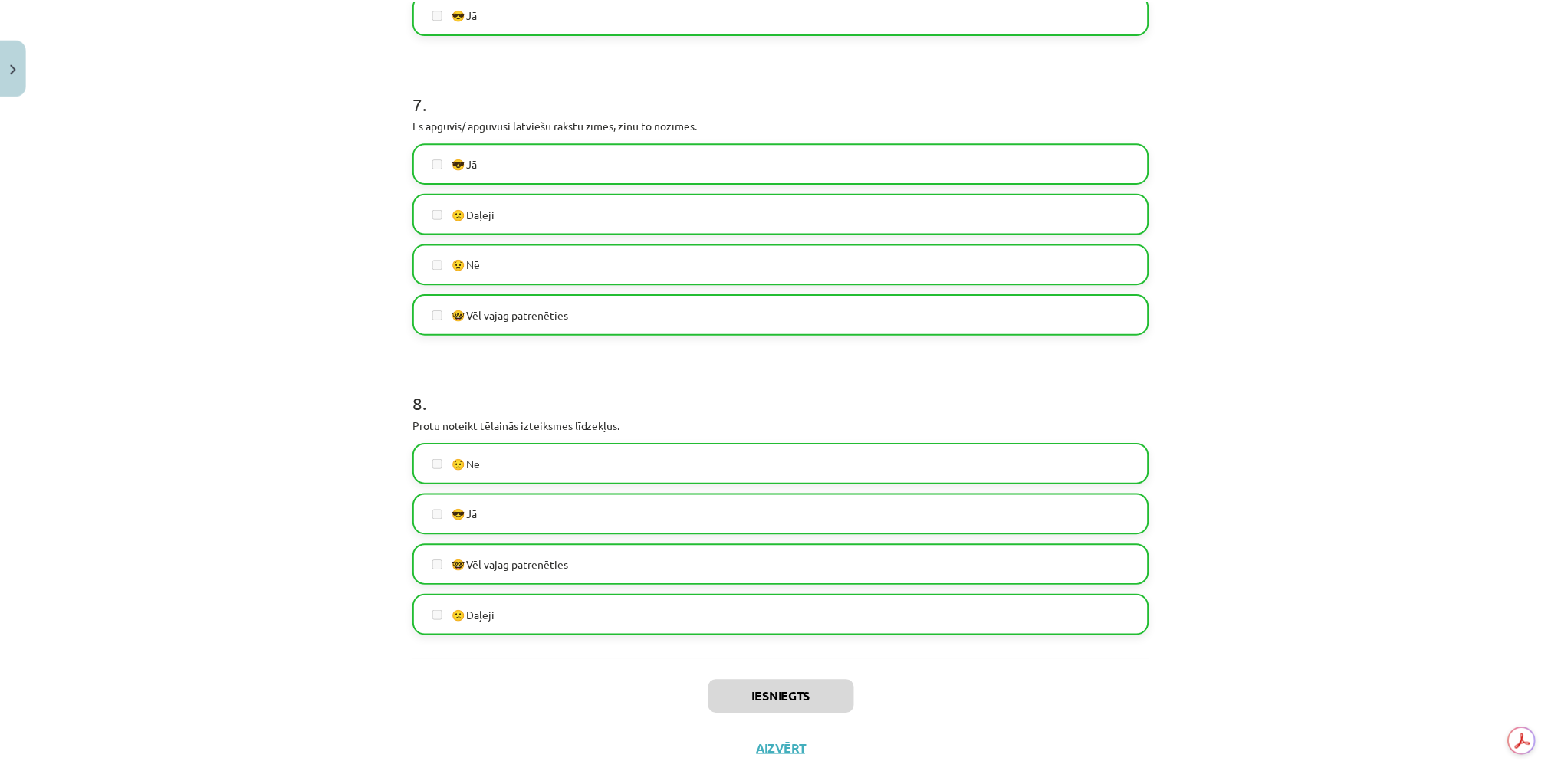
scroll to position [2076, 0]
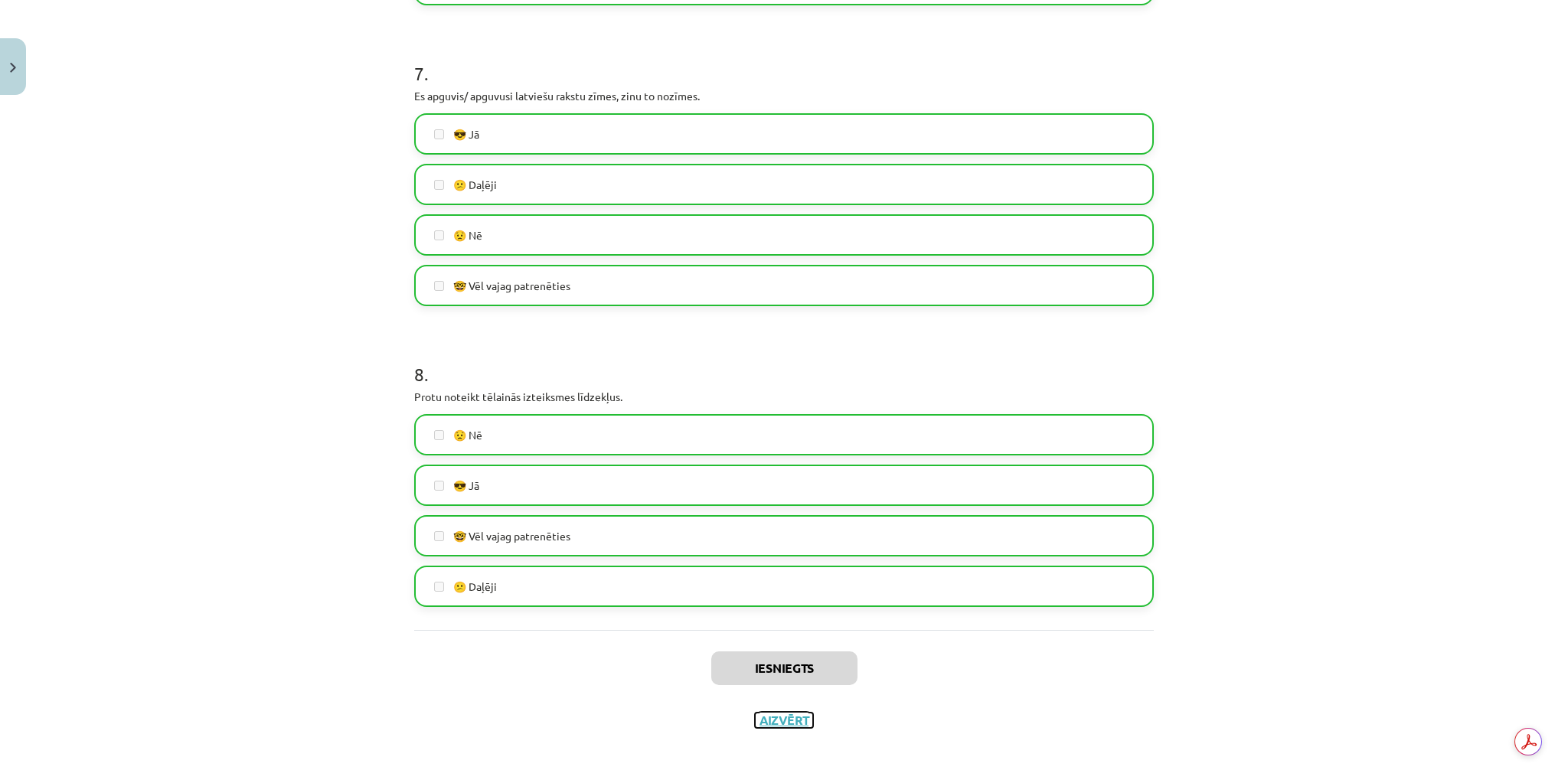
click at [785, 721] on button "Aizvērt" at bounding box center [783, 720] width 58 height 15
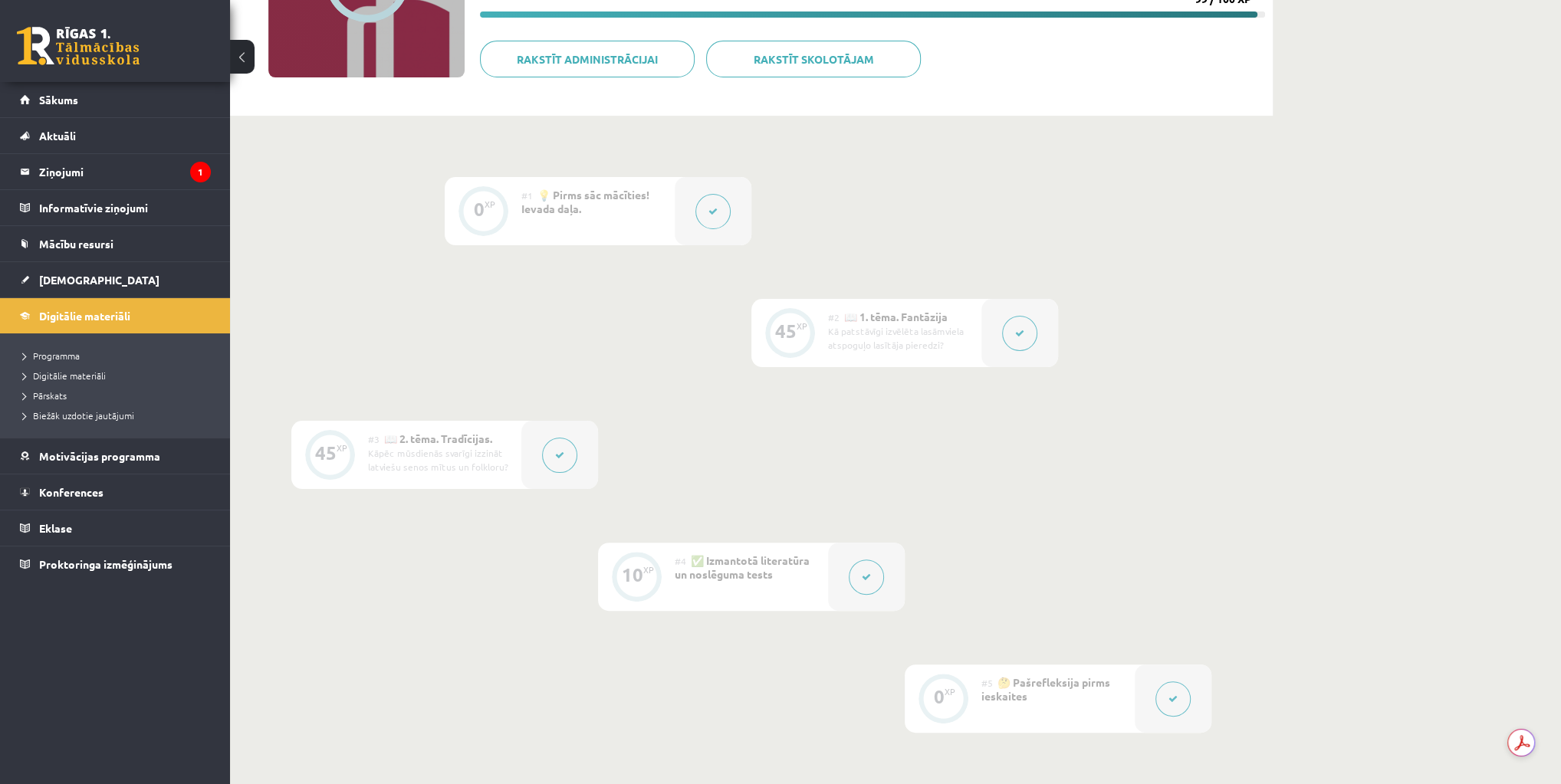
scroll to position [145, 0]
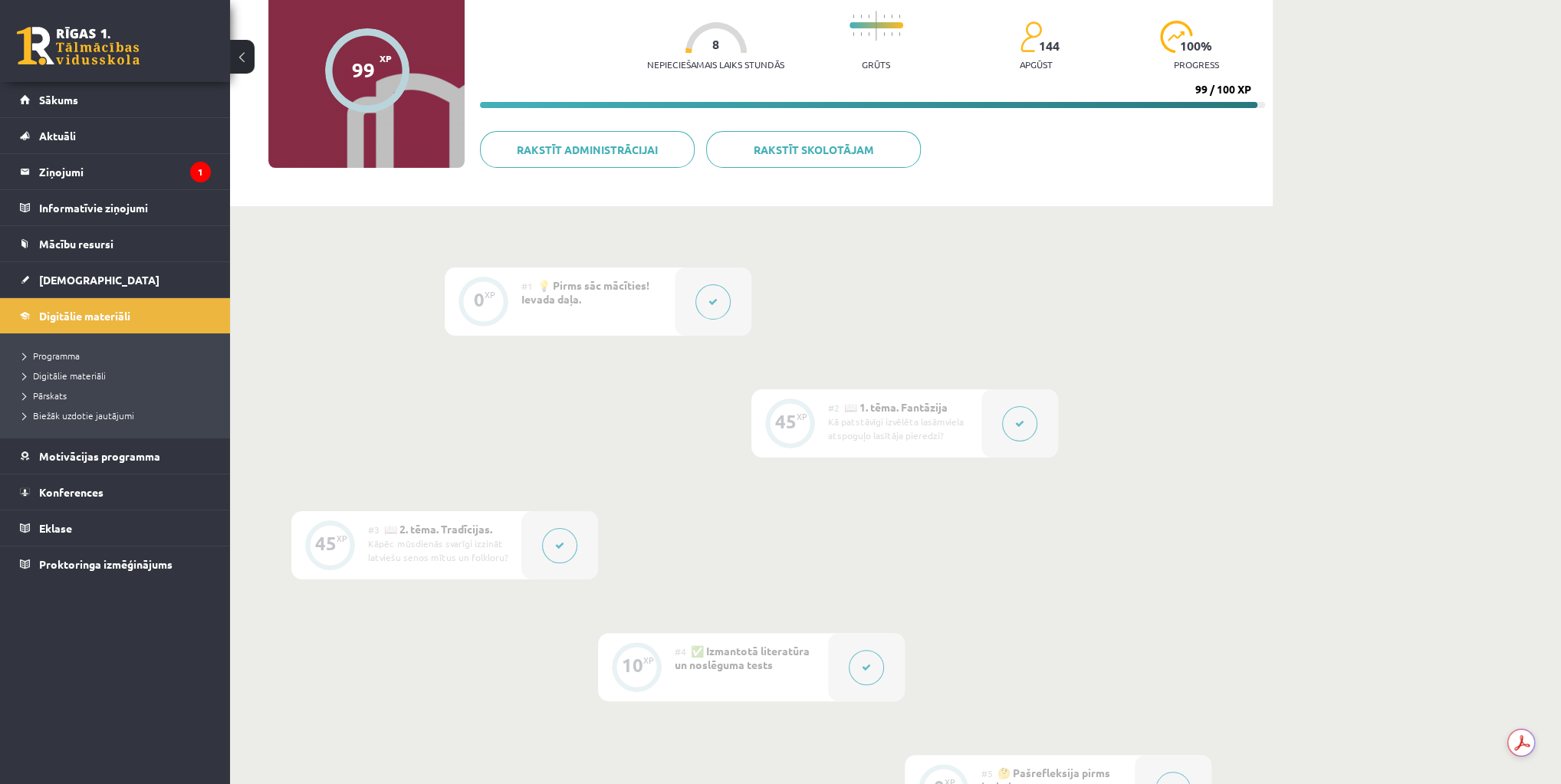
drag, startPoint x: 1256, startPoint y: 105, endPoint x: 1279, endPoint y: 105, distance: 23.0
click at [1279, 105] on div "Digitālie materiāli 99 XP XP 100 99 / 100 XP Literatūras 9. klases 1. ieskaites…" at bounding box center [895, 425] width 1331 height 1024
click at [1261, 103] on progress at bounding box center [873, 104] width 785 height 6
